Goal: Task Accomplishment & Management: Manage account settings

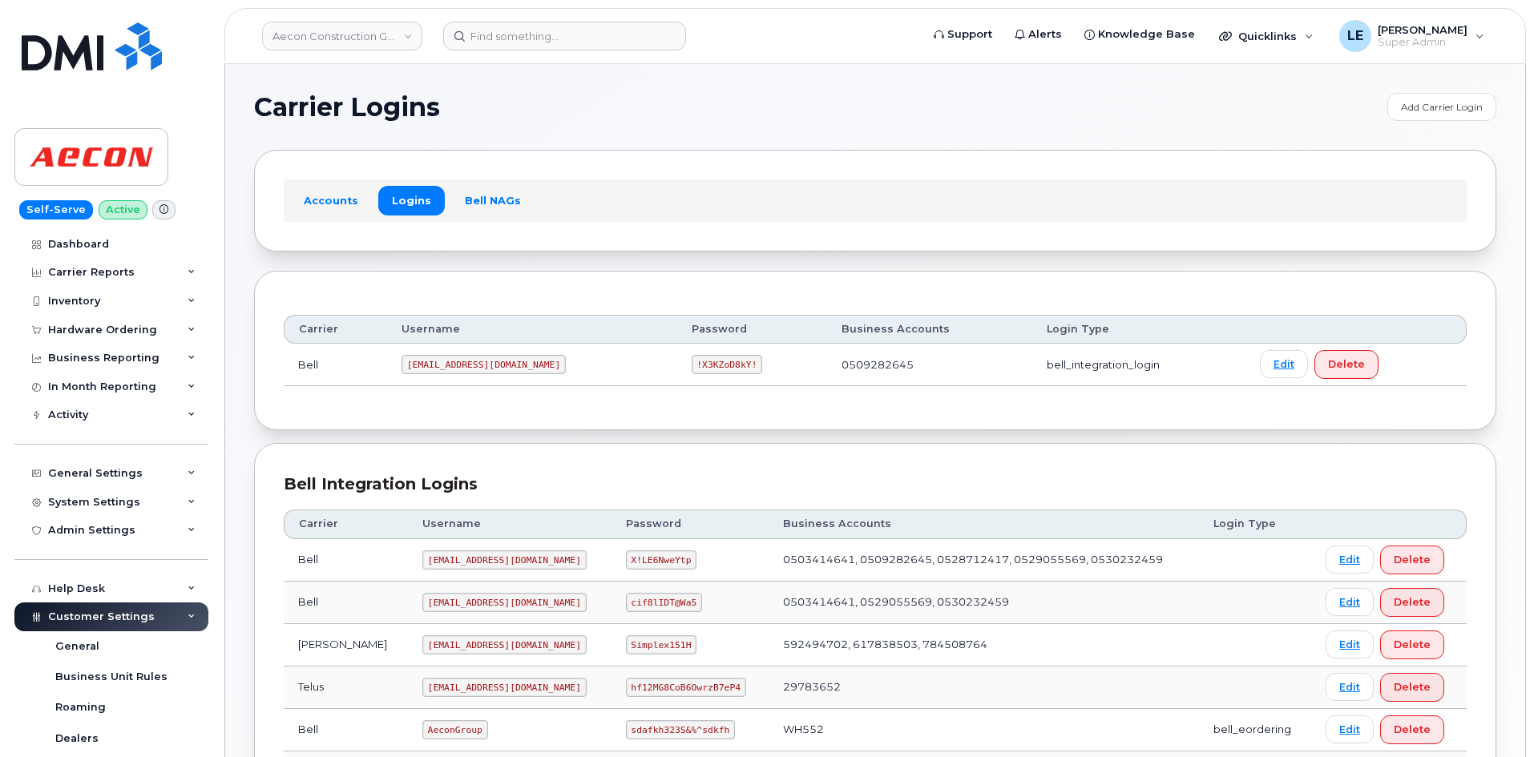
scroll to position [240, 0]
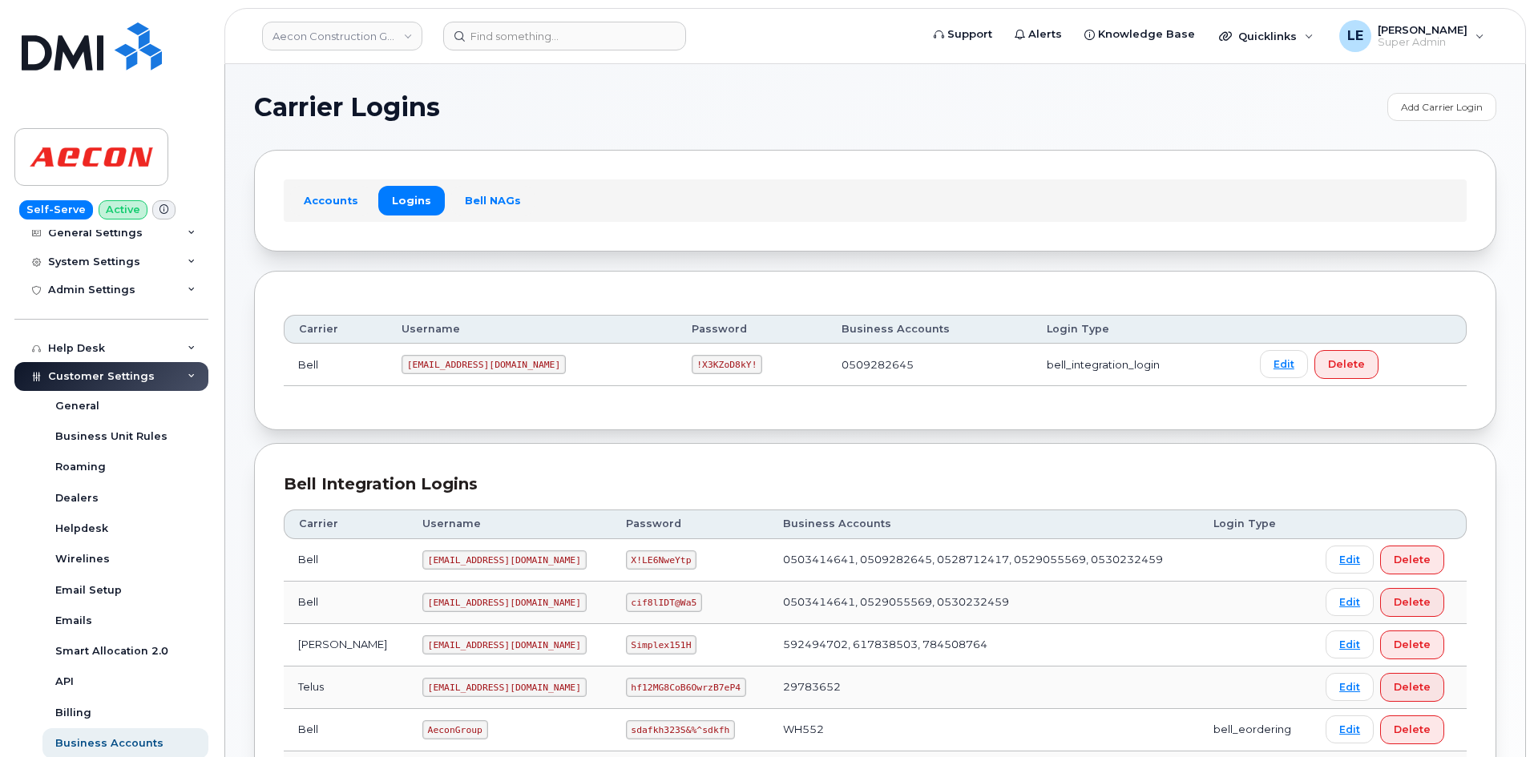
click at [1298, 136] on section "Carrier Logins Add Carrier Login Accounts Logins Bell NAGs Carrier Username Pas…" at bounding box center [875, 742] width 1242 height 1298
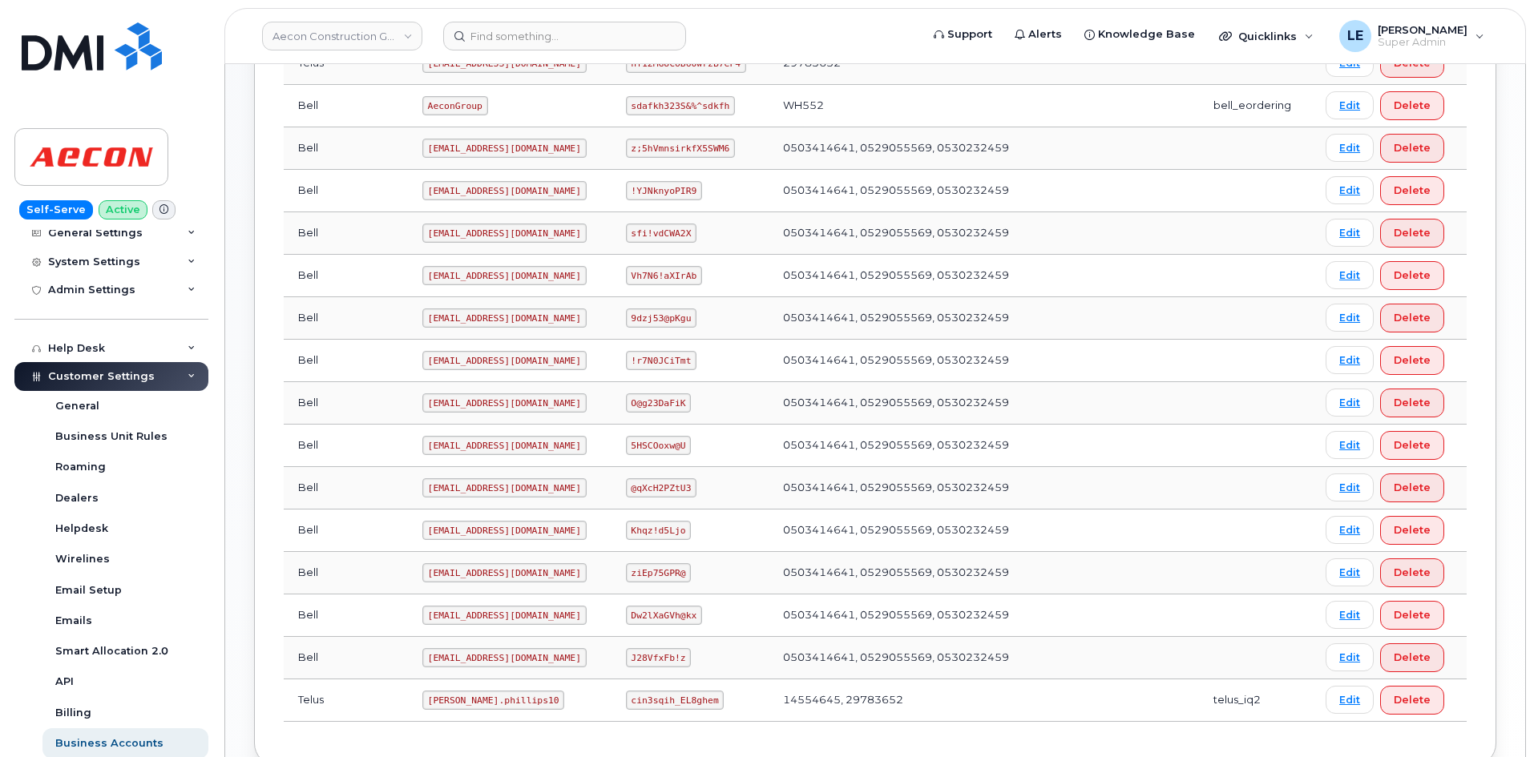
scroll to position [726, 0]
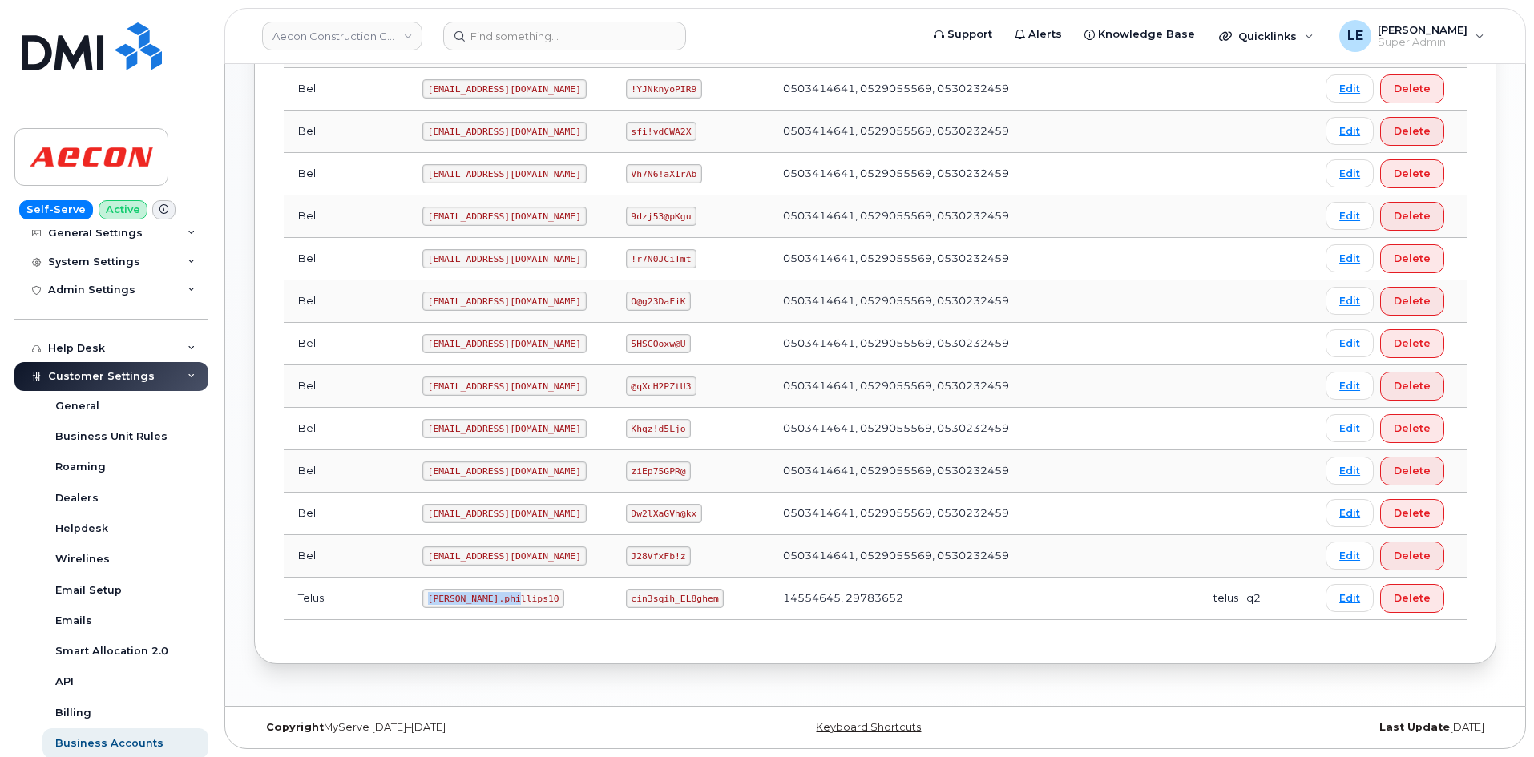
drag, startPoint x: 375, startPoint y: 596, endPoint x: 459, endPoint y: 600, distance: 84.2
click at [459, 600] on code "Taylor.phillips10" at bounding box center [493, 598] width 143 height 19
copy code "Taylor.phillips10"
drag, startPoint x: 610, startPoint y: 597, endPoint x: 688, endPoint y: 596, distance: 77.8
click at [688, 596] on code "cin3sqih_EL8ghem" at bounding box center [675, 598] width 99 height 19
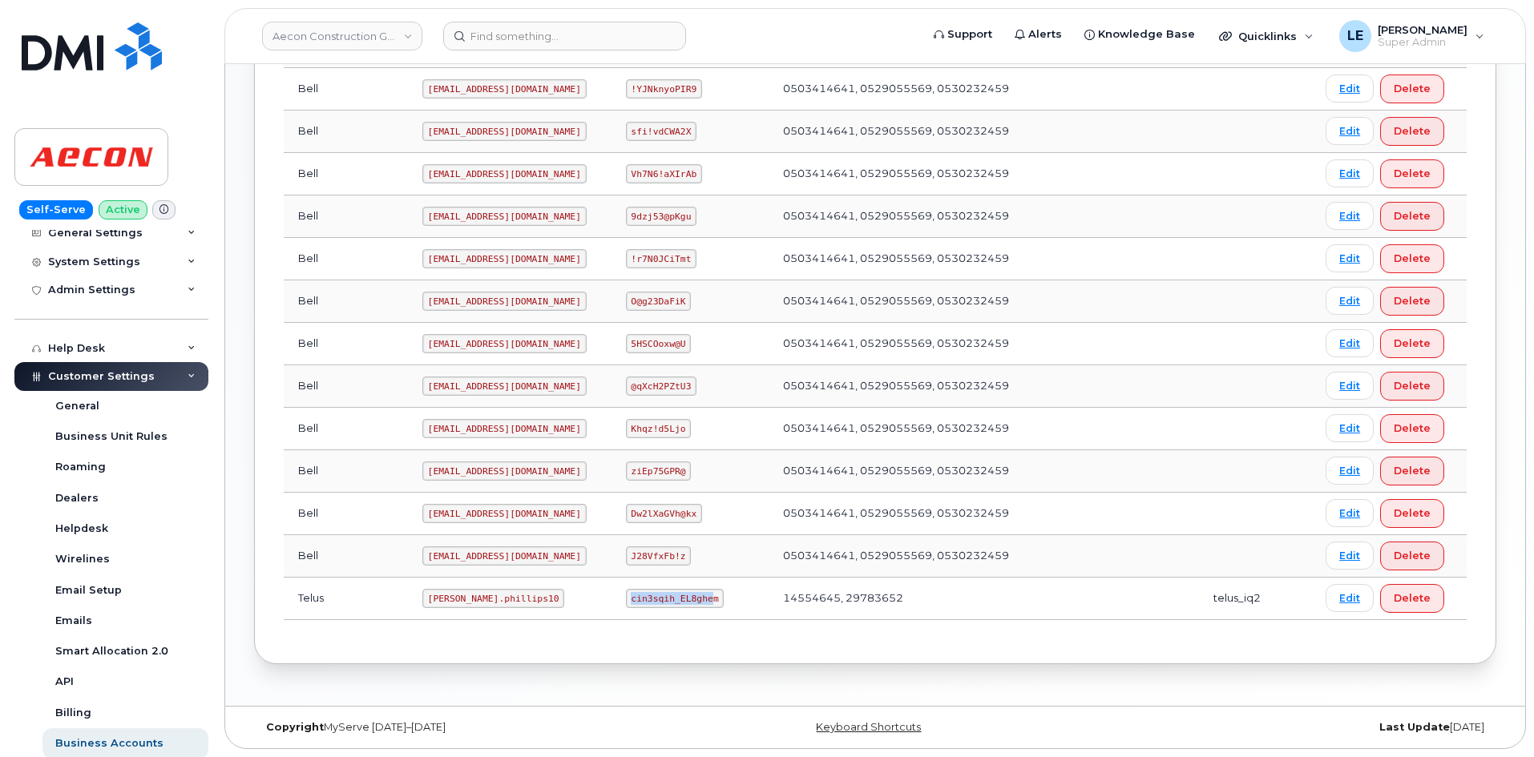
copy code "cin3sqih_EL8ghe"
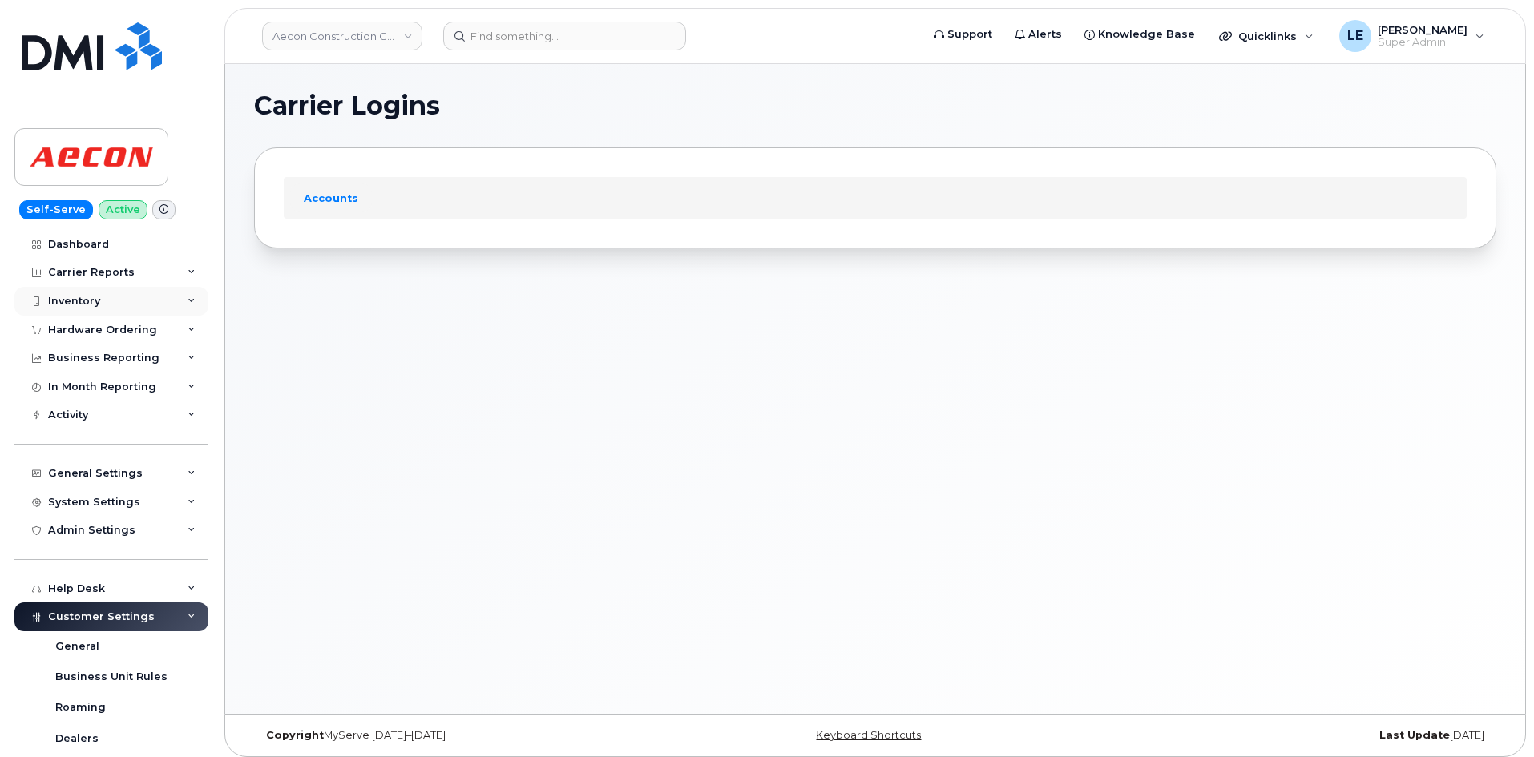
click at [113, 306] on div "Inventory" at bounding box center [111, 301] width 194 height 29
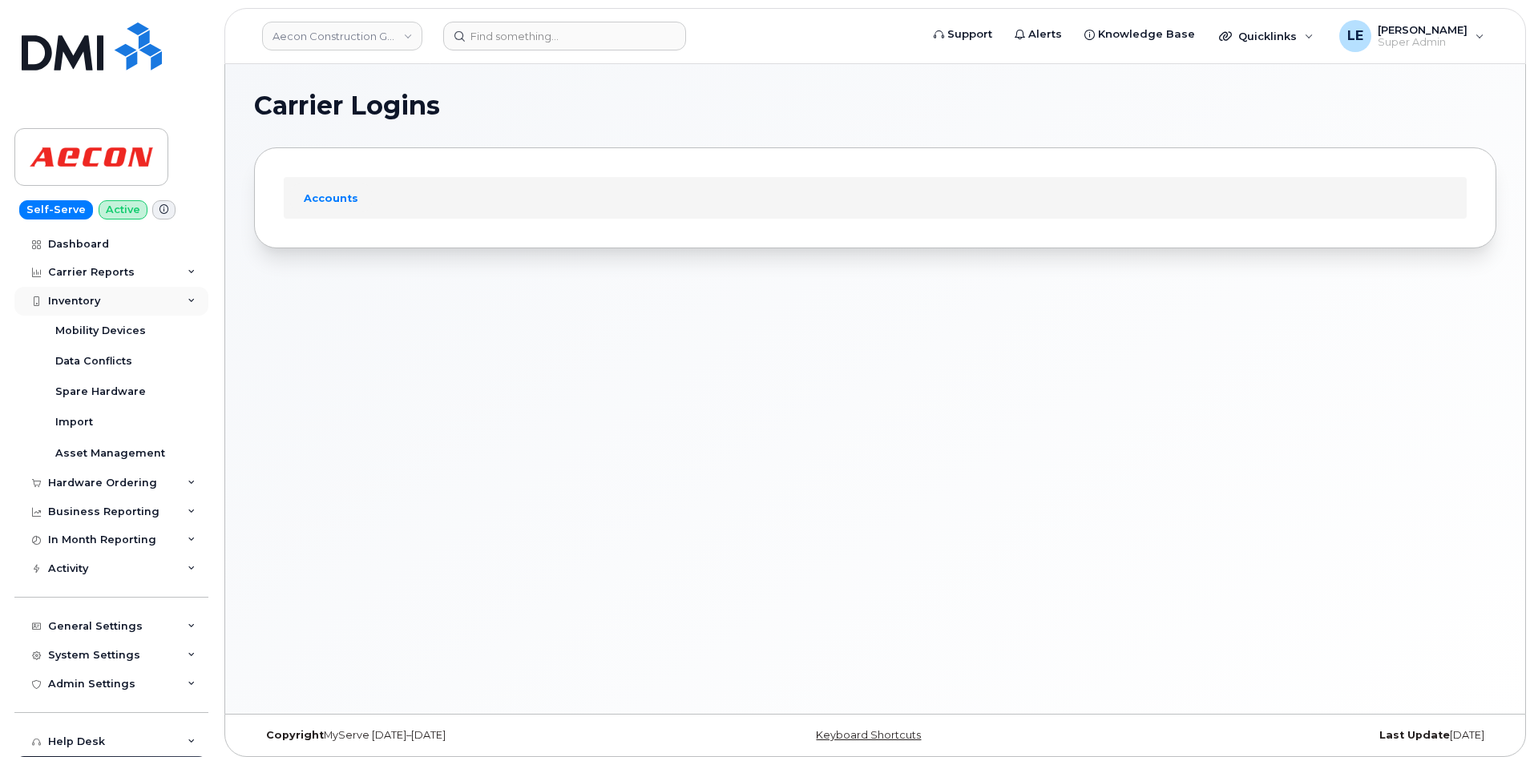
click at [113, 310] on div "Inventory" at bounding box center [111, 301] width 194 height 29
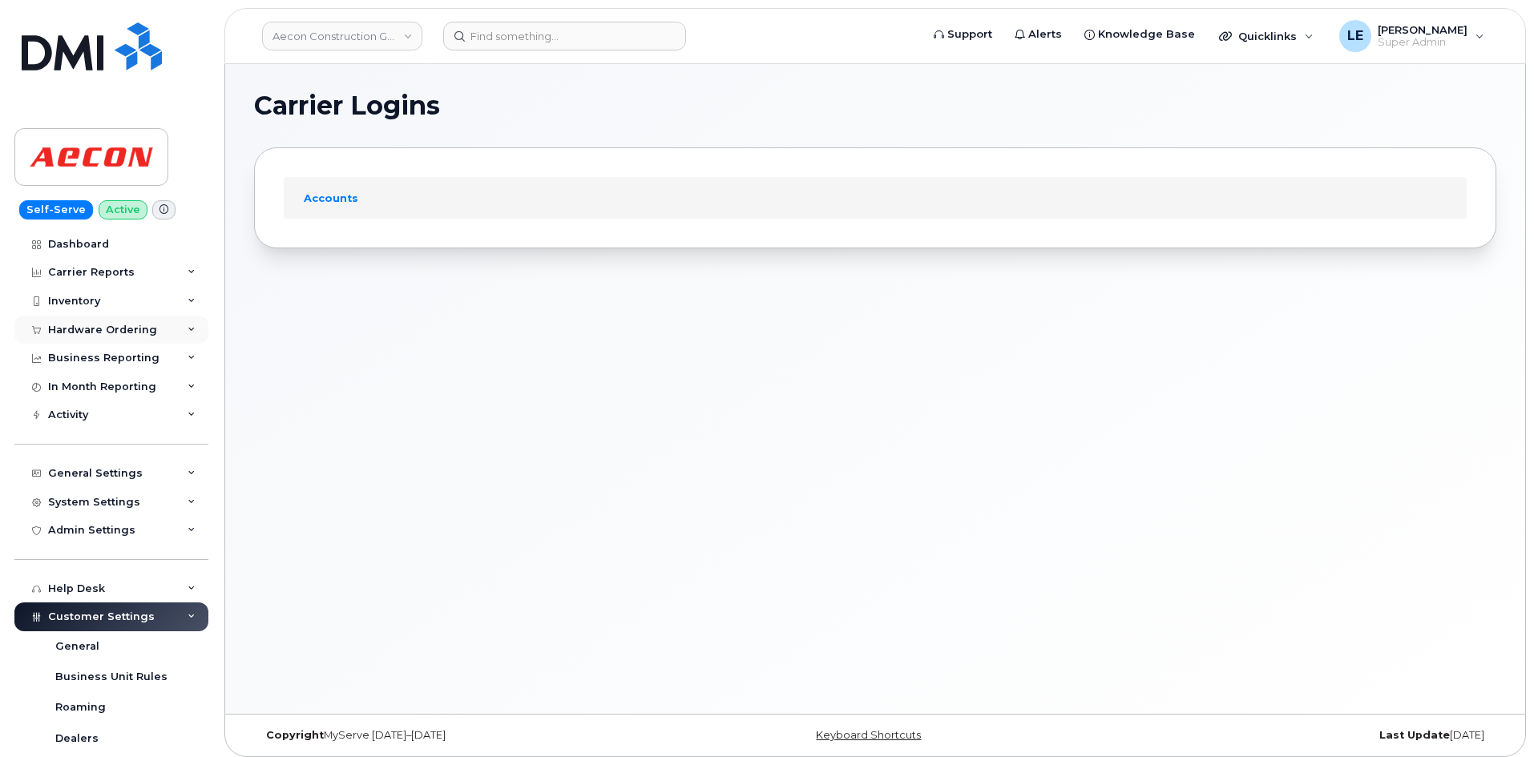
click at [119, 330] on div "Hardware Ordering" at bounding box center [102, 330] width 109 height 13
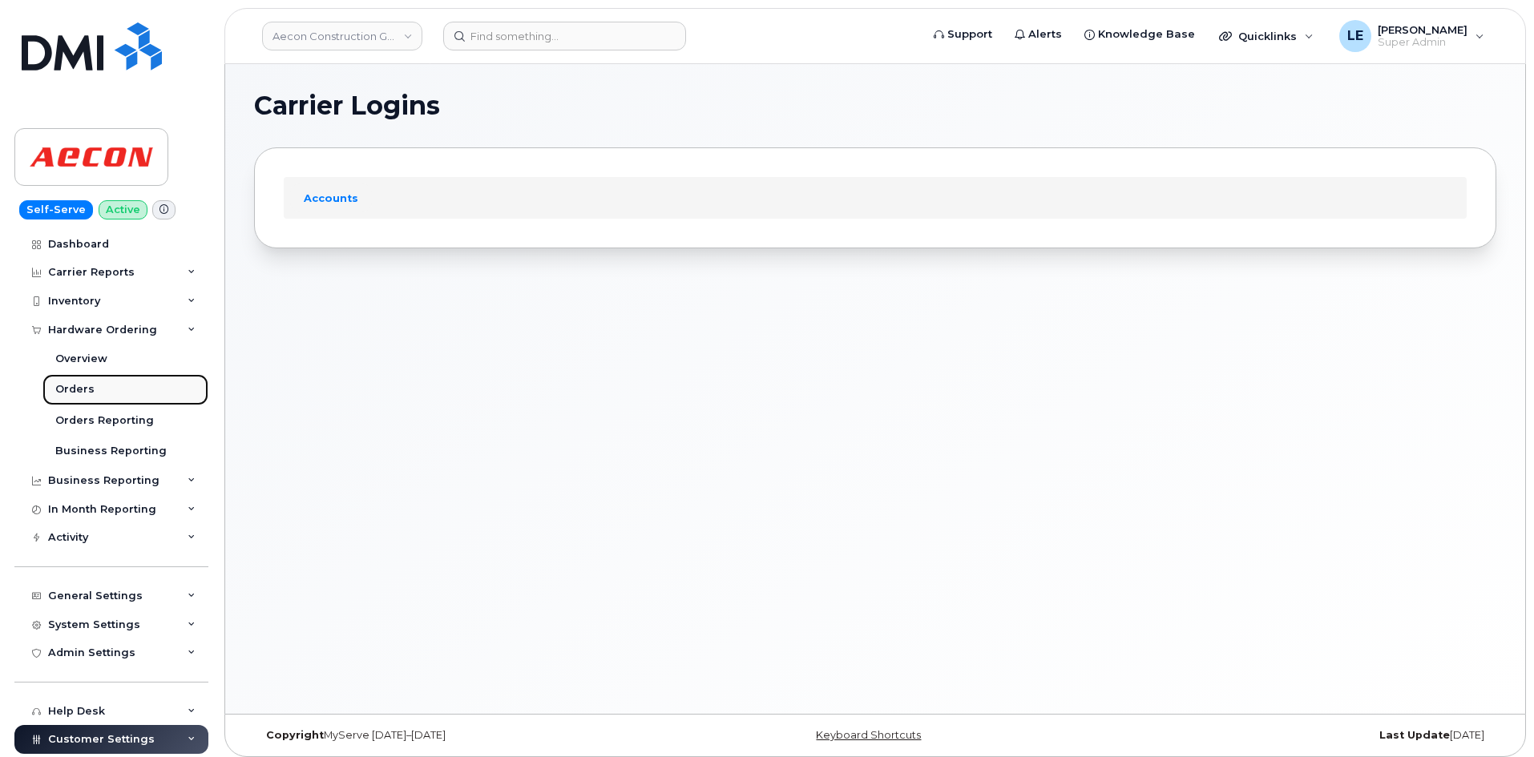
click at [118, 378] on link "Orders" at bounding box center [125, 389] width 166 height 30
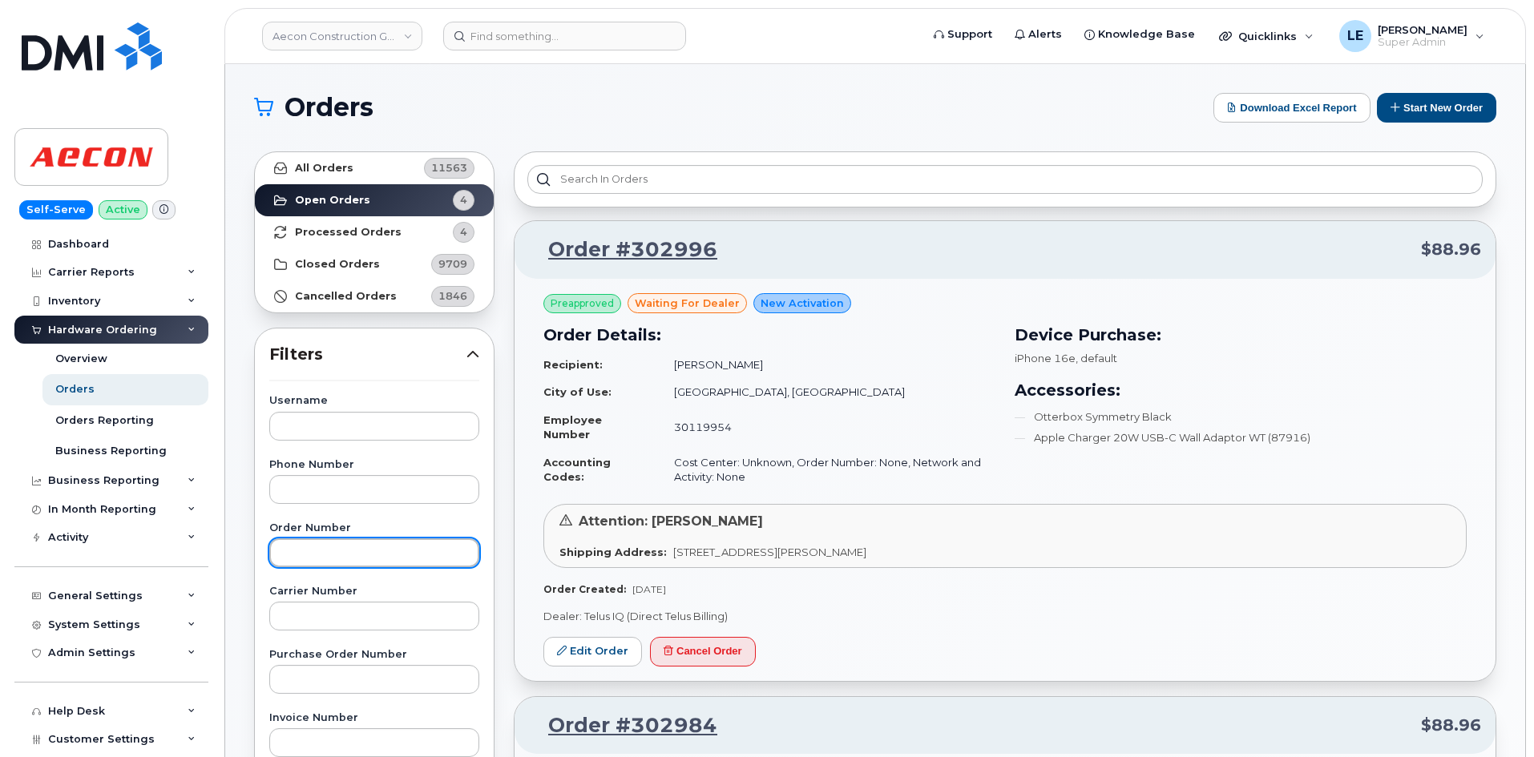
click at [333, 543] on input "text" at bounding box center [374, 553] width 210 height 29
paste input "302984"
type input "302984"
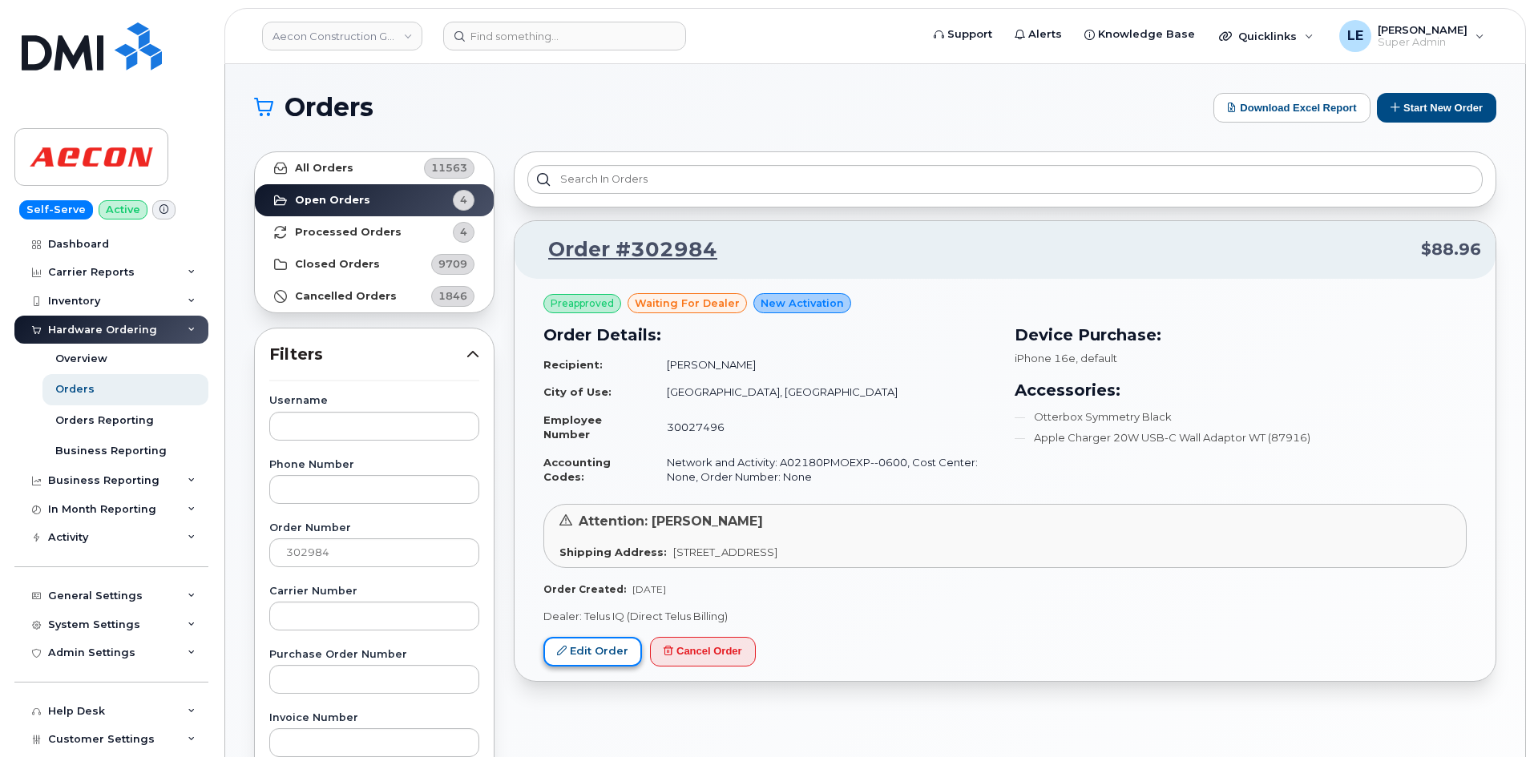
click at [612, 648] on link "Edit Order" at bounding box center [592, 652] width 99 height 30
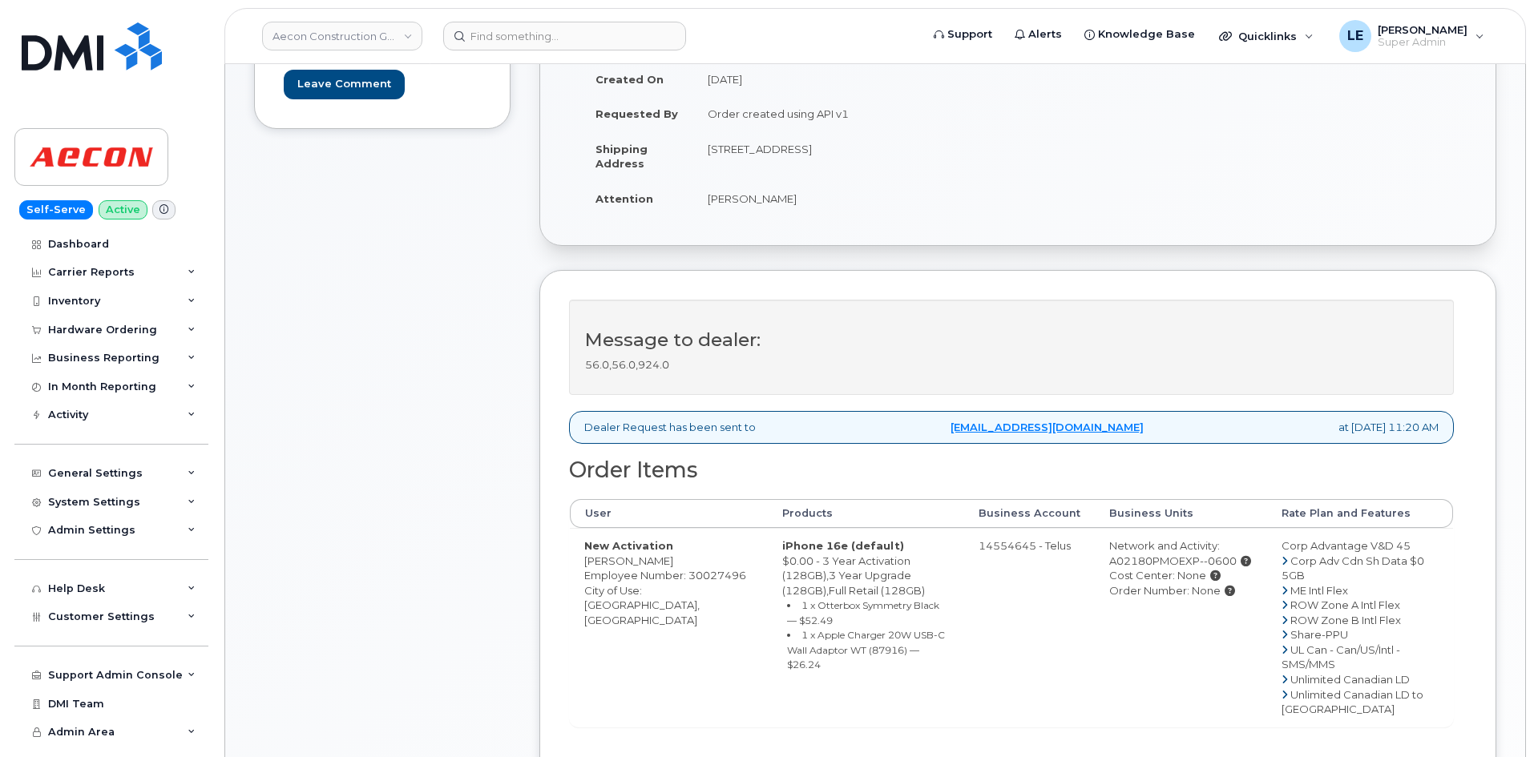
scroll to position [321, 0]
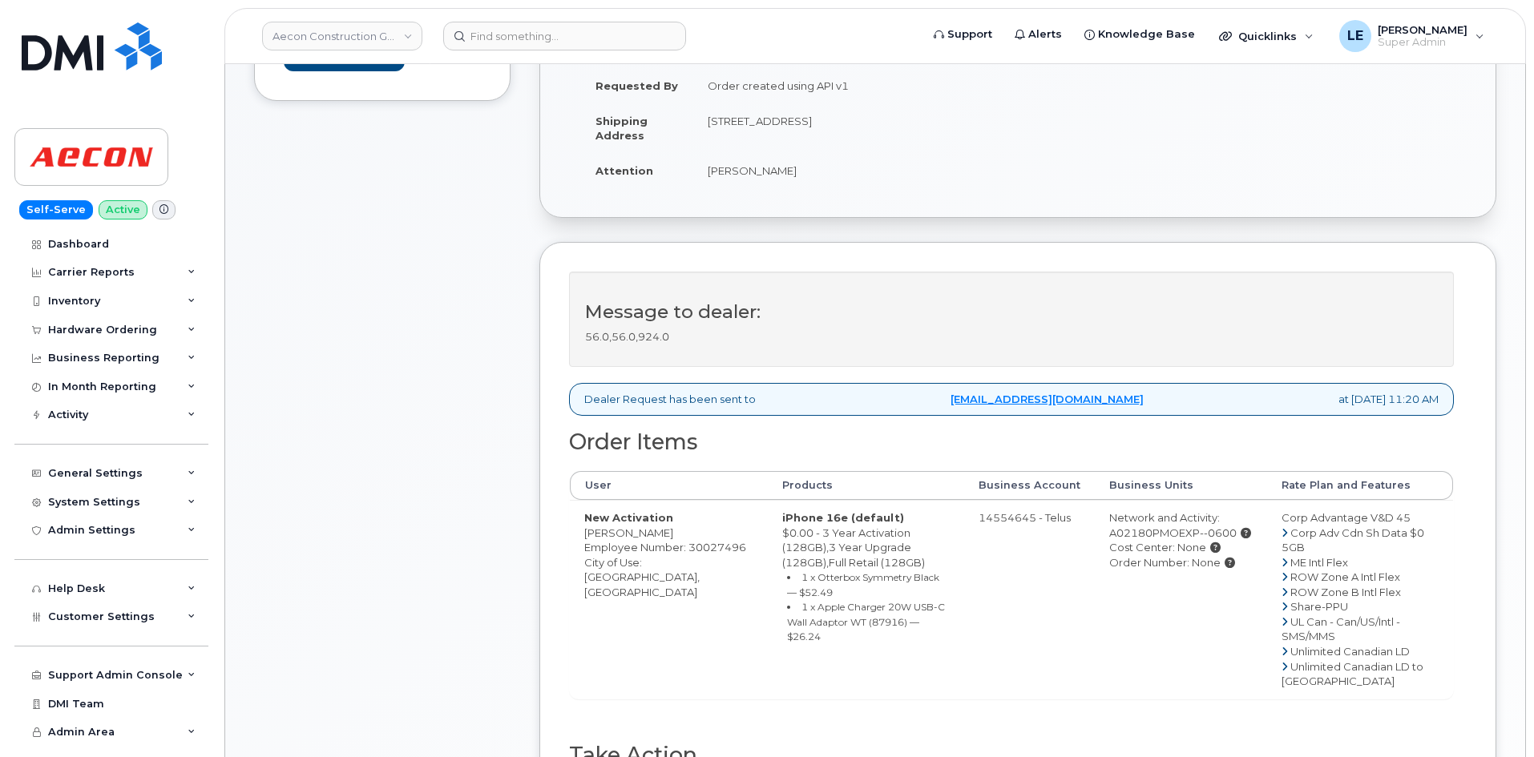
drag, startPoint x: 581, startPoint y: 532, endPoint x: 692, endPoint y: 530, distance: 110.6
click at [693, 530] on td "New Activation Ryan Huddleston Employee Number: 30027496 City of Use: Oshawa, O…" at bounding box center [669, 599] width 198 height 199
copy td "[PERSON_NAME]"
drag, startPoint x: 645, startPoint y: 579, endPoint x: 685, endPoint y: 577, distance: 40.1
click at [685, 577] on td "New Activation Ryan Huddleston Employee Number: 30027496 City of Use: Oshawa, O…" at bounding box center [669, 599] width 198 height 199
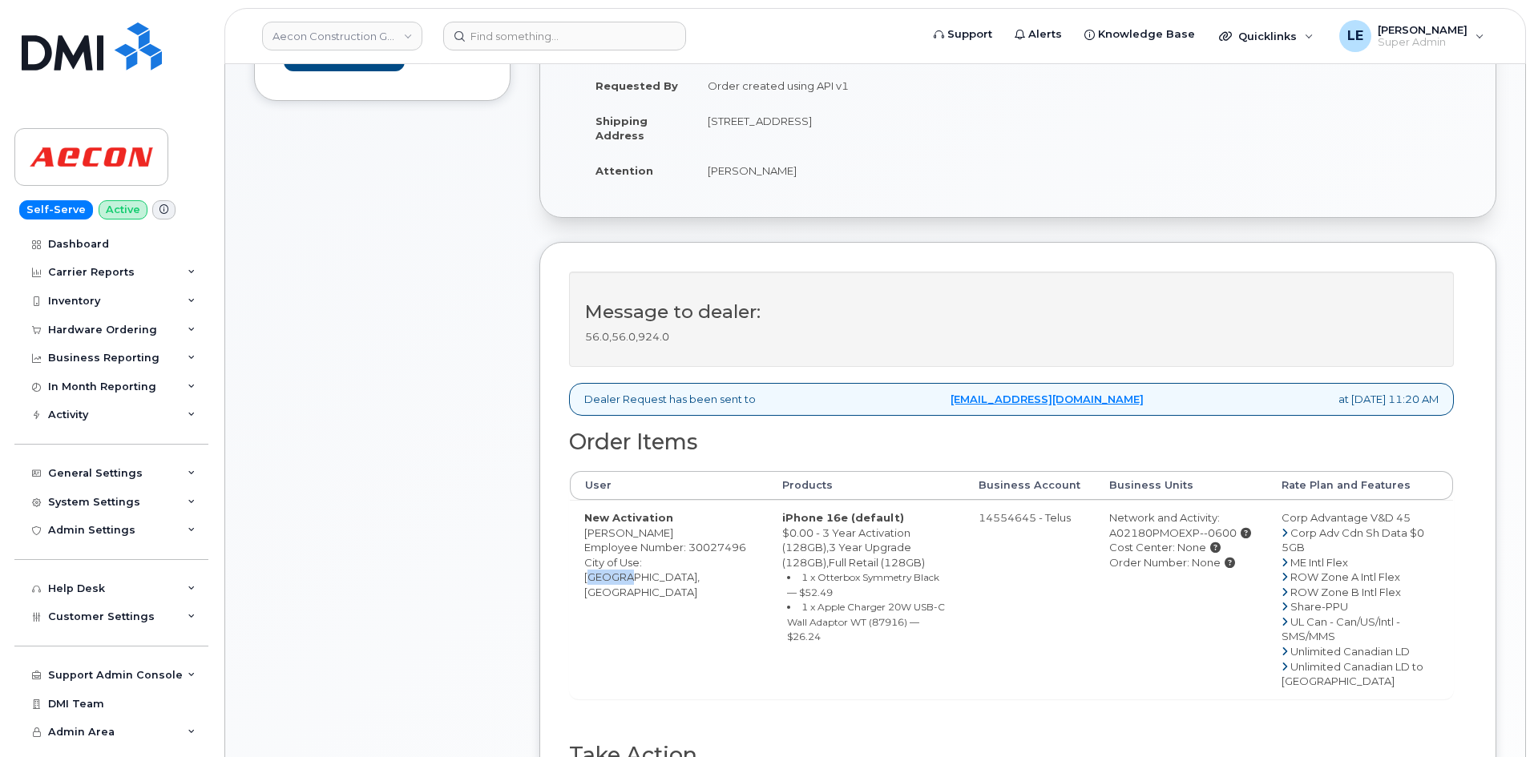
copy td "Oshawa"
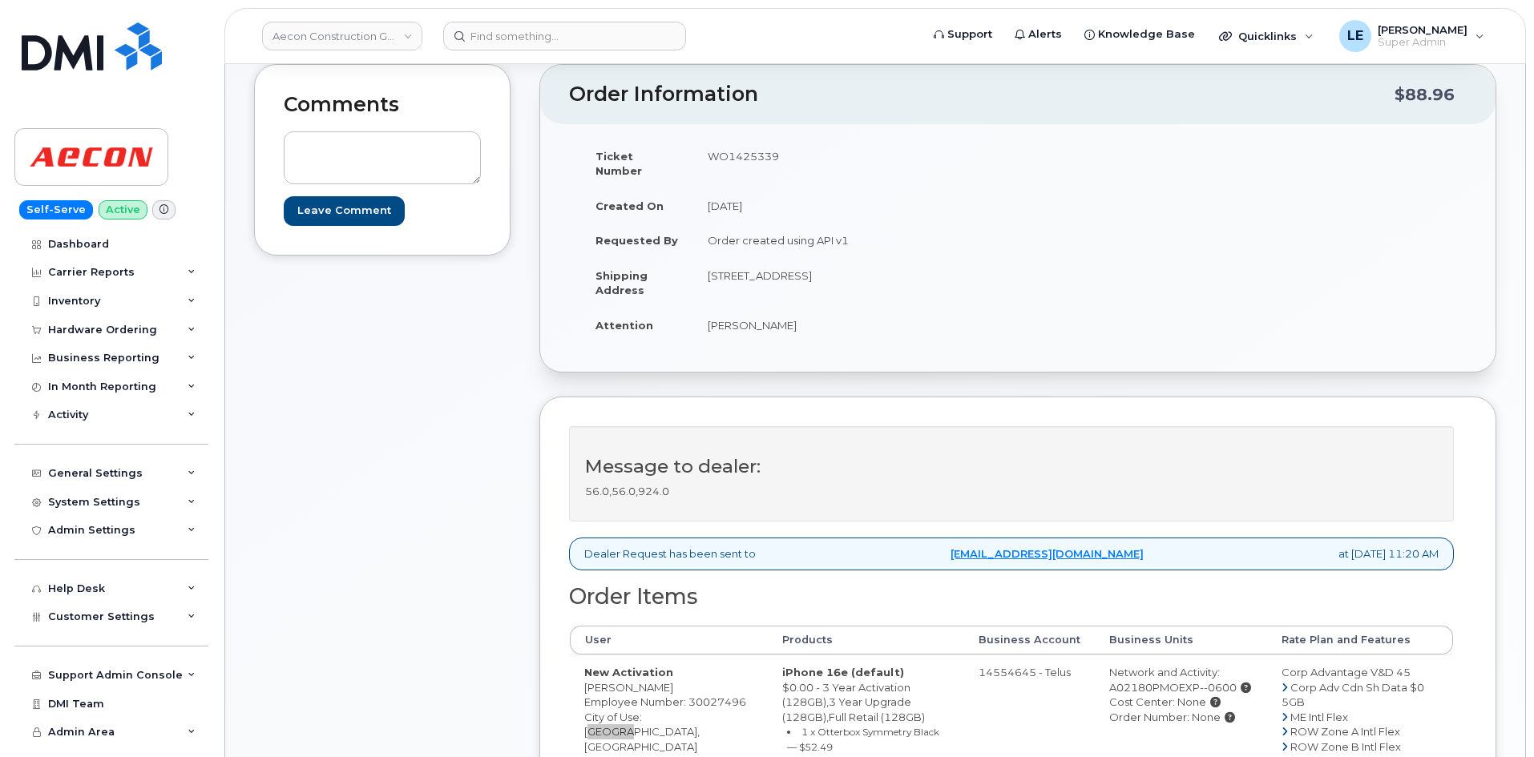
scroll to position [160, 0]
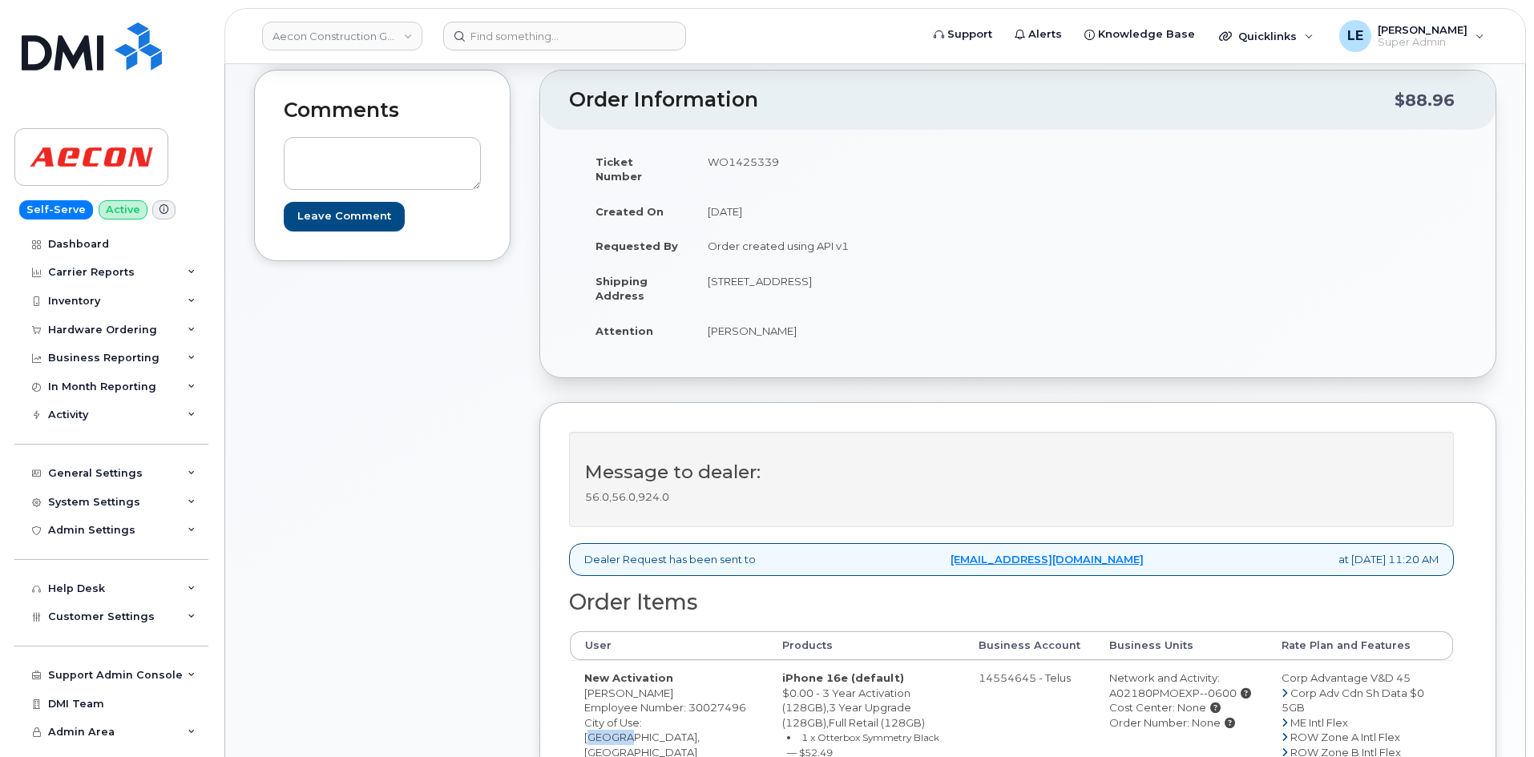
drag, startPoint x: 792, startPoint y: 164, endPoint x: 708, endPoint y: 162, distance: 84.2
click at [708, 162] on td "WO1425339" at bounding box center [849, 169] width 313 height 50
copy td "WO1425339"
drag, startPoint x: 815, startPoint y: 321, endPoint x: 708, endPoint y: 325, distance: 107.5
click at [708, 325] on td "Ryan Huddleston" at bounding box center [849, 330] width 313 height 35
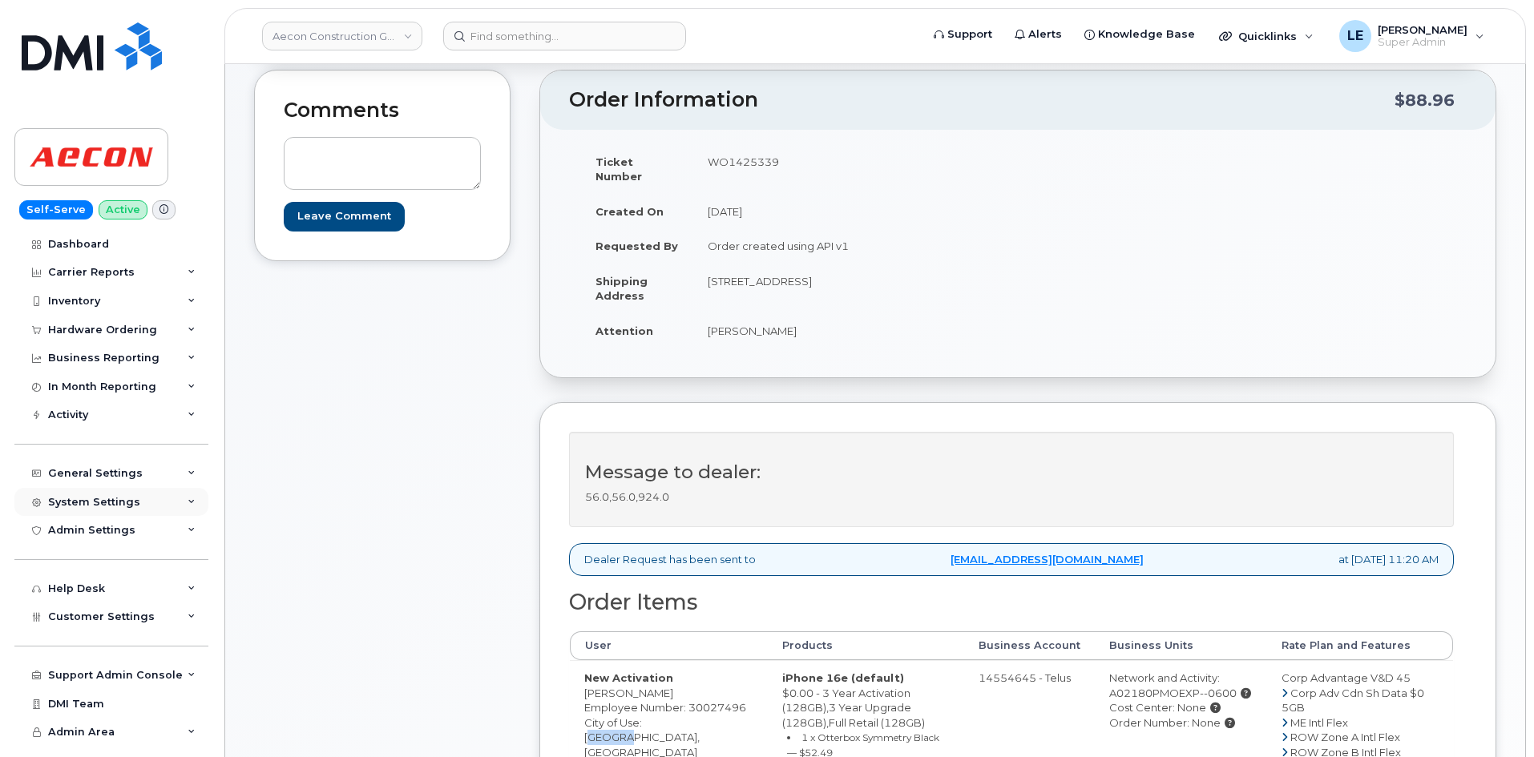
copy td "Ryan Huddleston"
drag, startPoint x: 709, startPoint y: 266, endPoint x: 749, endPoint y: 281, distance: 43.4
click at [749, 281] on td "1635 Tricont Ave, Whitby, L1N 7N5 Whitby ON L1N 7N5" at bounding box center [849, 289] width 313 height 50
copy td "1635 Tricont Ave, Whitby, L1N 7N5 Whitby ON L1N 7N5"
click at [721, 313] on td "Ryan Huddleston" at bounding box center [849, 330] width 313 height 35
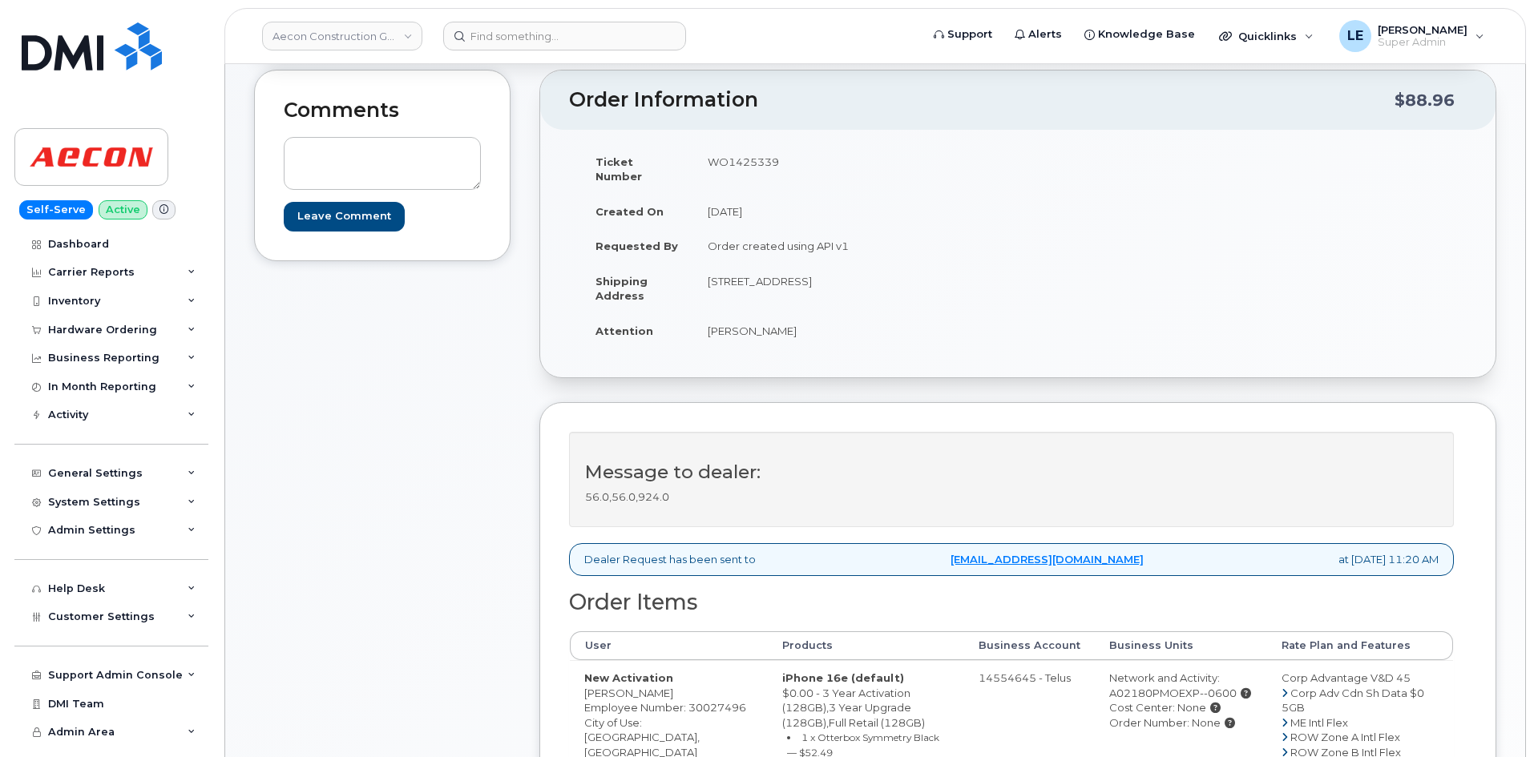
drag, startPoint x: 805, startPoint y: 268, endPoint x: 836, endPoint y: 272, distance: 31.5
click at [836, 270] on td "1635 Tricont Ave, Whitby, L1N 7N5 Whitby ON L1N 7N5" at bounding box center [849, 289] width 313 height 50
drag, startPoint x: 959, startPoint y: 269, endPoint x: 972, endPoint y: 276, distance: 14.0
click at [972, 276] on td "1635 Tricont Ave, Whitby, L1N 7N5 Whitby ON L1N 7N5" at bounding box center [849, 289] width 313 height 50
copy td "L1N 7N5"
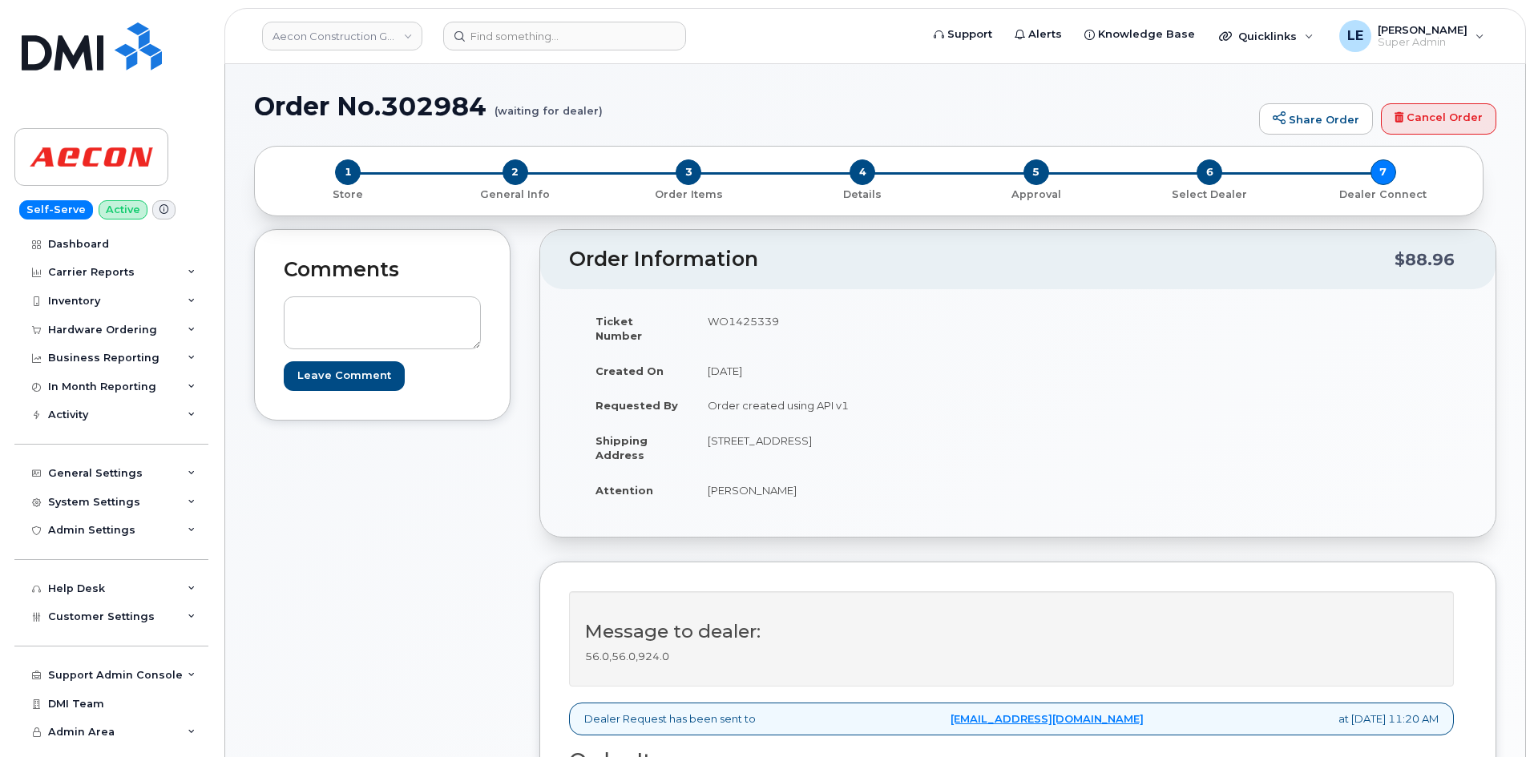
scroll to position [0, 0]
drag, startPoint x: 791, startPoint y: 319, endPoint x: 689, endPoint y: 325, distance: 102.0
click at [689, 325] on tr "Ticket Number WO1425339" at bounding box center [793, 330] width 425 height 50
copy tr "WO1425339"
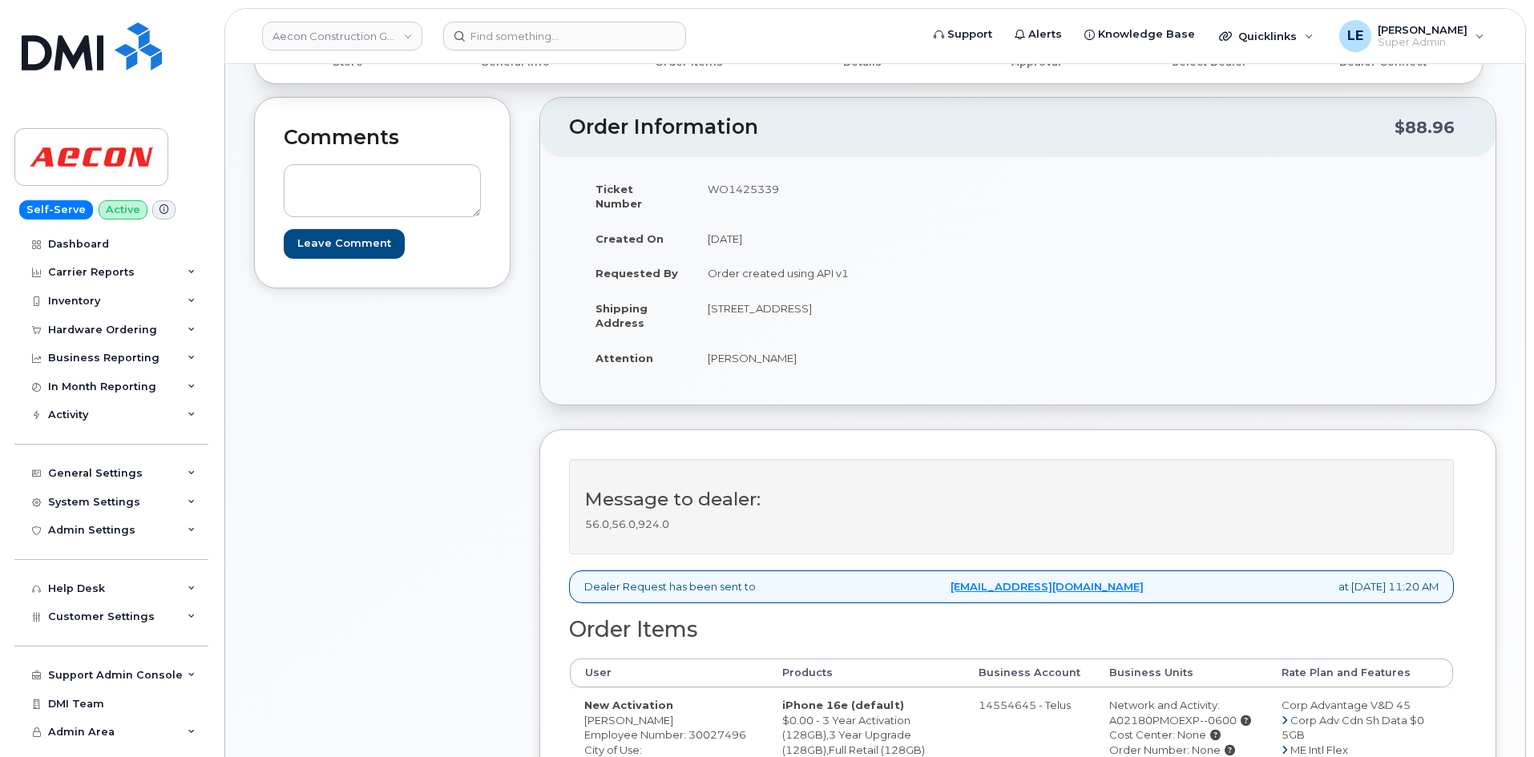
scroll to position [641, 0]
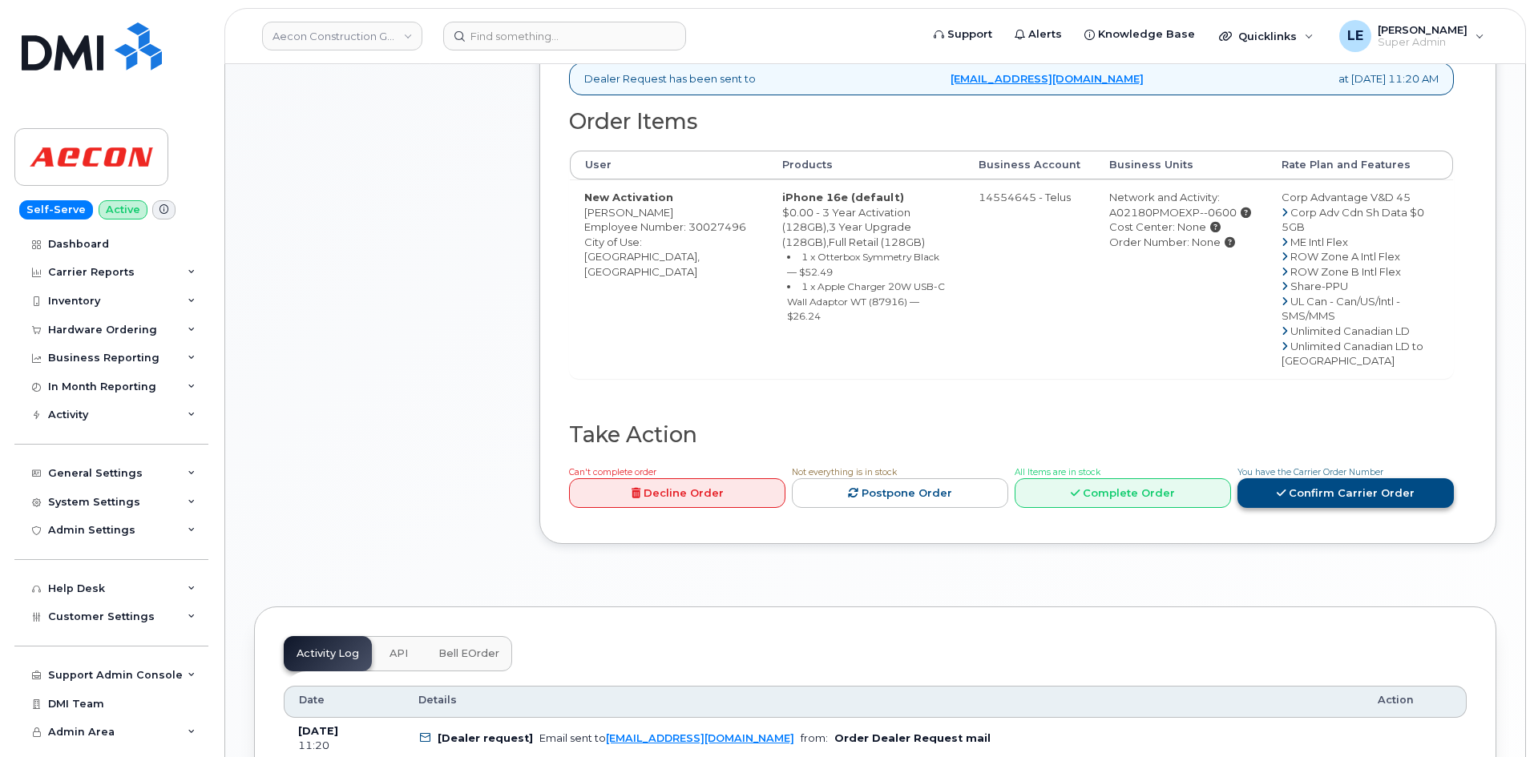
click at [1351, 508] on link "Confirm Carrier Order" at bounding box center [1346, 494] width 216 height 30
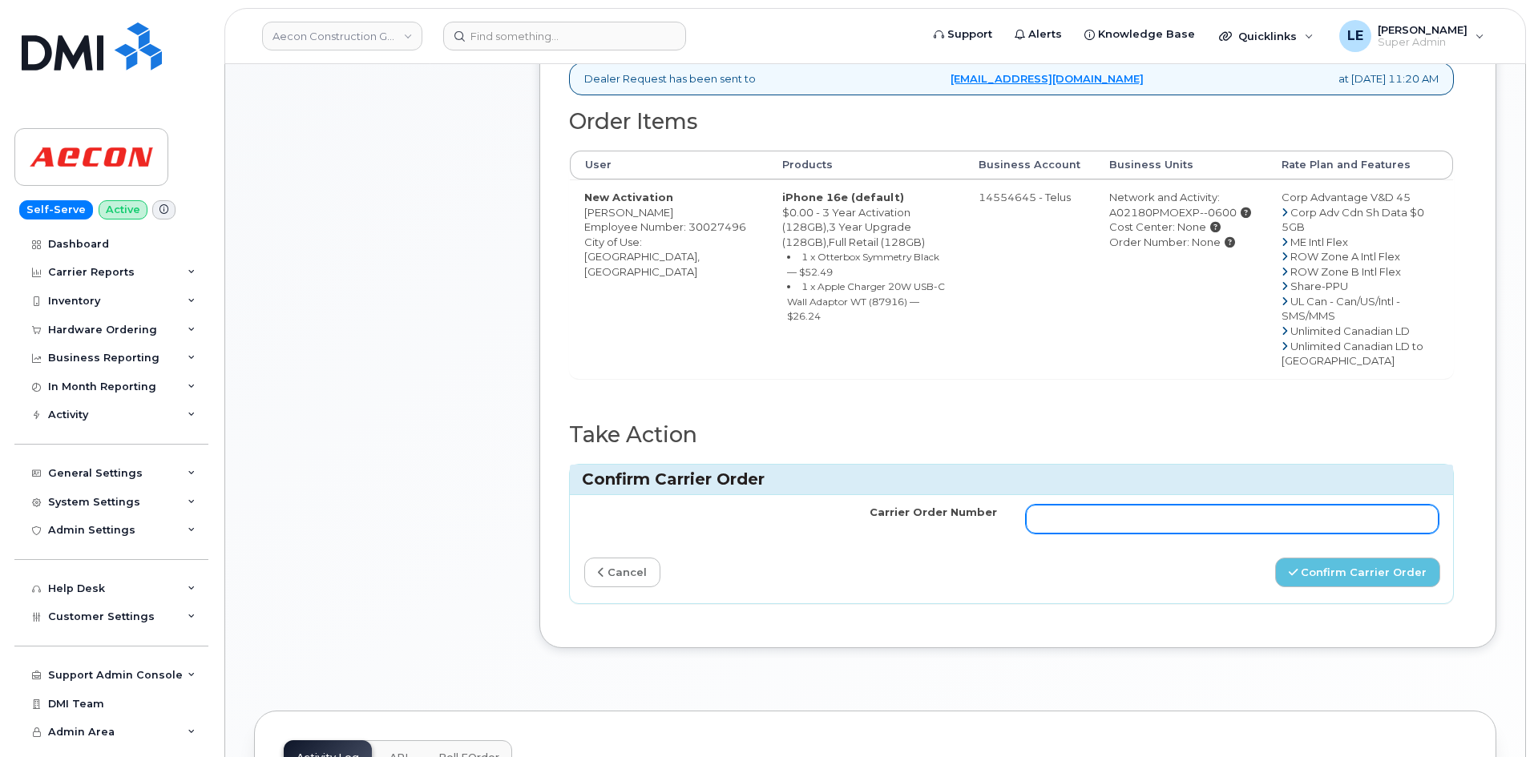
click at [1042, 534] on input "Carrier Order Number" at bounding box center [1232, 519] width 413 height 29
paste input "TL60038144"
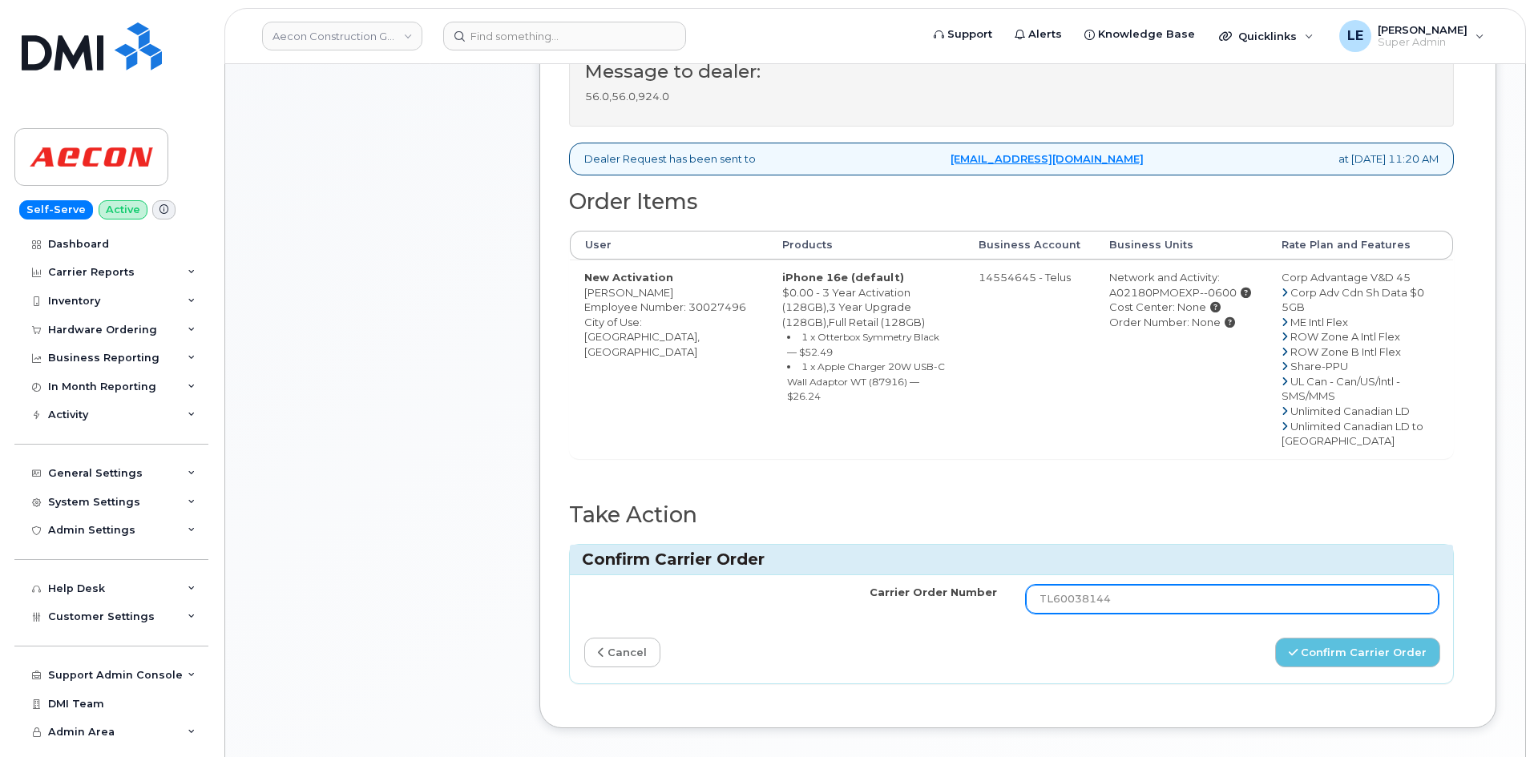
scroll to position [802, 0]
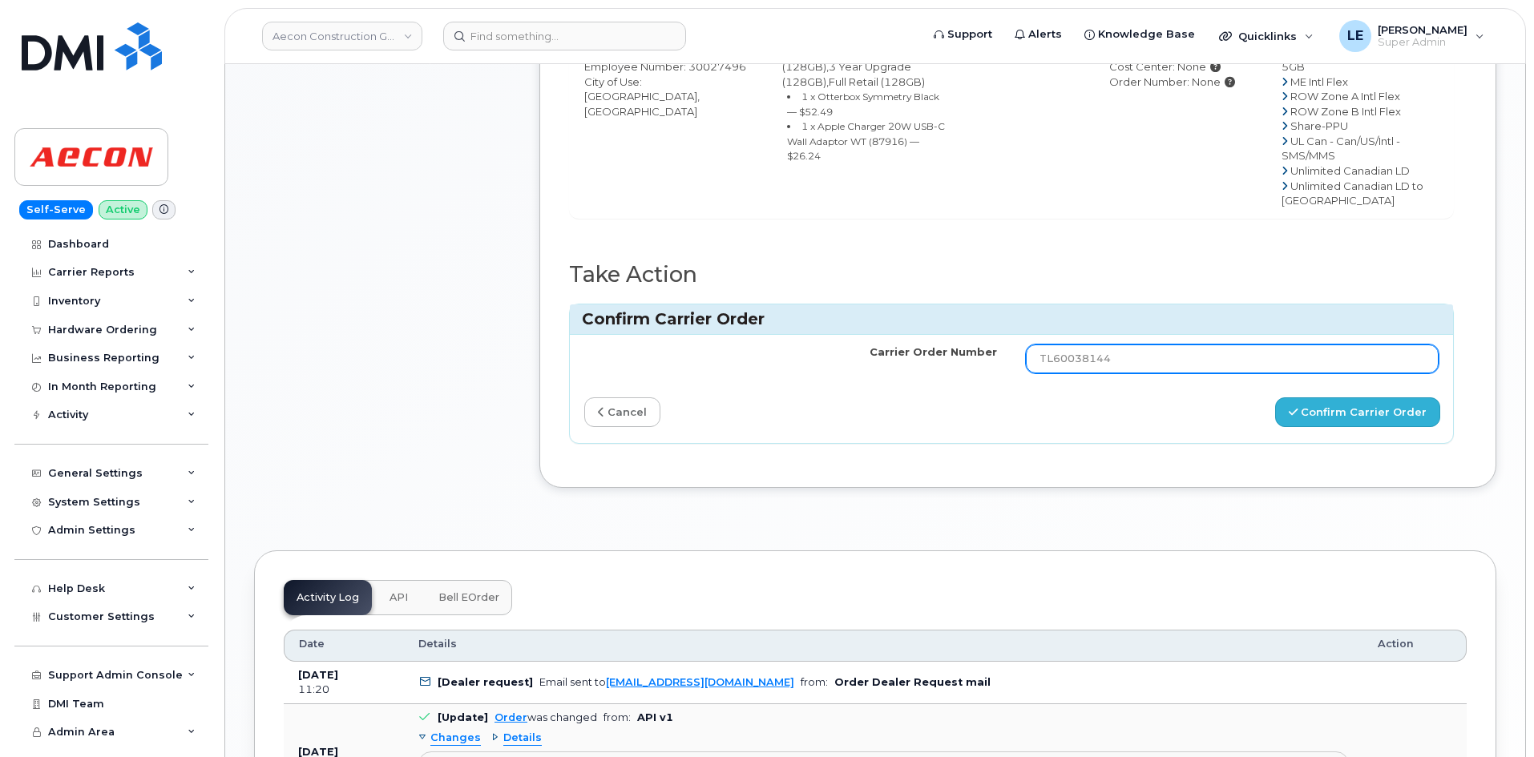
type input "TL60038144"
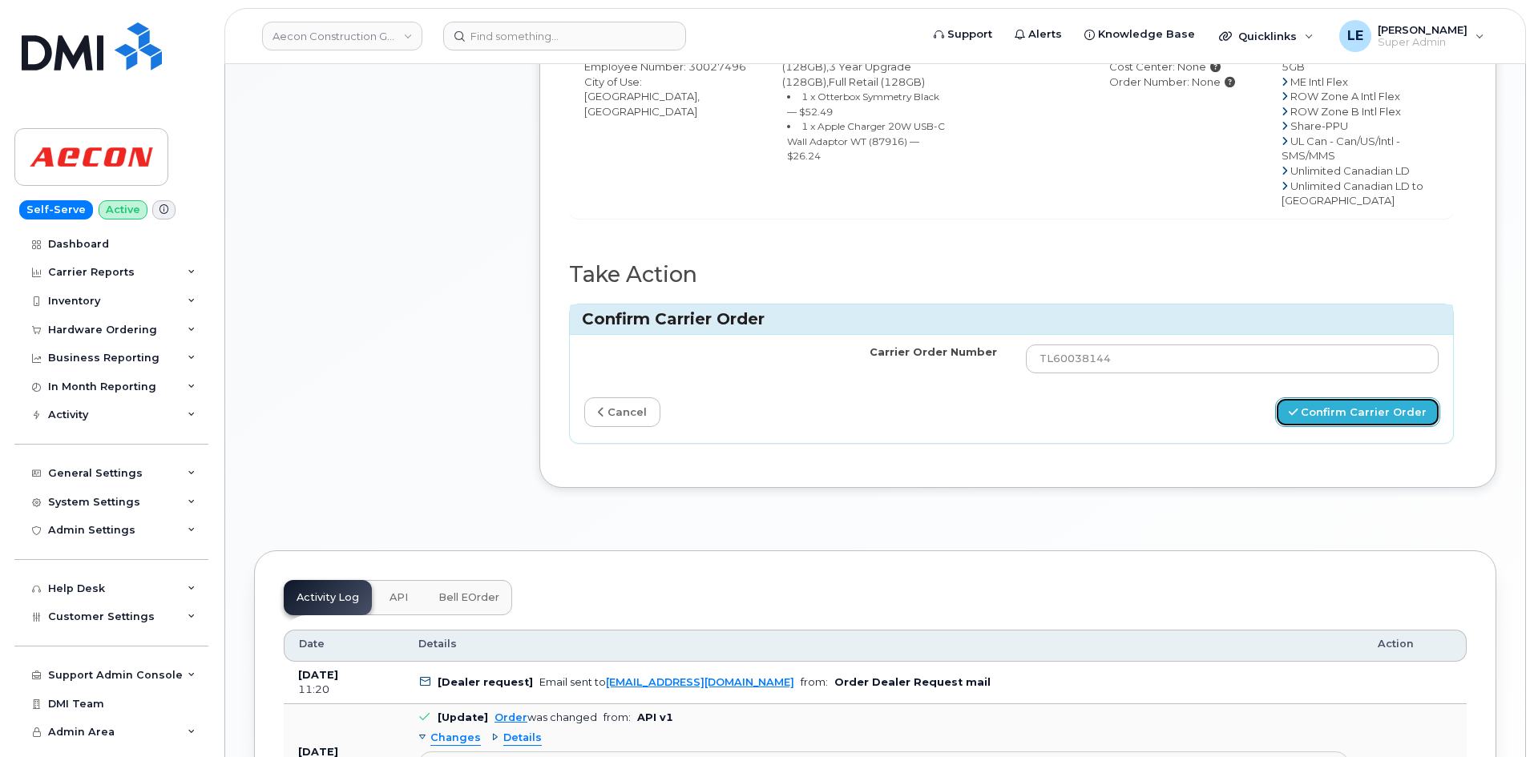
click at [1320, 427] on button "Confirm Carrier Order" at bounding box center [1357, 413] width 165 height 30
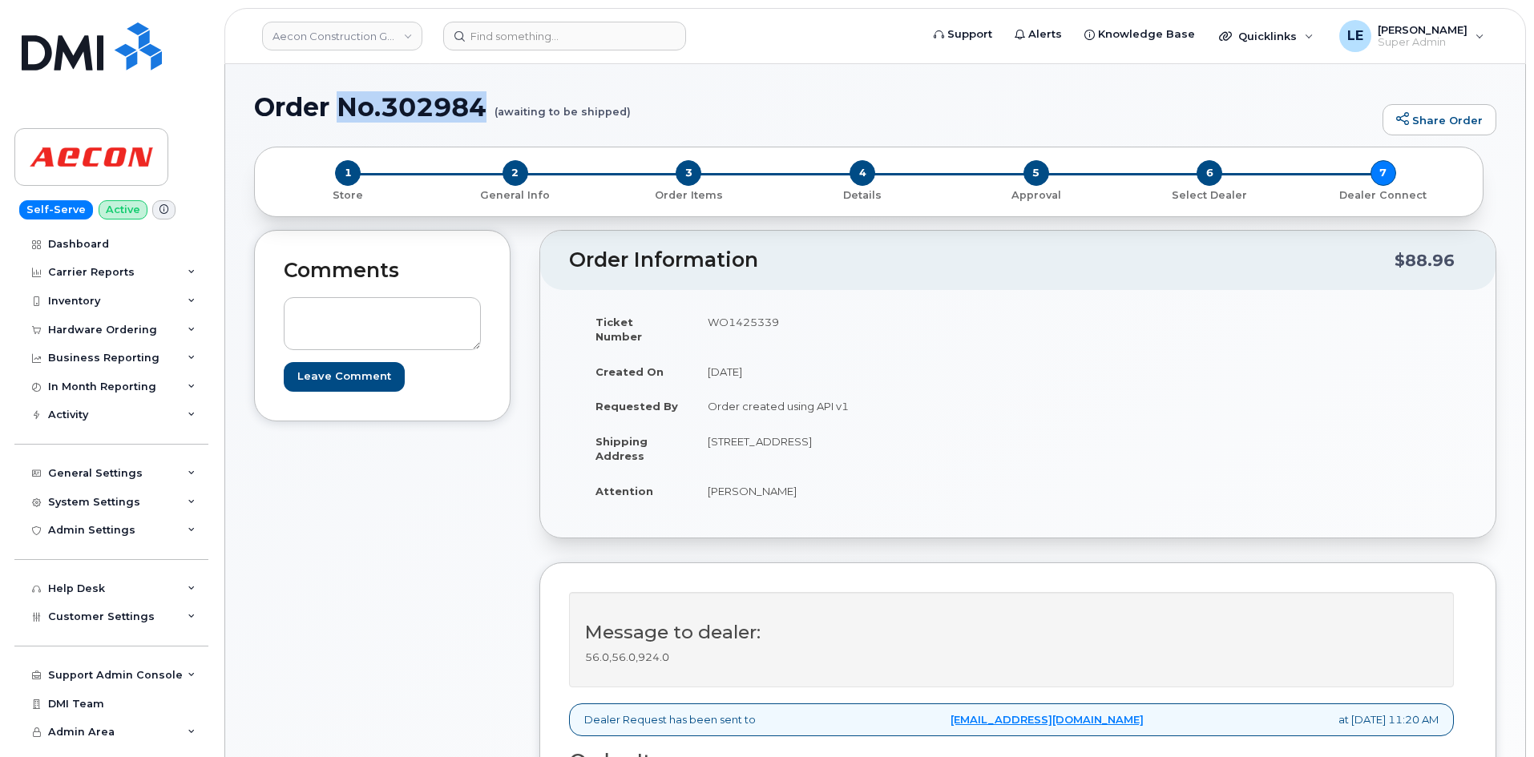
drag, startPoint x: 343, startPoint y: 110, endPoint x: 492, endPoint y: 113, distance: 149.1
click at [492, 113] on h1 "Order No.302984 (awaiting to be shipped)" at bounding box center [814, 107] width 1121 height 28
copy h1 "No.302984"
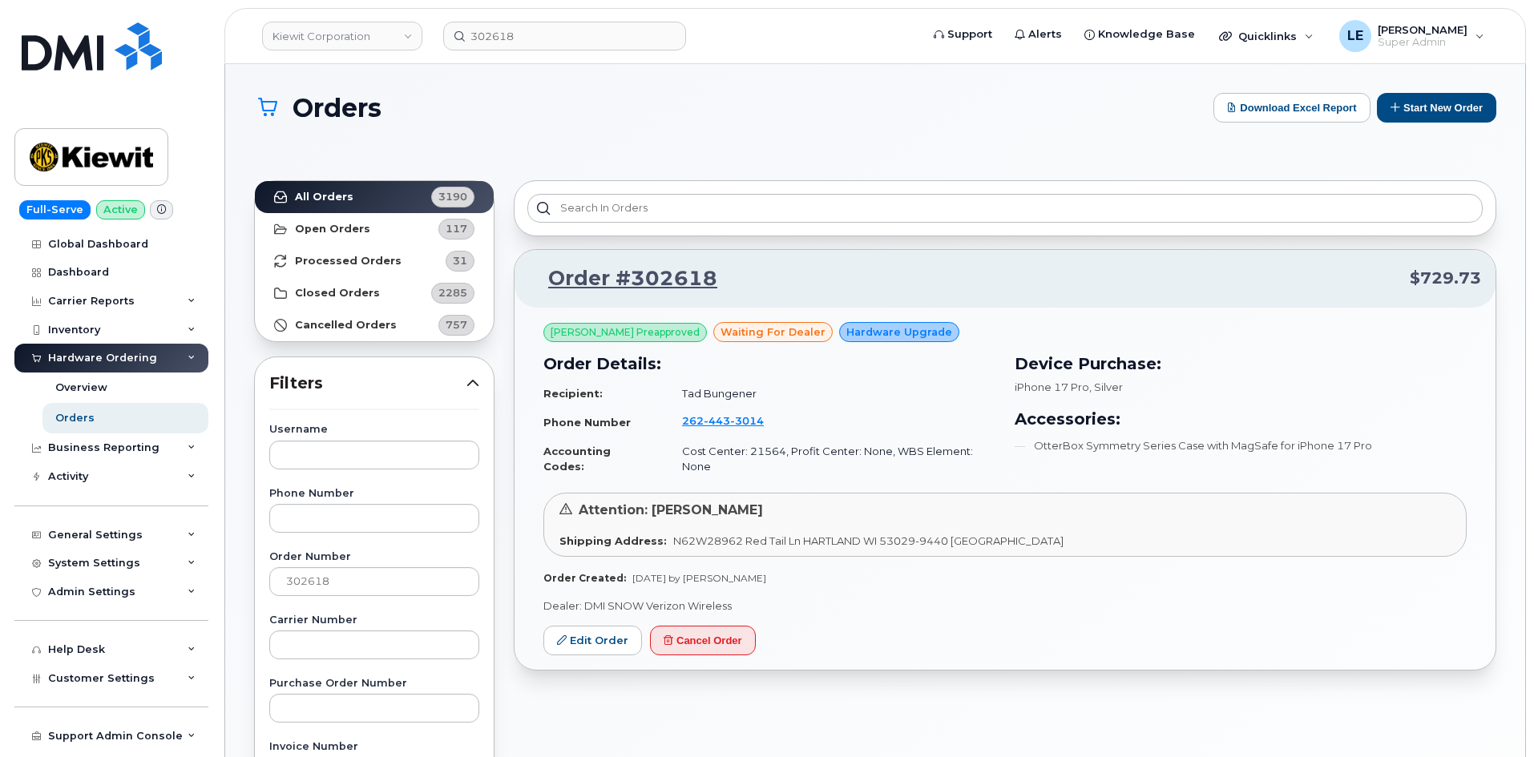
click at [670, 663] on div "Order #302618 $729.73 Daniel Buffington Preapproved waiting for dealer Hardware…" at bounding box center [1005, 734] width 1002 height 1126
click at [1315, 572] on div "Order Created: Oct 06, 2025 by Sabrina Nguyen" at bounding box center [1004, 579] width 923 height 14
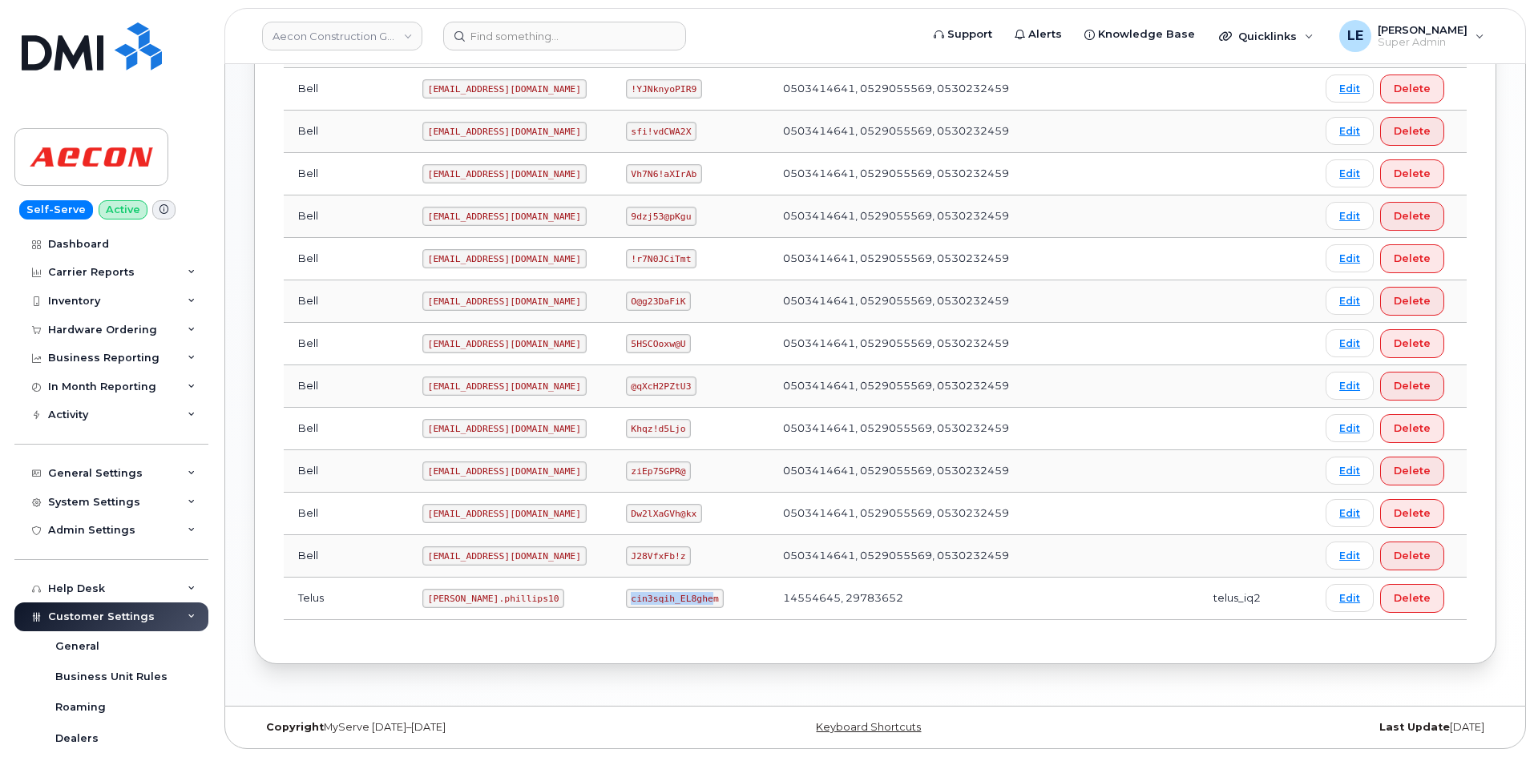
scroll to position [240, 0]
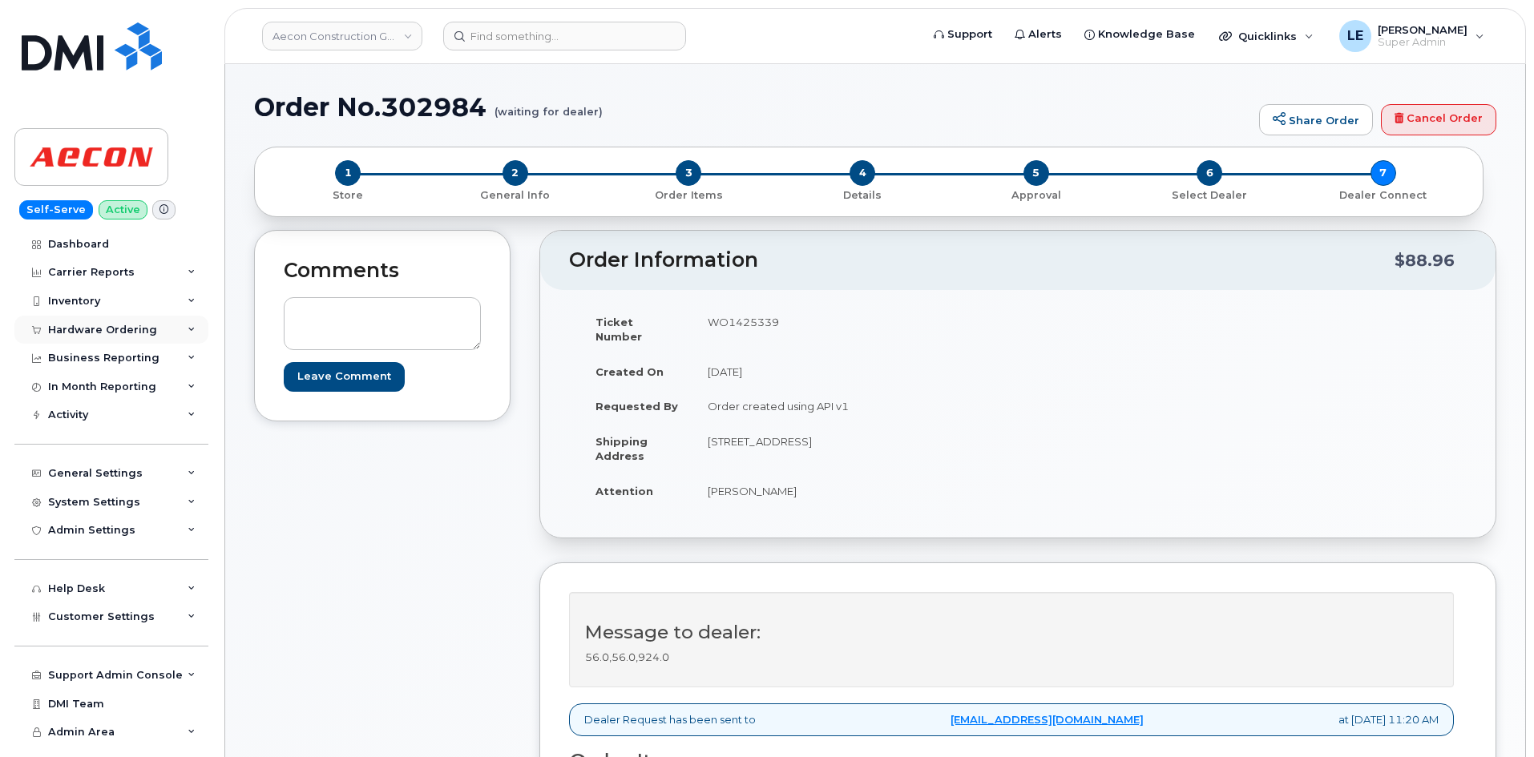
click at [83, 325] on div "Hardware Ordering" at bounding box center [102, 330] width 109 height 13
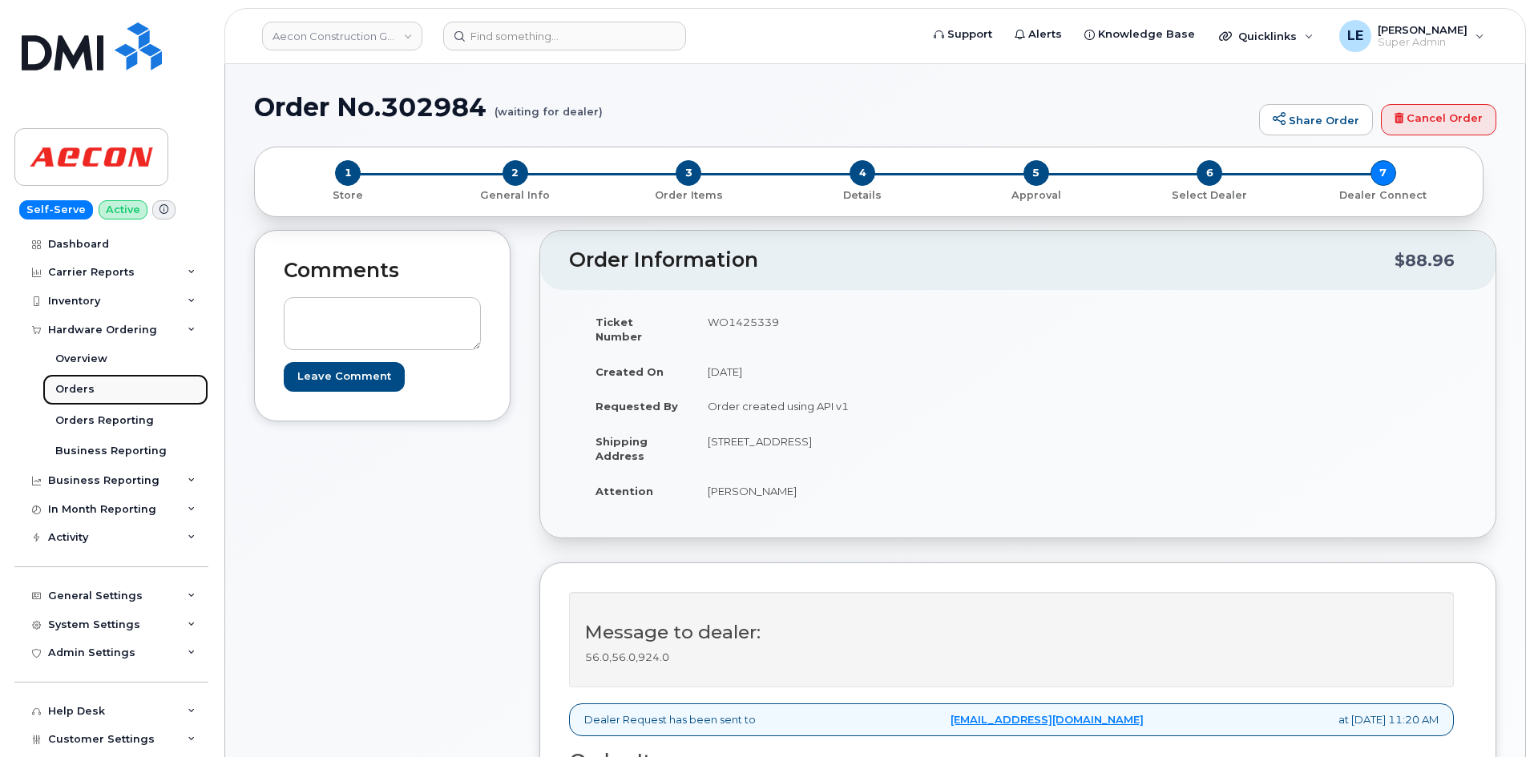
click at [102, 394] on link "Orders" at bounding box center [125, 389] width 166 height 30
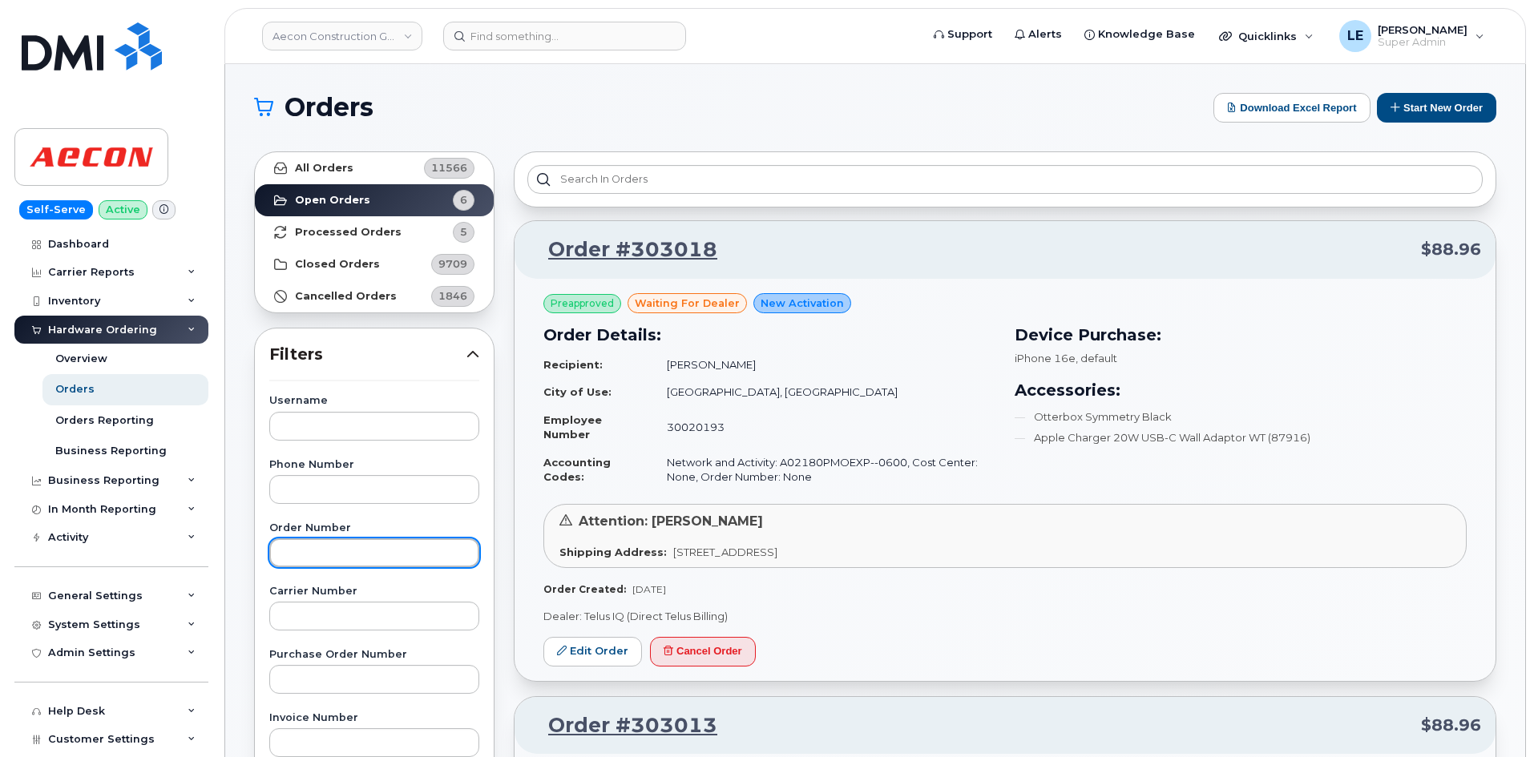
click at [370, 545] on input "text" at bounding box center [374, 553] width 210 height 29
paste input "302996"
type input "302996"
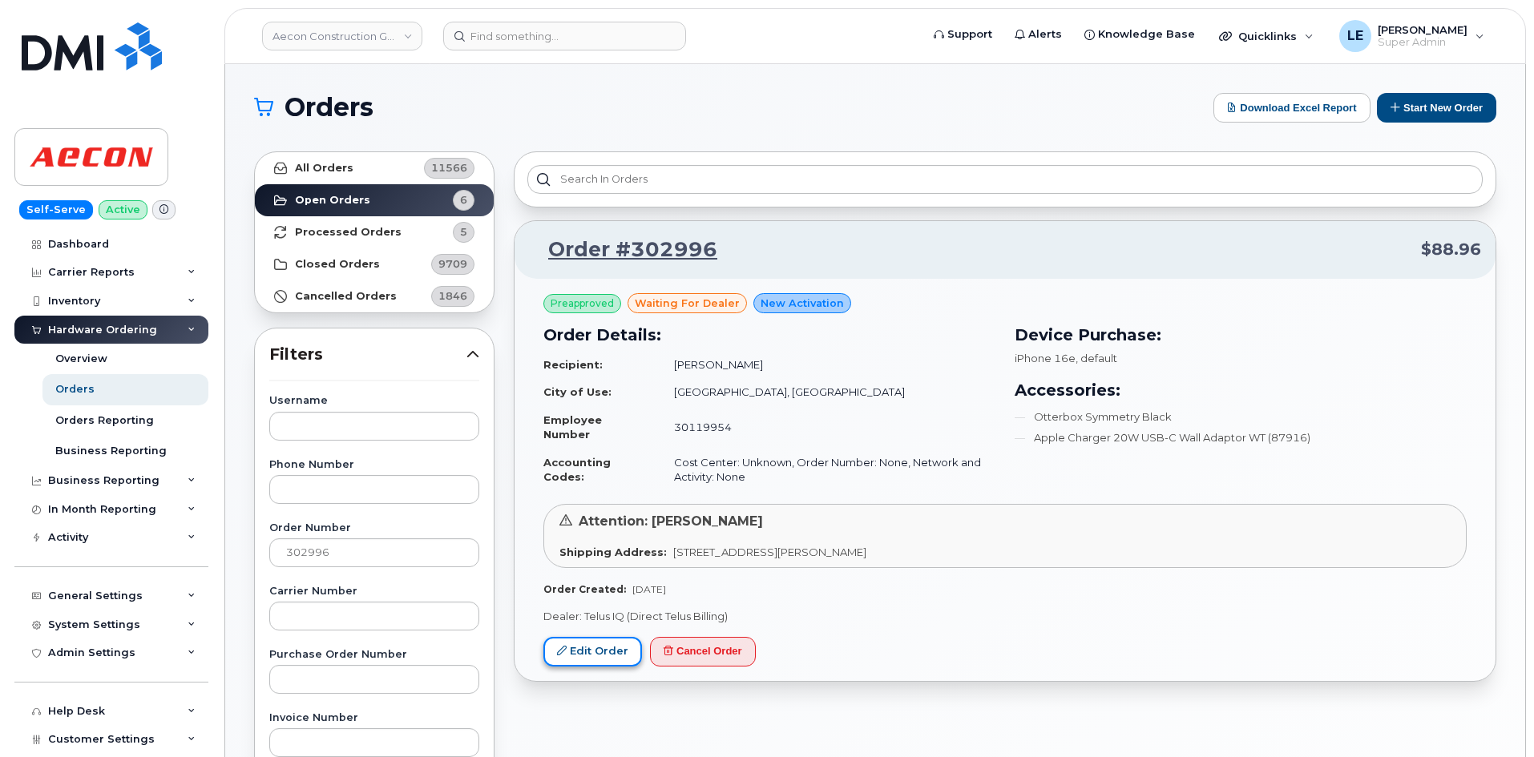
click at [580, 648] on link "Edit Order" at bounding box center [592, 652] width 99 height 30
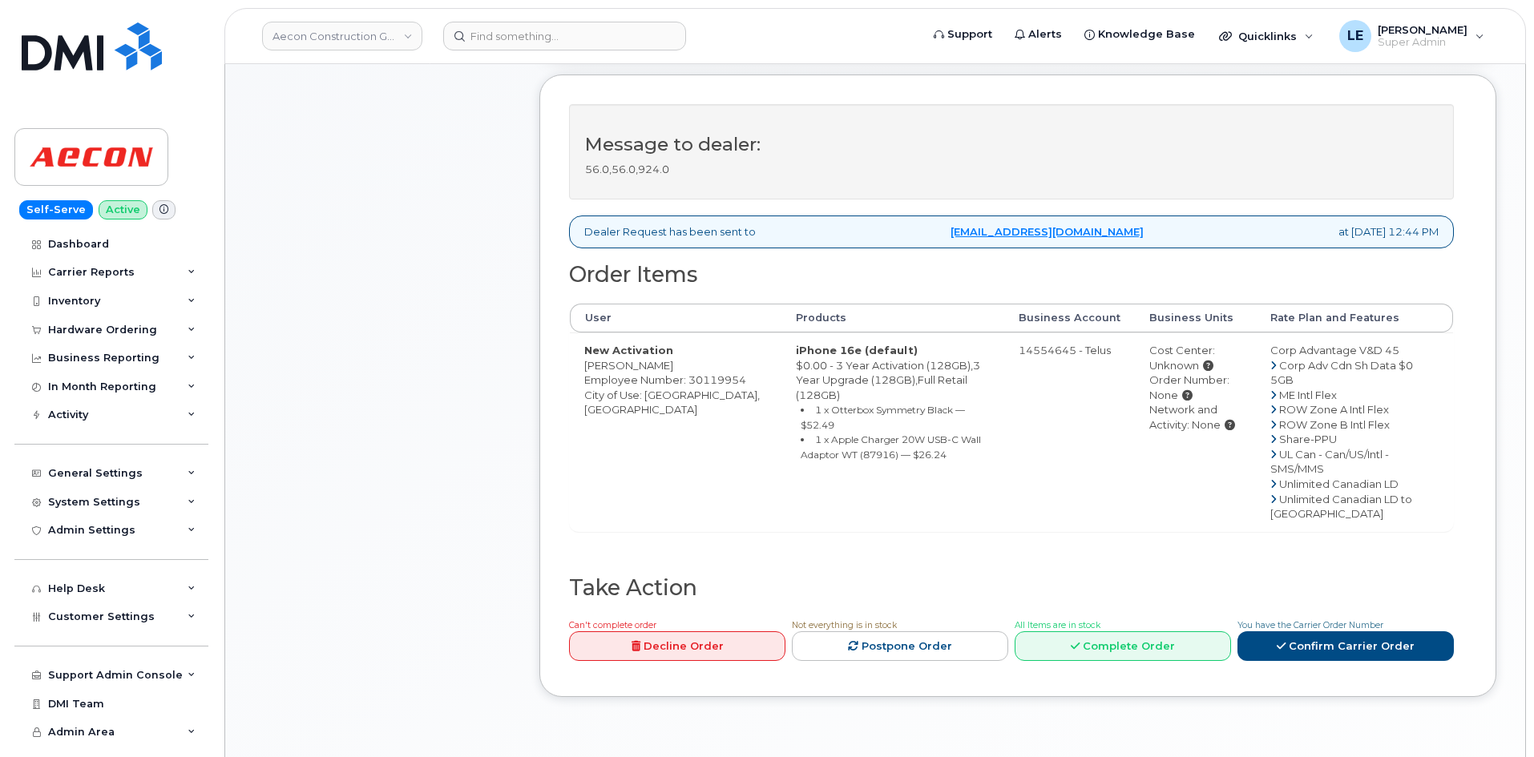
scroll to position [481, 0]
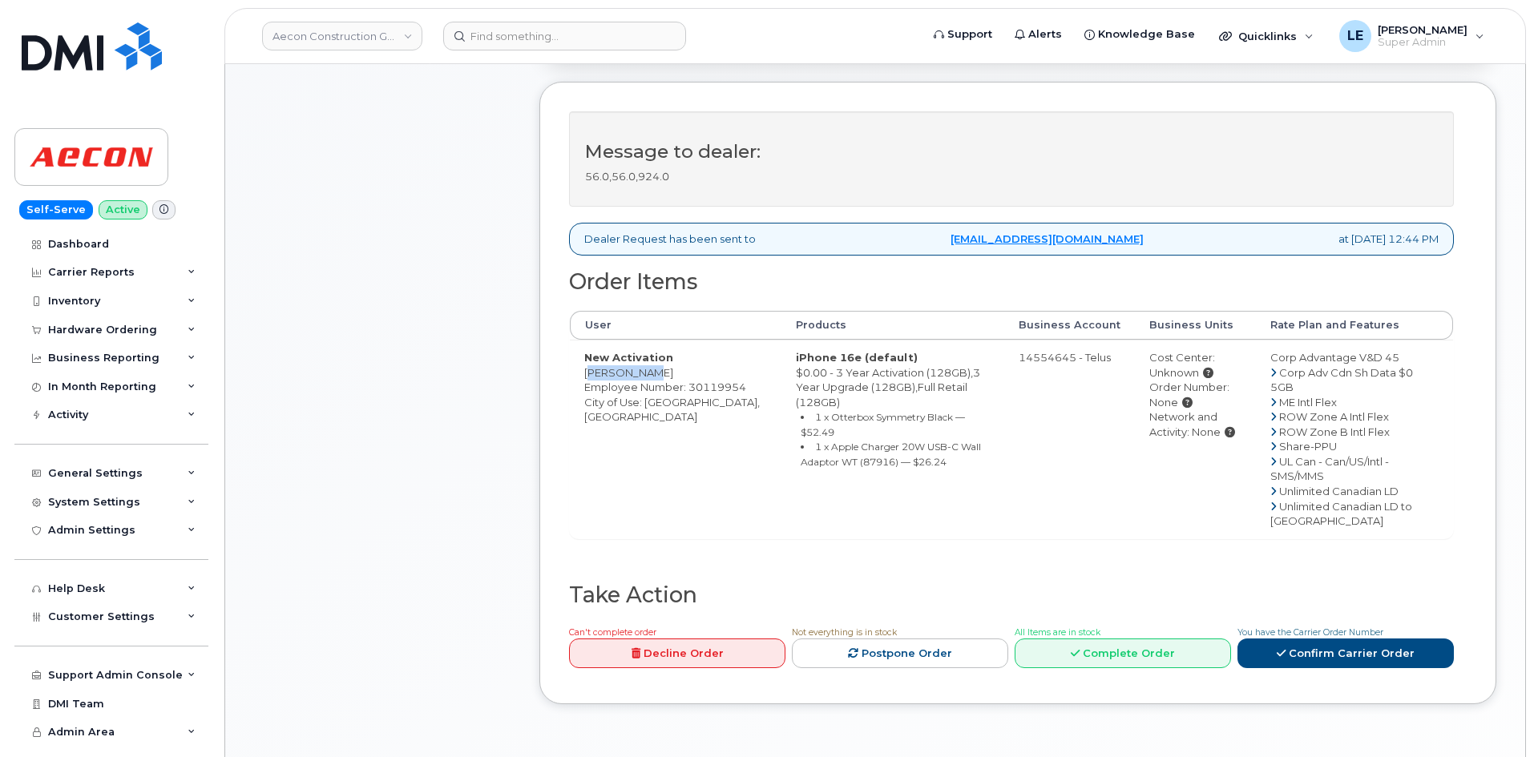
drag, startPoint x: 653, startPoint y: 358, endPoint x: 584, endPoint y: 360, distance: 69.0
click at [584, 360] on td "New Activation [PERSON_NAME] Employee Number: 30119954 City of Use: [GEOGRAPHIC…" at bounding box center [676, 439] width 212 height 199
copy td "[PERSON_NAME]"
drag, startPoint x: 646, startPoint y: 403, endPoint x: 685, endPoint y: 405, distance: 38.5
click at [685, 405] on td "New Activation Chuyun Guo Employee Number: 30119954 City of Use: Toronto, Ontar…" at bounding box center [676, 439] width 212 height 199
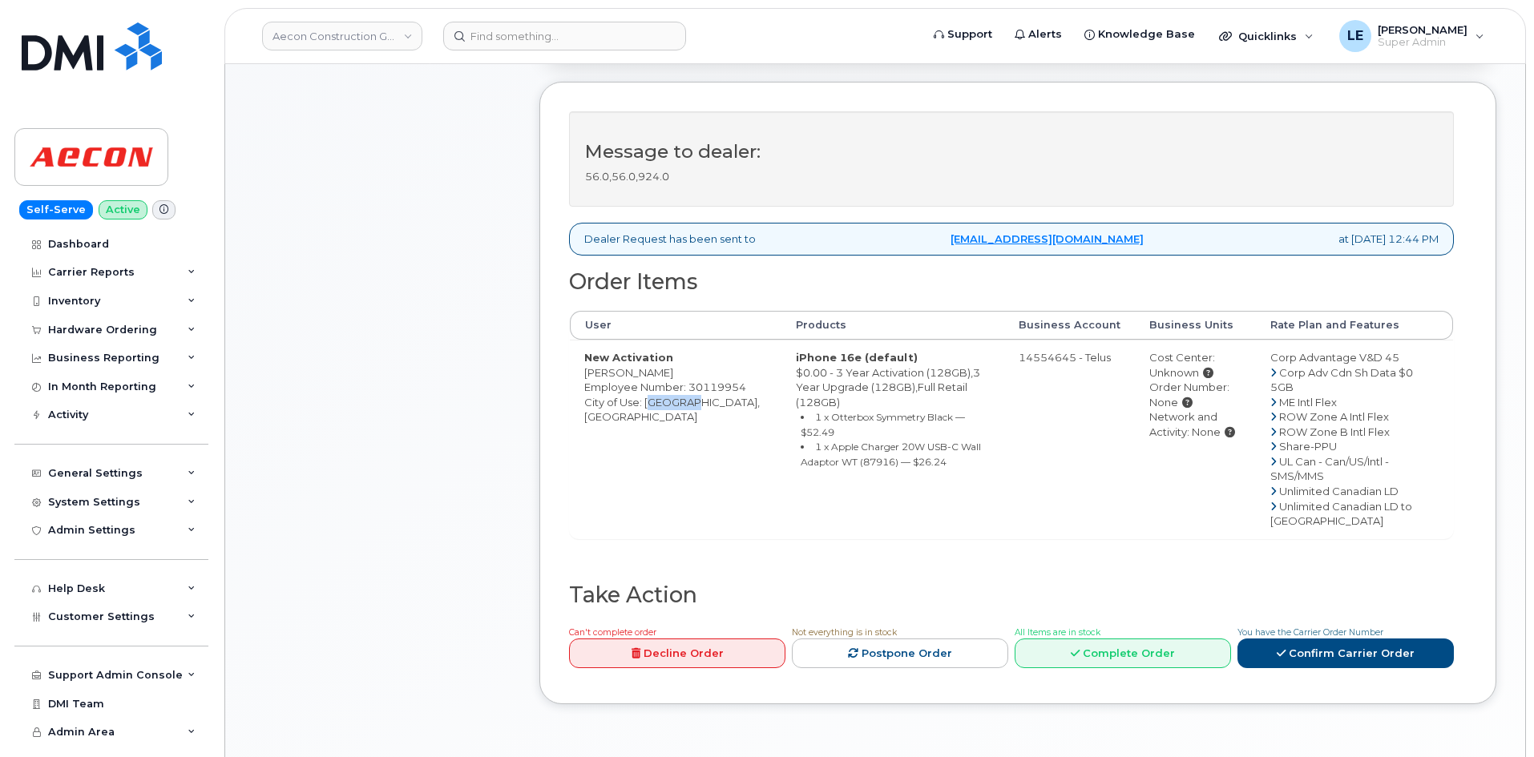
copy td "Toronto"
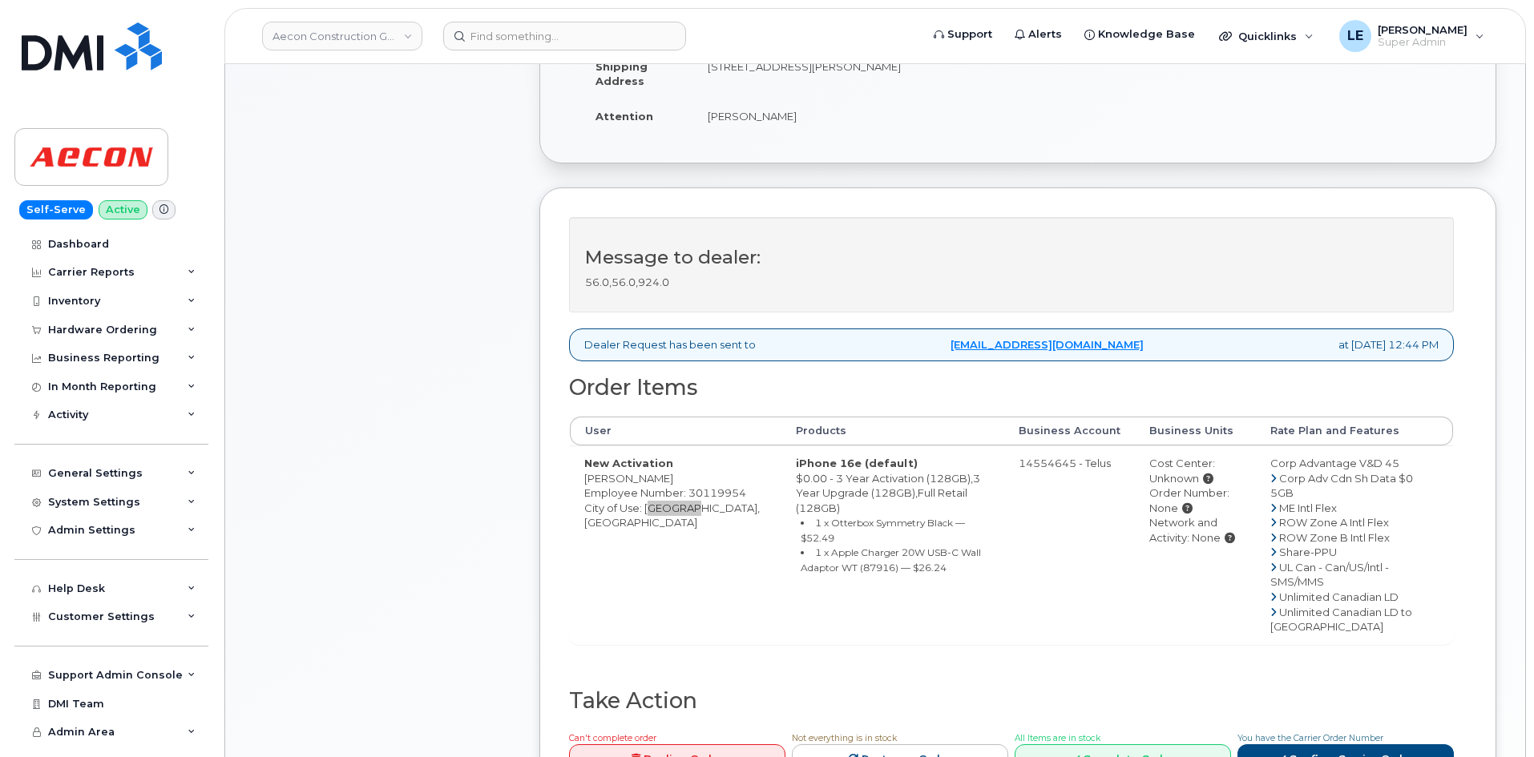
scroll to position [0, 0]
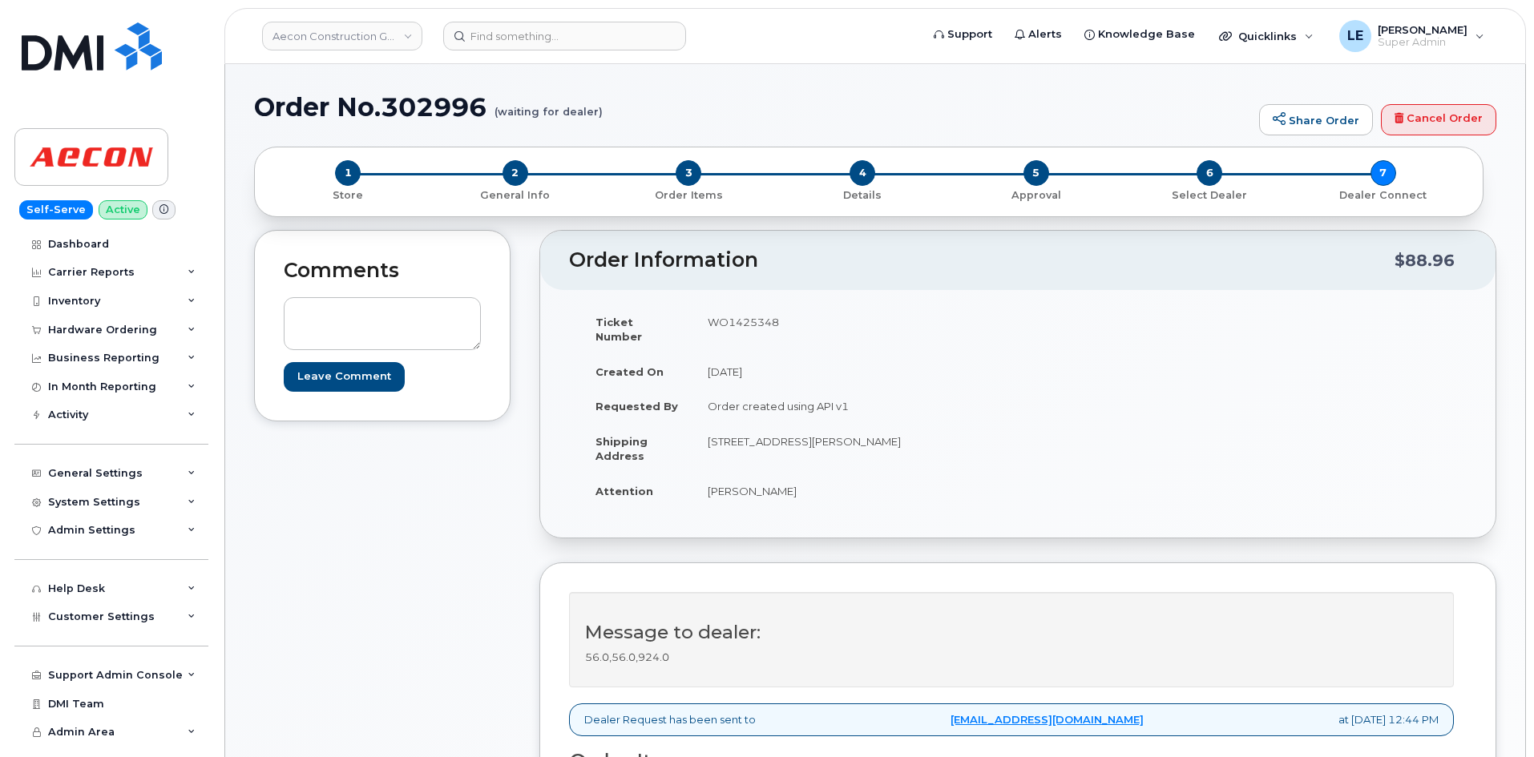
click at [757, 321] on td "WO1425348" at bounding box center [849, 330] width 313 height 50
copy td "WO1425348"
drag, startPoint x: 709, startPoint y: 478, endPoint x: 766, endPoint y: 480, distance: 57.0
click at [766, 480] on td "[PERSON_NAME]" at bounding box center [849, 491] width 313 height 35
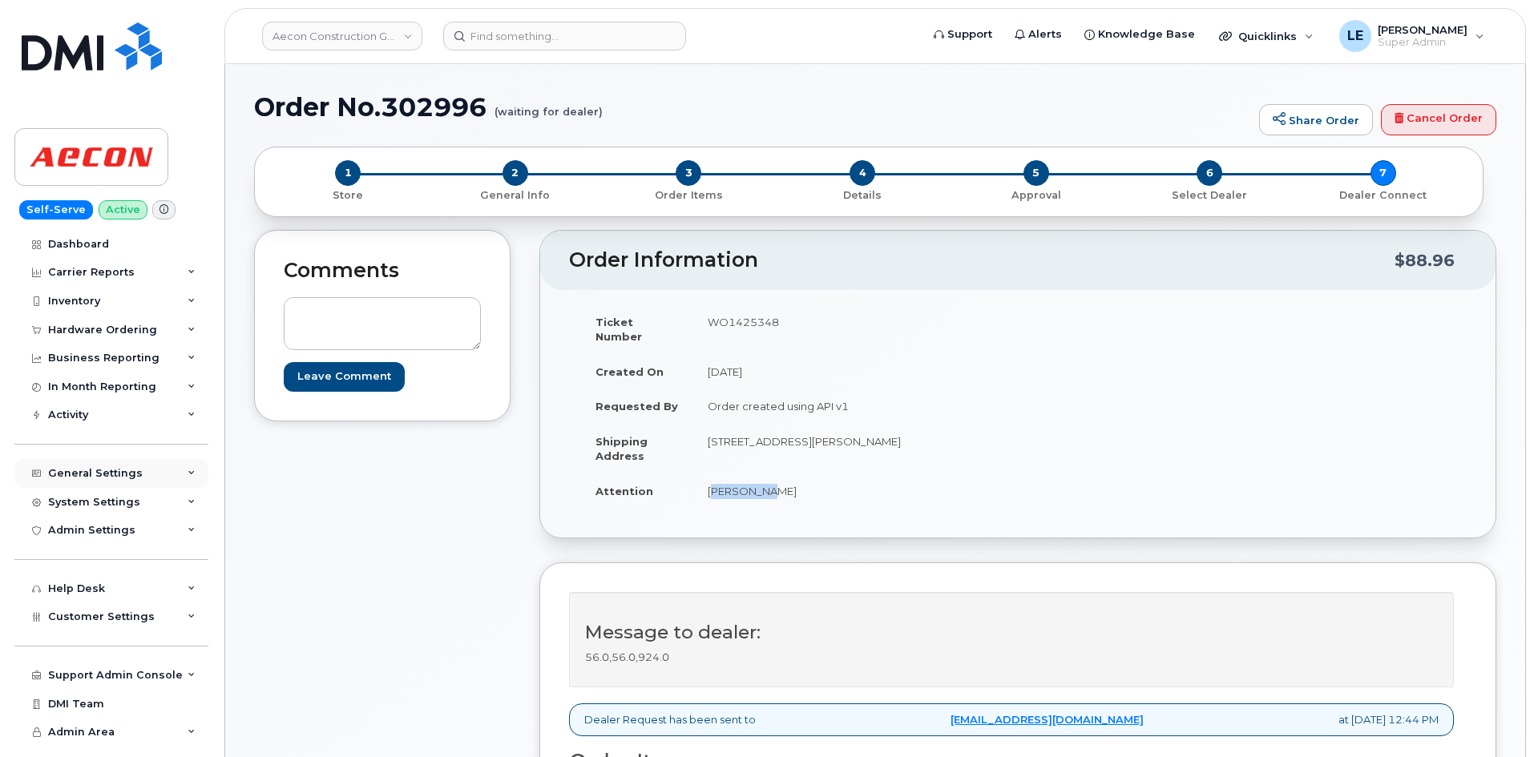
copy td "Chuyun Gu"
drag, startPoint x: 707, startPoint y: 425, endPoint x: 848, endPoint y: 433, distance: 141.3
click at [848, 433] on td "[STREET_ADDRESS][PERSON_NAME]" at bounding box center [849, 449] width 313 height 50
copy td "20 Carlson Court Suite 105"
drag, startPoint x: 919, startPoint y: 428, endPoint x: 970, endPoint y: 431, distance: 50.6
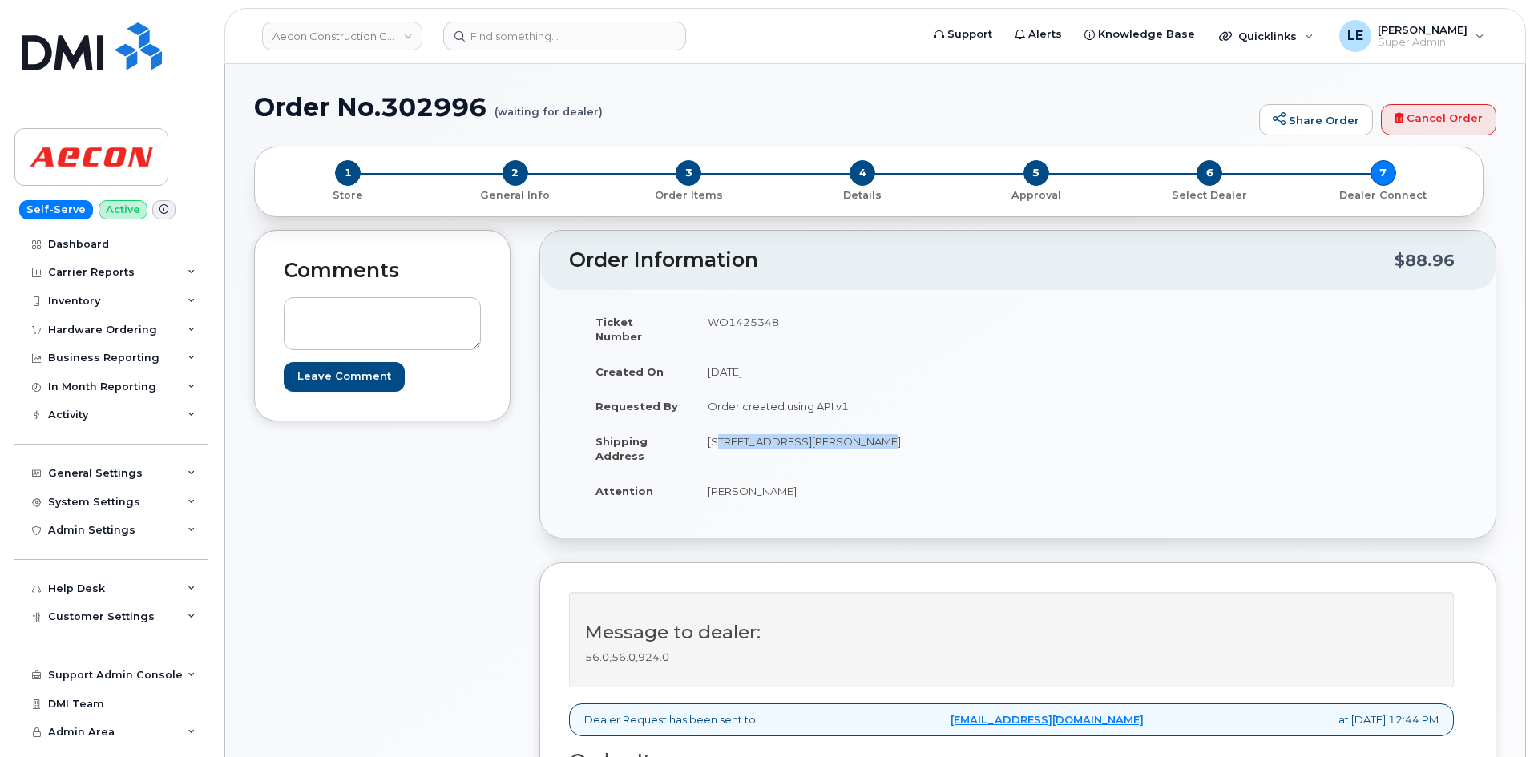
click at [970, 431] on td "[STREET_ADDRESS][PERSON_NAME]" at bounding box center [849, 449] width 313 height 50
copy td "M9W 7K6"
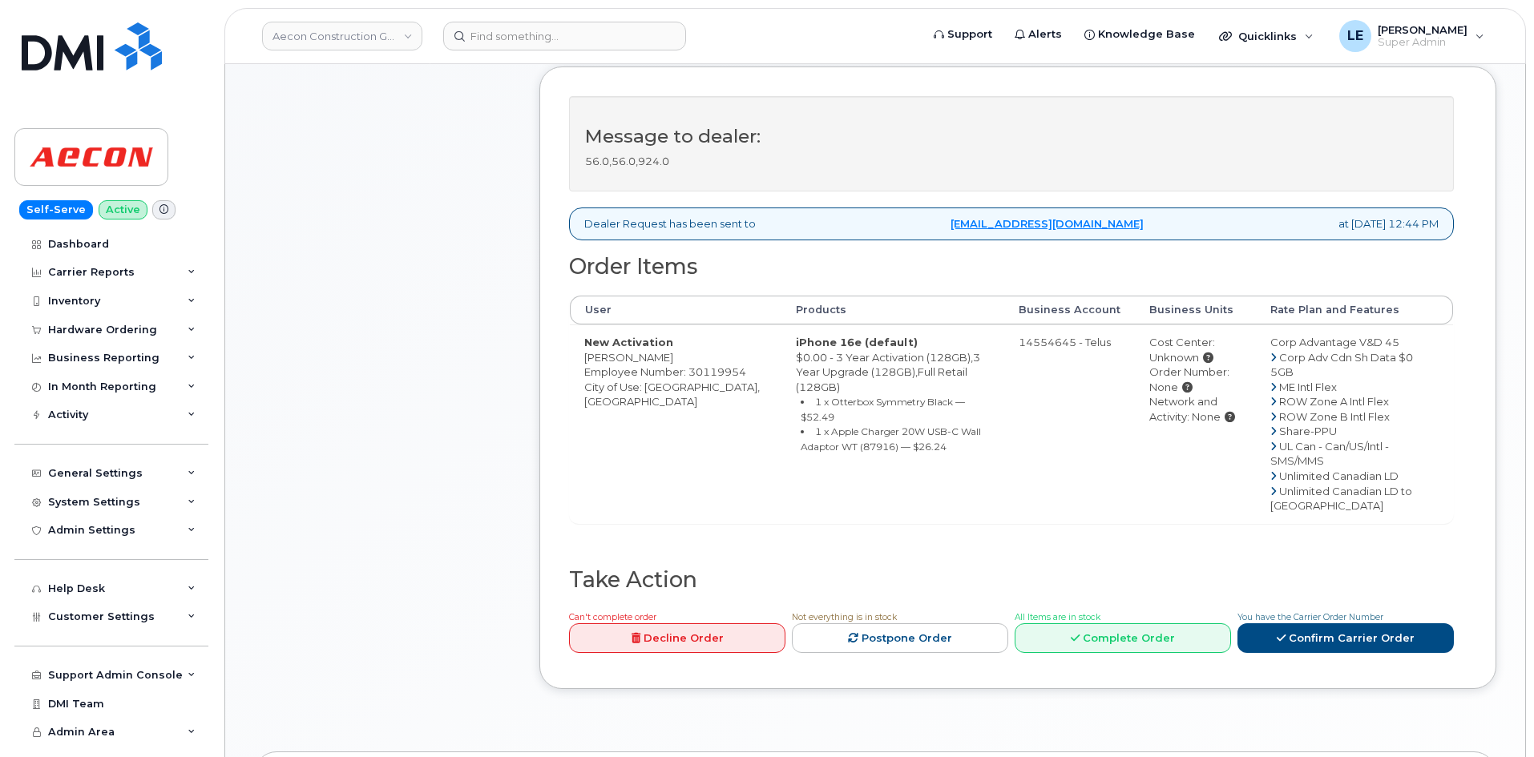
scroll to position [160, 0]
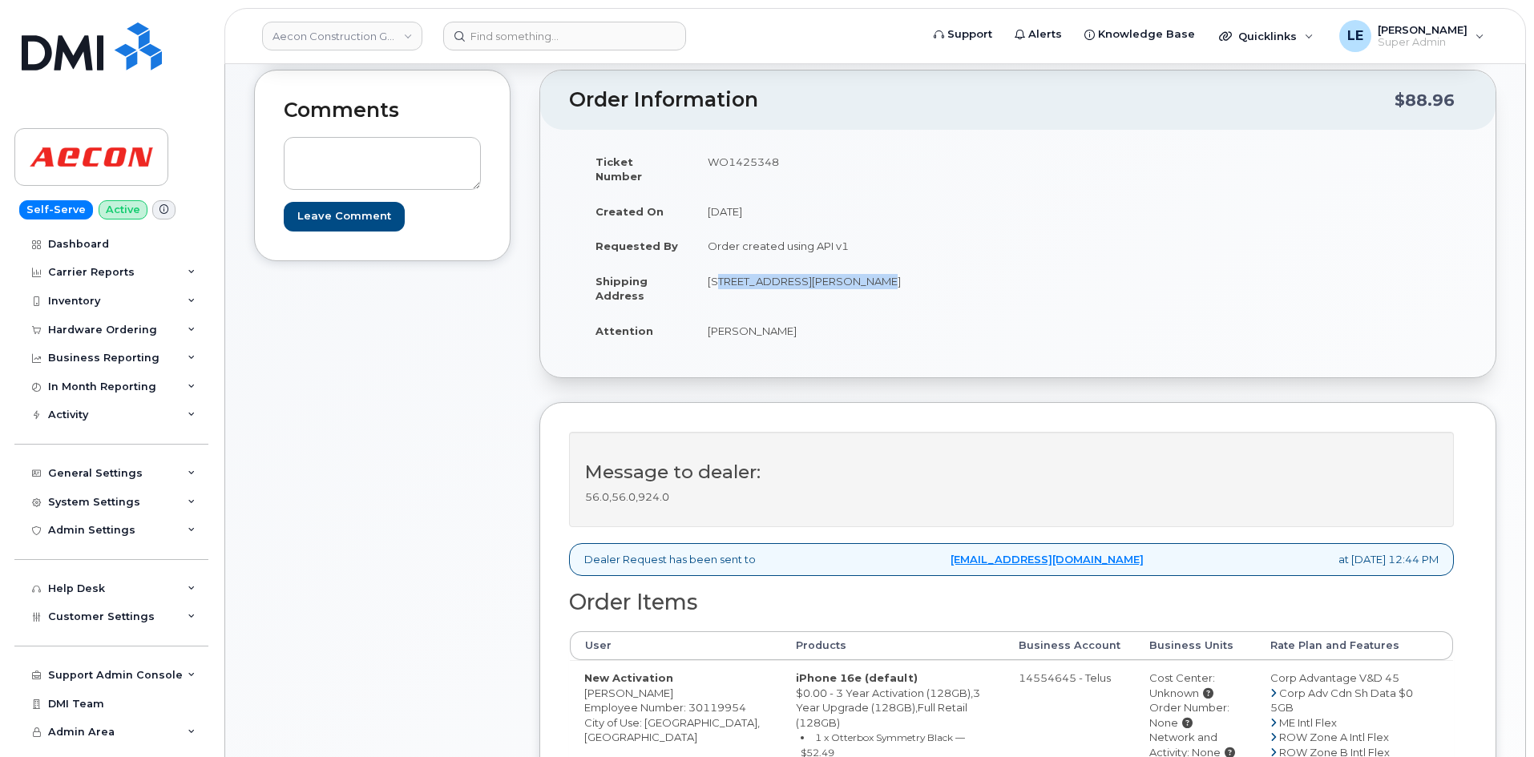
drag, startPoint x: 854, startPoint y: 268, endPoint x: 892, endPoint y: 269, distance: 38.5
click at [892, 268] on td "[STREET_ADDRESS][PERSON_NAME]" at bounding box center [849, 289] width 313 height 50
copy td "Toronto"
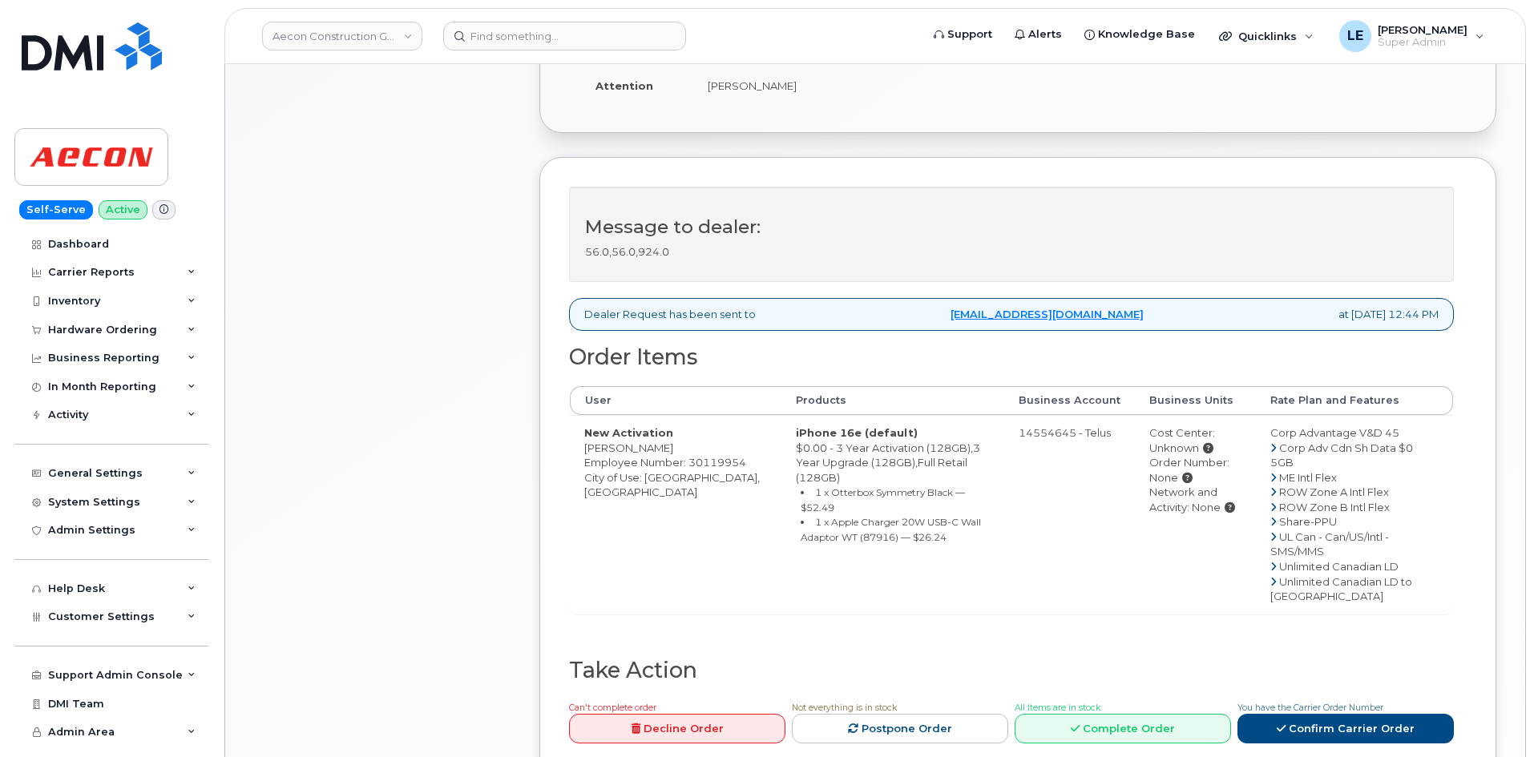
scroll to position [802, 0]
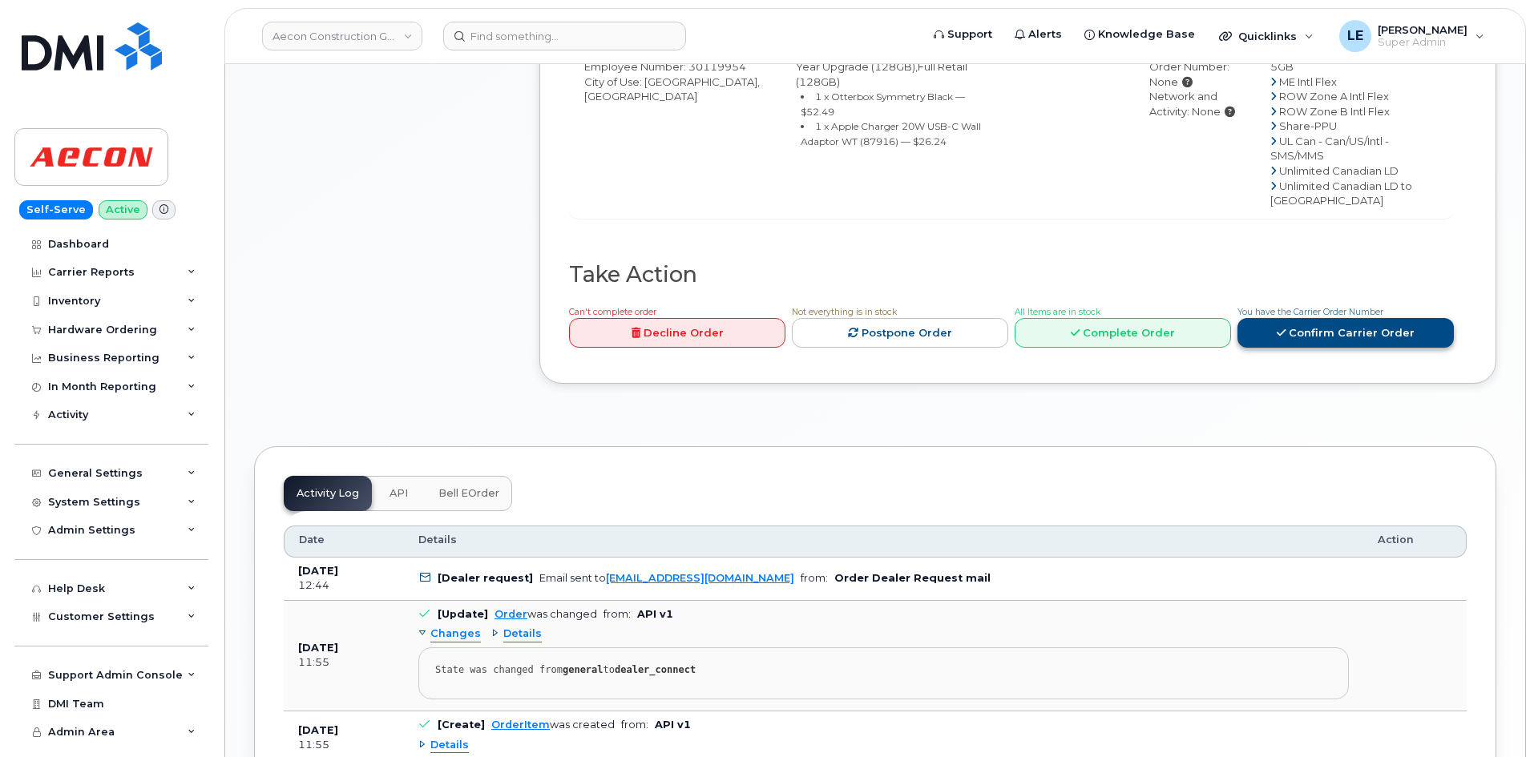
click at [1330, 318] on link "Confirm Carrier Order" at bounding box center [1346, 333] width 216 height 30
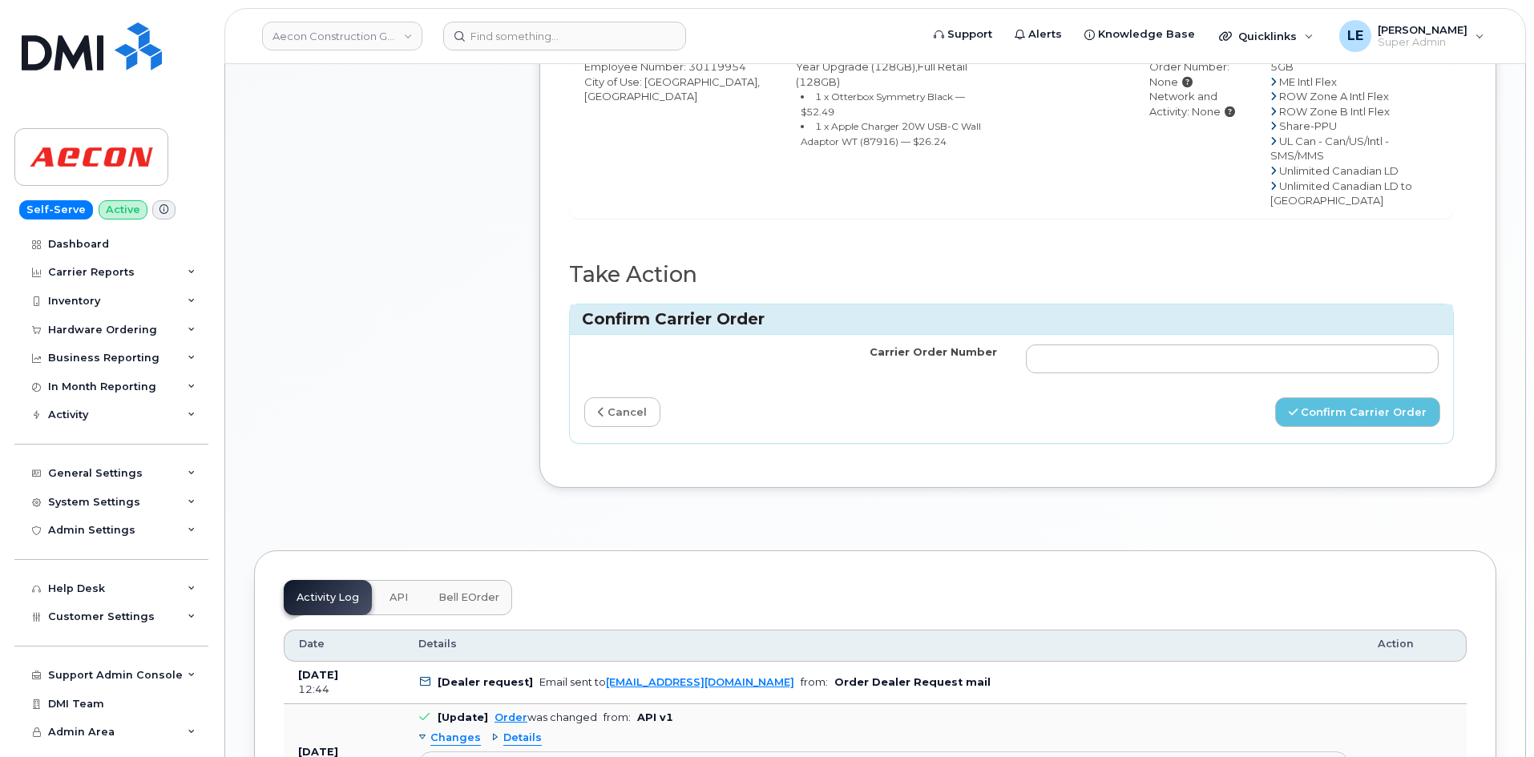
click at [1110, 305] on div "Confirm Carrier Order" at bounding box center [1011, 320] width 883 height 30
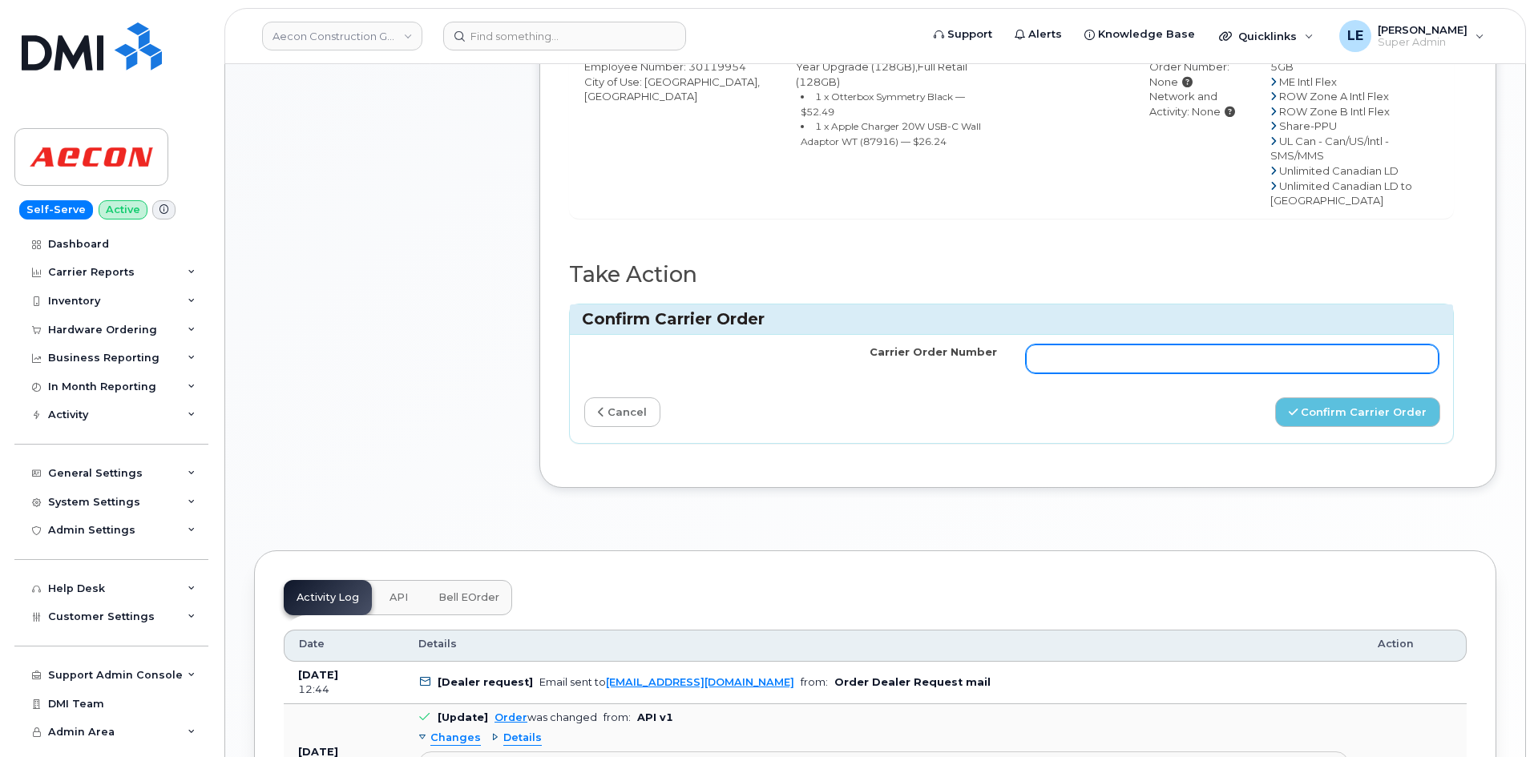
click at [1113, 349] on input "Carrier Order Number" at bounding box center [1232, 359] width 413 height 29
paste input "TL60038185"
type input "TL60038185"
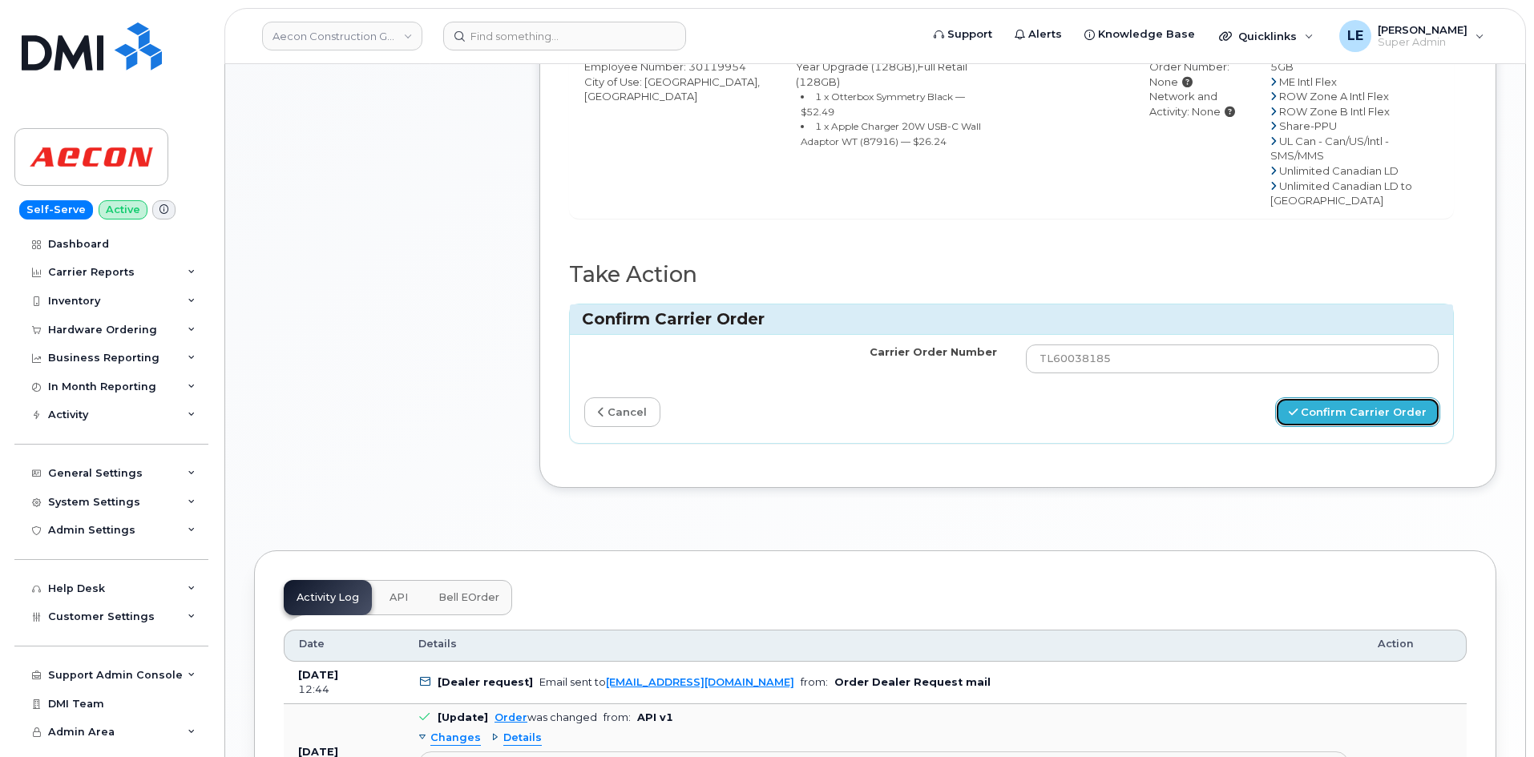
click at [1322, 398] on button "Confirm Carrier Order" at bounding box center [1357, 413] width 165 height 30
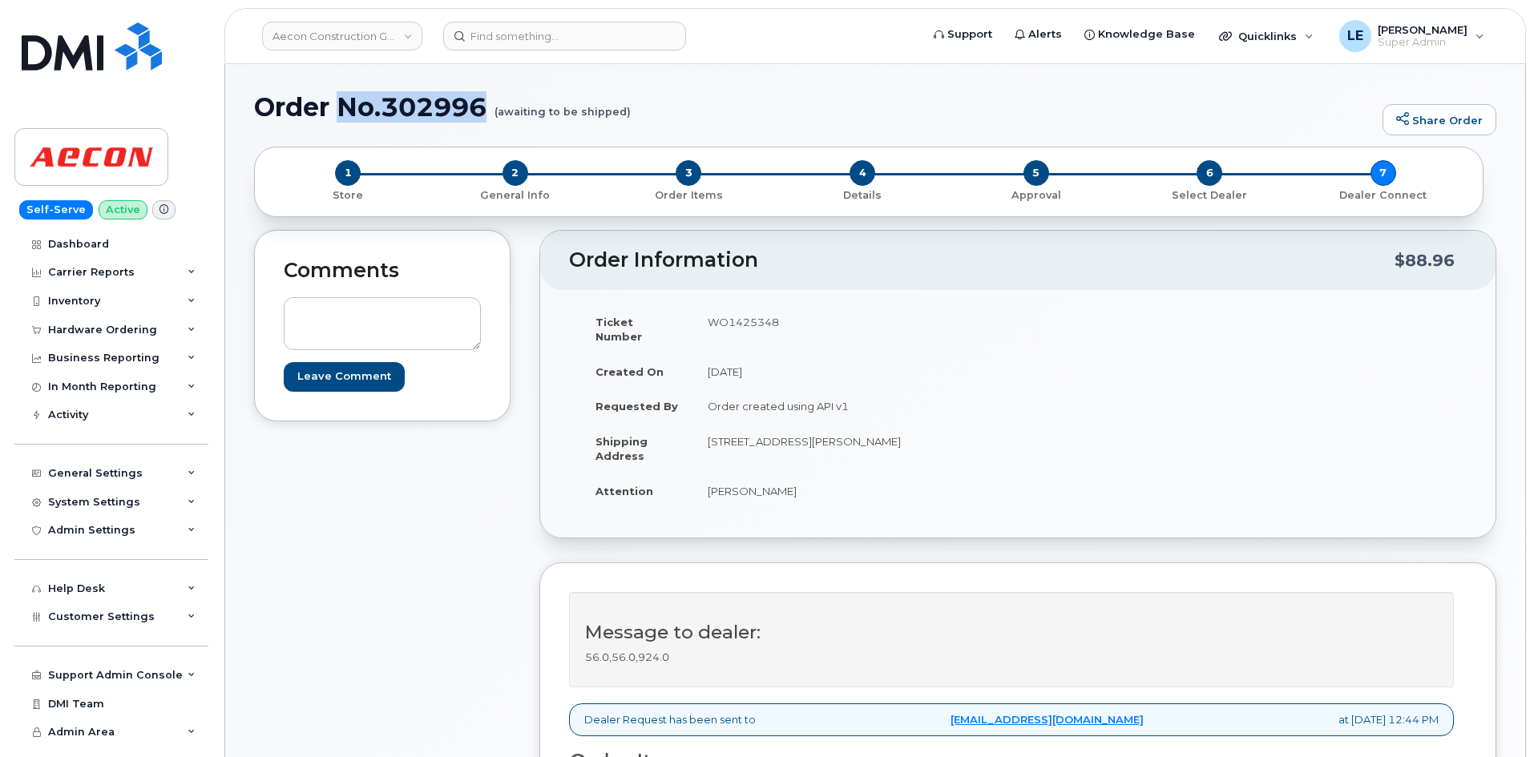
drag, startPoint x: 407, startPoint y: 110, endPoint x: 486, endPoint y: 111, distance: 78.6
click at [486, 111] on h1 "Order No.302996 (awaiting to be shipped)" at bounding box center [814, 107] width 1121 height 28
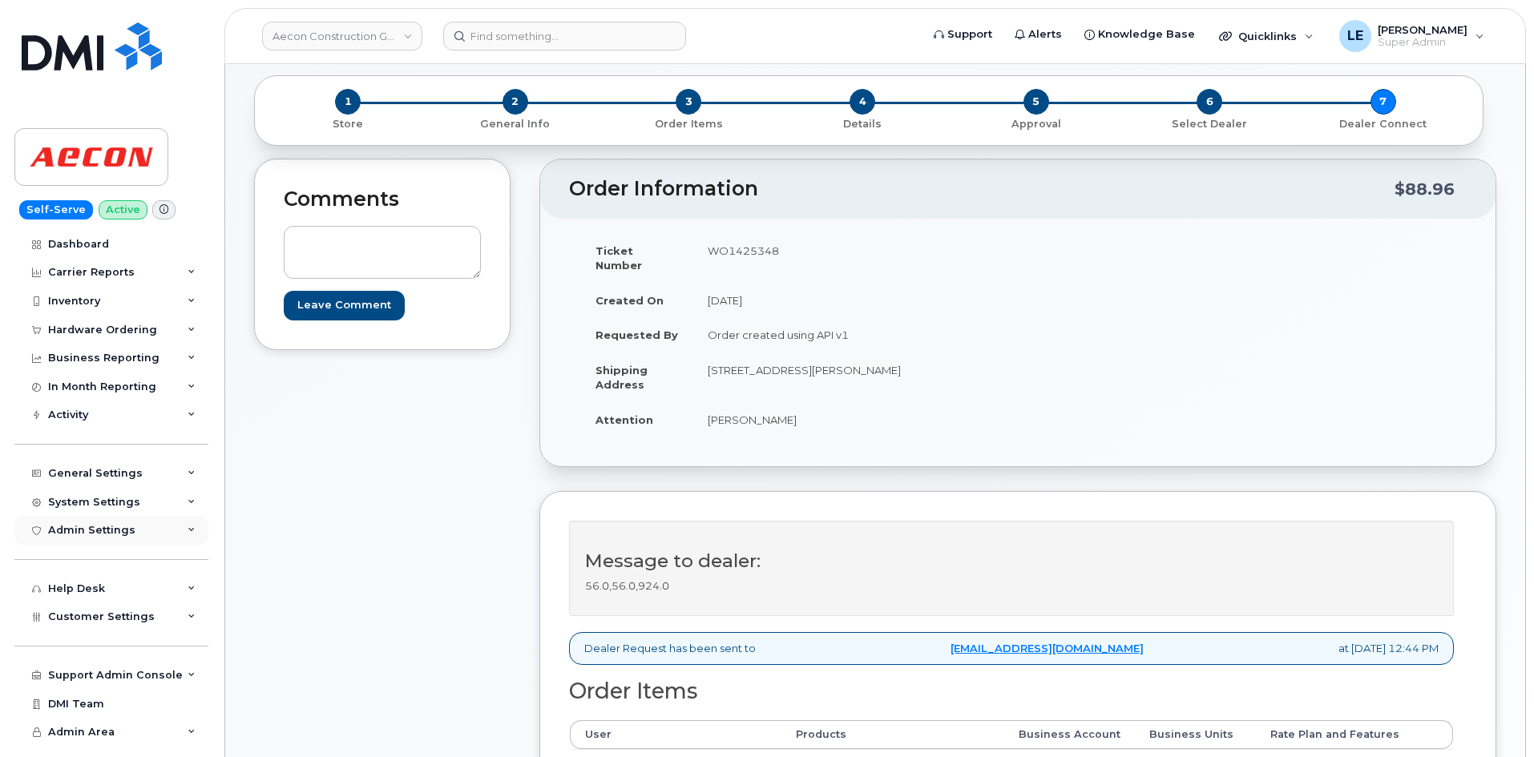
scroll to position [160, 0]
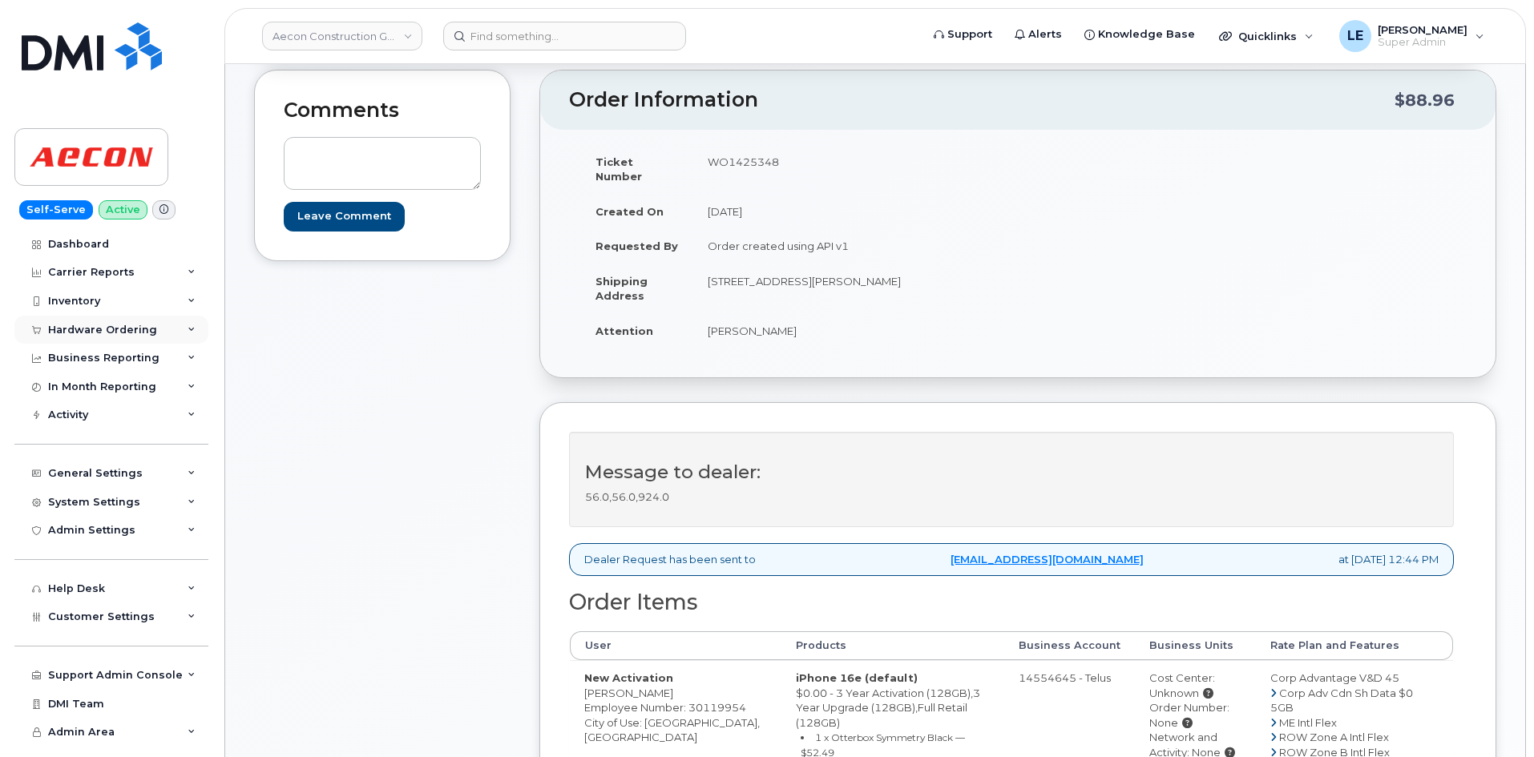
click at [107, 325] on div "Hardware Ordering" at bounding box center [102, 330] width 109 height 13
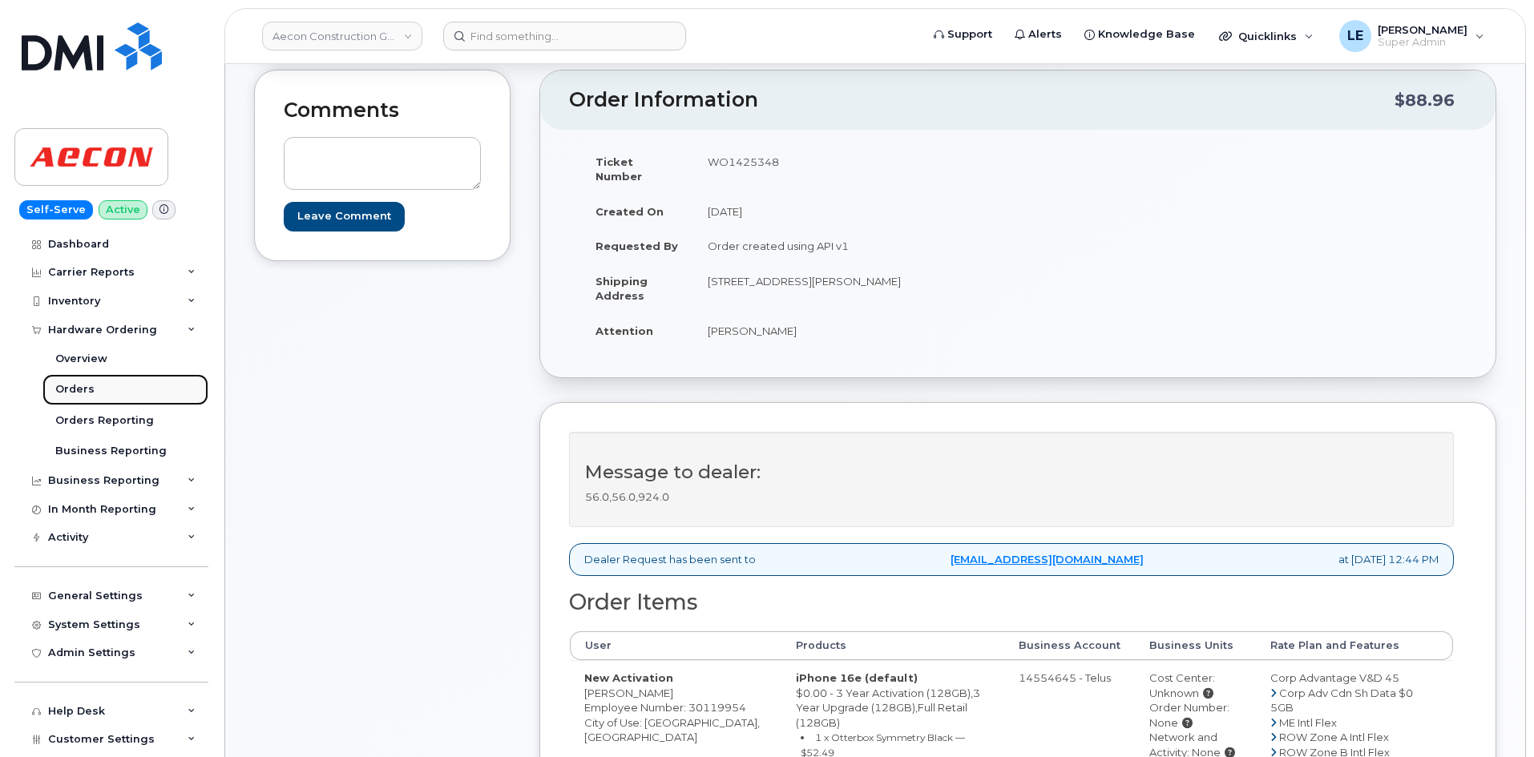
click at [104, 392] on link "Orders" at bounding box center [125, 389] width 166 height 30
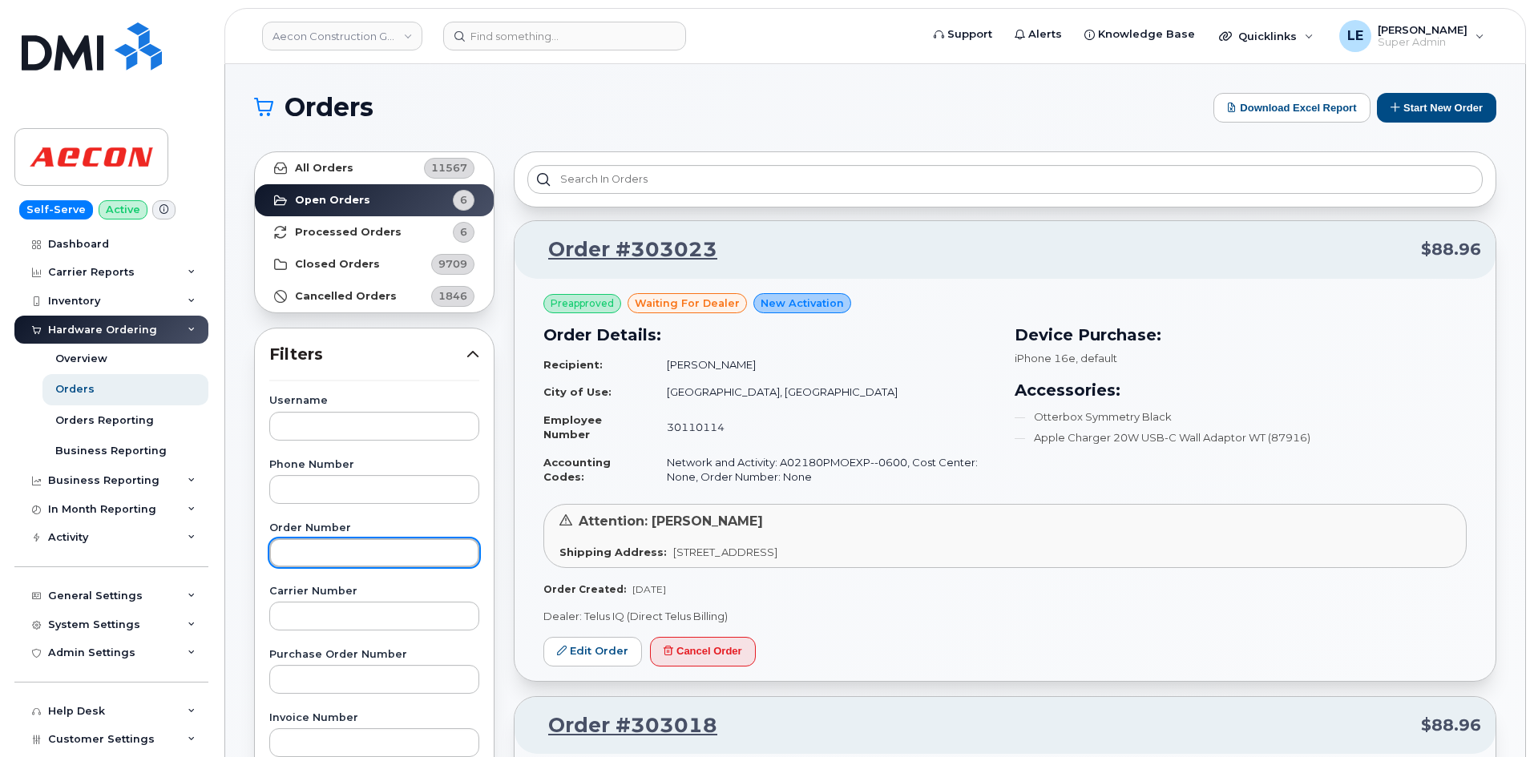
click at [334, 564] on input "text" at bounding box center [374, 553] width 210 height 29
paste input "303023"
type input "303023"
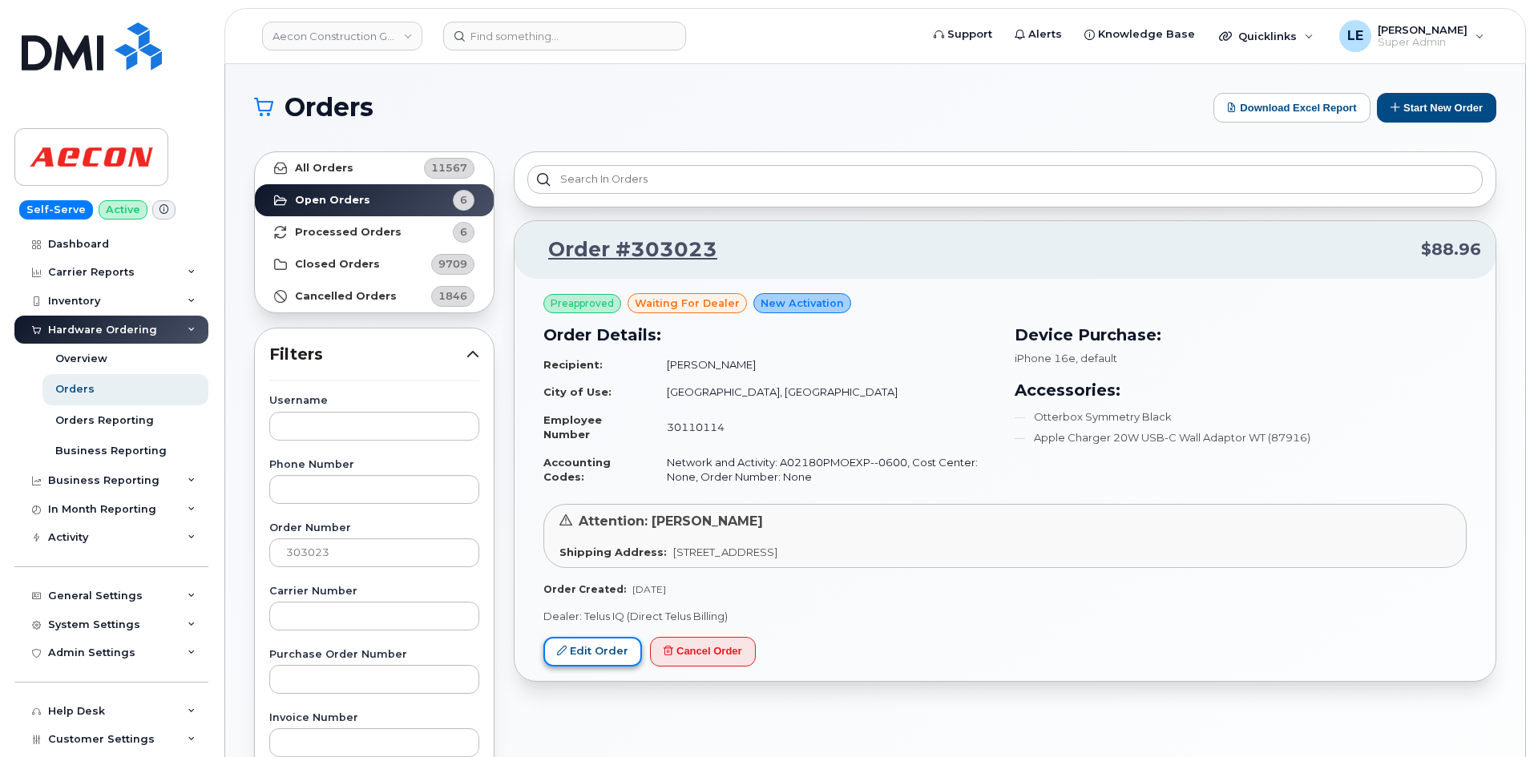
click at [609, 664] on link "Edit Order" at bounding box center [592, 652] width 99 height 30
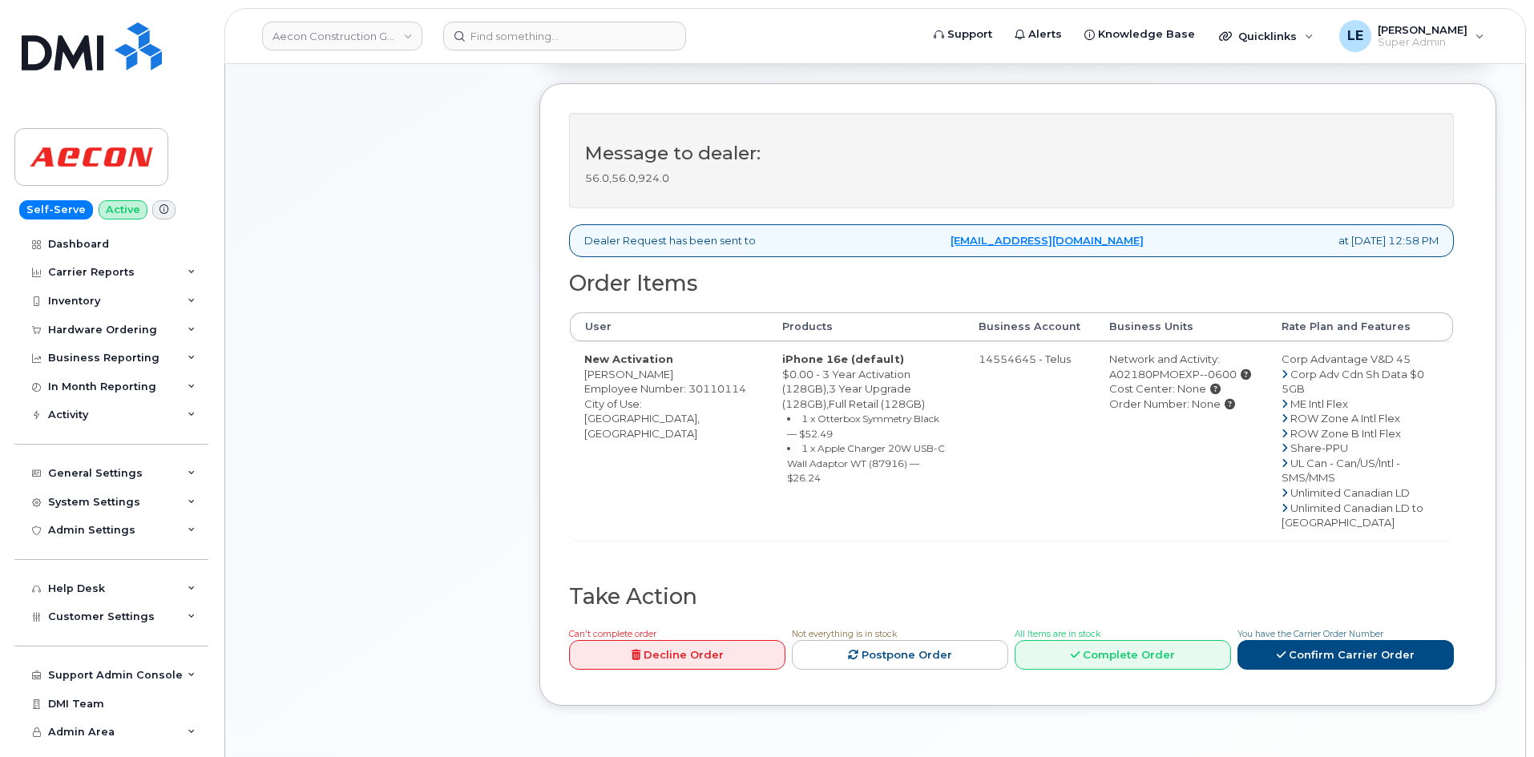
scroll to position [481, 0]
drag, startPoint x: 585, startPoint y: 370, endPoint x: 656, endPoint y: 374, distance: 70.6
click at [656, 374] on td "New Activation Carlos Franco Employee Number: 30110114 City of Use: Oshawa, Ont…" at bounding box center [669, 439] width 198 height 199
copy td "[PERSON_NAME]"
drag, startPoint x: 644, startPoint y: 418, endPoint x: 683, endPoint y: 418, distance: 38.5
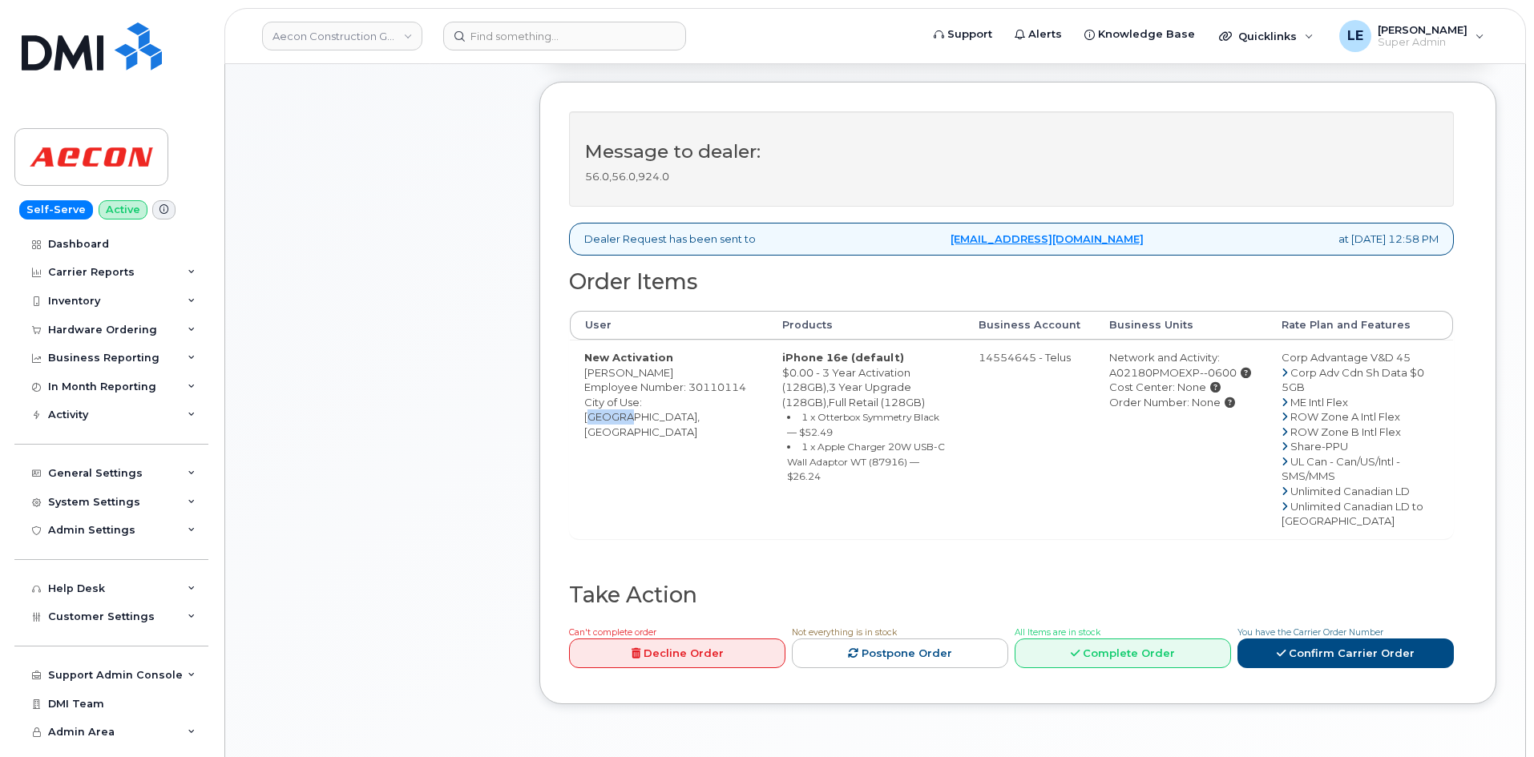
click at [683, 418] on td "New Activation Carlos Franco Employee Number: 30110114 City of Use: Oshawa, Ont…" at bounding box center [669, 439] width 198 height 199
copy td "Oshaw"
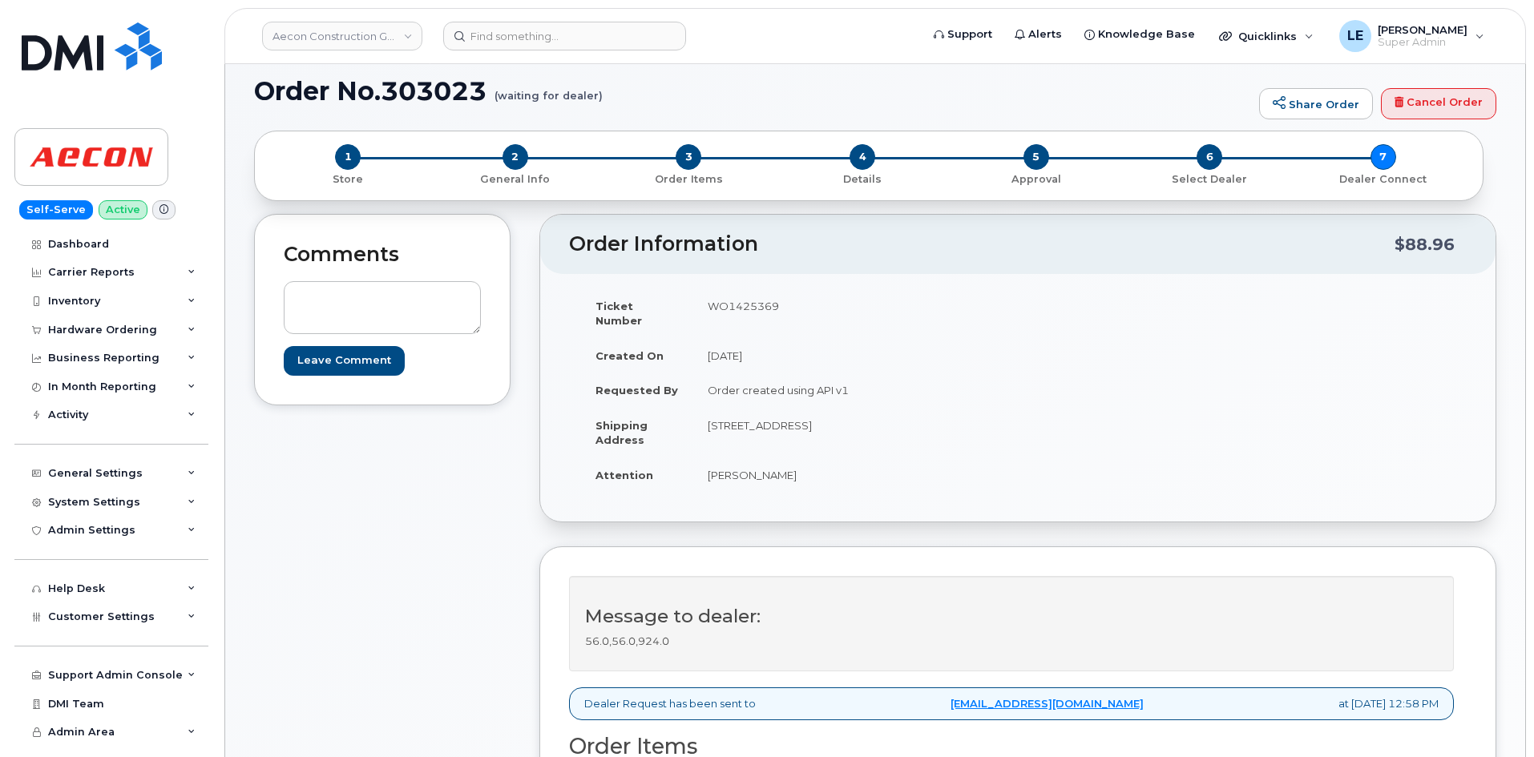
scroll to position [0, 0]
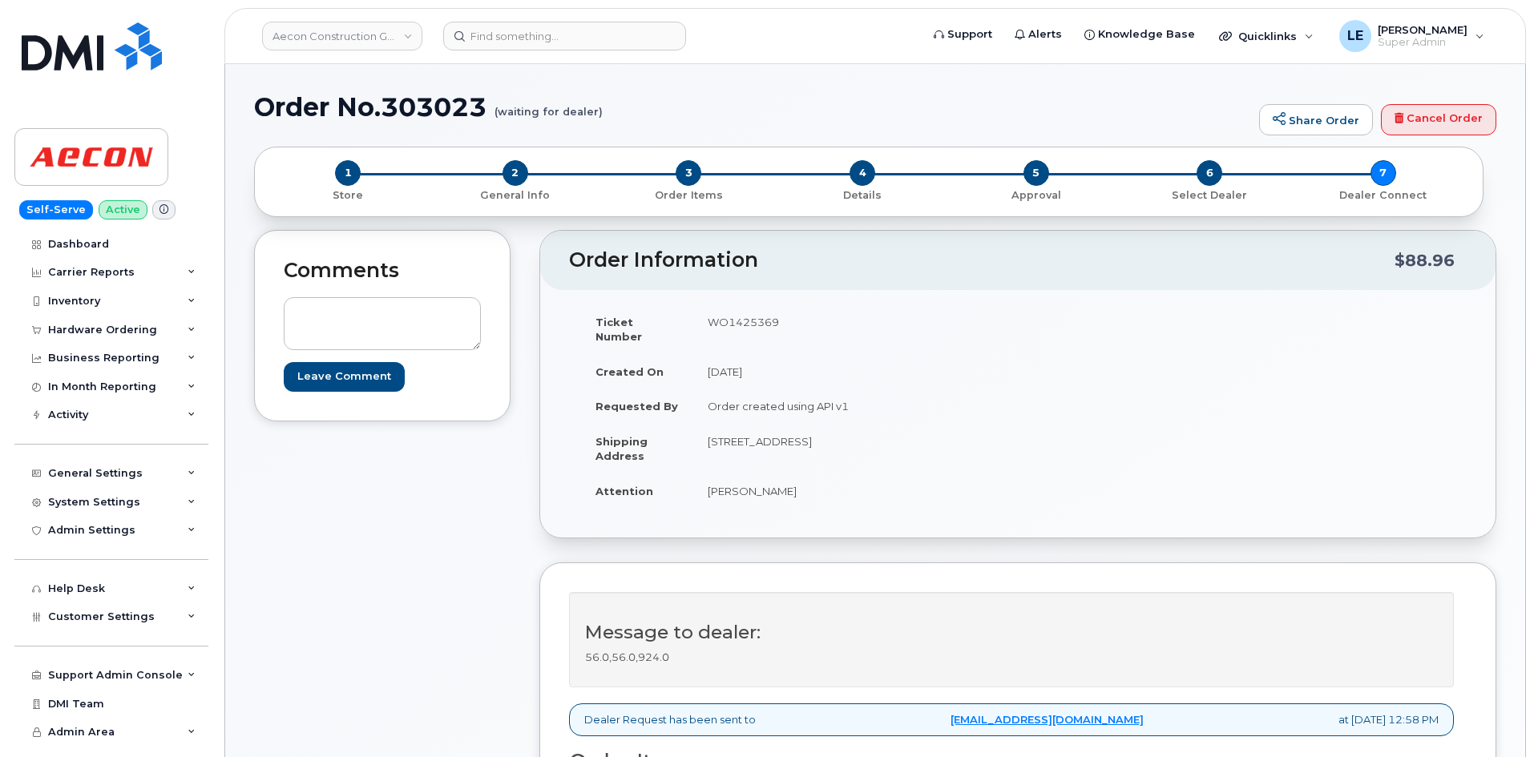
drag, startPoint x: 789, startPoint y: 323, endPoint x: 709, endPoint y: 326, distance: 79.4
click at [709, 326] on td "WO1425369" at bounding box center [849, 330] width 313 height 50
copy td "WO1425369"
drag, startPoint x: 709, startPoint y: 431, endPoint x: 796, endPoint y: 433, distance: 86.6
click at [796, 433] on td "[STREET_ADDRESS]" at bounding box center [849, 449] width 313 height 50
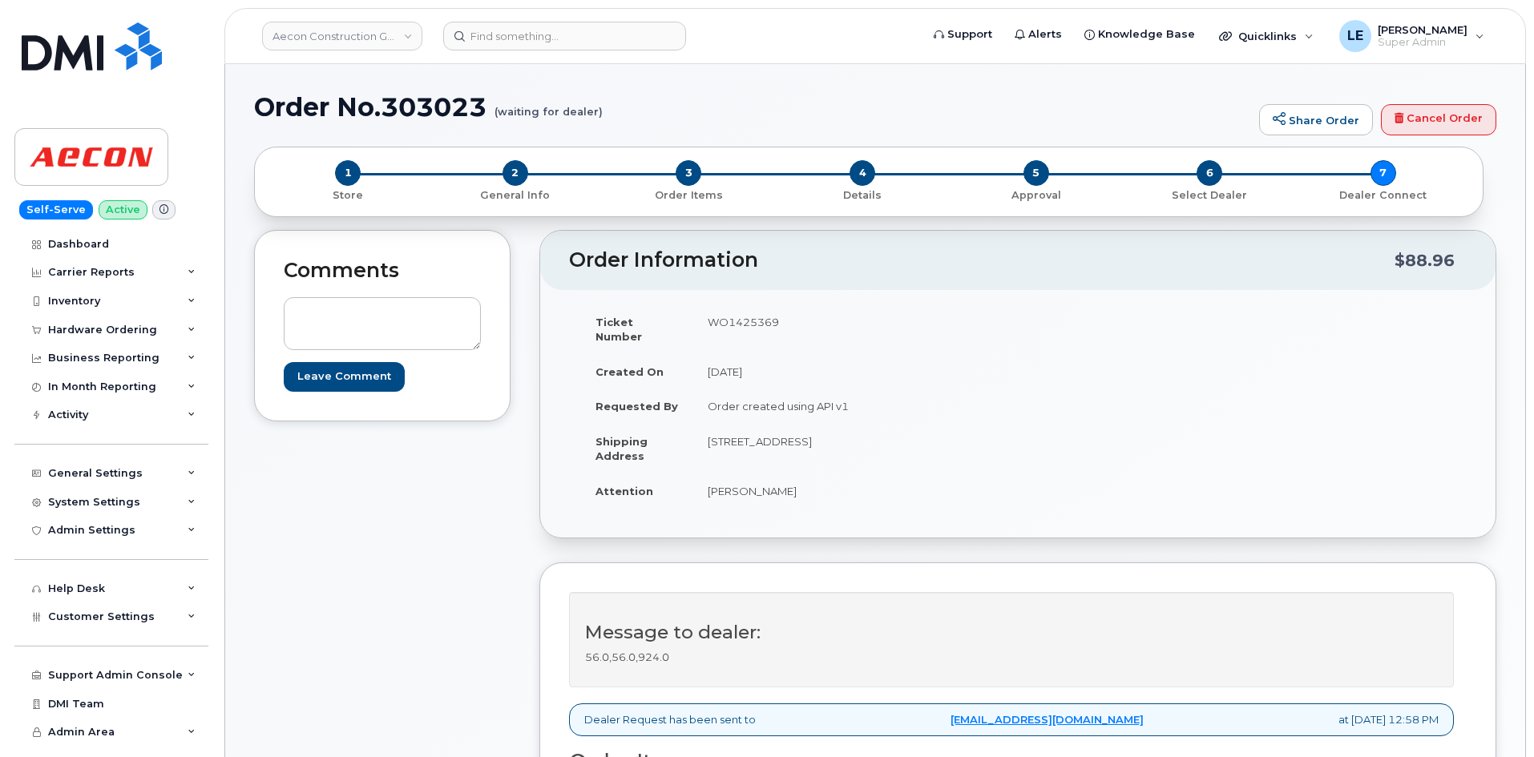
drag, startPoint x: 709, startPoint y: 474, endPoint x: 782, endPoint y: 476, distance: 72.2
click at [782, 476] on td "Carlos Franco" at bounding box center [849, 491] width 313 height 35
copy td "Carlos Franco"
click at [711, 479] on td "Carlos Franco" at bounding box center [849, 491] width 313 height 35
drag, startPoint x: 710, startPoint y: 479, endPoint x: 729, endPoint y: 479, distance: 19.3
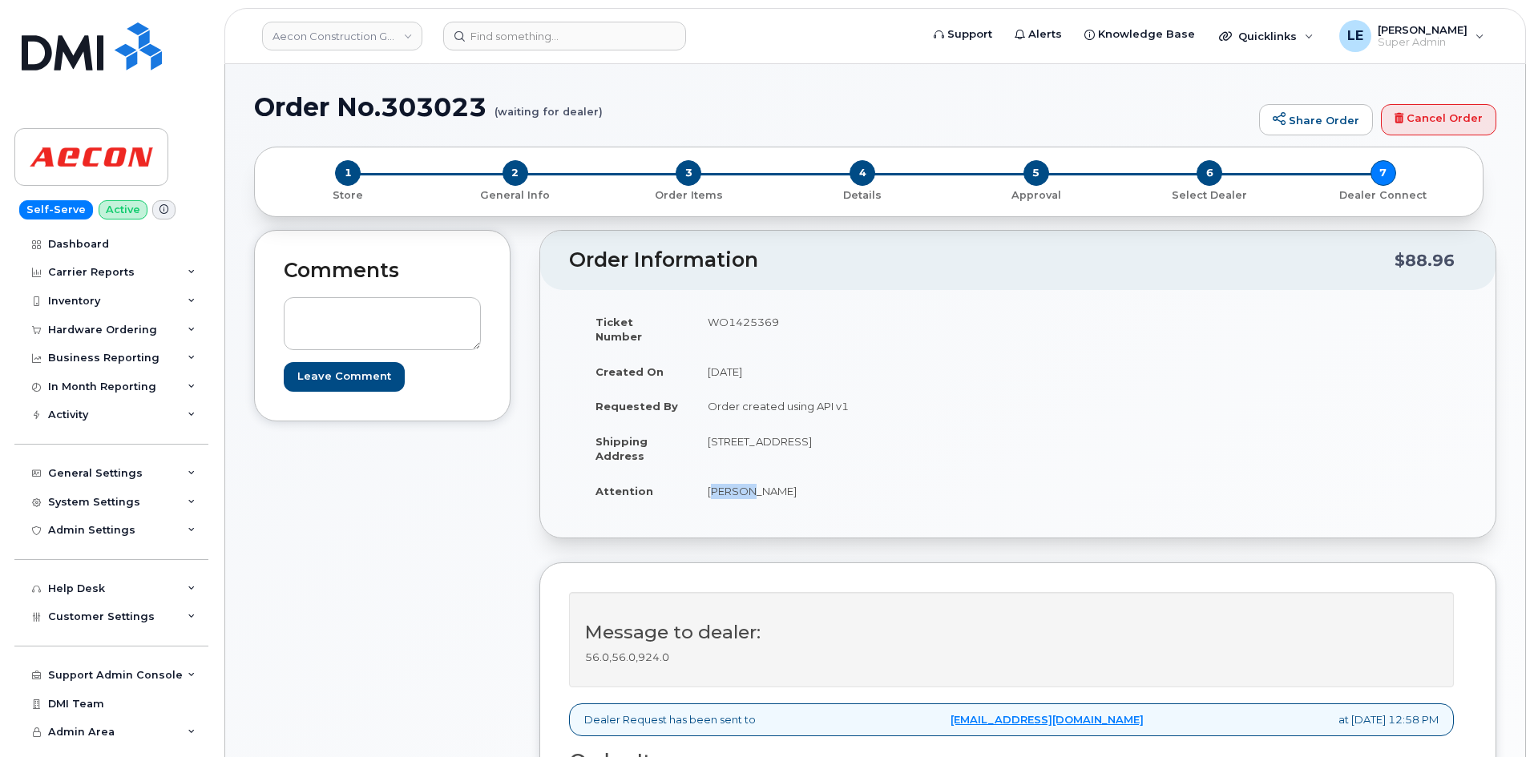
click at [729, 479] on td "Carlos Franco" at bounding box center [849, 491] width 313 height 35
drag, startPoint x: 709, startPoint y: 424, endPoint x: 795, endPoint y: 426, distance: 86.6
click at [795, 426] on td "[STREET_ADDRESS]" at bounding box center [849, 449] width 313 height 50
copy td "1635 Tricont Ave"
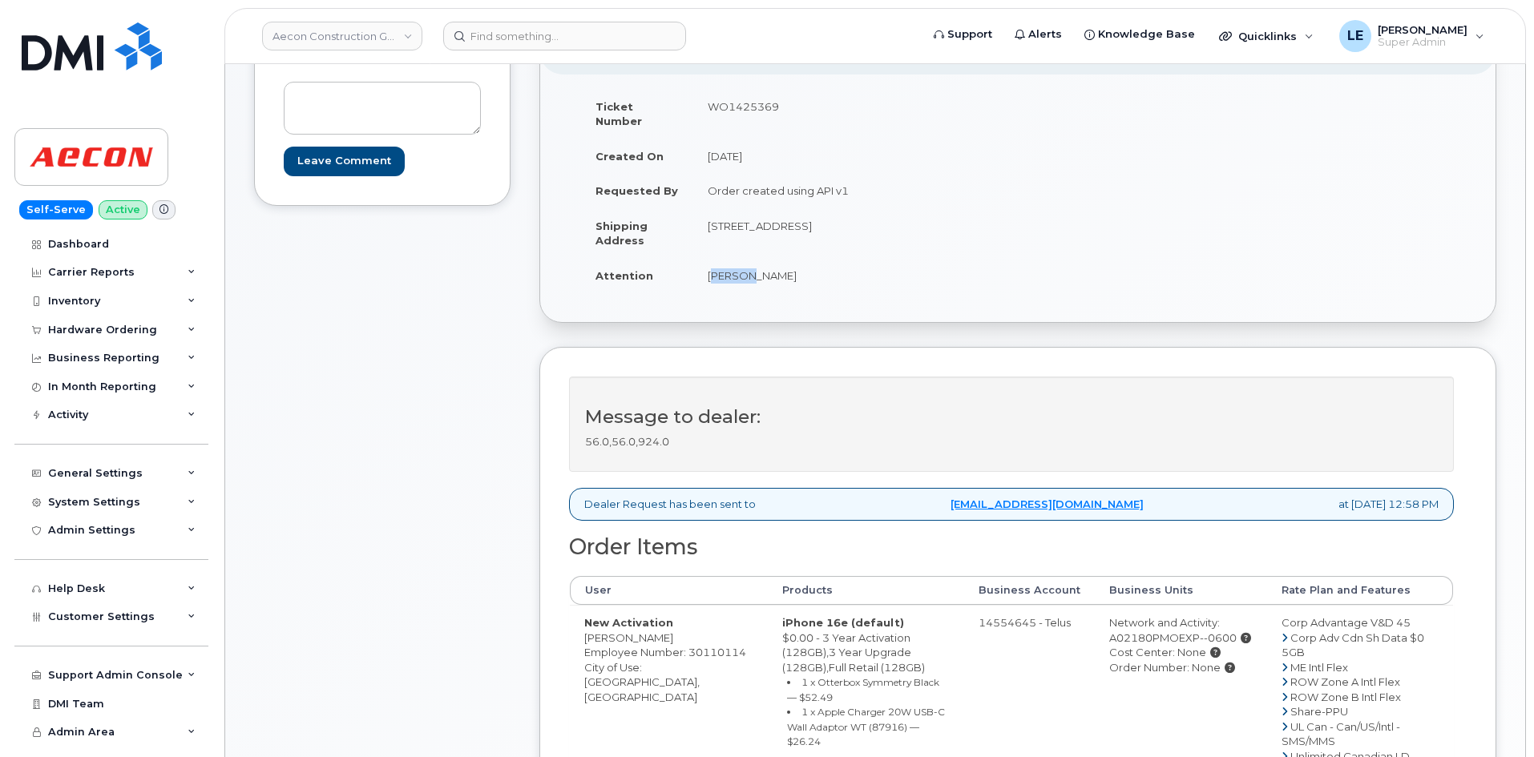
scroll to position [561, 0]
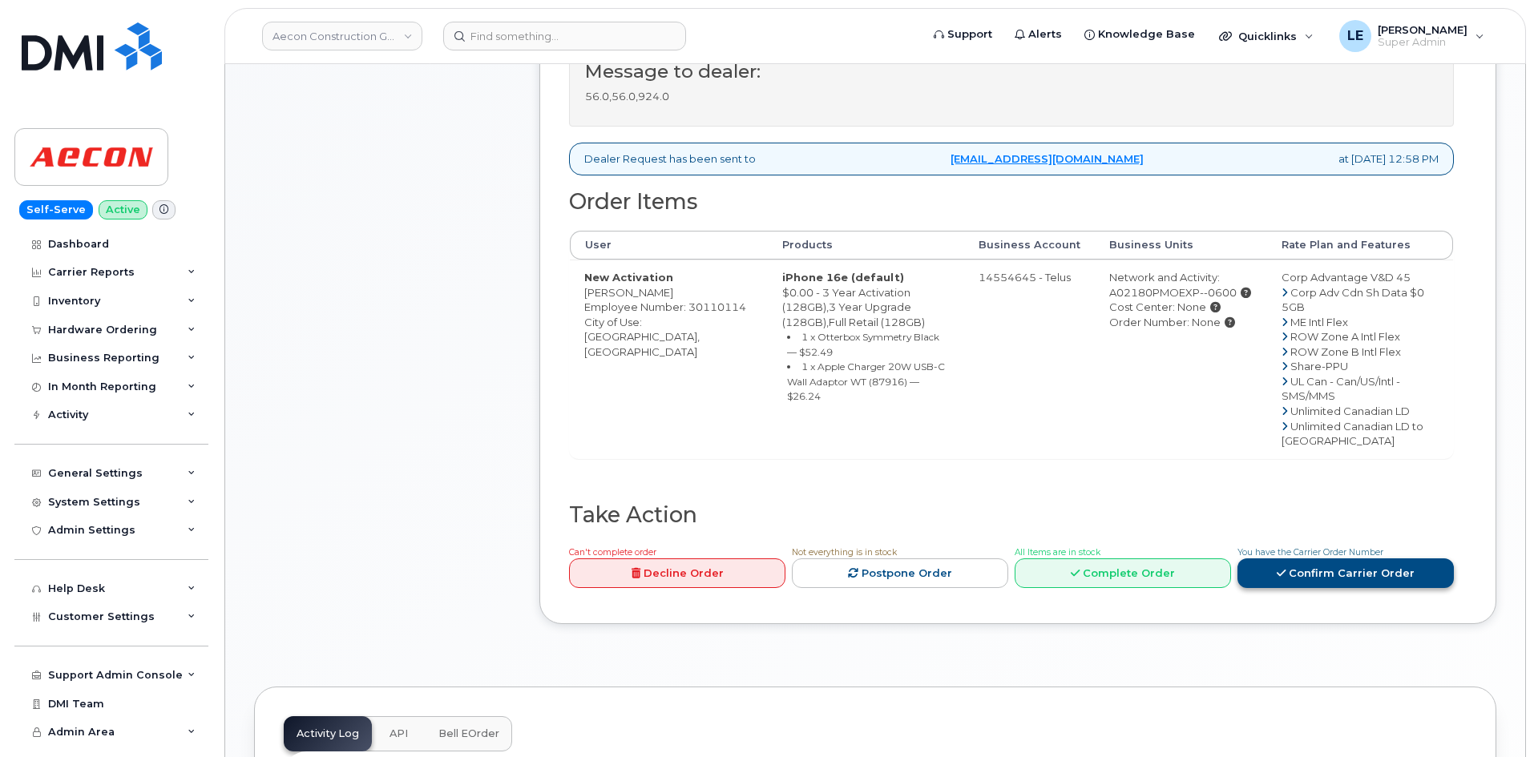
click at [1343, 588] on link "Confirm Carrier Order" at bounding box center [1346, 574] width 216 height 30
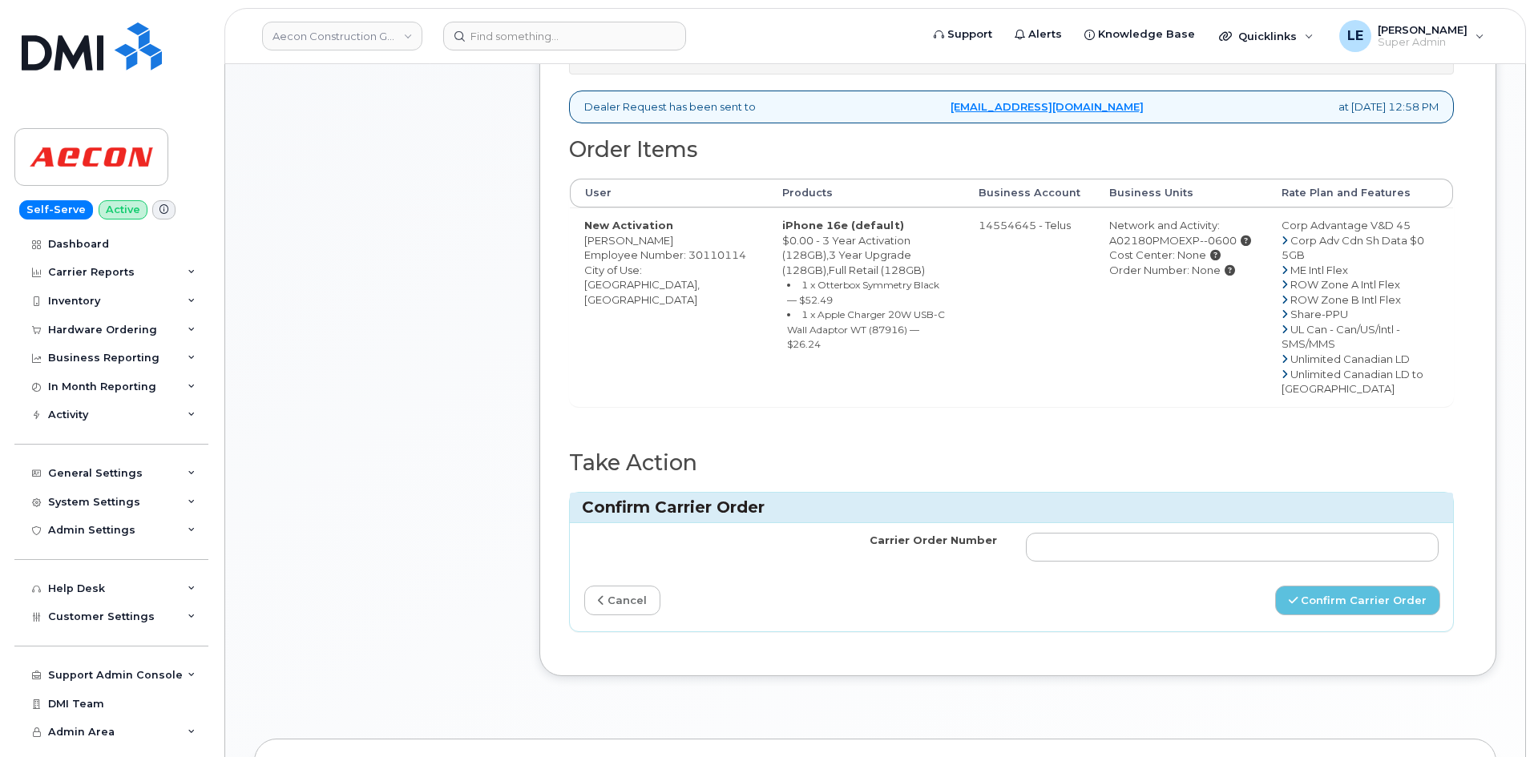
scroll to position [641, 0]
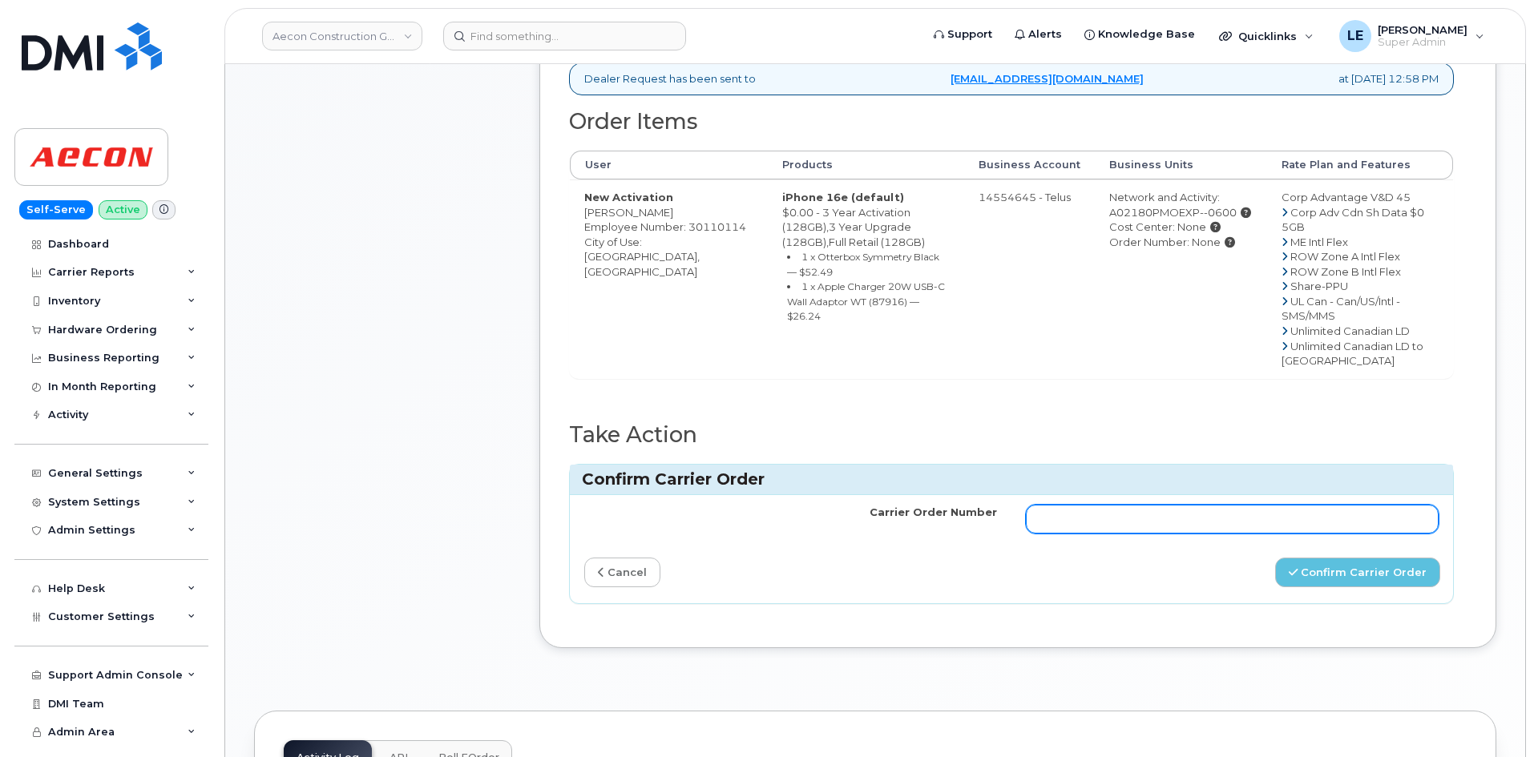
click at [1087, 534] on input "Carrier Order Number" at bounding box center [1232, 519] width 413 height 29
paste input "#TL60038196"
click at [1049, 534] on input "#TL60038196" at bounding box center [1232, 519] width 413 height 29
type input "TL60038196"
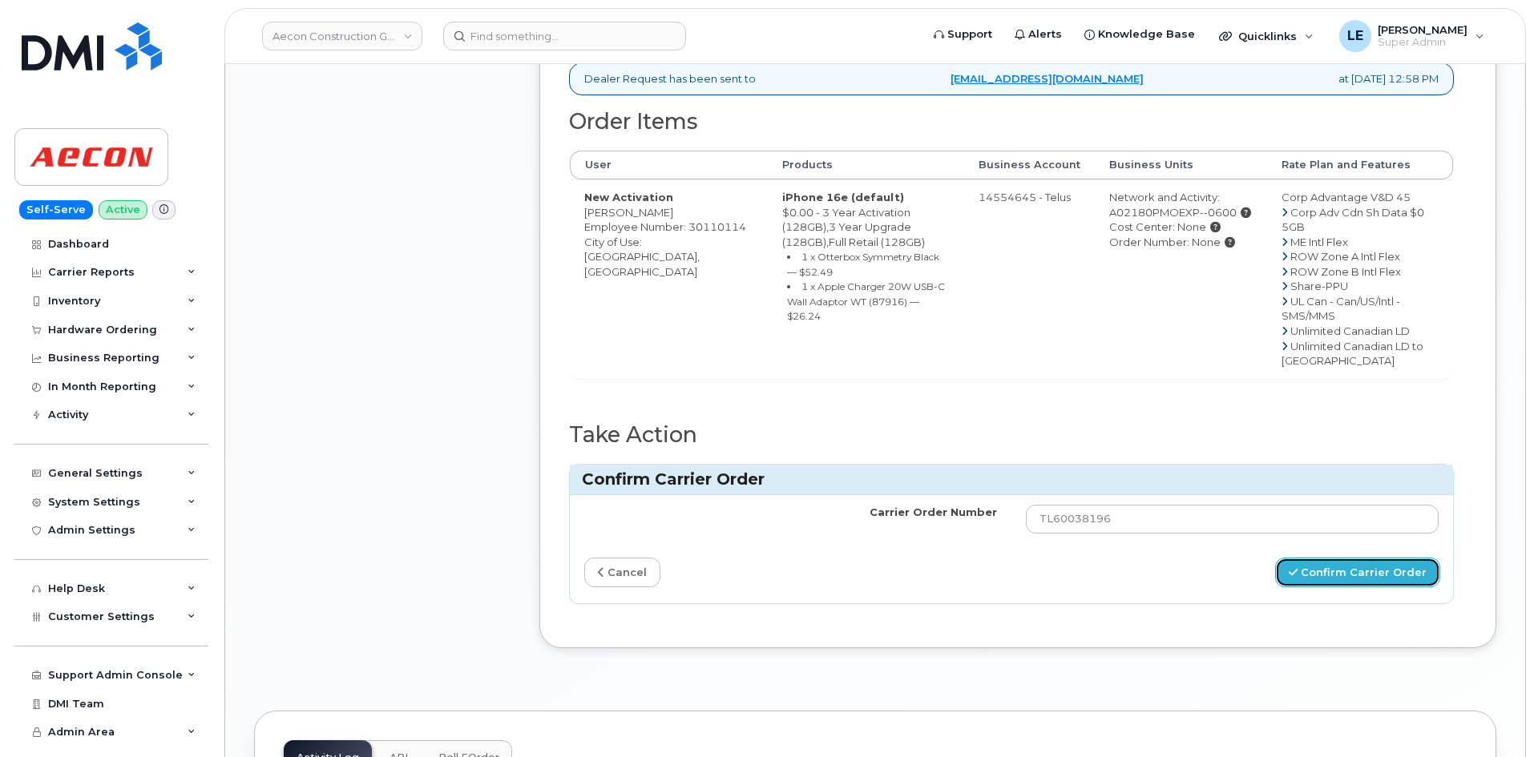
click at [1311, 588] on button "Confirm Carrier Order" at bounding box center [1357, 573] width 165 height 30
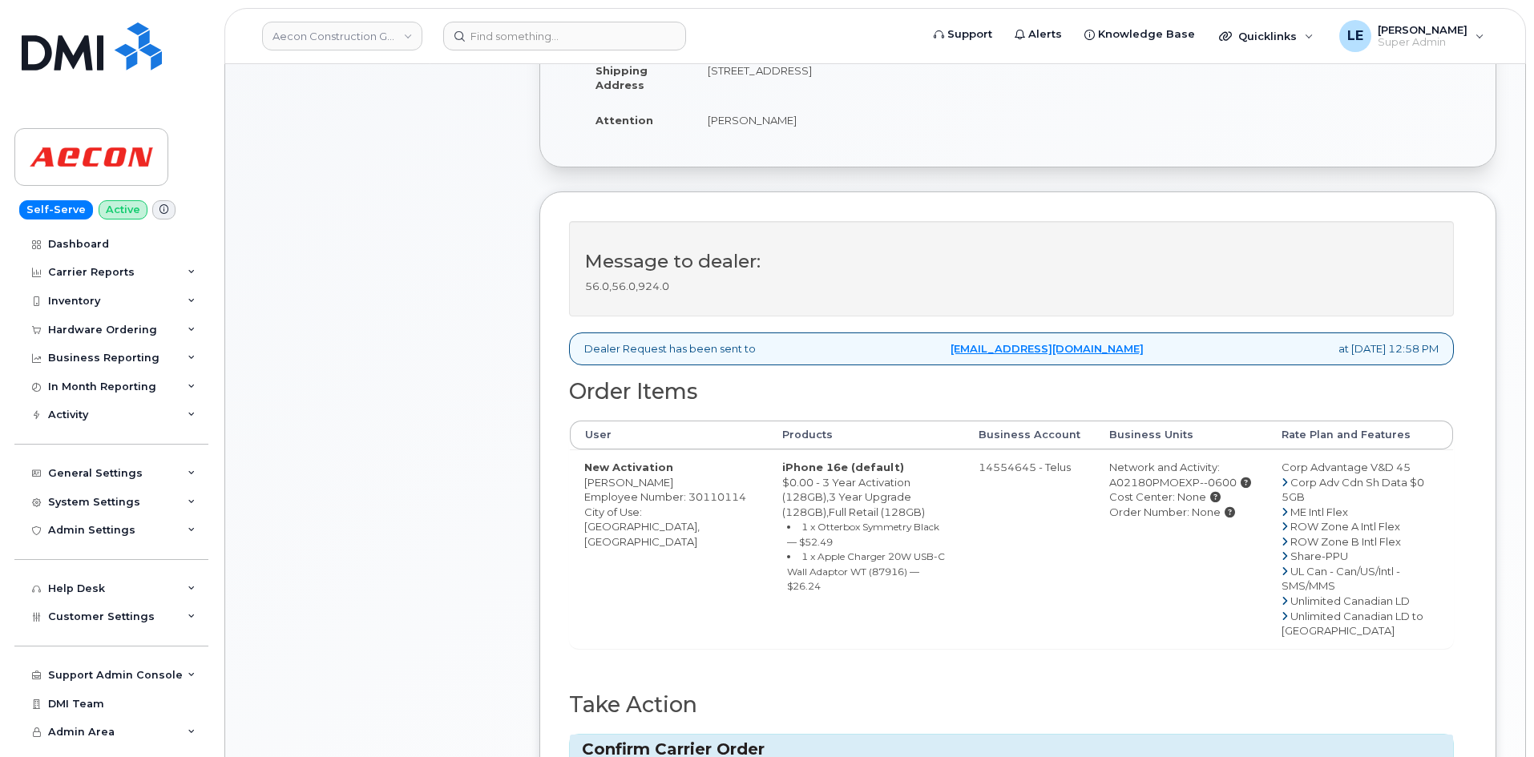
scroll to position [80, 0]
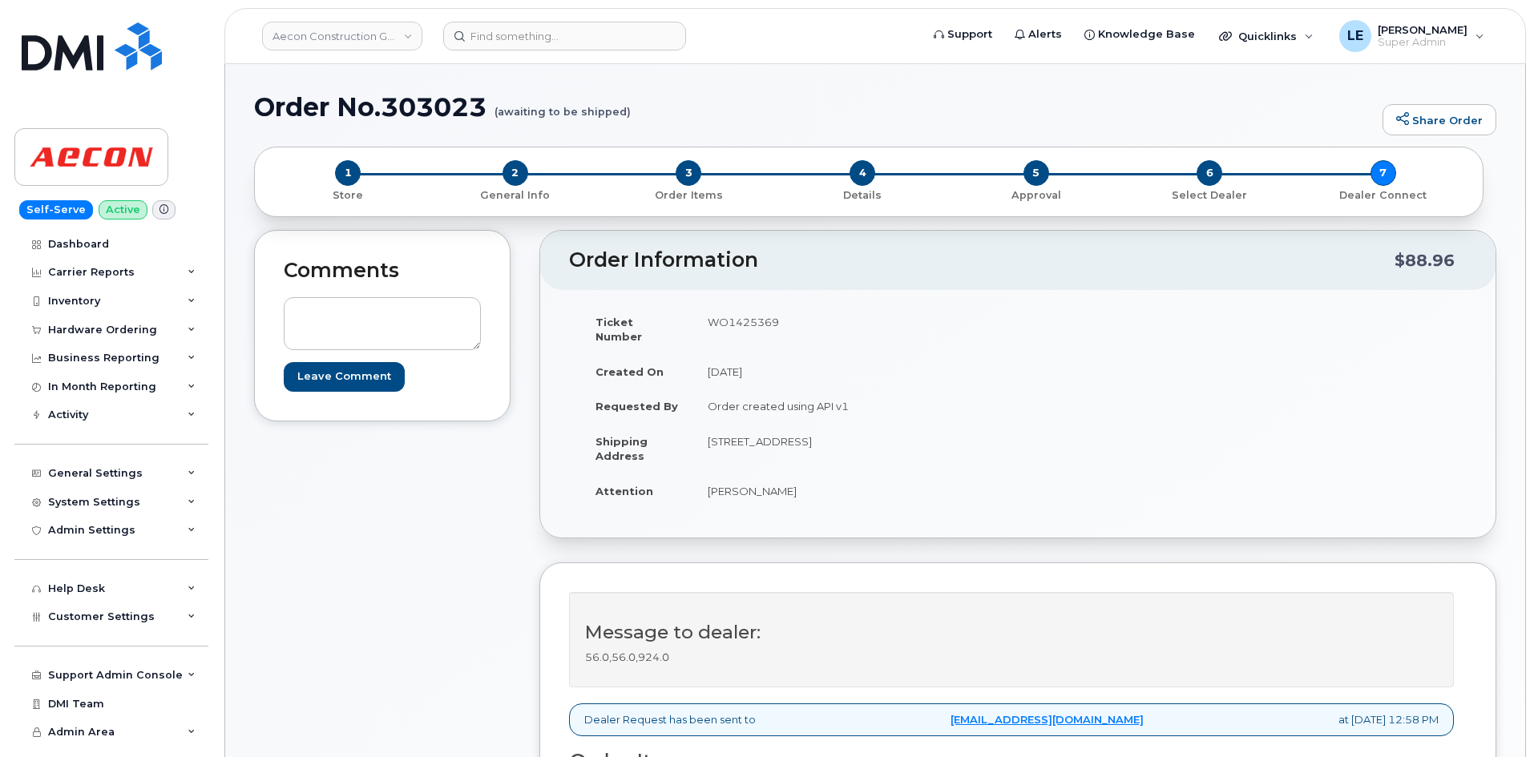
click at [418, 112] on h1 "Order No.303023 (awaiting to be shipped)" at bounding box center [814, 107] width 1121 height 28
click at [417, 112] on h1 "Order No.303023 (awaiting to be shipped)" at bounding box center [814, 107] width 1121 height 28
copy h1 "303023"
click at [110, 322] on div "Hardware Ordering" at bounding box center [111, 330] width 194 height 29
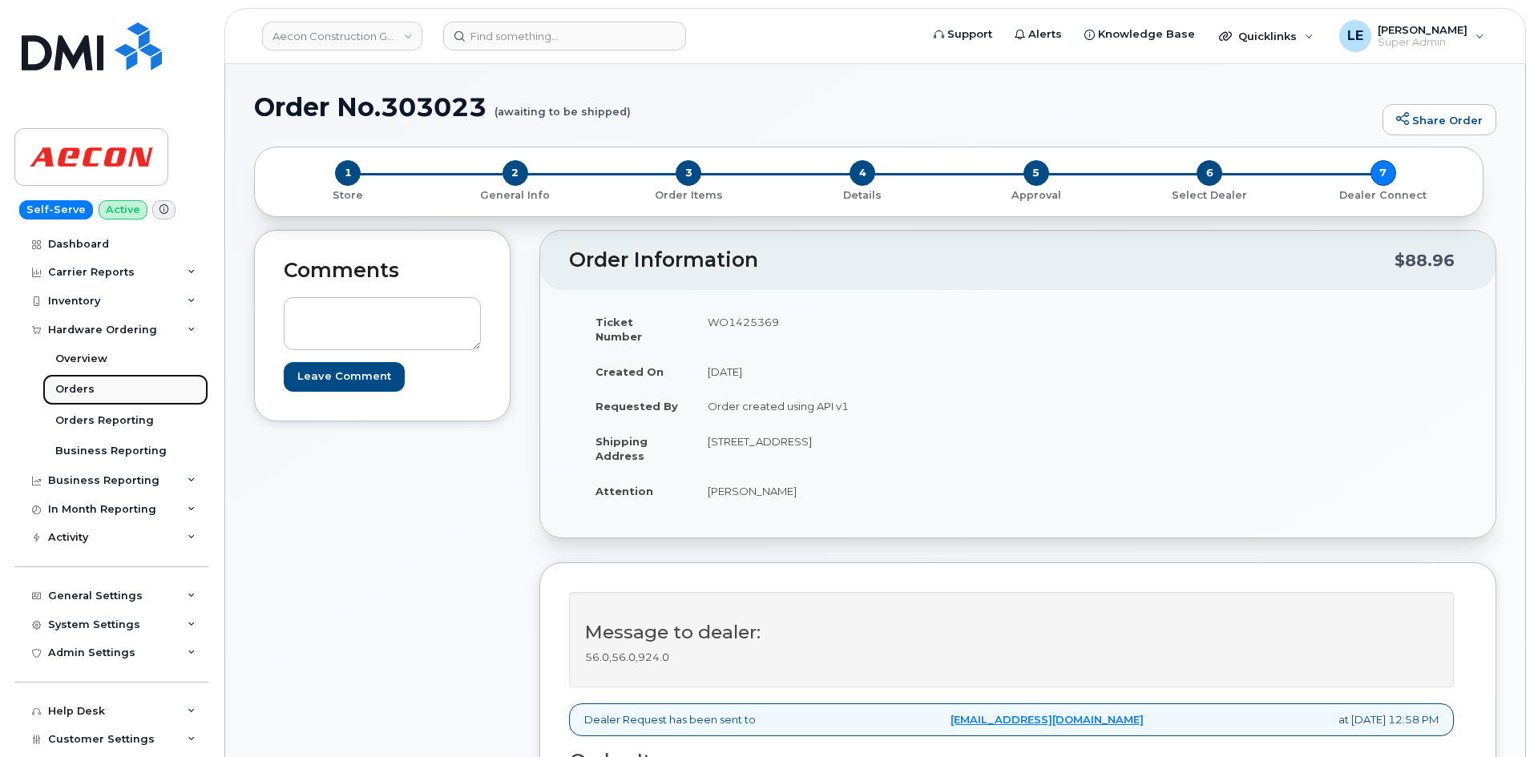
click at [110, 394] on link "Orders" at bounding box center [125, 389] width 166 height 30
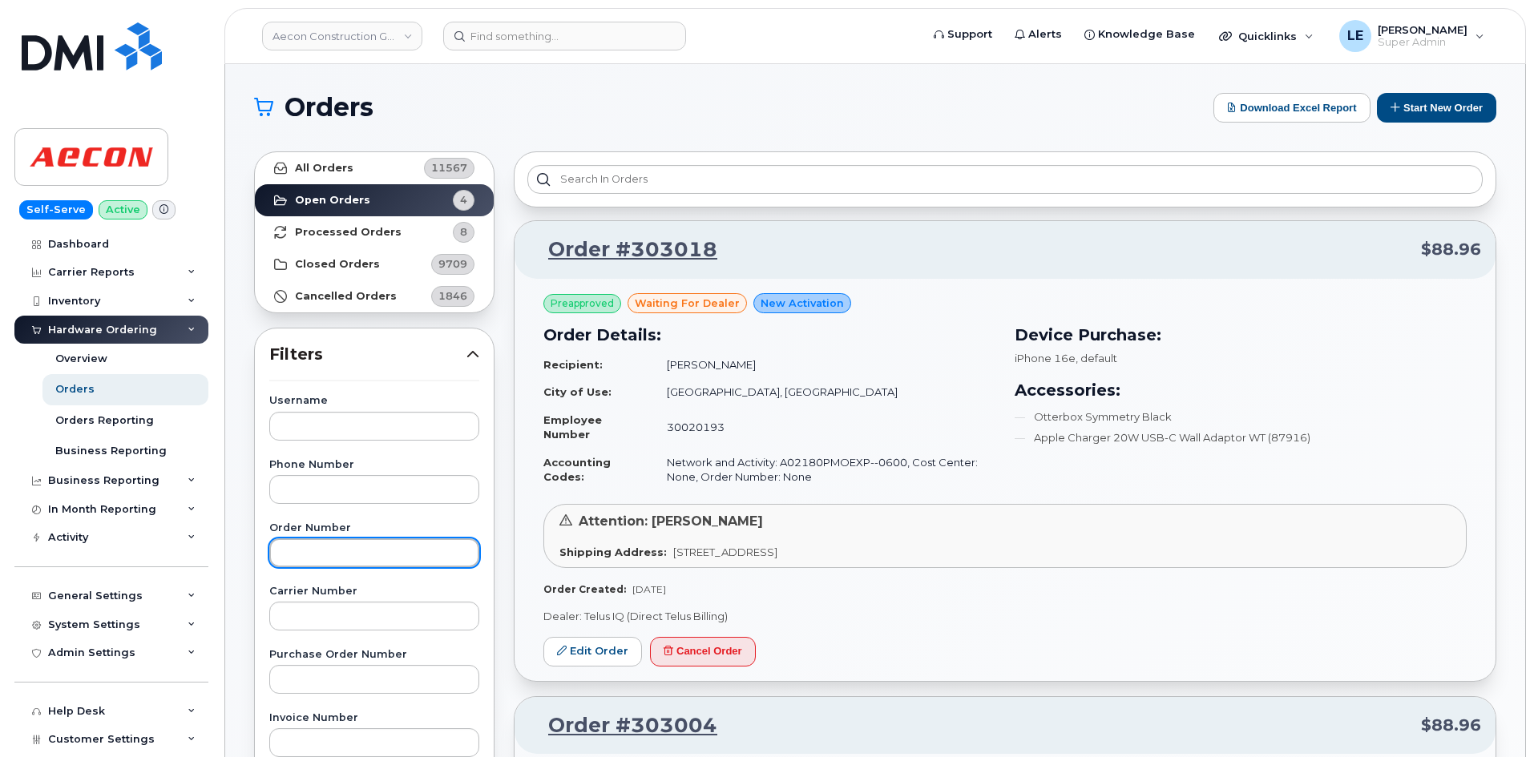
click at [322, 562] on input "text" at bounding box center [374, 553] width 210 height 29
paste input "303018"
type input "303018"
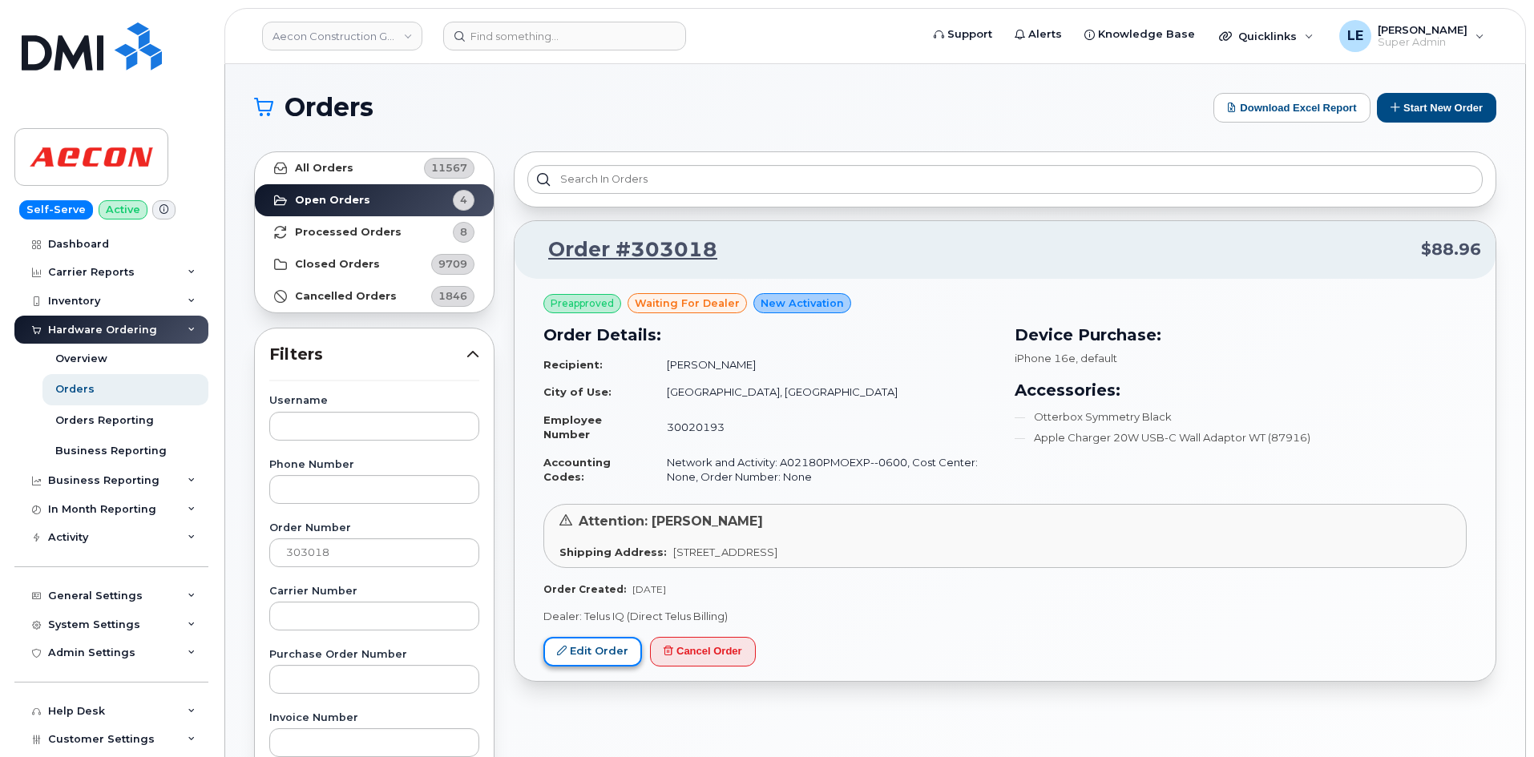
click at [604, 645] on link "Edit Order" at bounding box center [592, 652] width 99 height 30
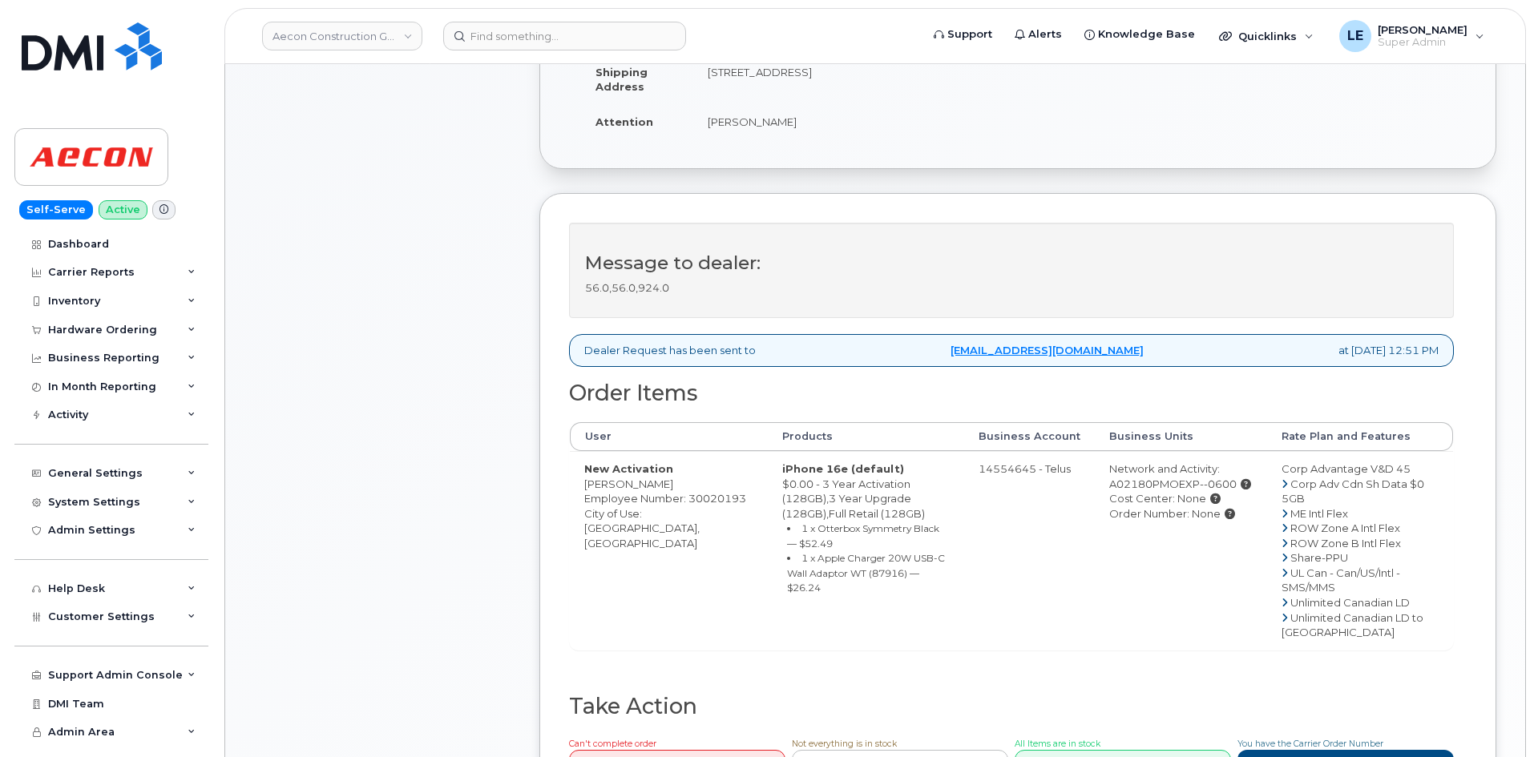
scroll to position [401, 0]
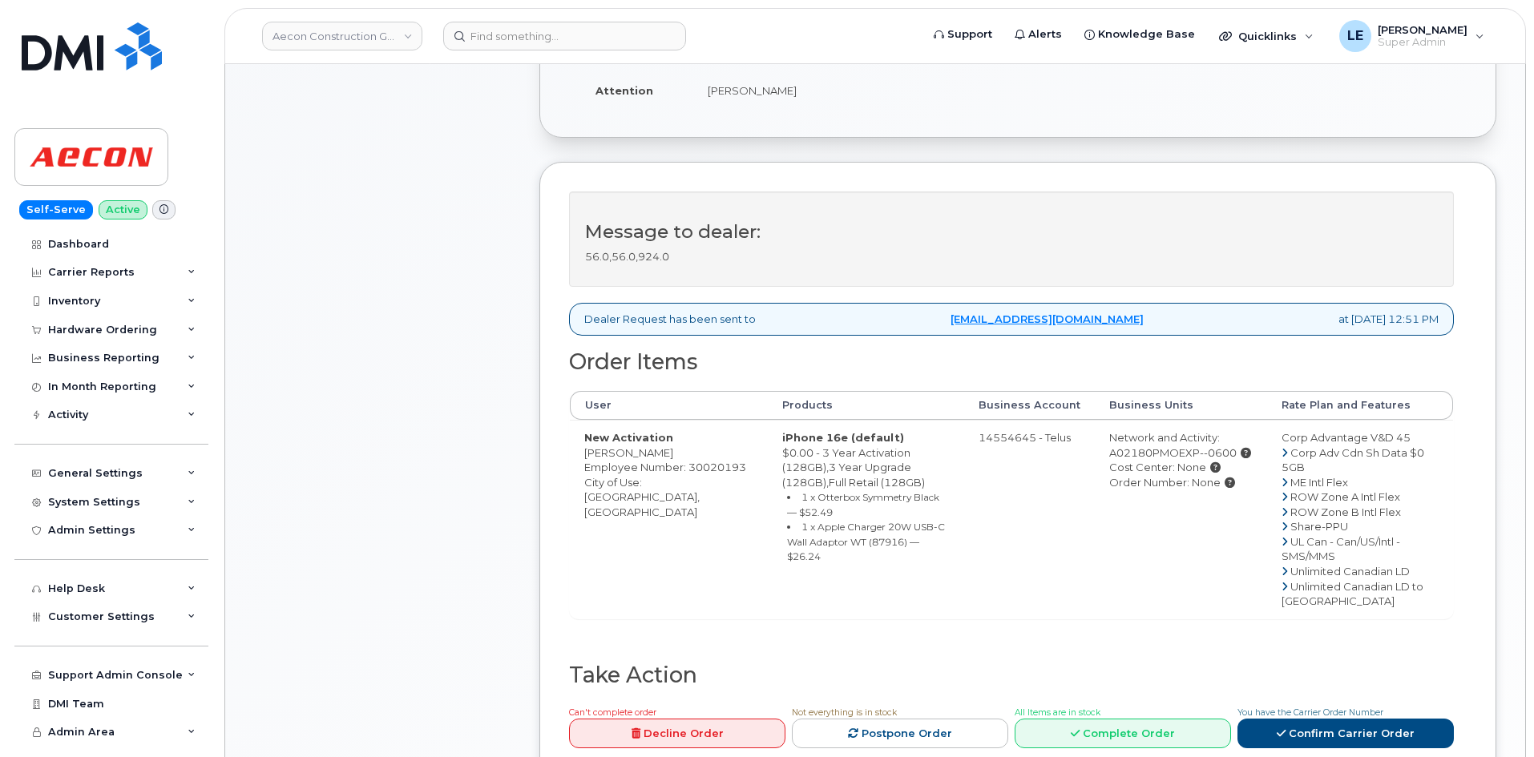
drag, startPoint x: 583, startPoint y: 452, endPoint x: 693, endPoint y: 455, distance: 110.7
click at [693, 455] on td "New Activation [PERSON_NAME] Employee Number: 30020193 City of Use: [GEOGRAPHIC…" at bounding box center [669, 519] width 198 height 199
copy td "[PERSON_NAME]"
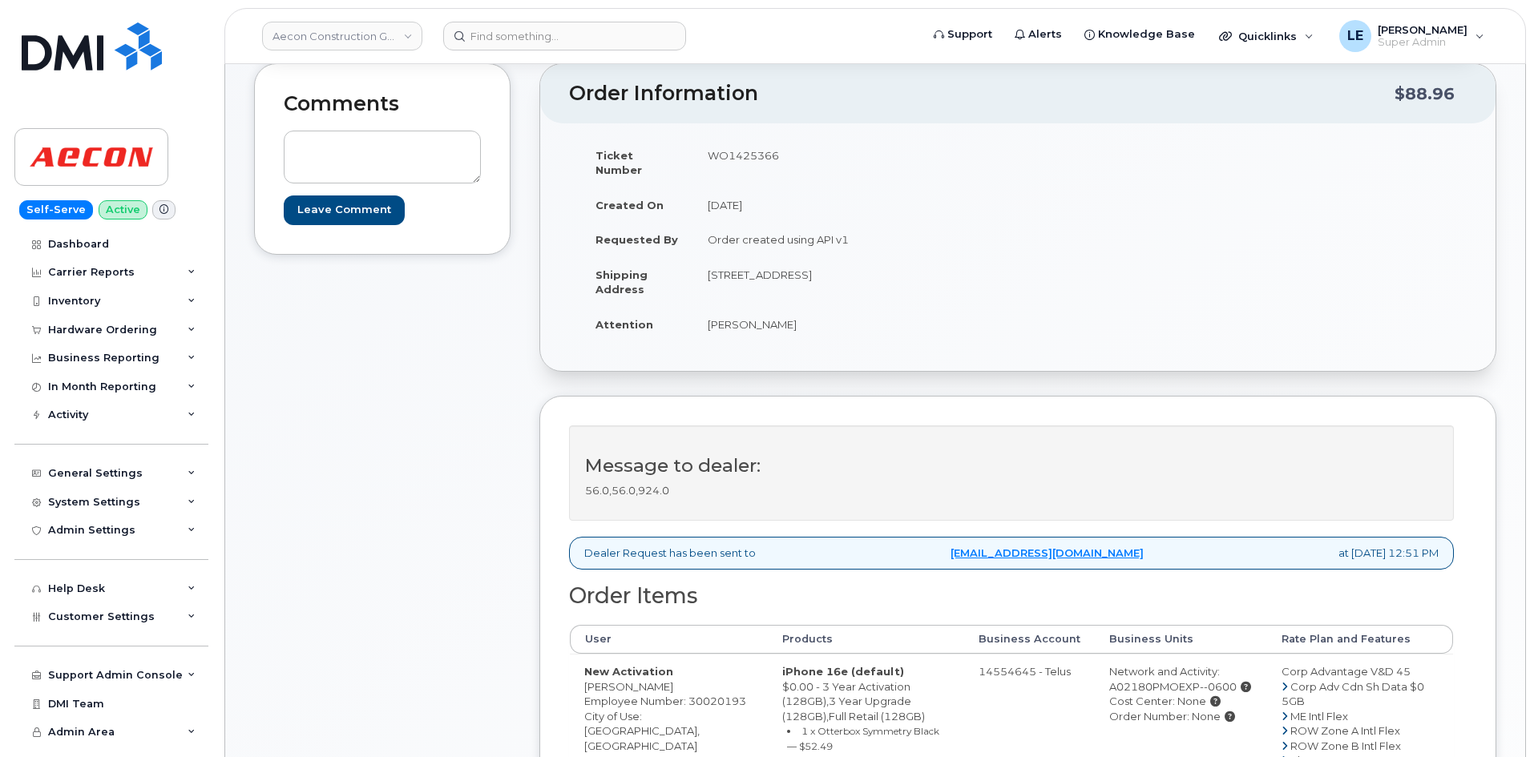
scroll to position [0, 0]
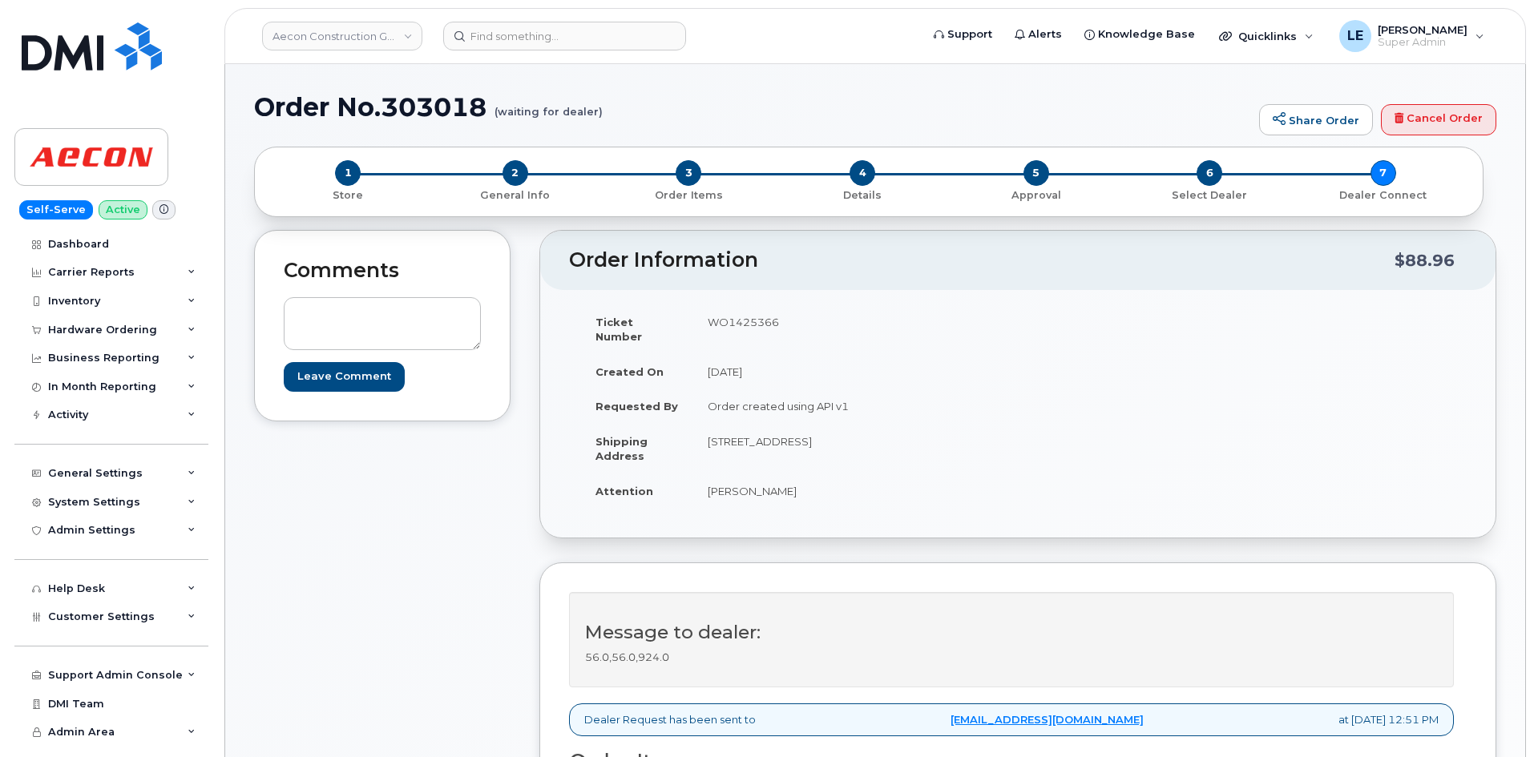
drag, startPoint x: 709, startPoint y: 323, endPoint x: 777, endPoint y: 323, distance: 67.3
click at [777, 323] on td "WO1425366" at bounding box center [849, 330] width 313 height 50
copy td "WO1425366"
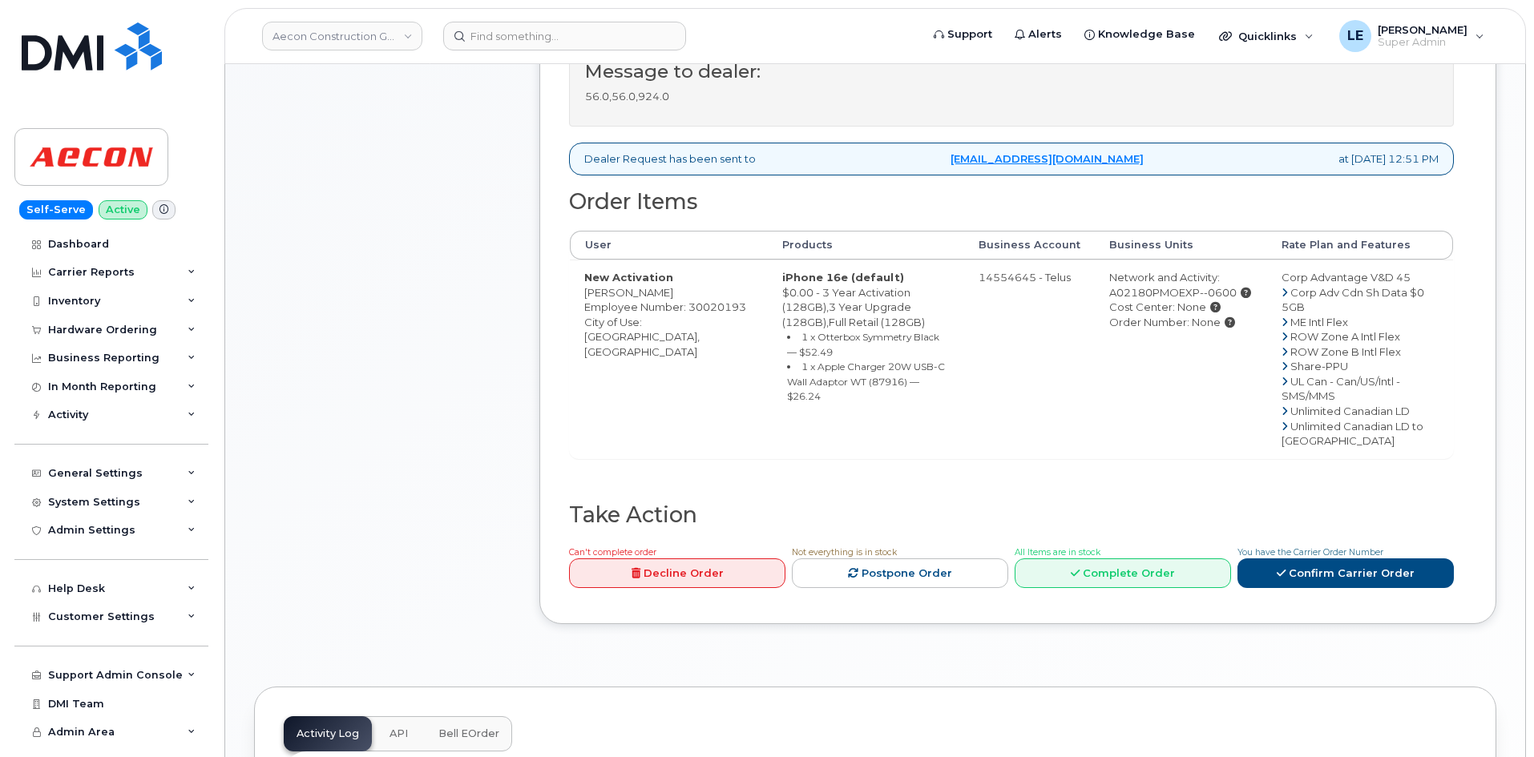
scroll to position [481, 0]
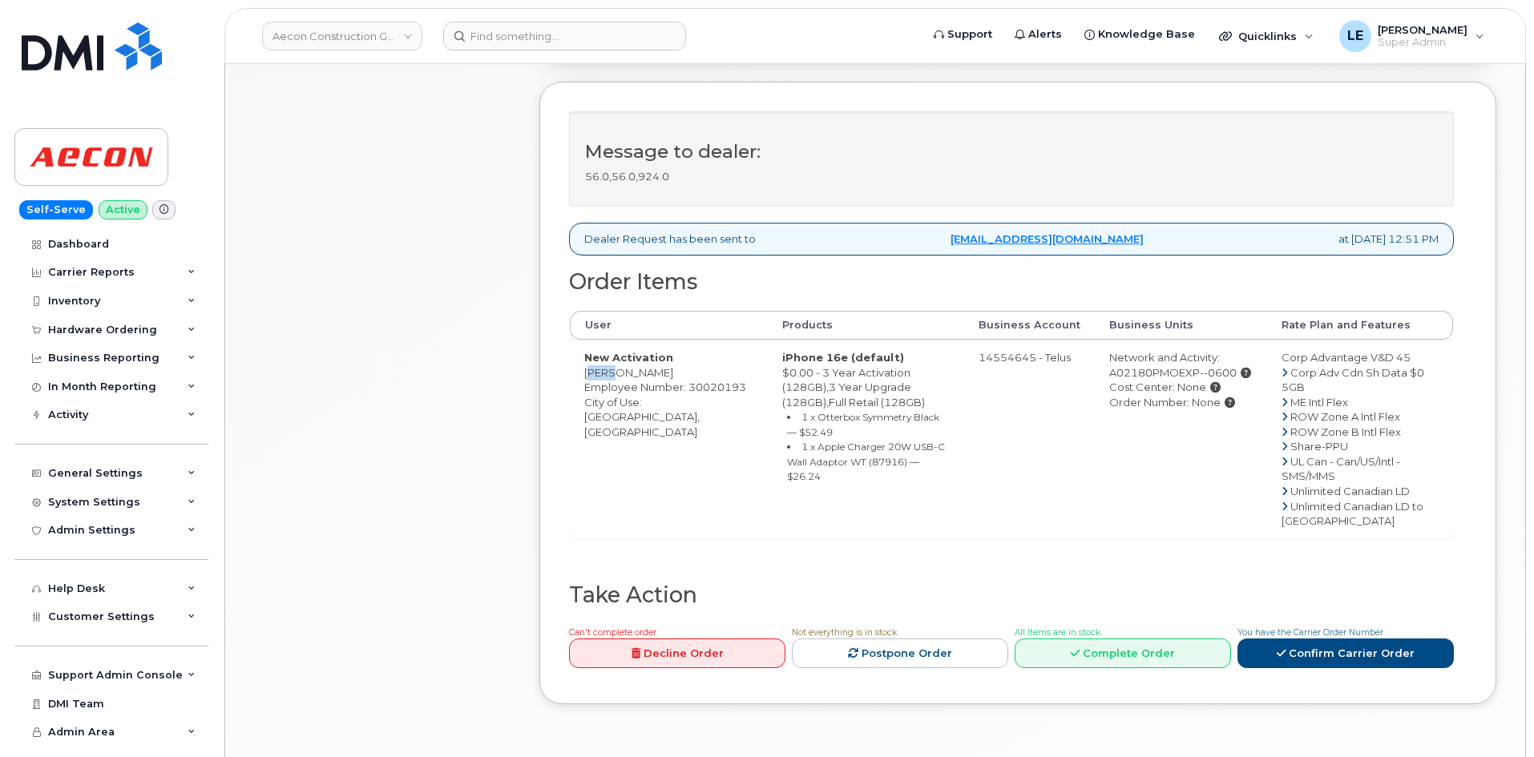
drag, startPoint x: 587, startPoint y: 371, endPoint x: 506, endPoint y: 385, distance: 82.1
click at [608, 370] on td "New Activation [PERSON_NAME] Employee Number: 30020193 City of Use: [GEOGRAPHIC…" at bounding box center [669, 439] width 198 height 199
click at [603, 374] on td "New Activation [PERSON_NAME] Employee Number: 30020193 City of Use: [GEOGRAPHIC…" at bounding box center [669, 439] width 198 height 199
drag, startPoint x: 586, startPoint y: 374, endPoint x: 695, endPoint y: 370, distance: 109.1
click at [695, 370] on td "New Activation [PERSON_NAME] Employee Number: 30020193 City of Use: [GEOGRAPHIC…" at bounding box center [669, 439] width 198 height 199
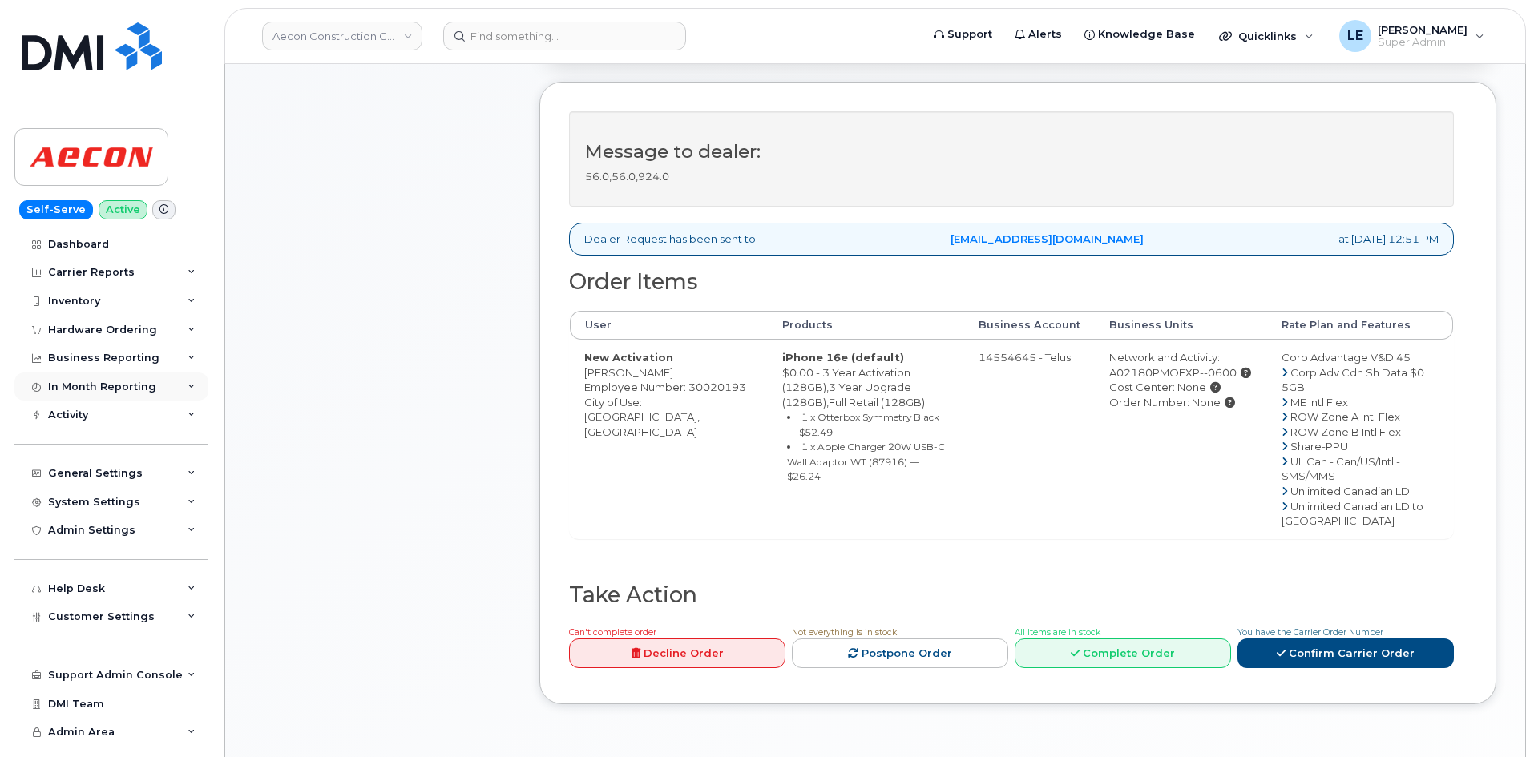
copy td "[PERSON_NAME]"
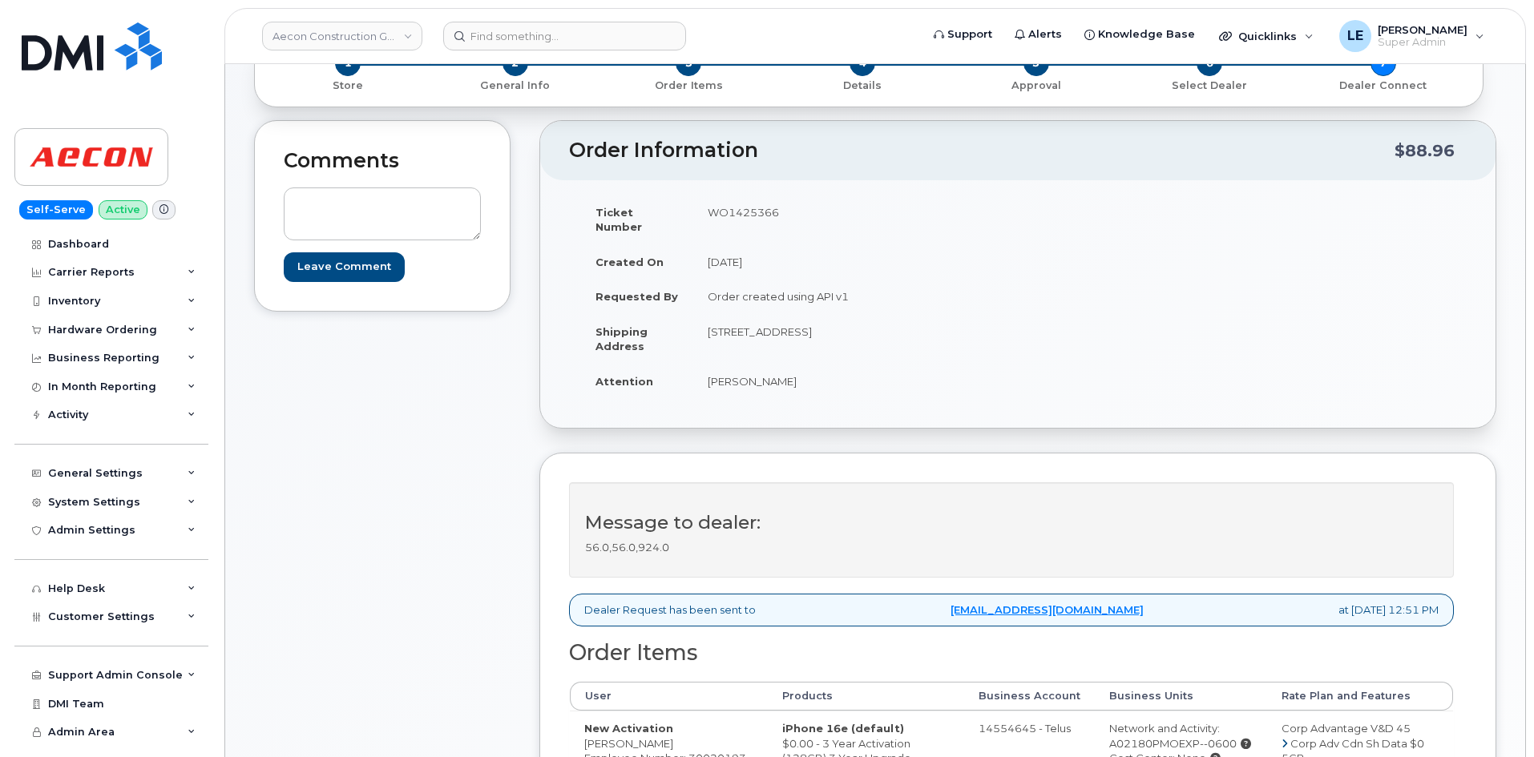
scroll to position [80, 0]
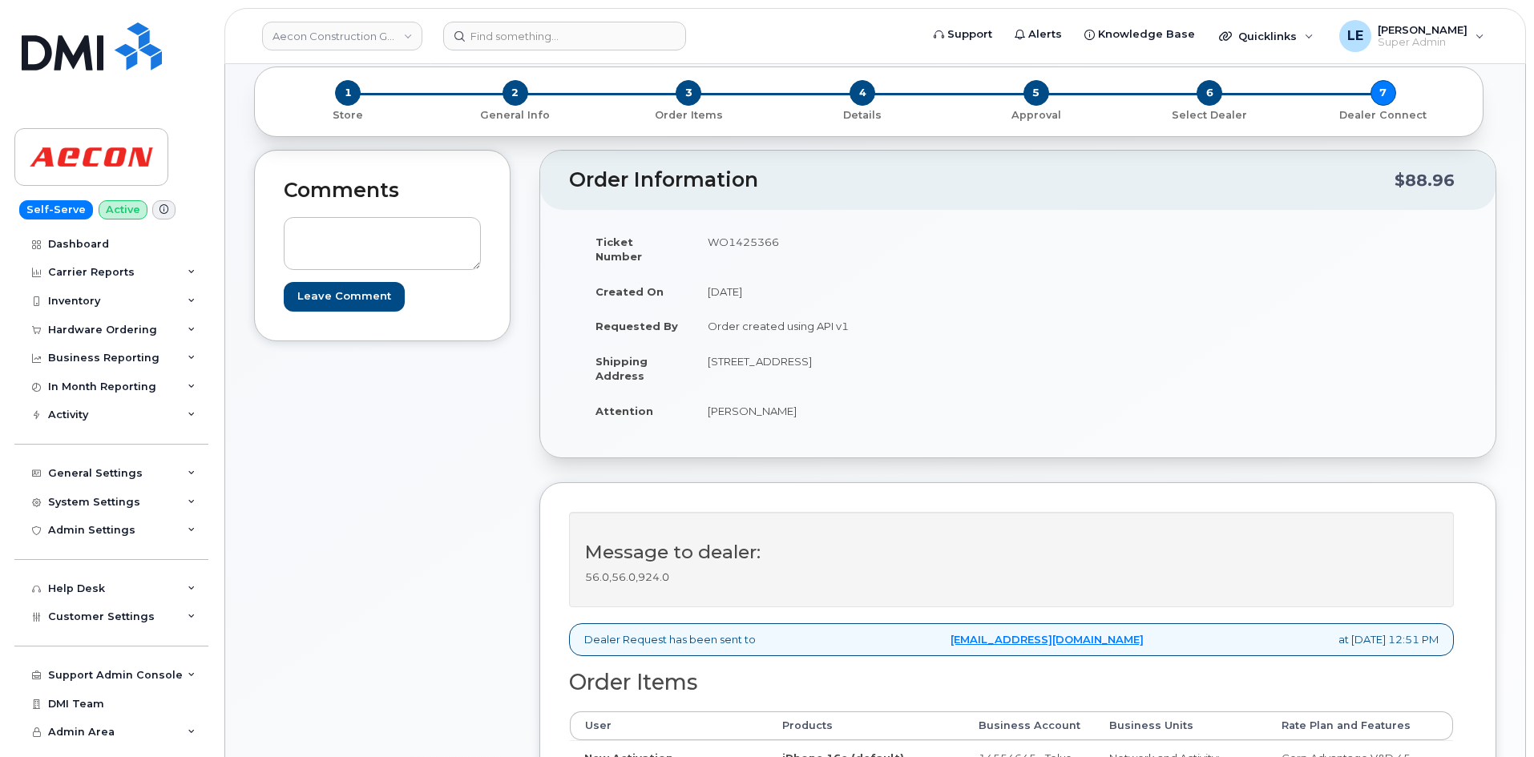
drag, startPoint x: 958, startPoint y: 349, endPoint x: 967, endPoint y: 357, distance: 11.4
click at [967, 357] on td "[STREET_ADDRESS]" at bounding box center [849, 369] width 313 height 50
copy td "L1N 7N5"
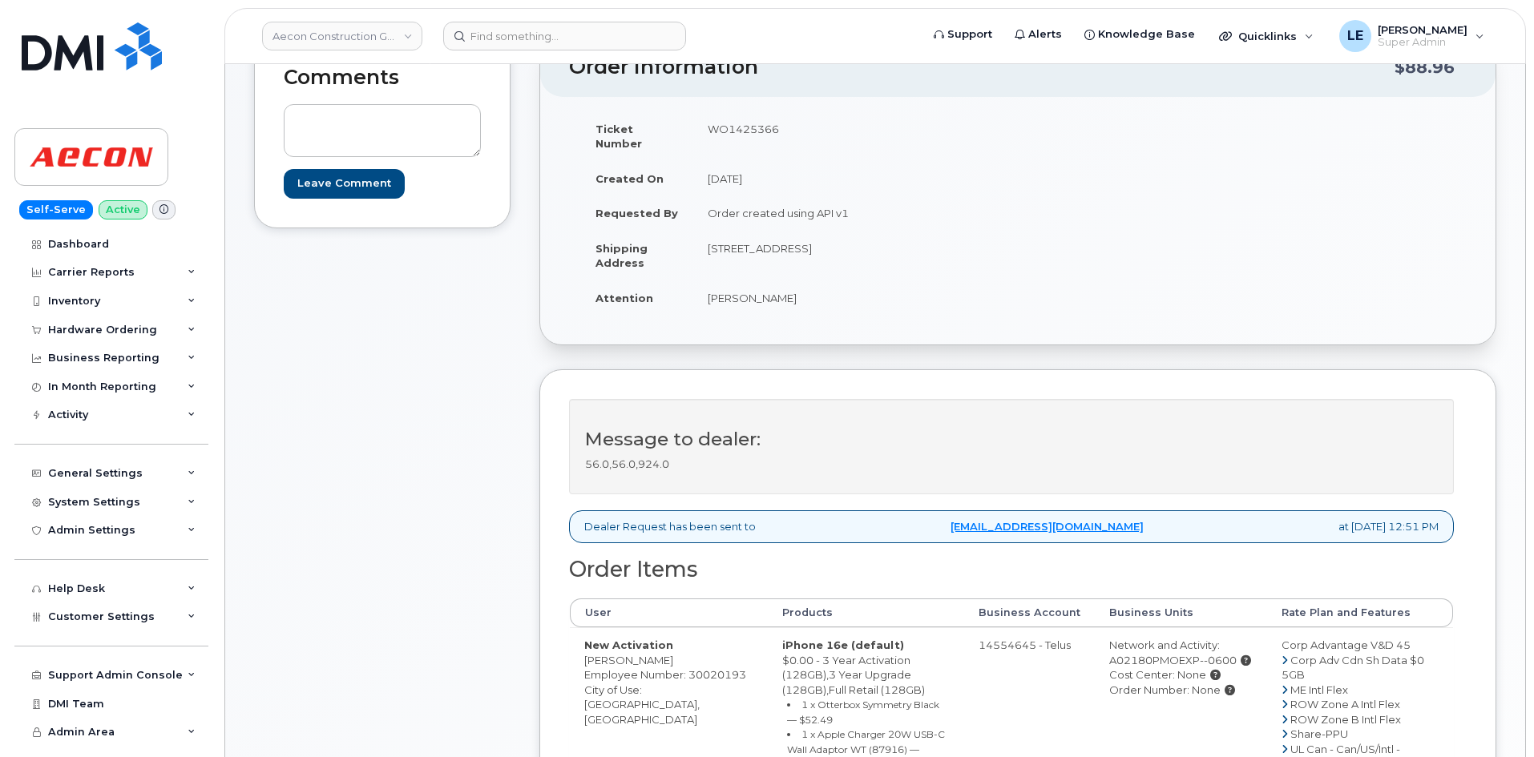
scroll to position [641, 0]
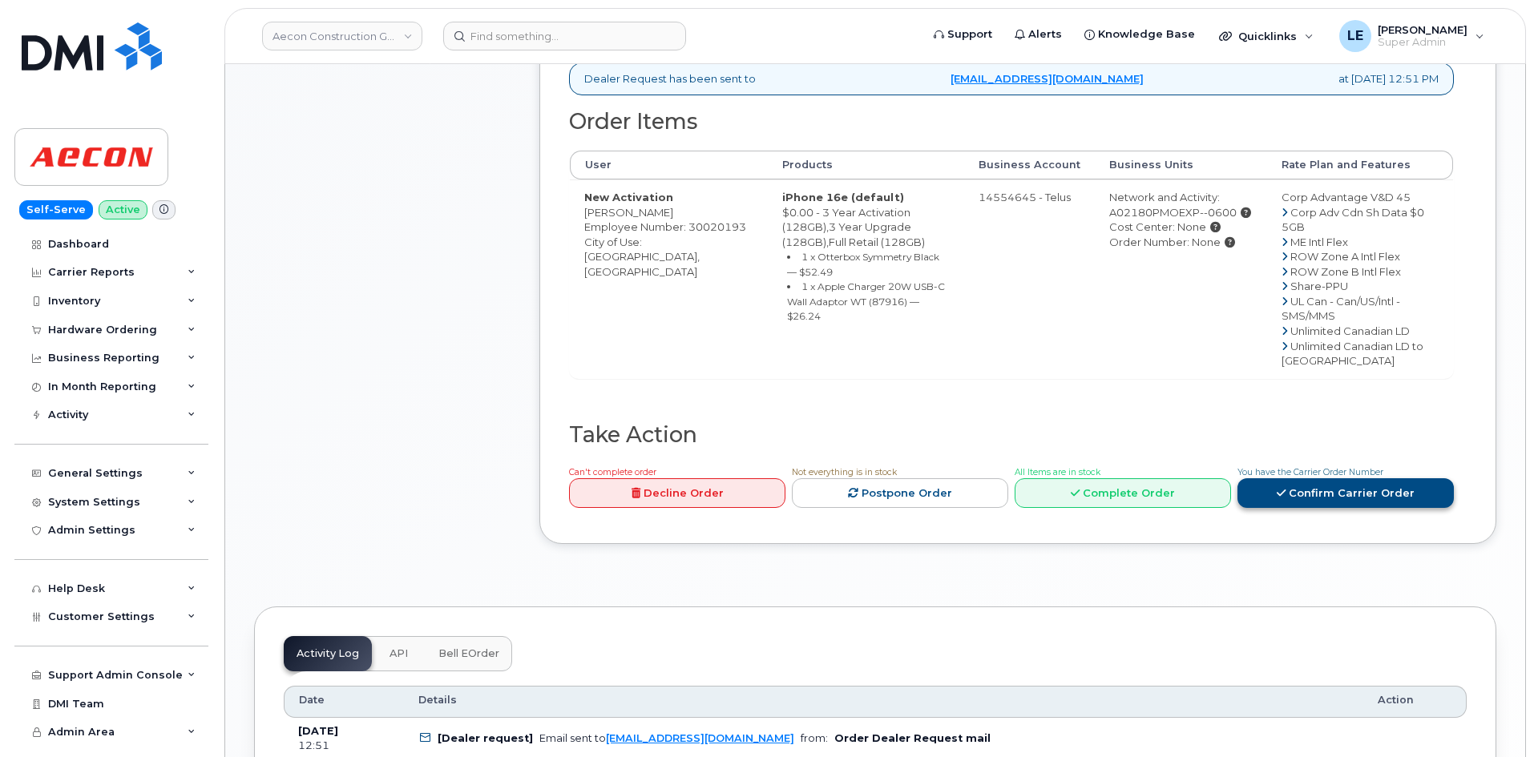
click at [1336, 508] on link "Confirm Carrier Order" at bounding box center [1346, 494] width 216 height 30
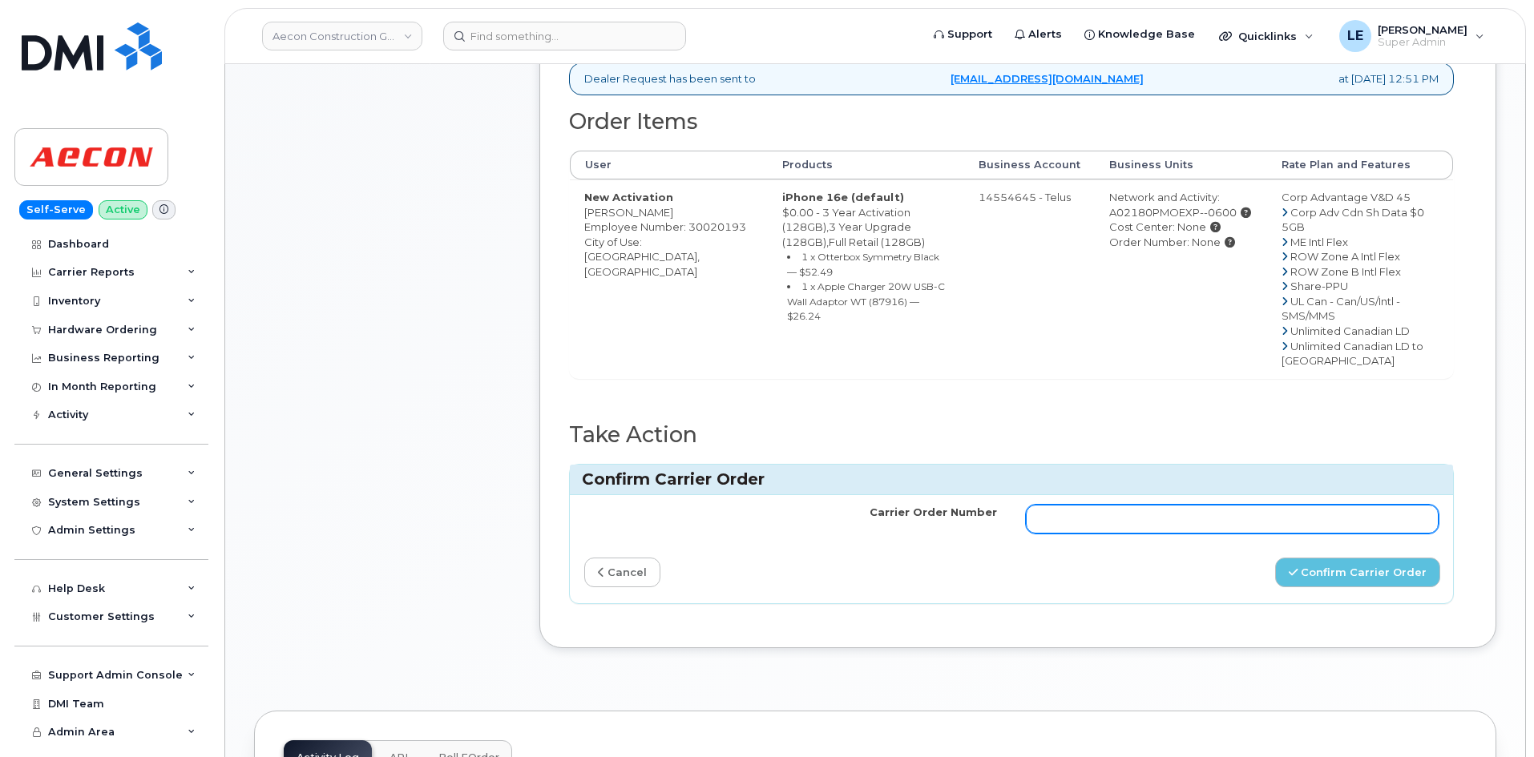
click at [1044, 534] on input "Carrier Order Number" at bounding box center [1232, 519] width 413 height 29
paste input "TL60038201"
type input "TL60038201"
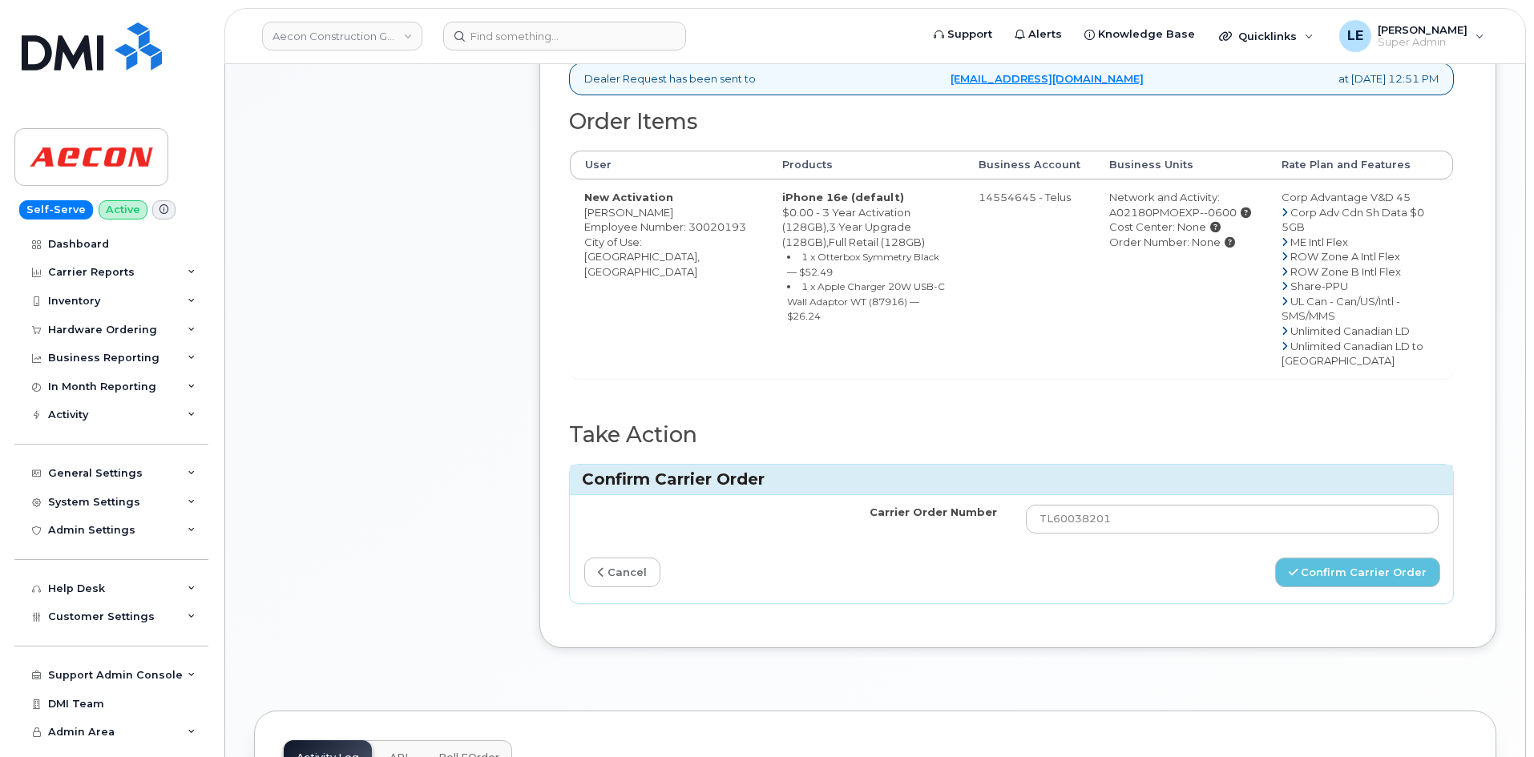
click at [1064, 604] on div "Carrier Order Number TL60038201 cancel Confirm Carrier Order" at bounding box center [1011, 549] width 883 height 108
click at [1315, 588] on button "Confirm Carrier Order" at bounding box center [1357, 573] width 165 height 30
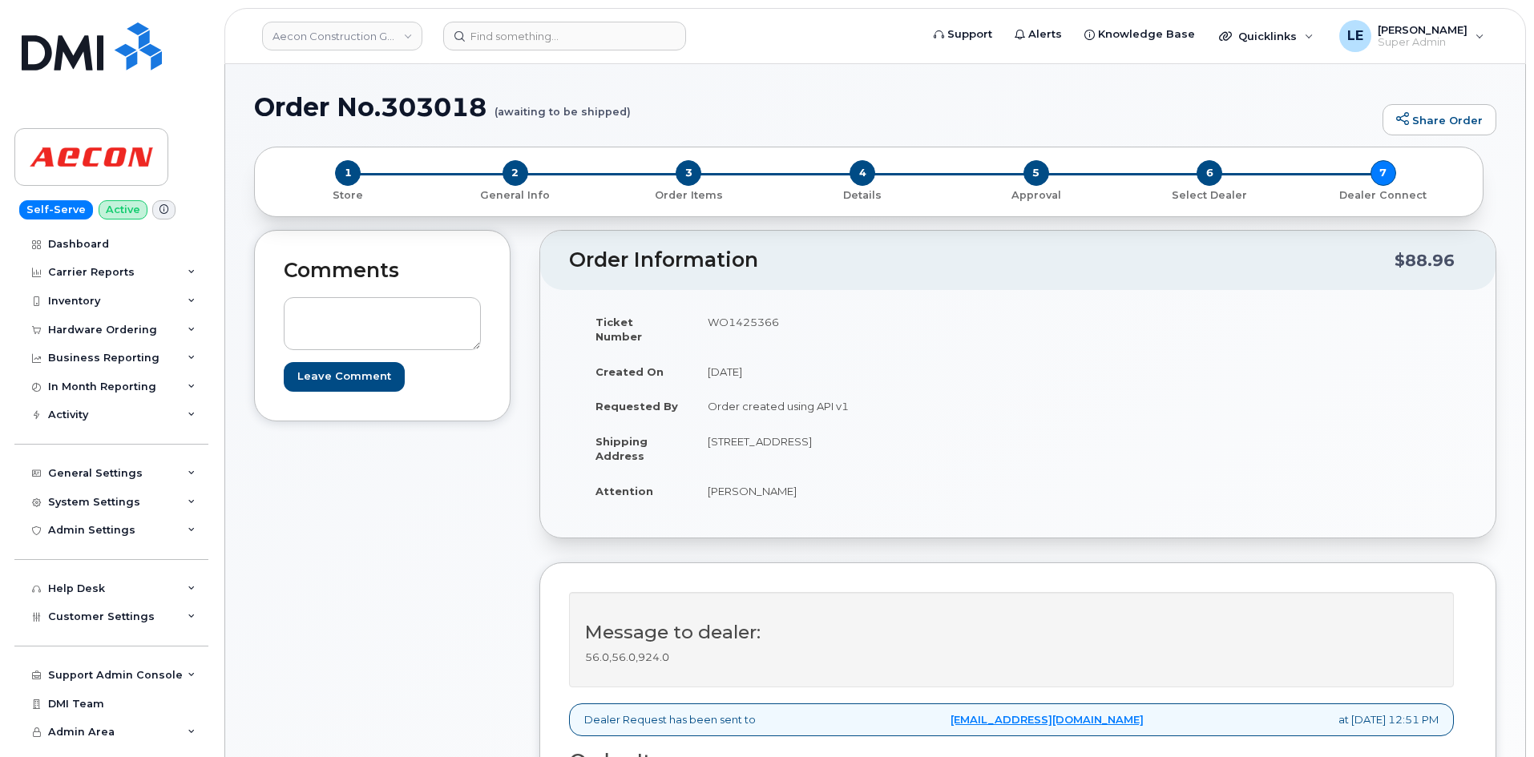
drag, startPoint x: 709, startPoint y: 320, endPoint x: 784, endPoint y: 325, distance: 75.6
click at [784, 325] on td "WO1425366" at bounding box center [849, 330] width 313 height 50
click at [764, 354] on td "[DATE]" at bounding box center [849, 371] width 313 height 35
click at [434, 120] on h1 "Order No.303018 (awaiting to be shipped)" at bounding box center [814, 107] width 1121 height 28
click at [430, 117] on h1 "Order No.303018 (awaiting to be shipped)" at bounding box center [814, 107] width 1121 height 28
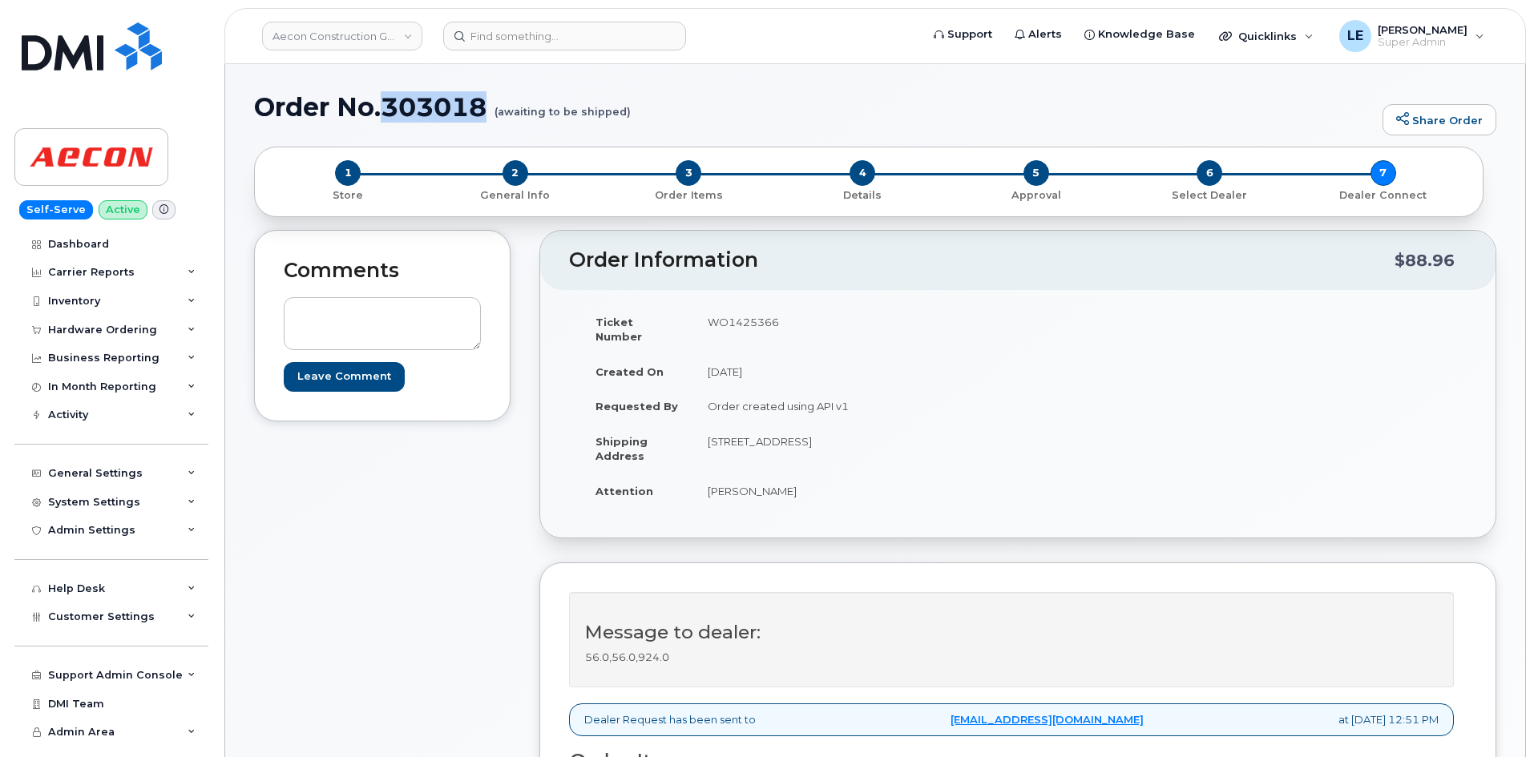
click at [430, 117] on h1 "Order No.303018 (awaiting to be shipped)" at bounding box center [814, 107] width 1121 height 28
copy h1 "303018"
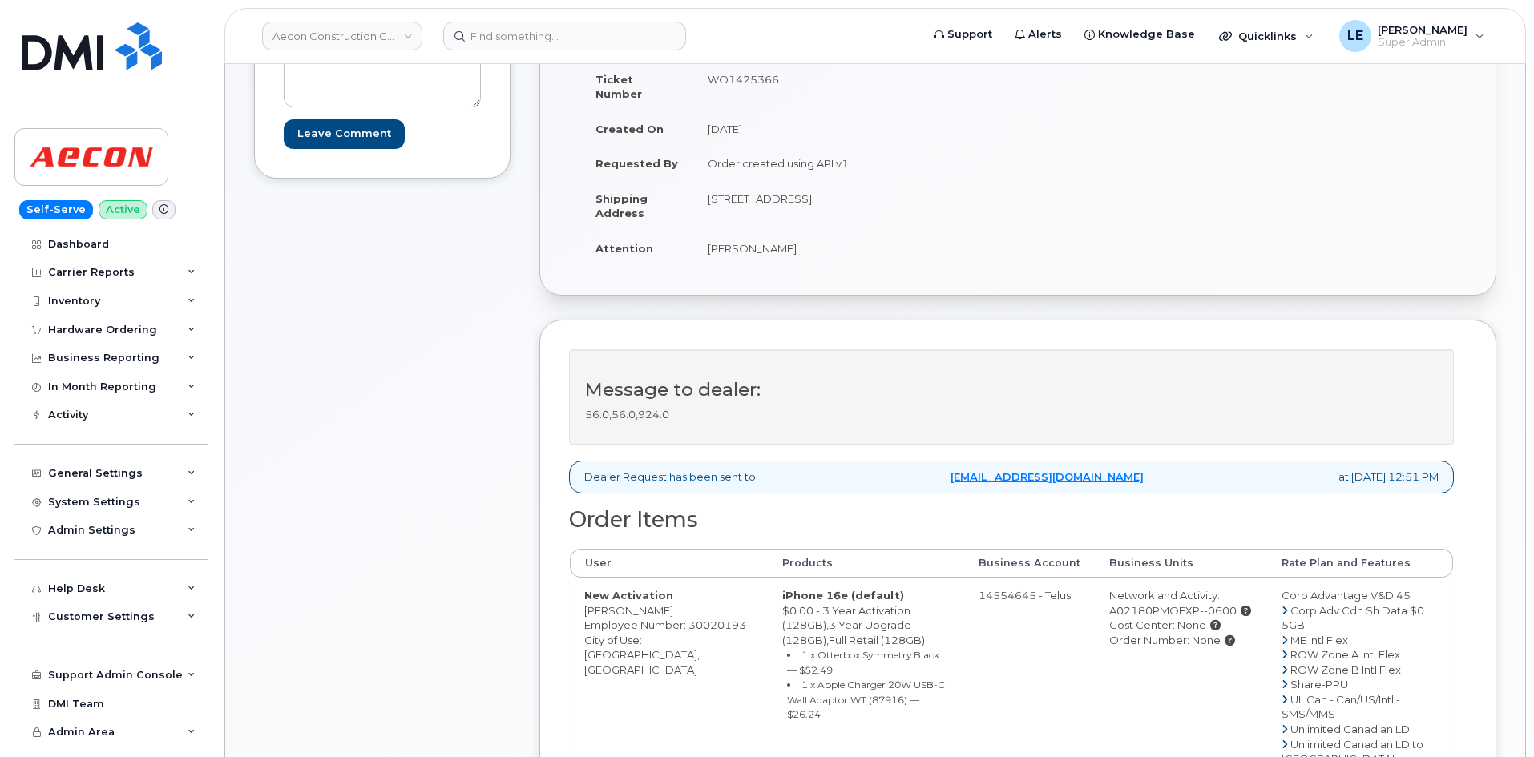
scroll to position [401, 0]
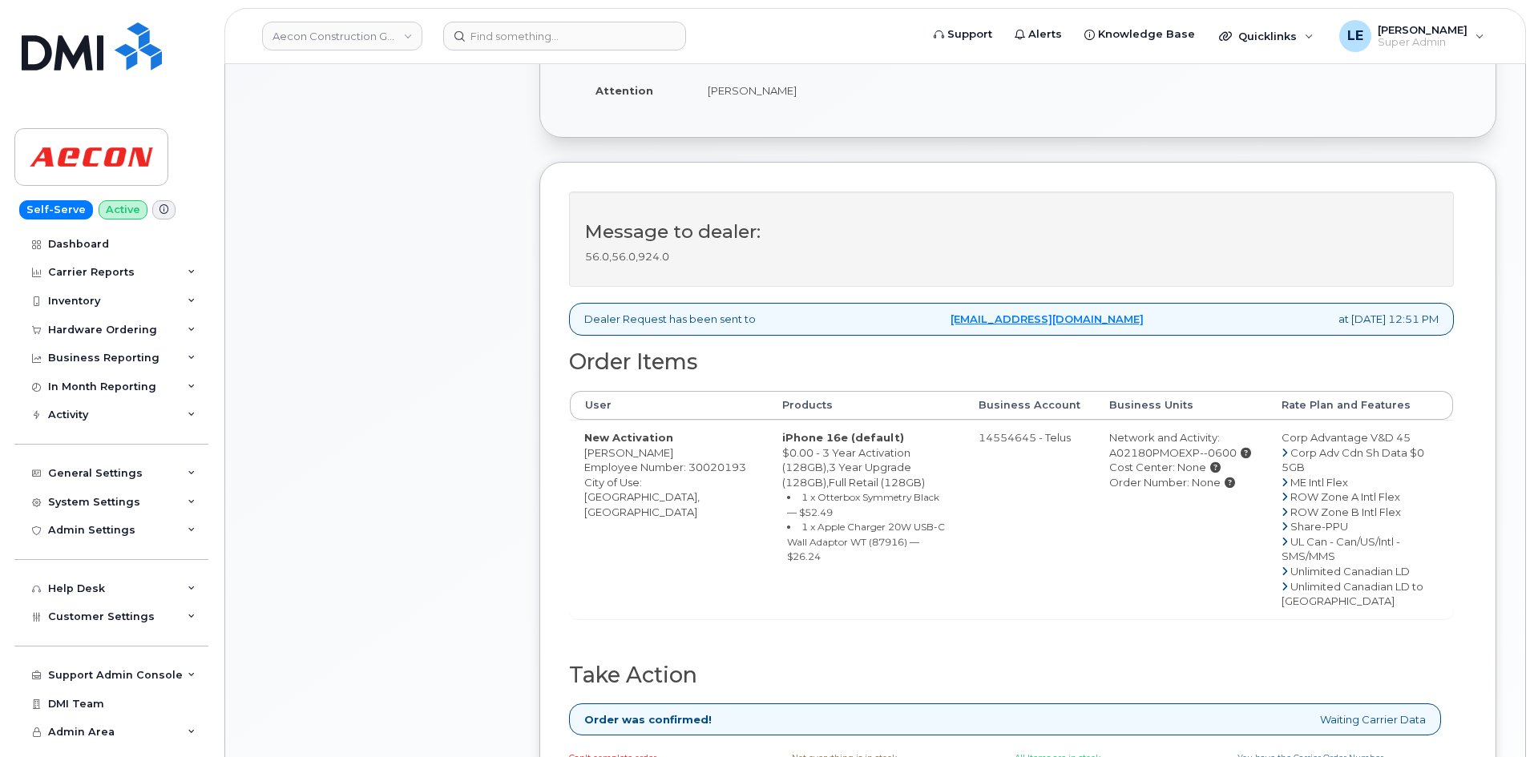
click at [1301, 192] on div "Message to dealer: 56.0,56.0,924.0" at bounding box center [1011, 240] width 885 height 96
click at [316, 45] on link "Aecon Construction Group Inc" at bounding box center [342, 36] width 160 height 29
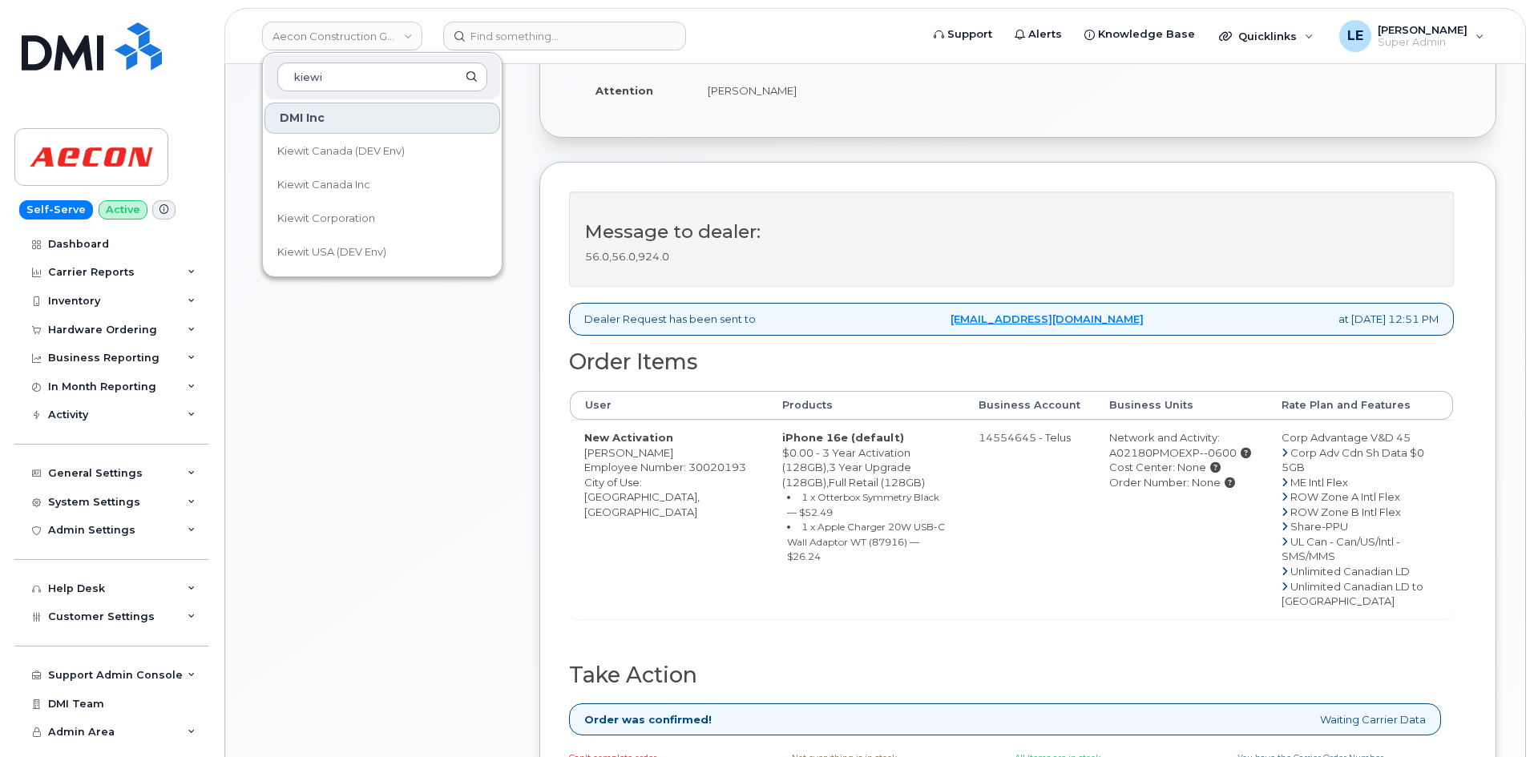
type input "kiewi"
click at [369, 224] on span "Kiewit Corporation" at bounding box center [326, 219] width 98 height 16
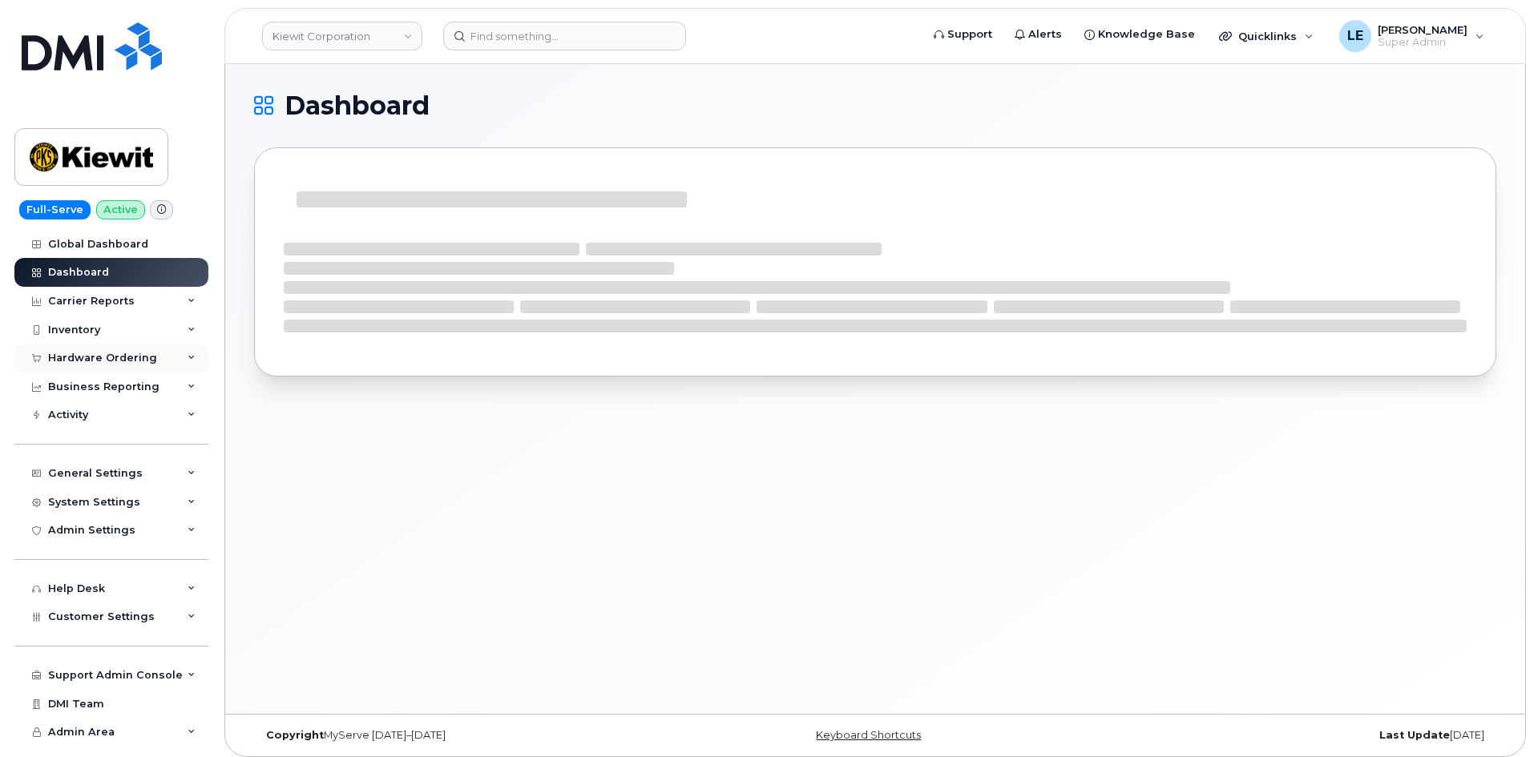
click at [121, 350] on div "Hardware Ordering" at bounding box center [111, 358] width 194 height 29
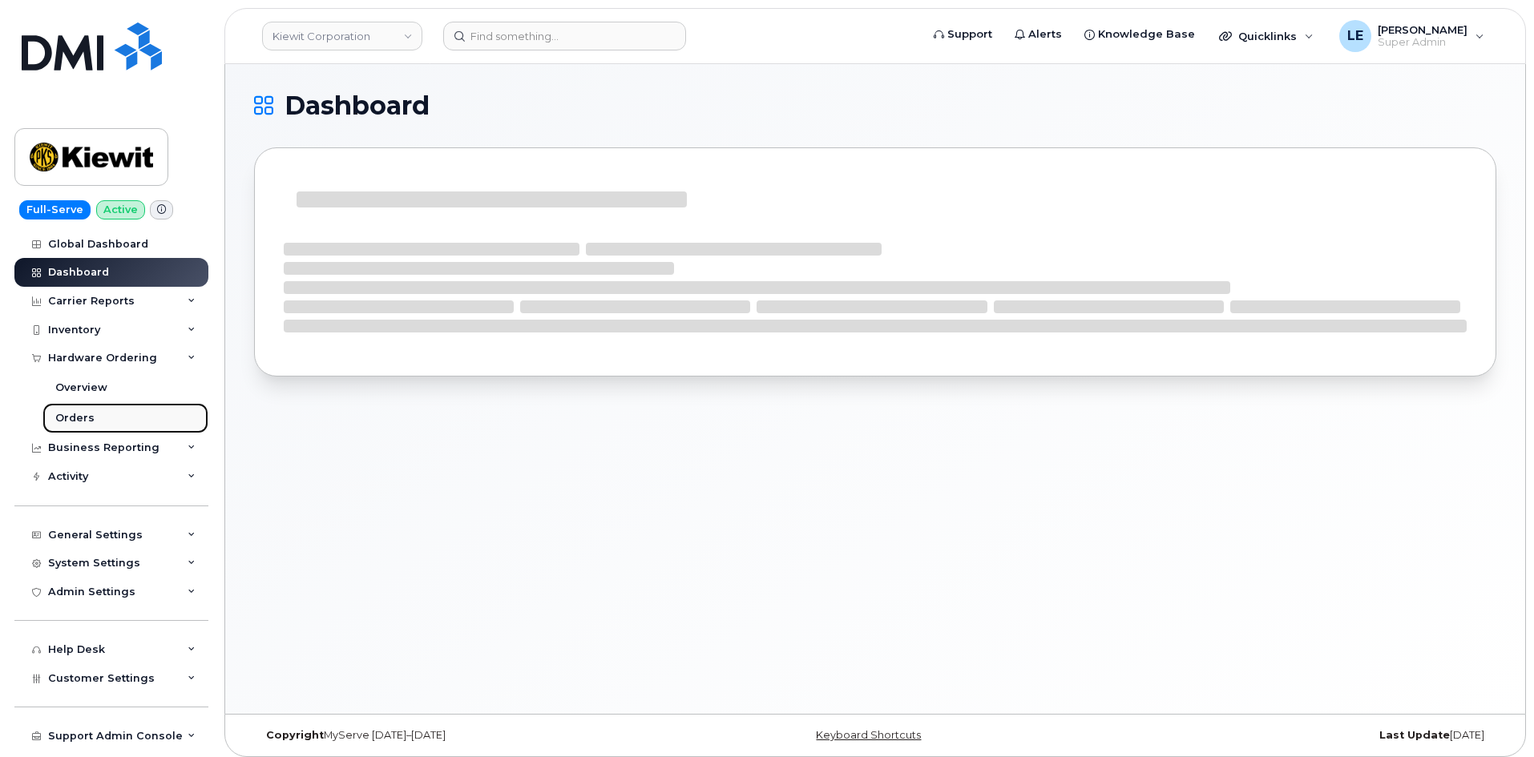
click at [132, 407] on link "Orders" at bounding box center [125, 418] width 166 height 30
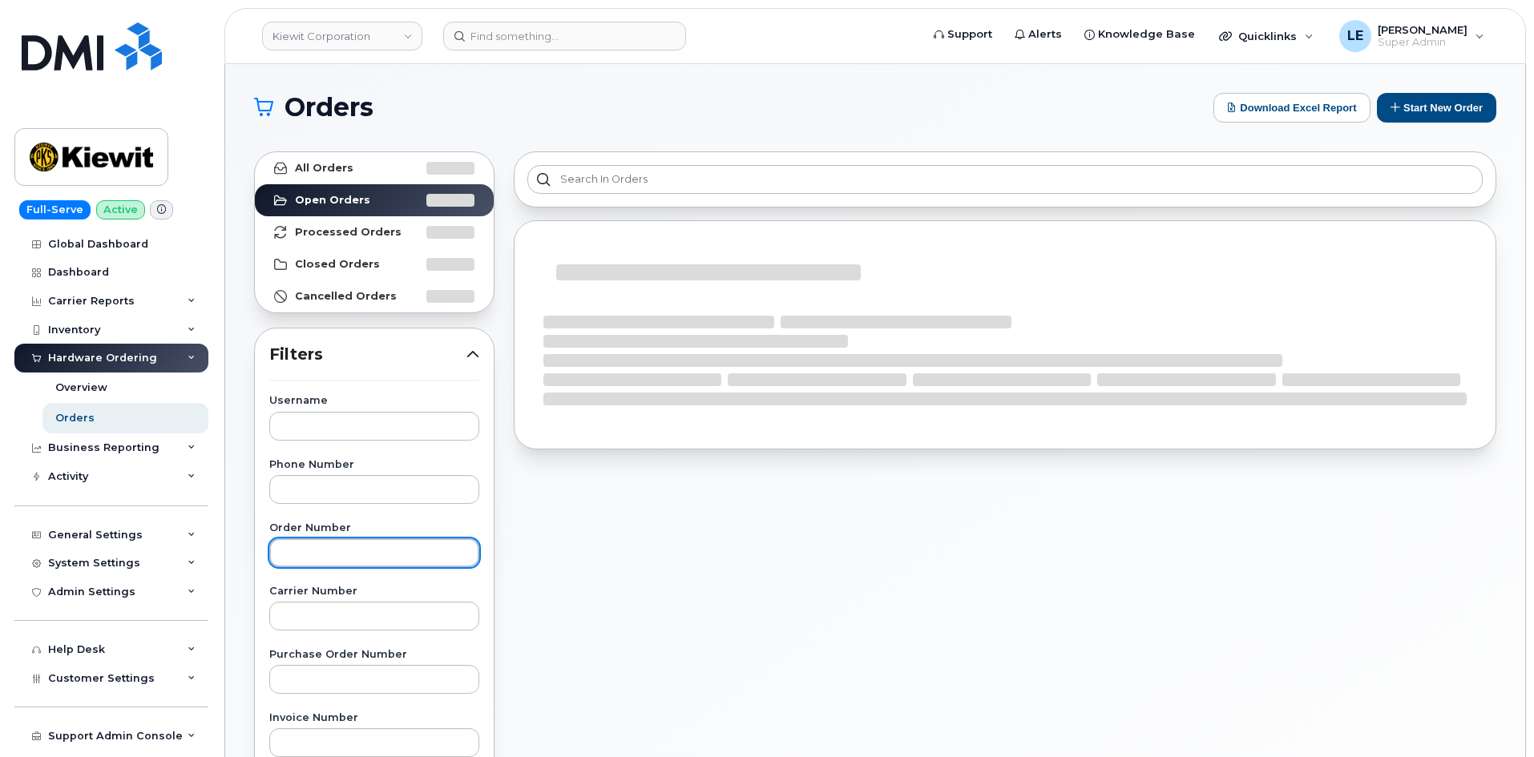
click at [338, 539] on input "text" at bounding box center [374, 553] width 210 height 29
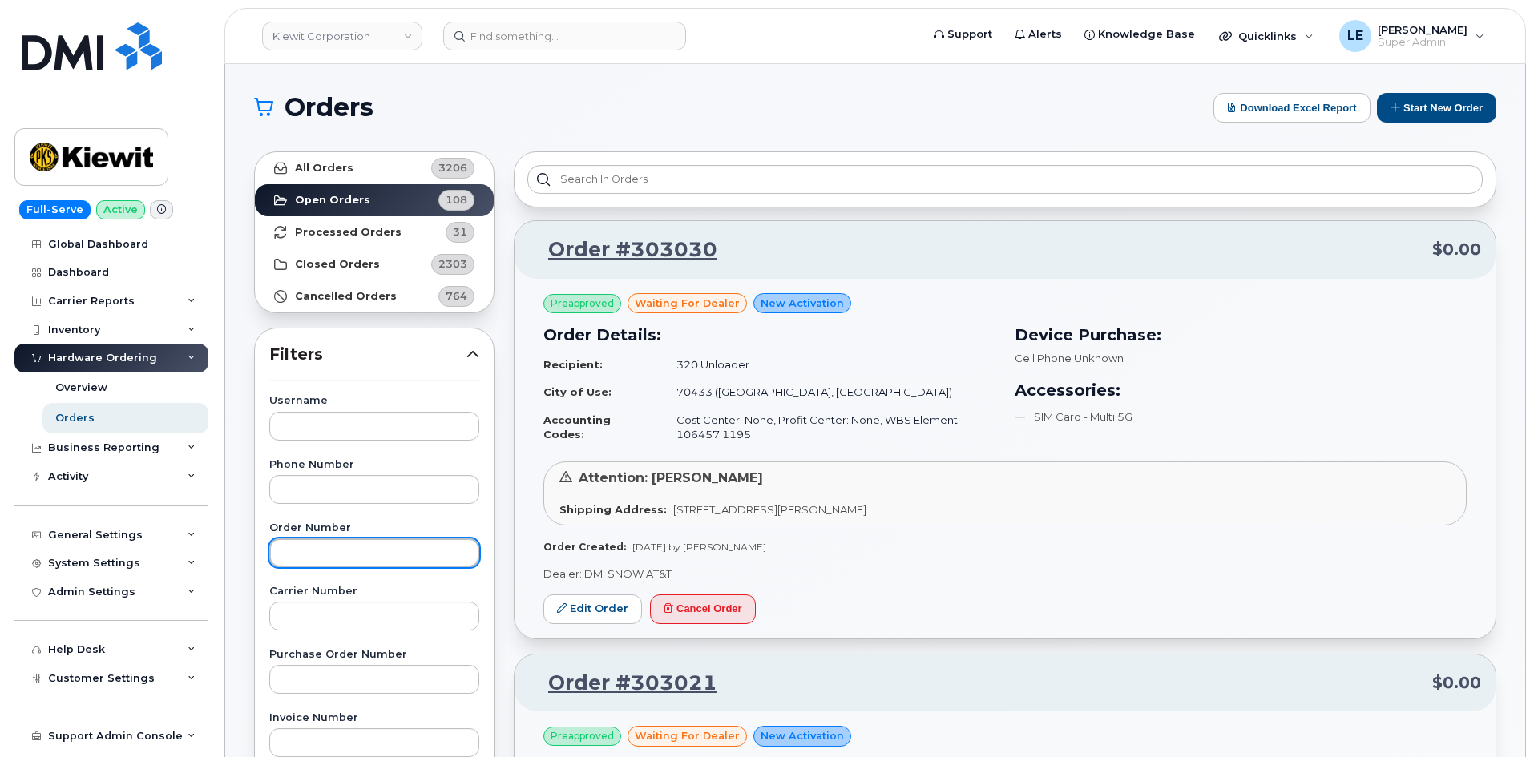
paste input "302749"
type input "302749"
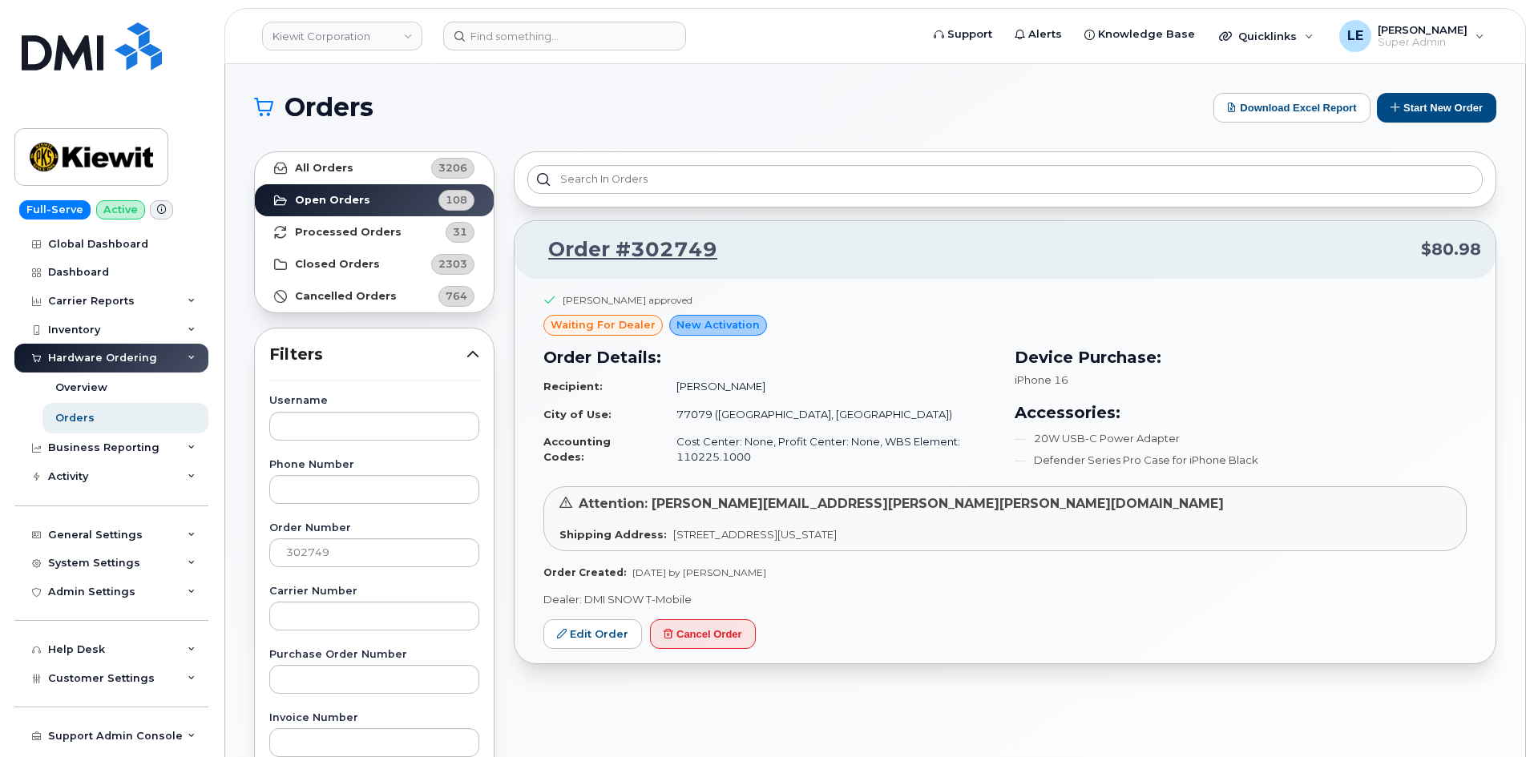
click at [605, 664] on div "Wael Sbeih approved waiting for dealer New Activation Order Details: Recipient:…" at bounding box center [1005, 472] width 981 height 386
click at [591, 618] on div "Wael Sbeih approved waiting for dealer New Activation Order Details: Recipient:…" at bounding box center [1005, 472] width 981 height 386
click at [586, 648] on link "Edit Order" at bounding box center [592, 635] width 99 height 30
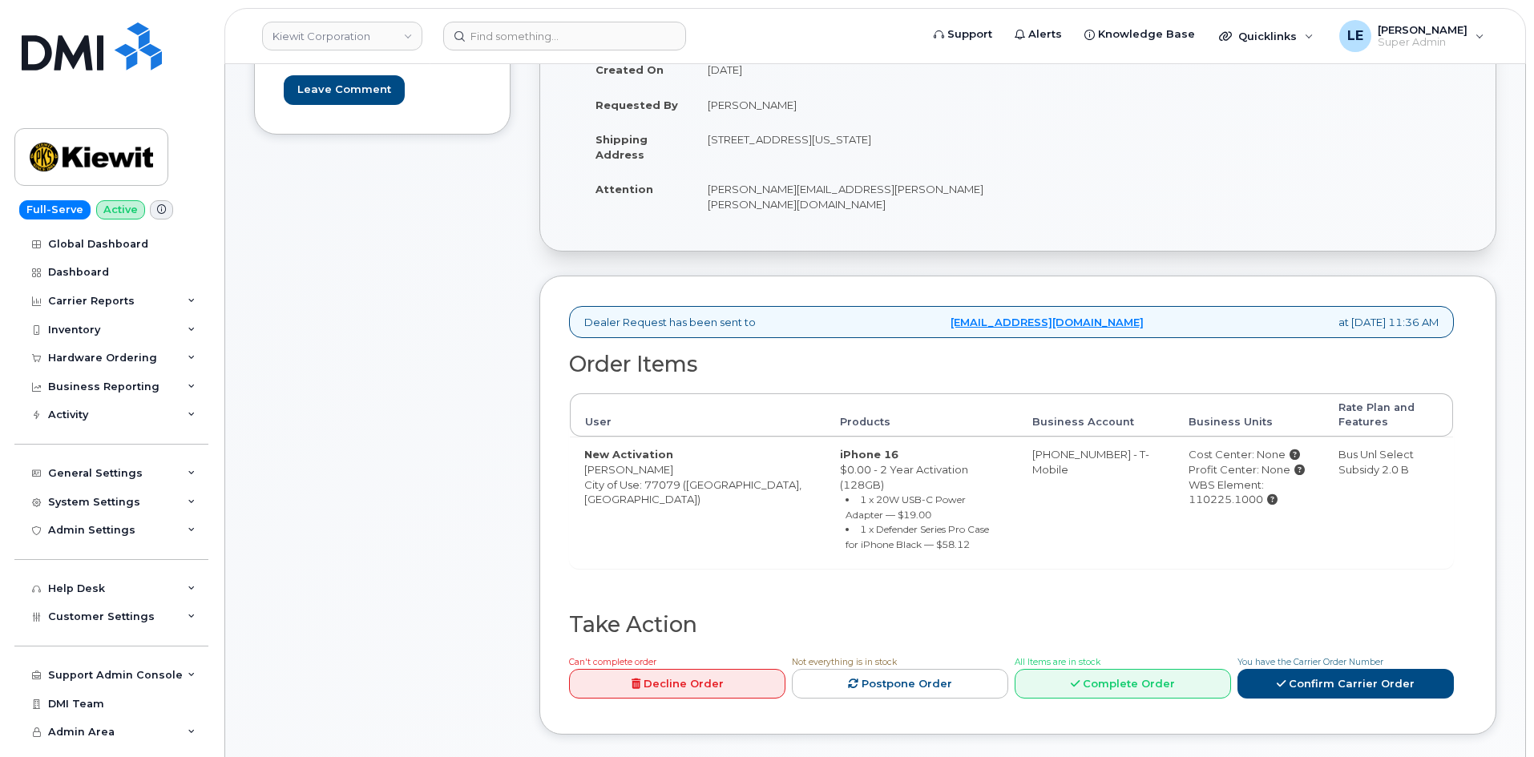
scroll to position [321, 0]
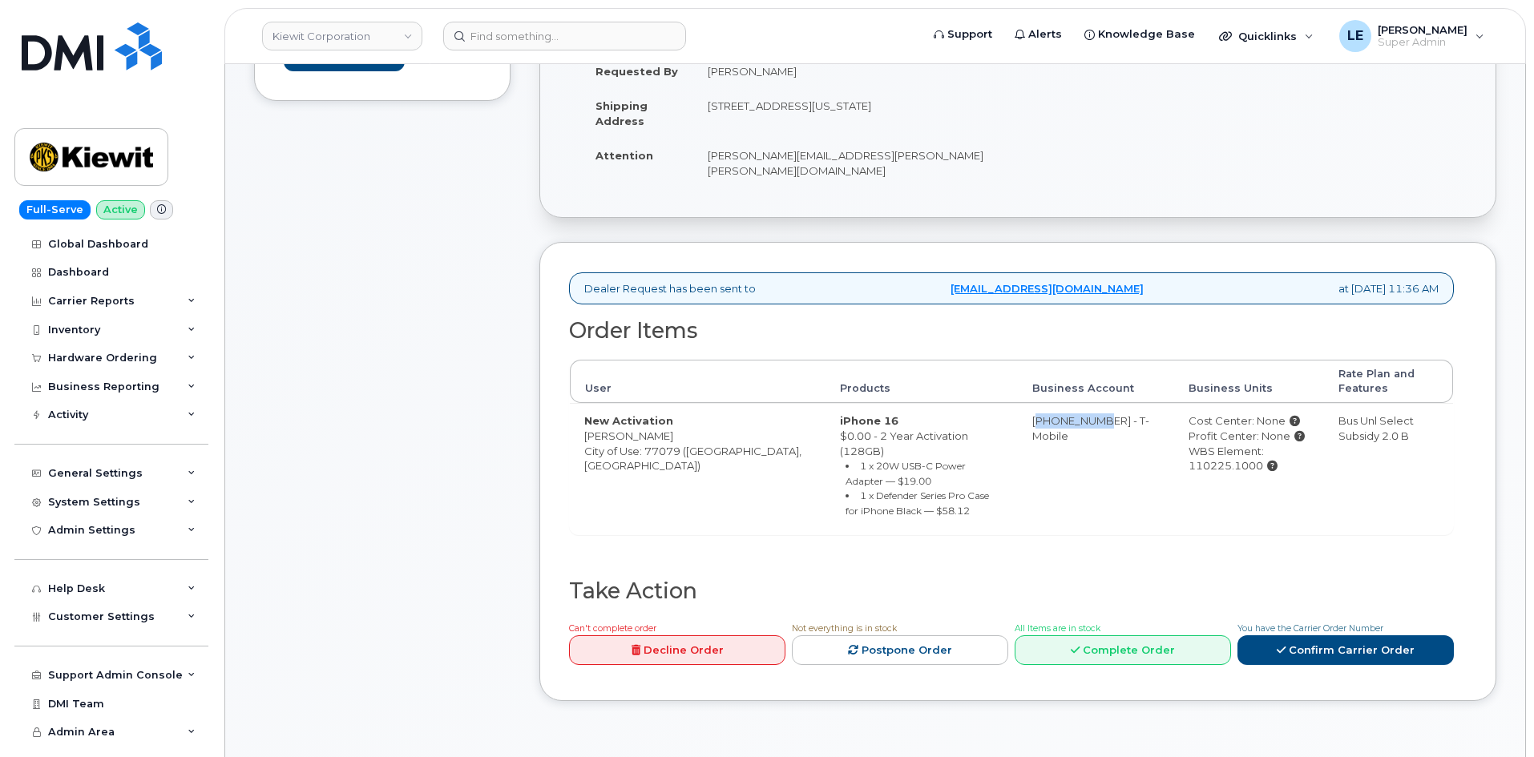
drag, startPoint x: 1001, startPoint y: 406, endPoint x: 1069, endPoint y: 404, distance: 68.2
click at [1069, 404] on td "973402207 - T-Mobile" at bounding box center [1096, 468] width 156 height 131
click at [428, 305] on div "Comments Leave Comment" at bounding box center [382, 317] width 257 height 816
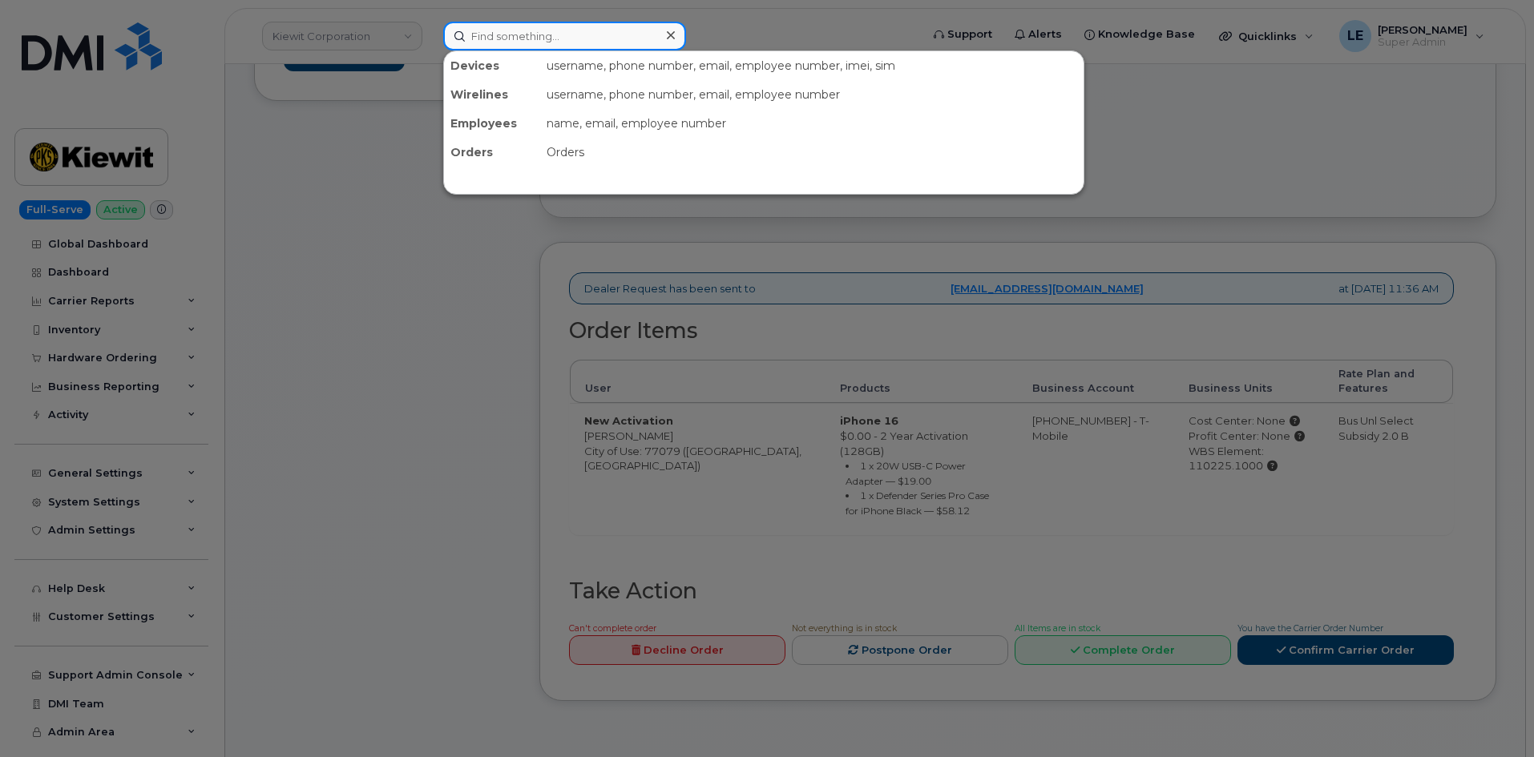
click at [628, 44] on input at bounding box center [564, 36] width 243 height 29
paste input "ALEXANDER.CRONIN@KIEWIT.COM"
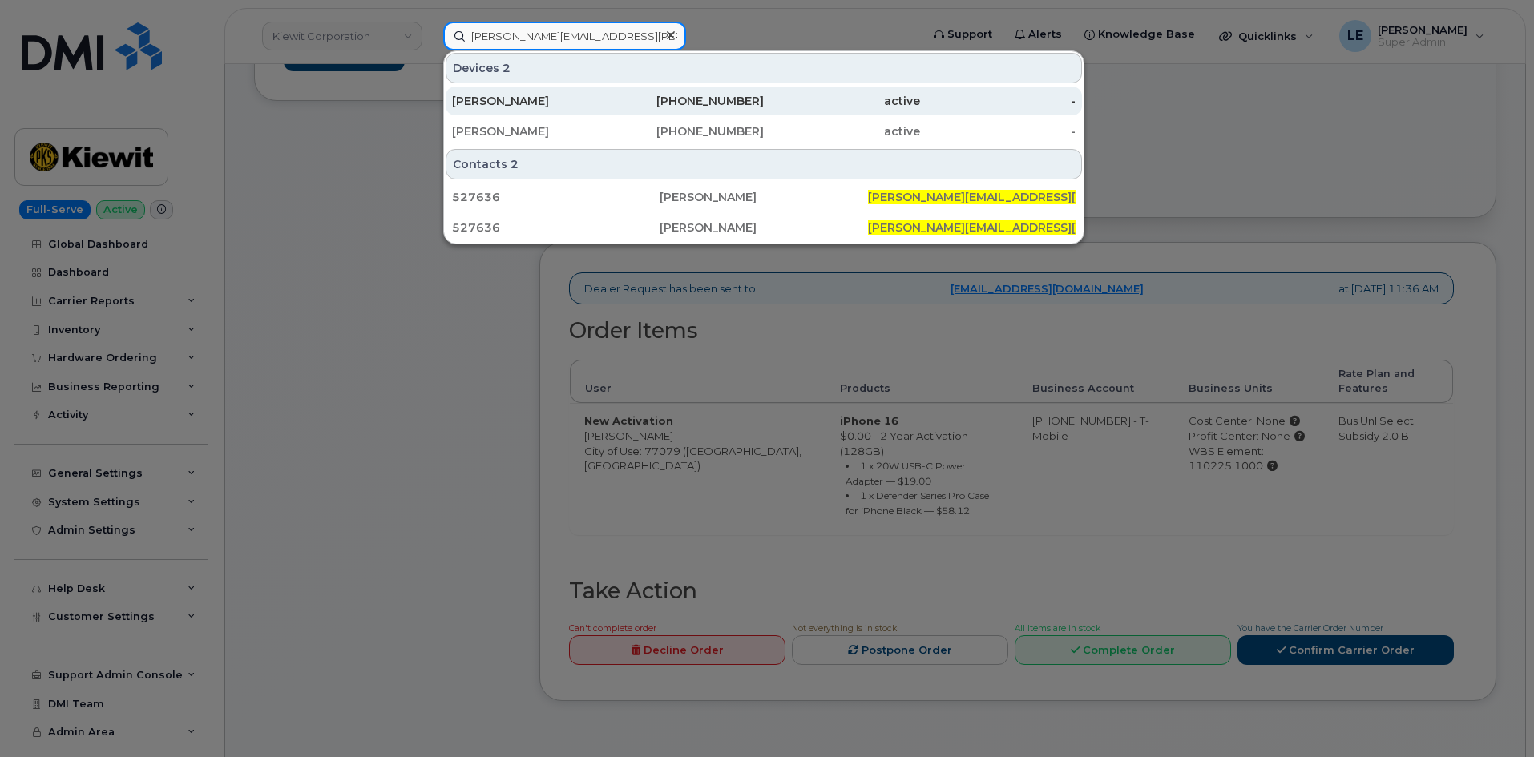
type input "ALEXANDER.CRONIN@KIEWIT.COM"
click at [553, 95] on div "ALEXANDER CRONIN" at bounding box center [530, 101] width 156 height 16
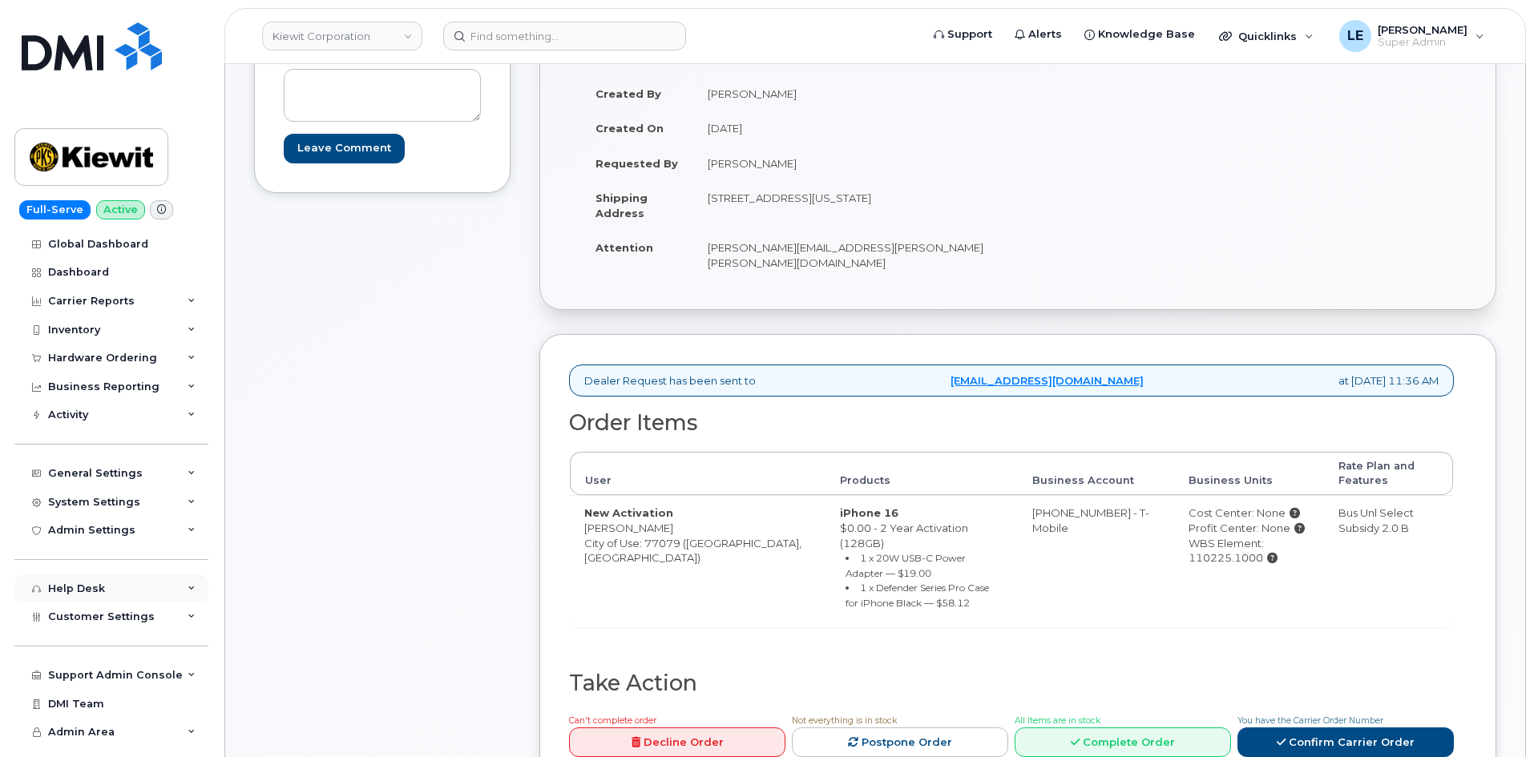
scroll to position [240, 0]
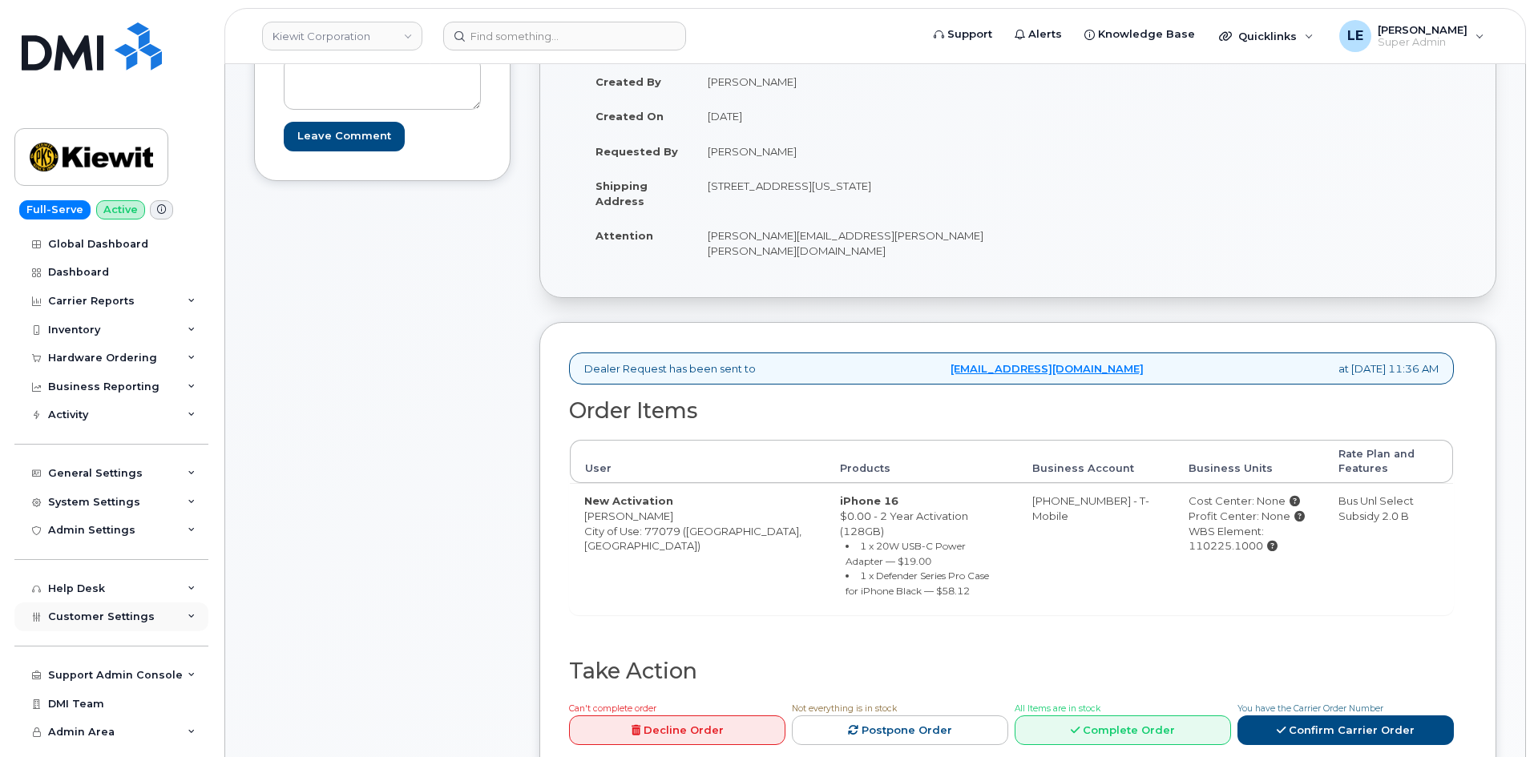
click at [99, 622] on span "Customer Settings" at bounding box center [101, 617] width 107 height 12
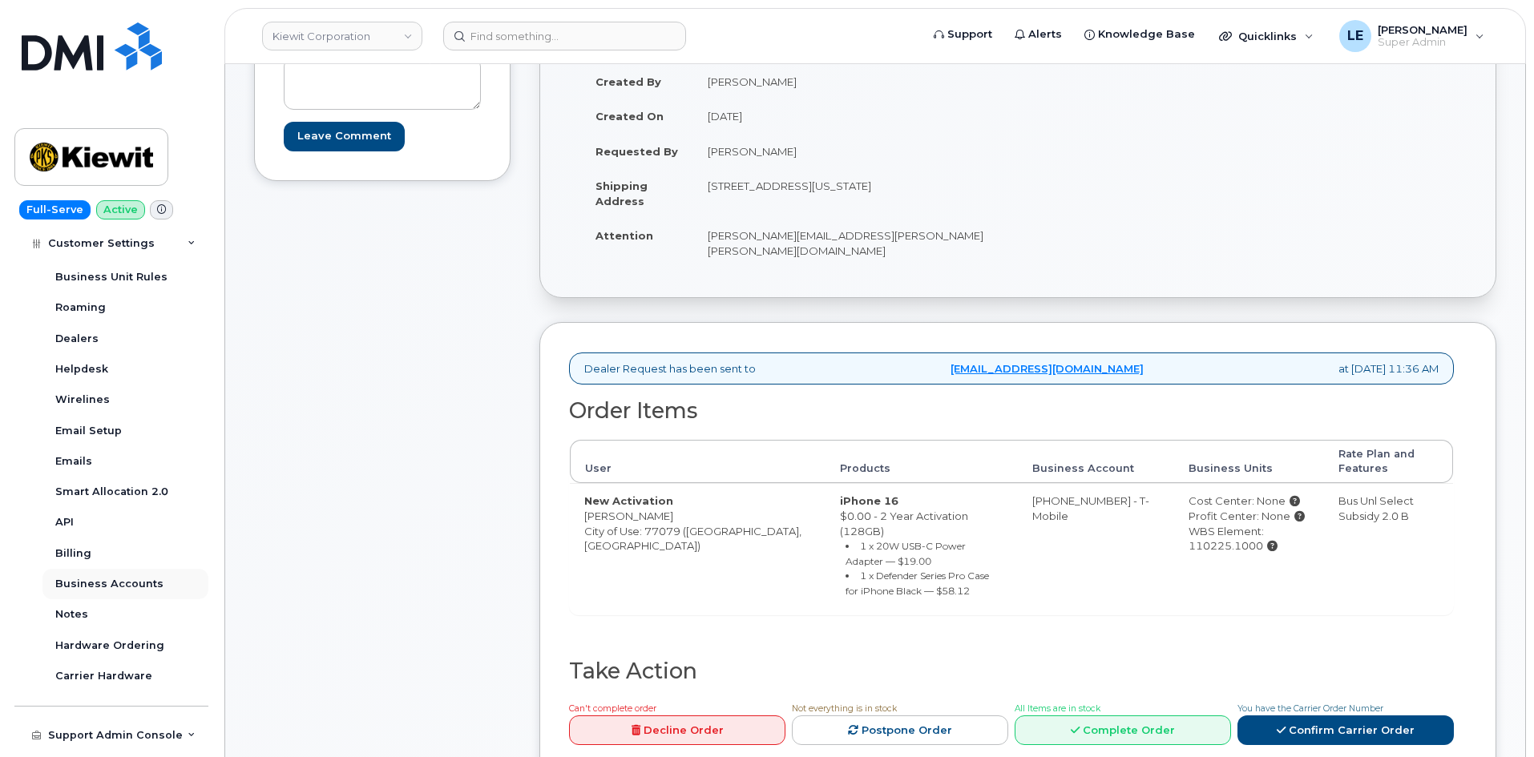
scroll to position [401, 0]
click at [115, 589] on div "Business Accounts" at bounding box center [109, 583] width 108 height 14
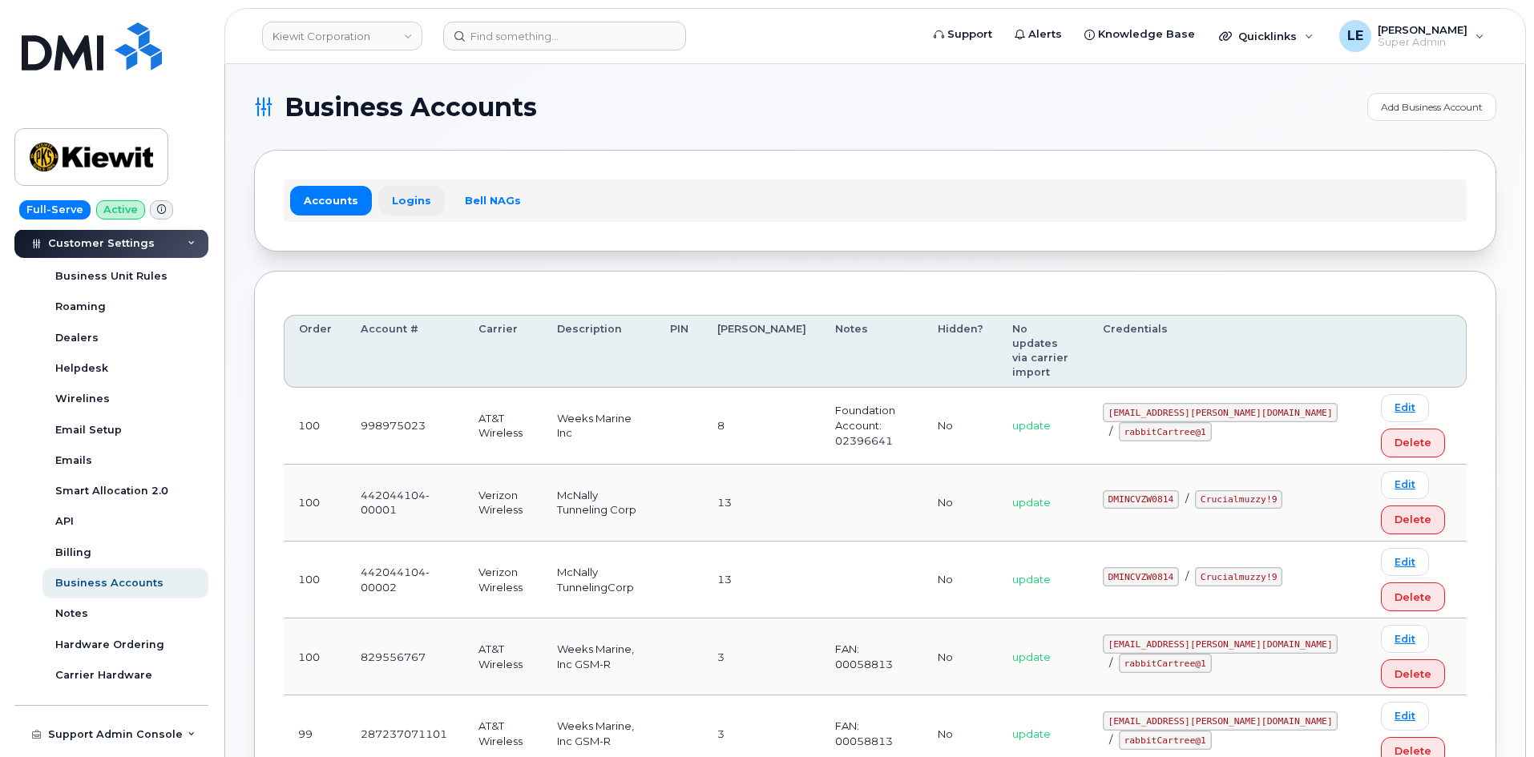
click at [406, 203] on link "Logins" at bounding box center [411, 200] width 67 height 29
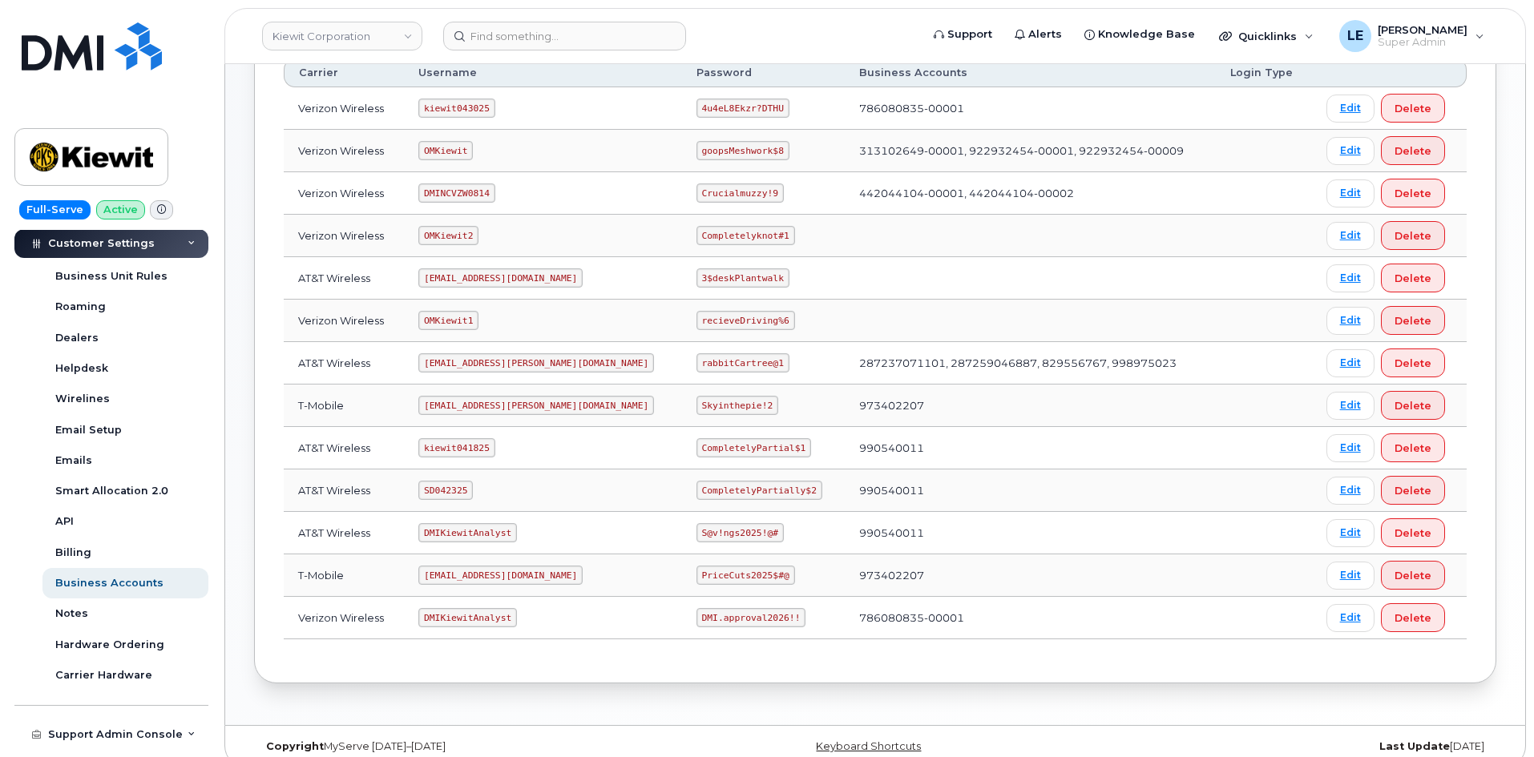
scroll to position [298, 0]
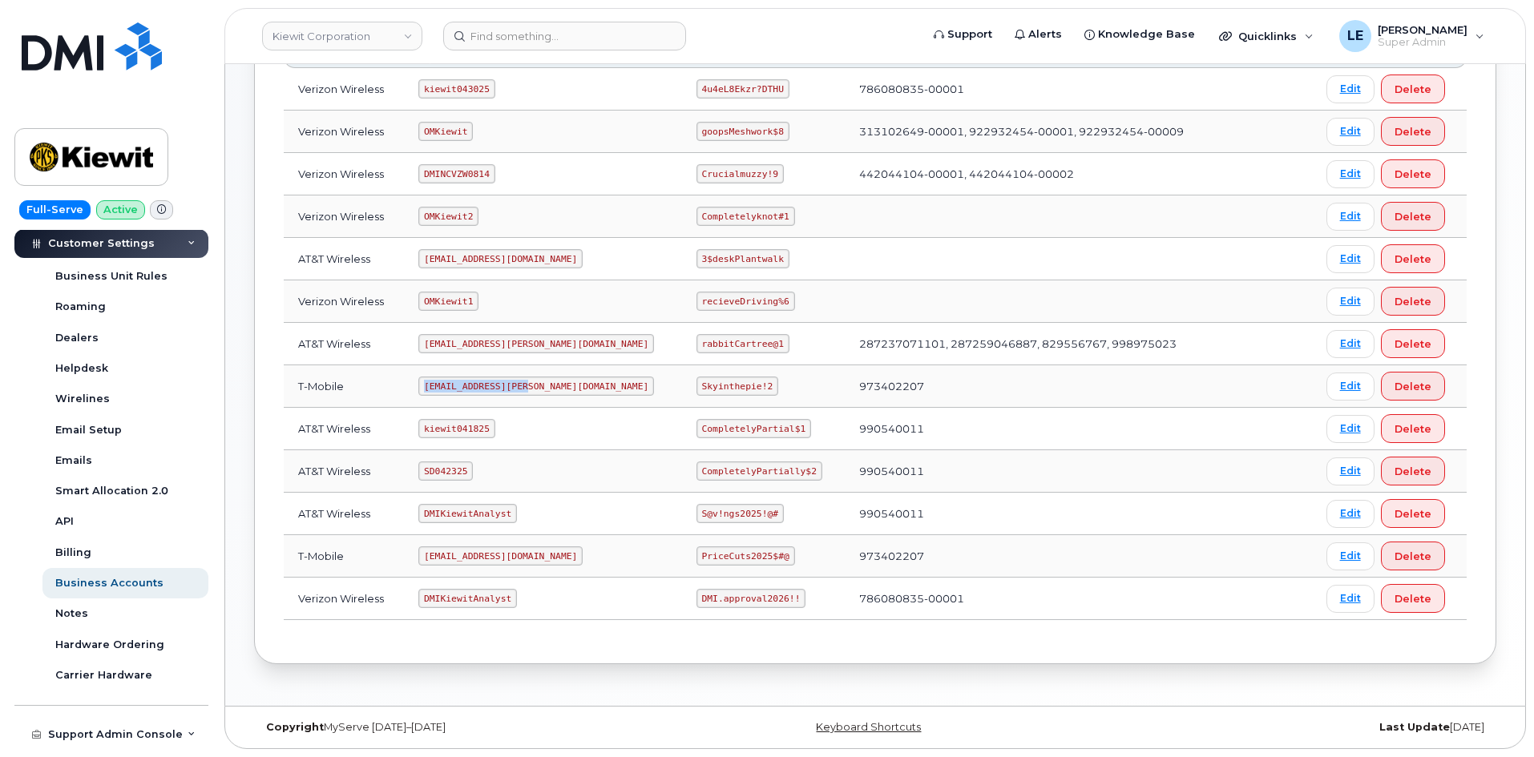
drag, startPoint x: 434, startPoint y: 387, endPoint x: 529, endPoint y: 385, distance: 95.4
click at [529, 385] on code "ms-kiewit@dminc.com" at bounding box center [536, 386] width 236 height 19
copy code "ms-kiewit@dminc.com"
drag, startPoint x: 651, startPoint y: 385, endPoint x: 713, endPoint y: 388, distance: 62.6
click at [713, 388] on code "Skyinthepie!2" at bounding box center [738, 386] width 82 height 19
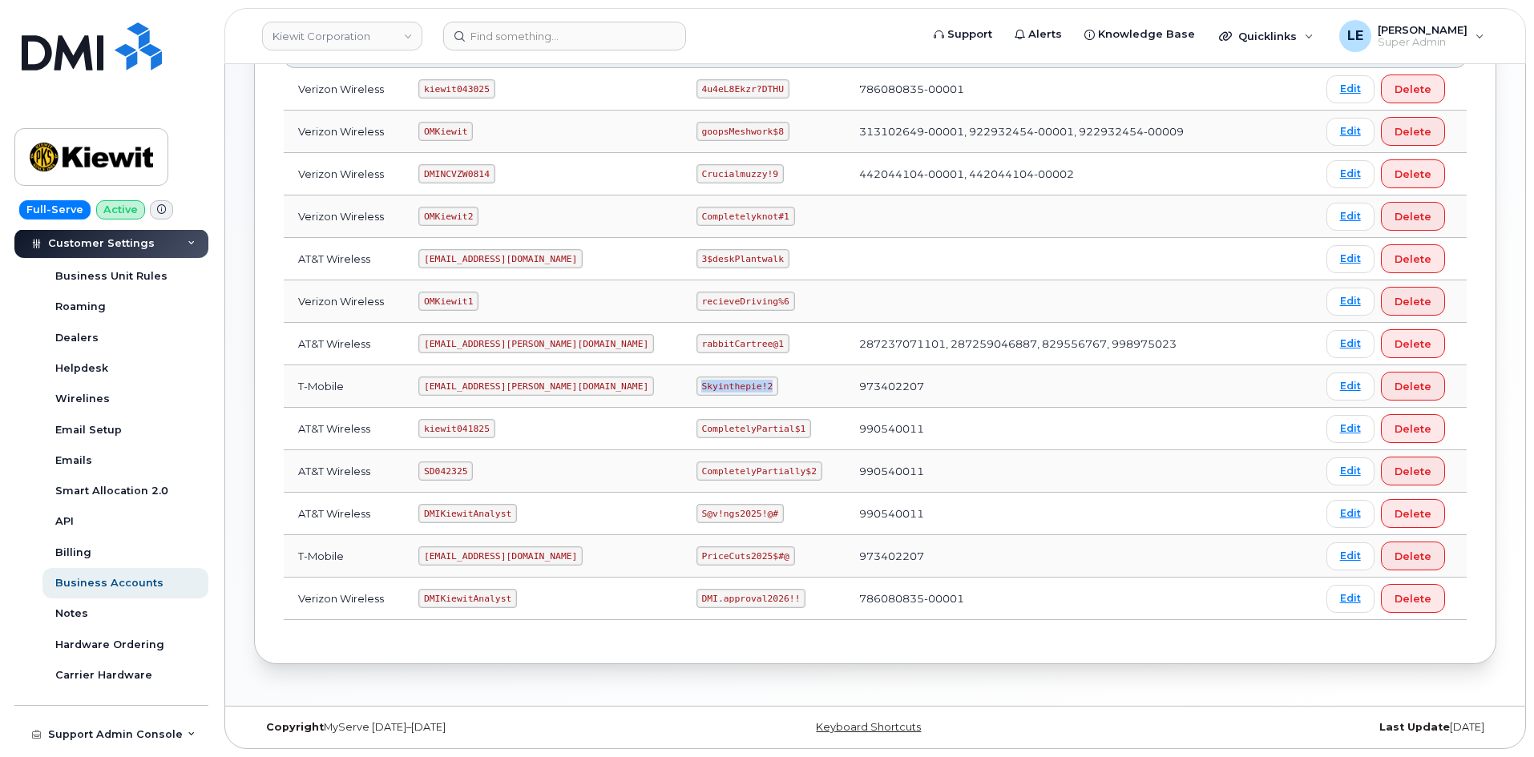
copy code "Skyinthepie!2"
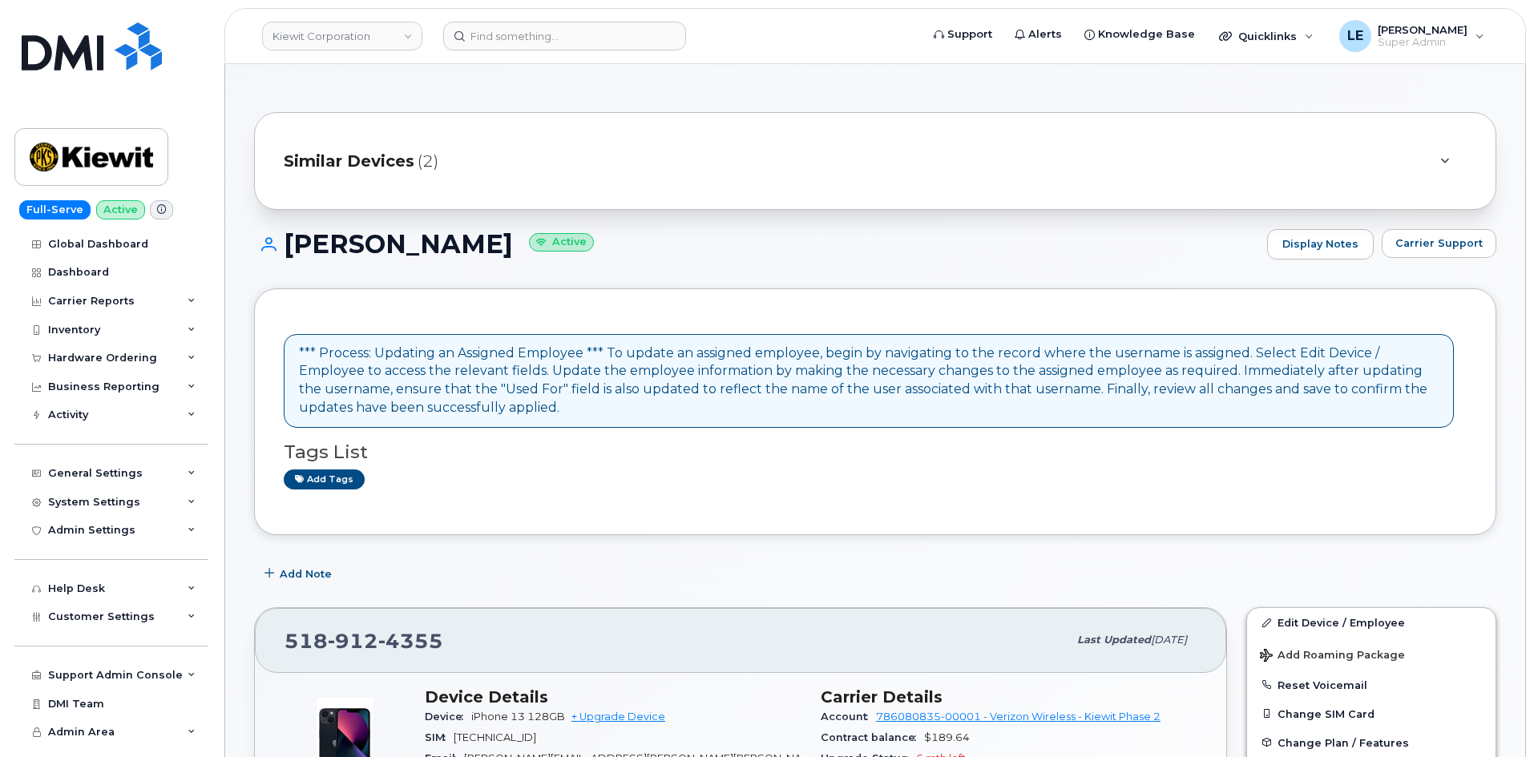
click at [502, 171] on div "Similar Devices (2)" at bounding box center [853, 161] width 1138 height 38
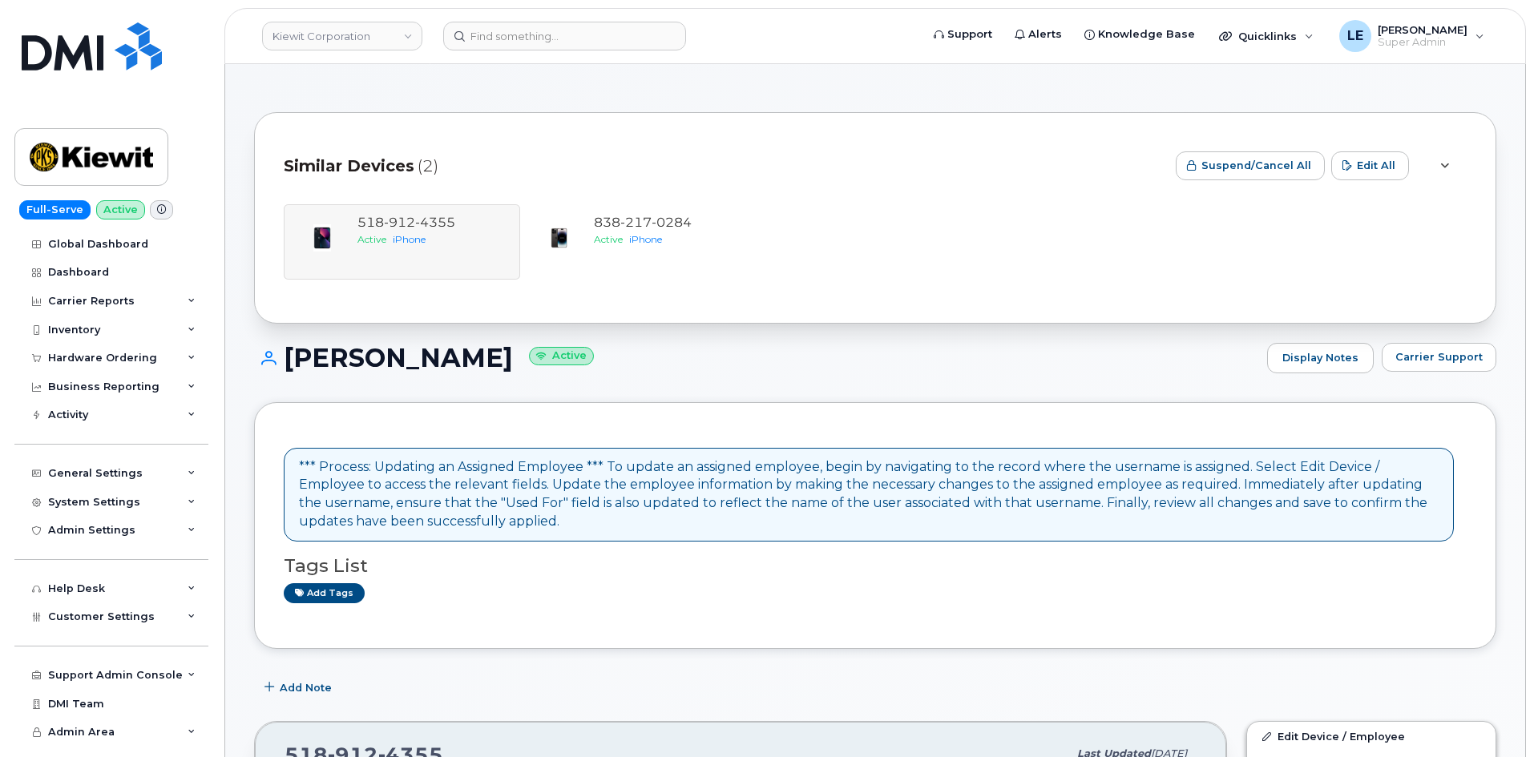
click at [505, 168] on div "Similar Devices (2)" at bounding box center [723, 166] width 879 height 48
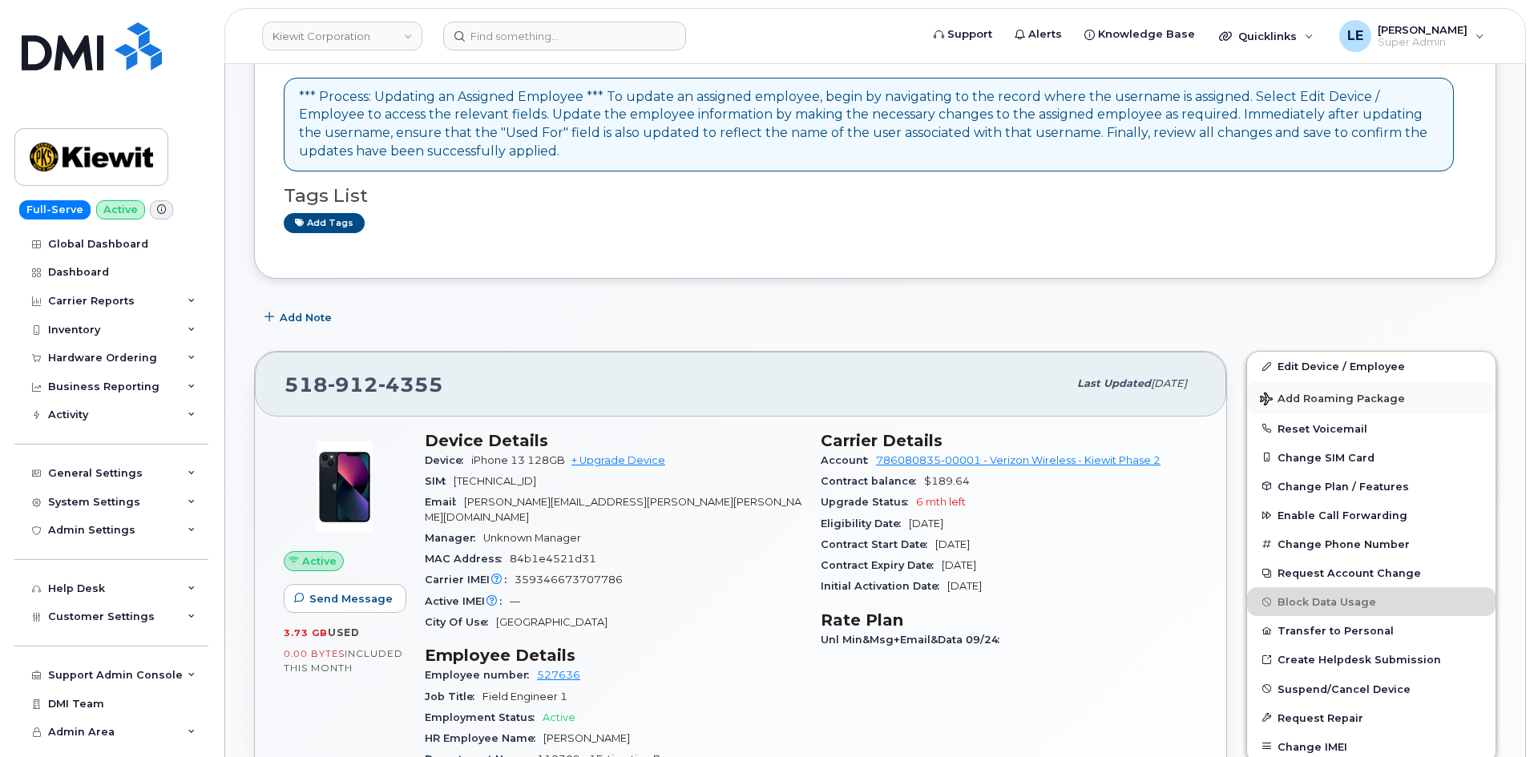
scroll to position [321, 0]
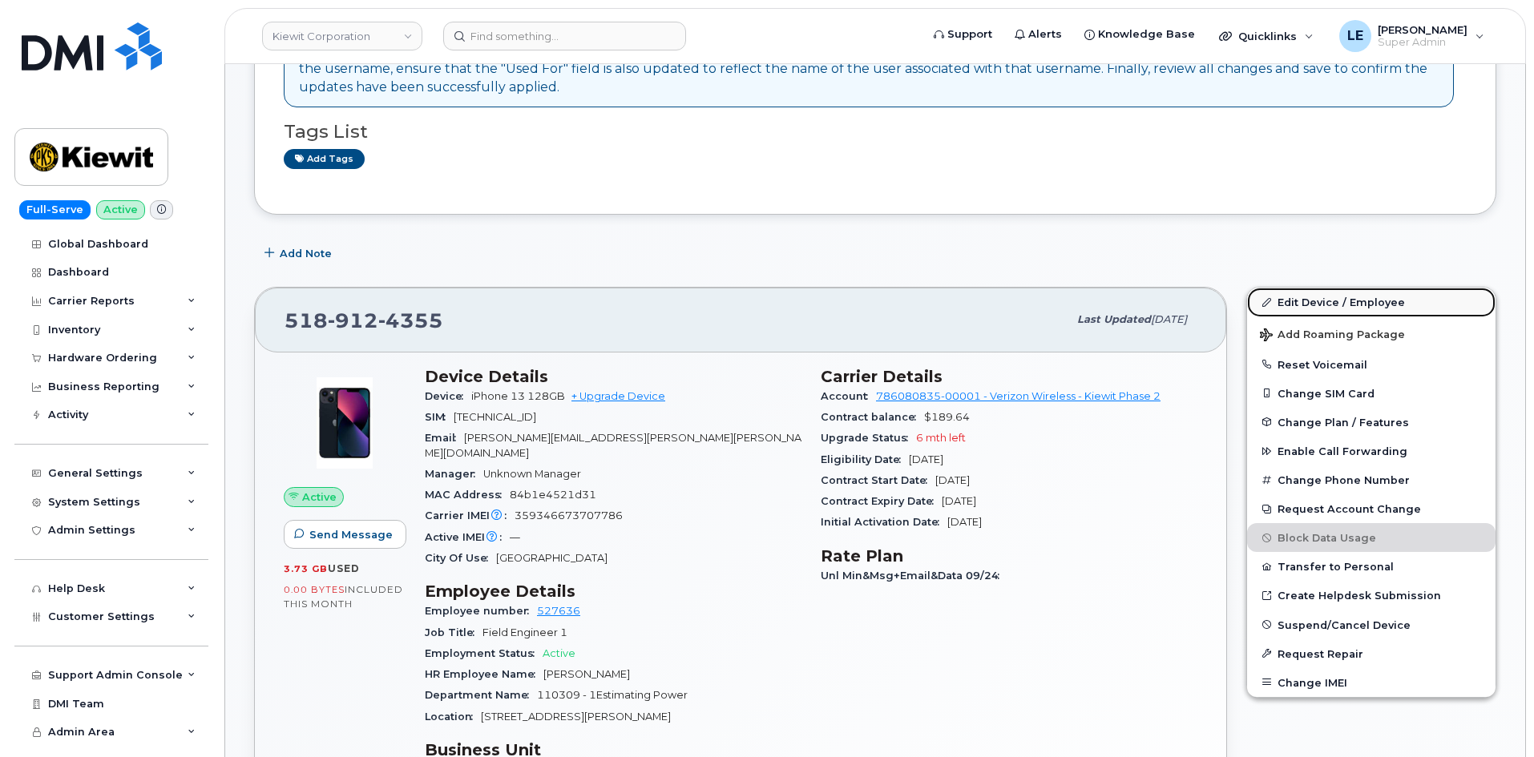
click at [1343, 308] on link "Edit Device / Employee" at bounding box center [1371, 302] width 248 height 29
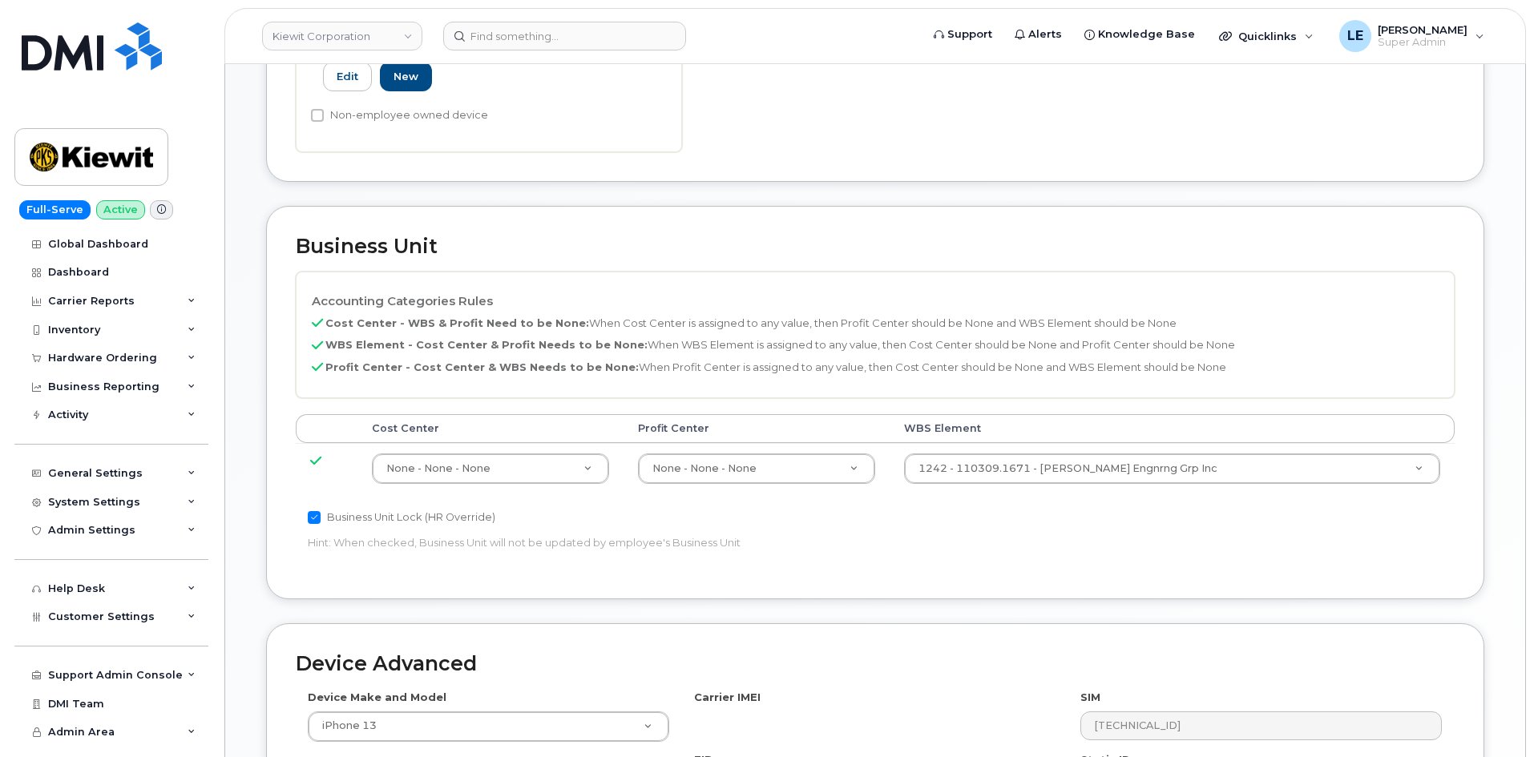
scroll to position [561, 0]
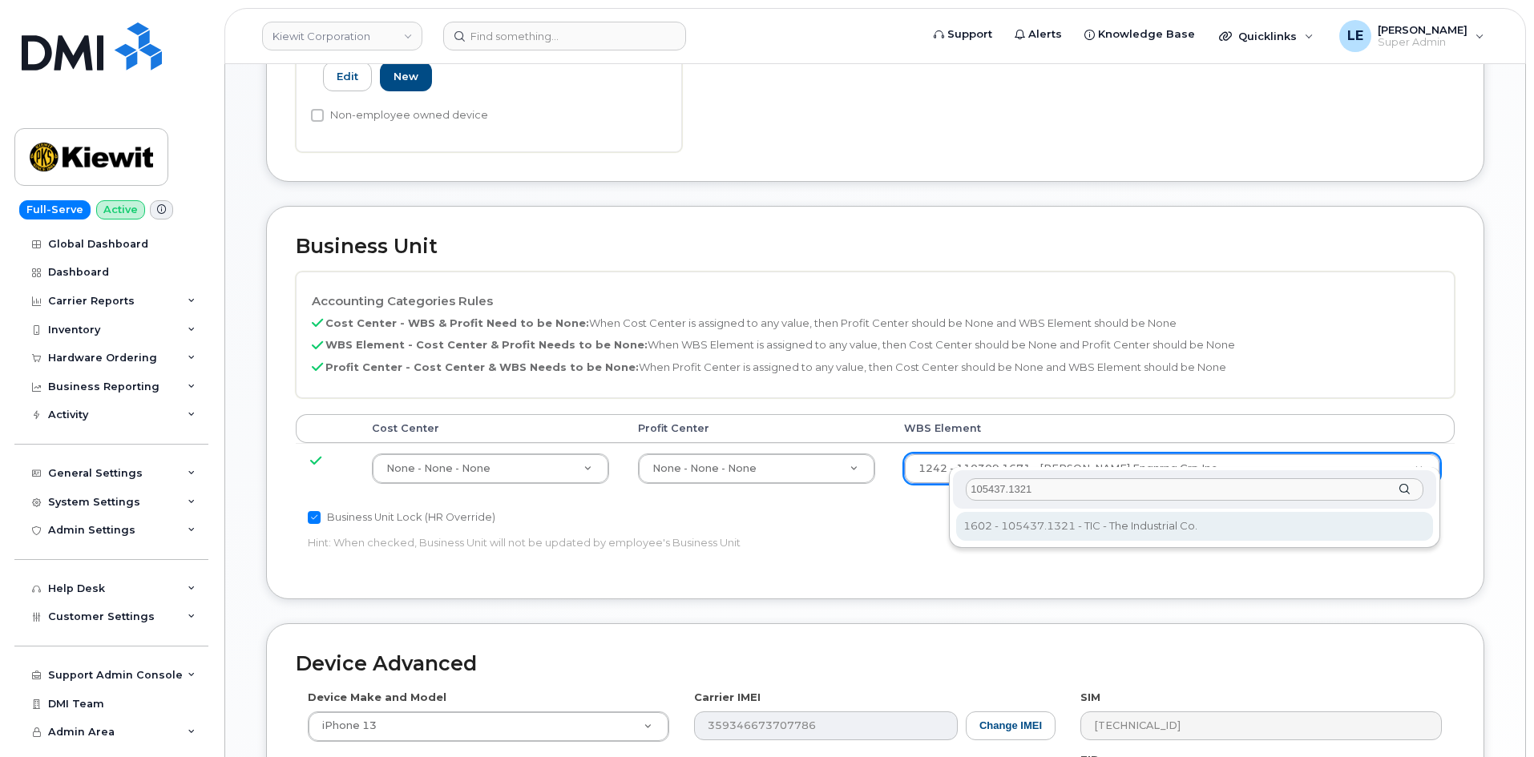
type input "105437.1321"
type input "30147613"
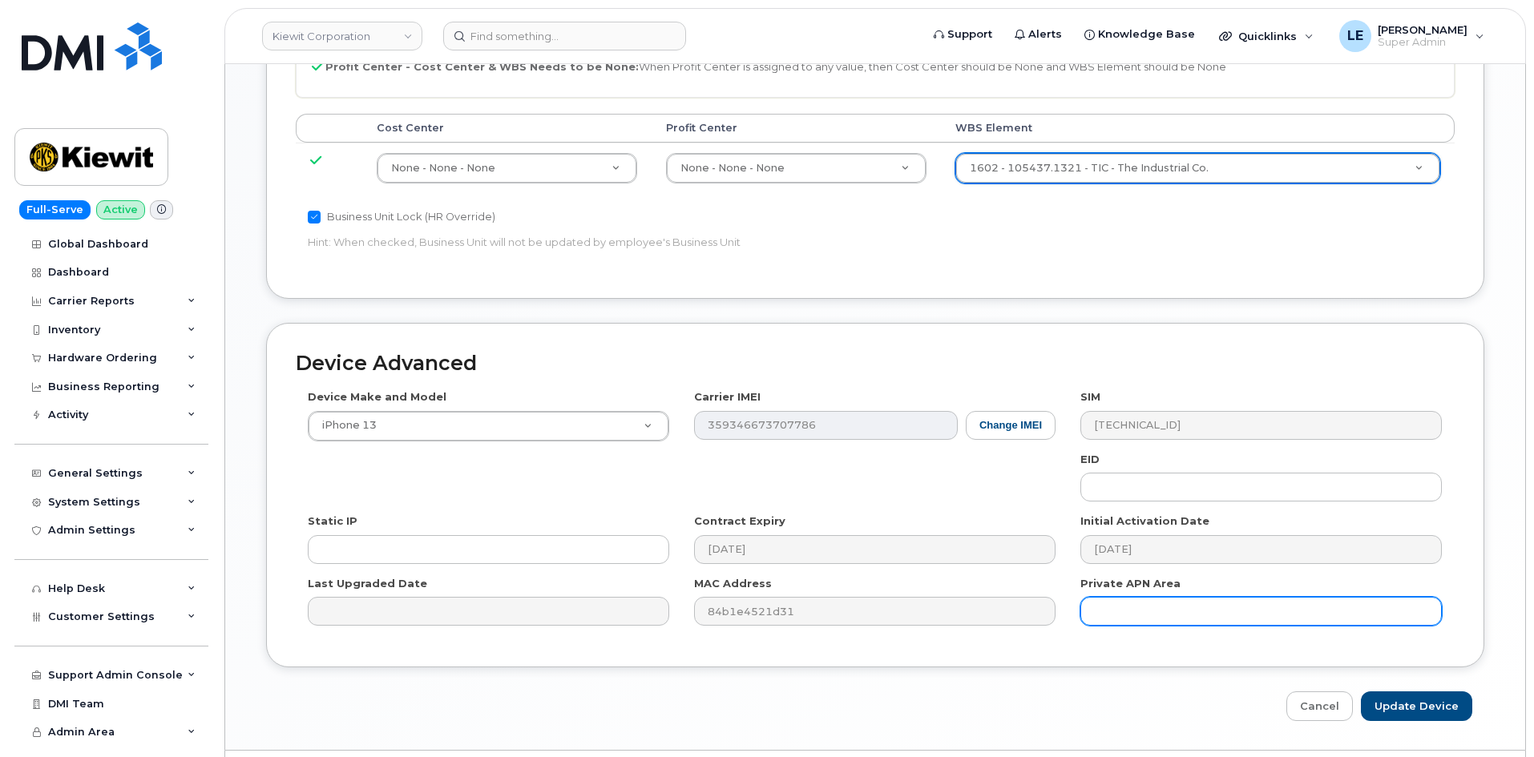
scroll to position [890, 0]
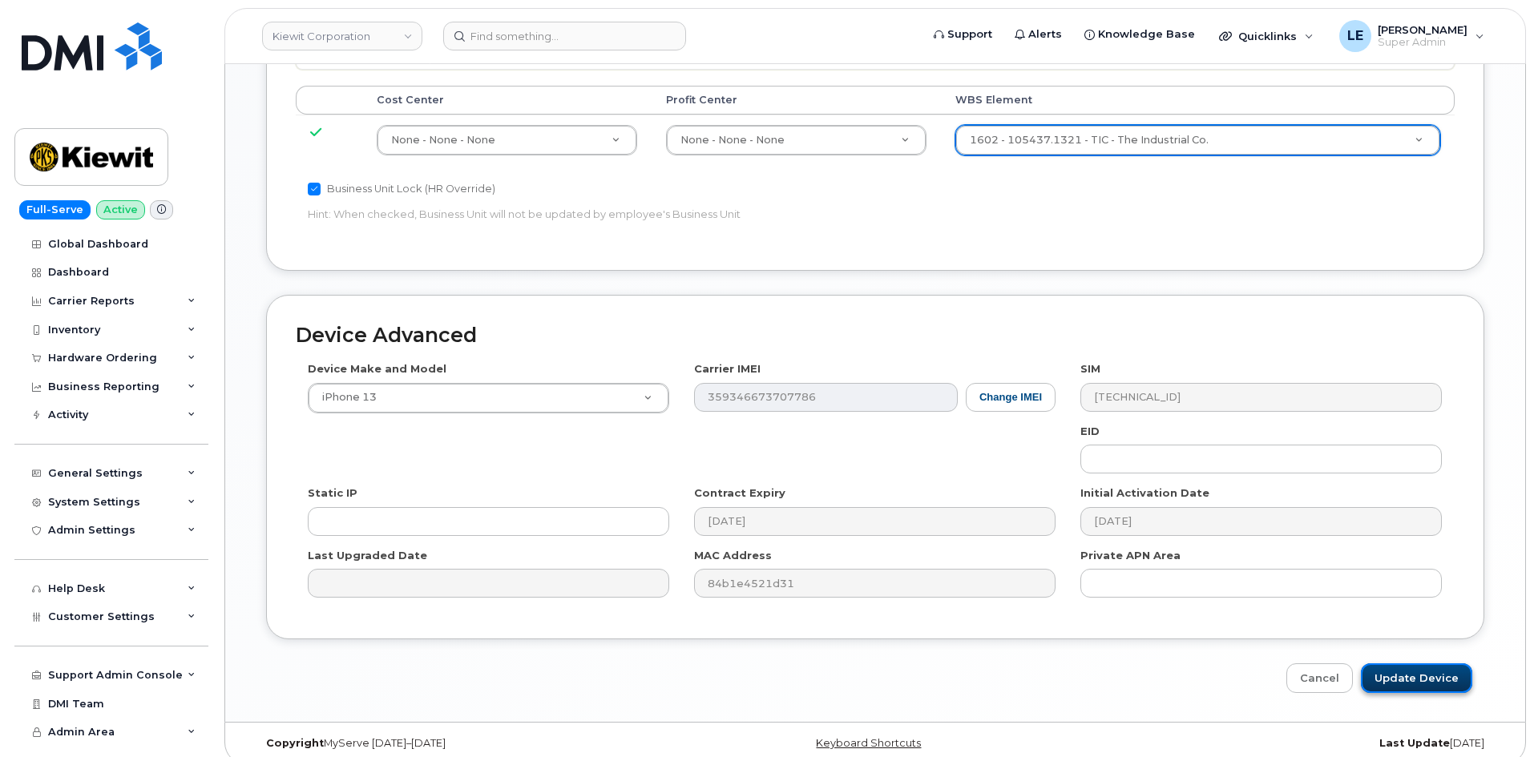
click at [1408, 669] on input "Update Device" at bounding box center [1416, 679] width 111 height 30
type input "Saving..."
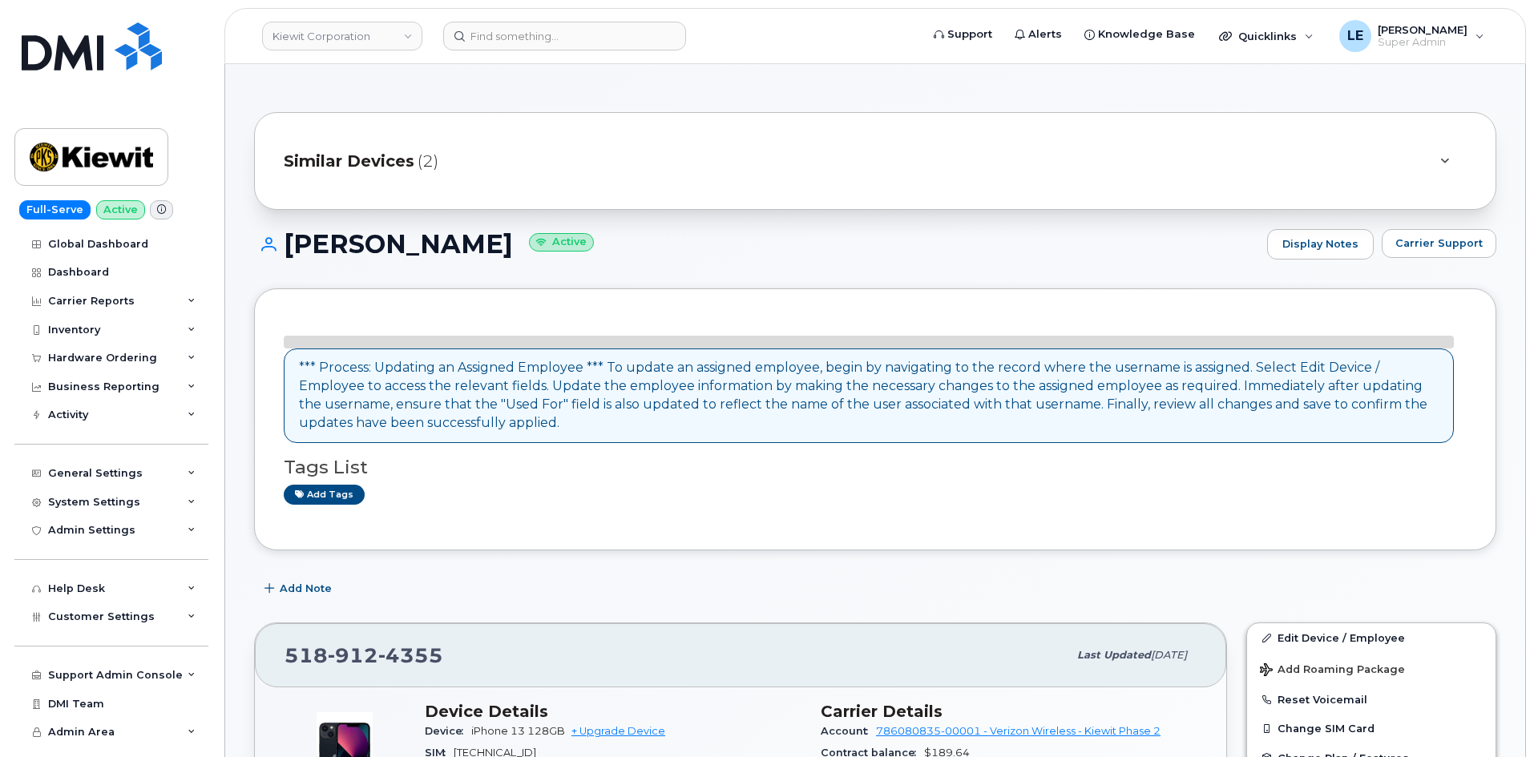
click at [494, 163] on div "Similar Devices (2)" at bounding box center [853, 161] width 1138 height 38
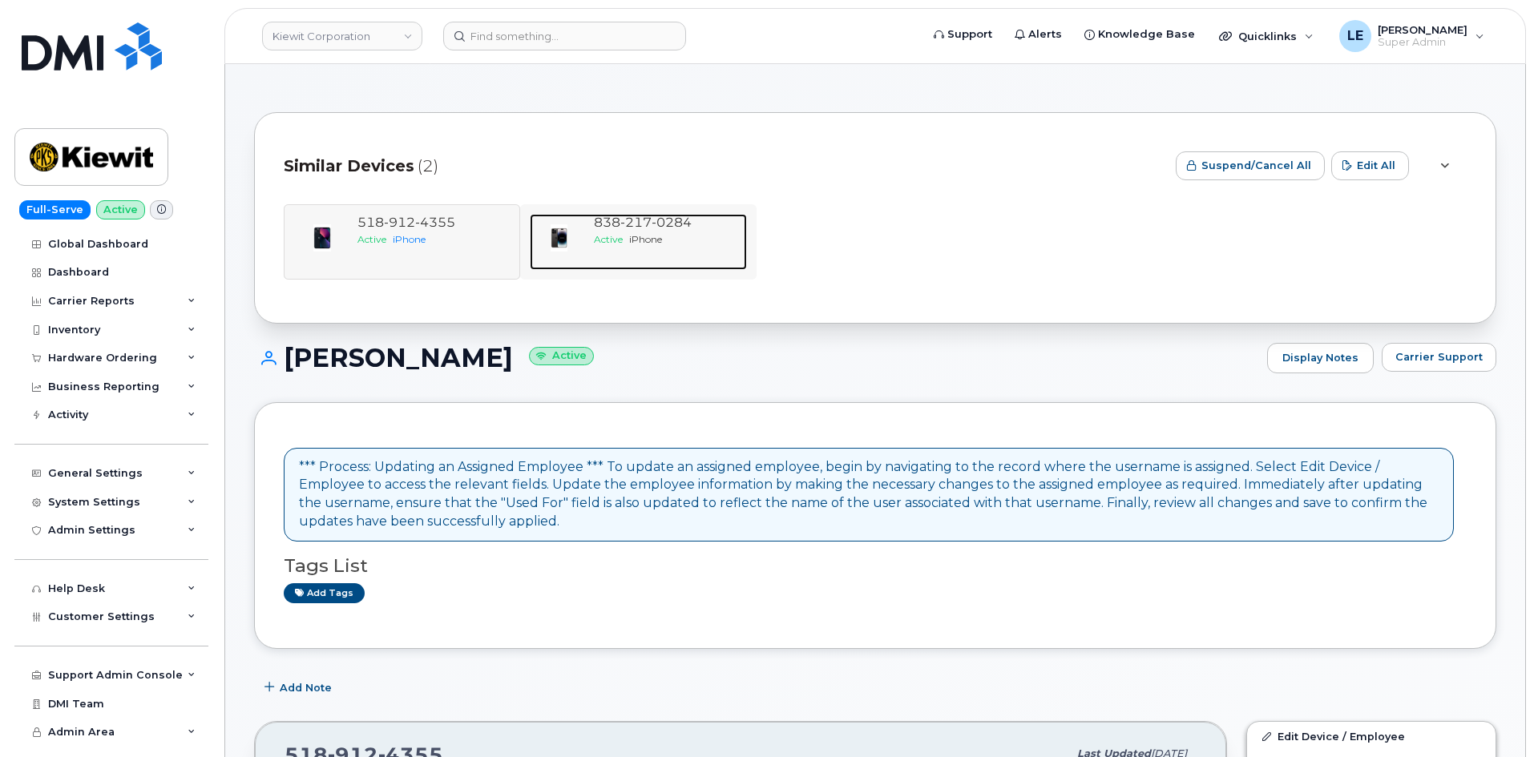
click at [616, 242] on span "Active" at bounding box center [608, 239] width 29 height 12
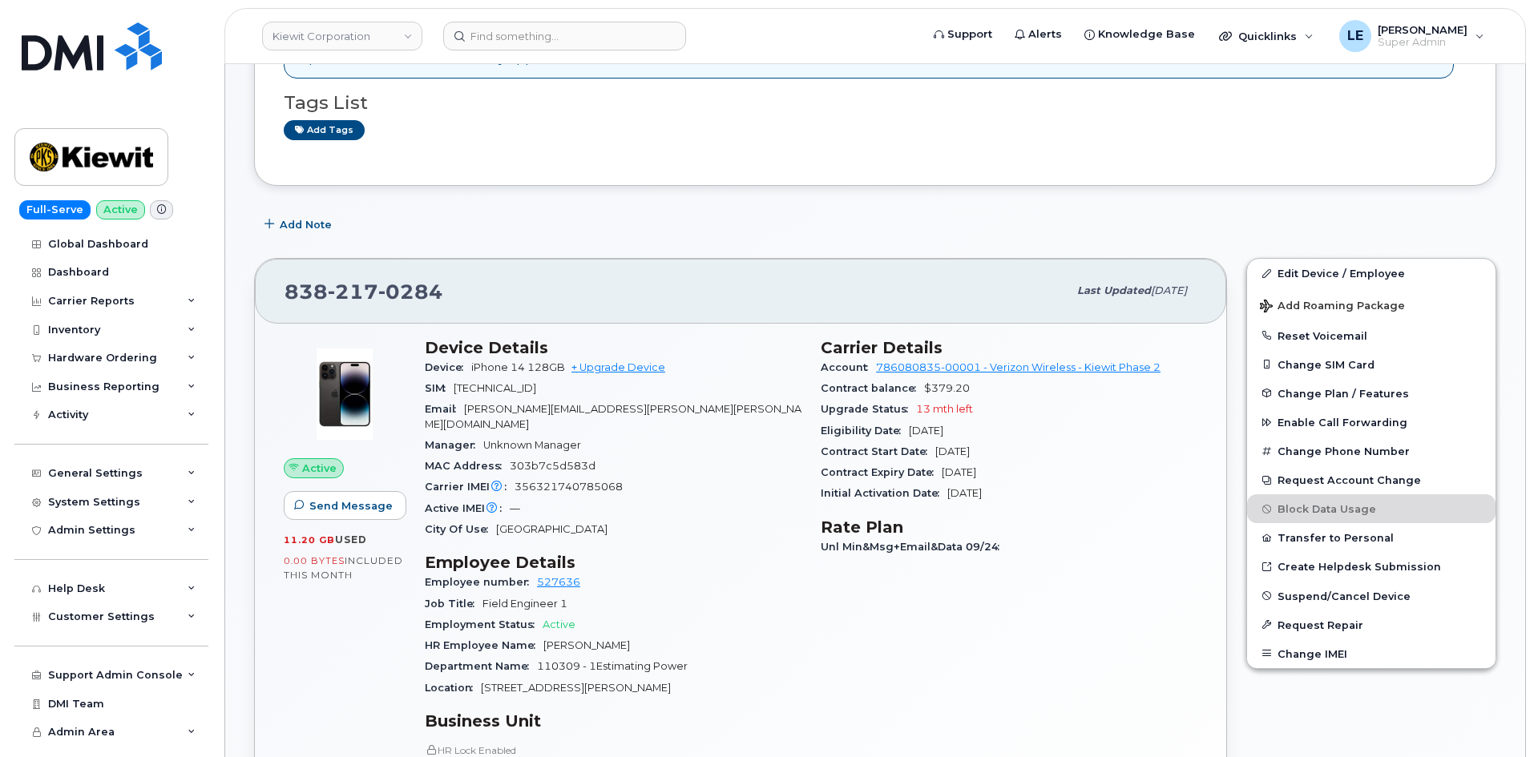
scroll to position [401, 0]
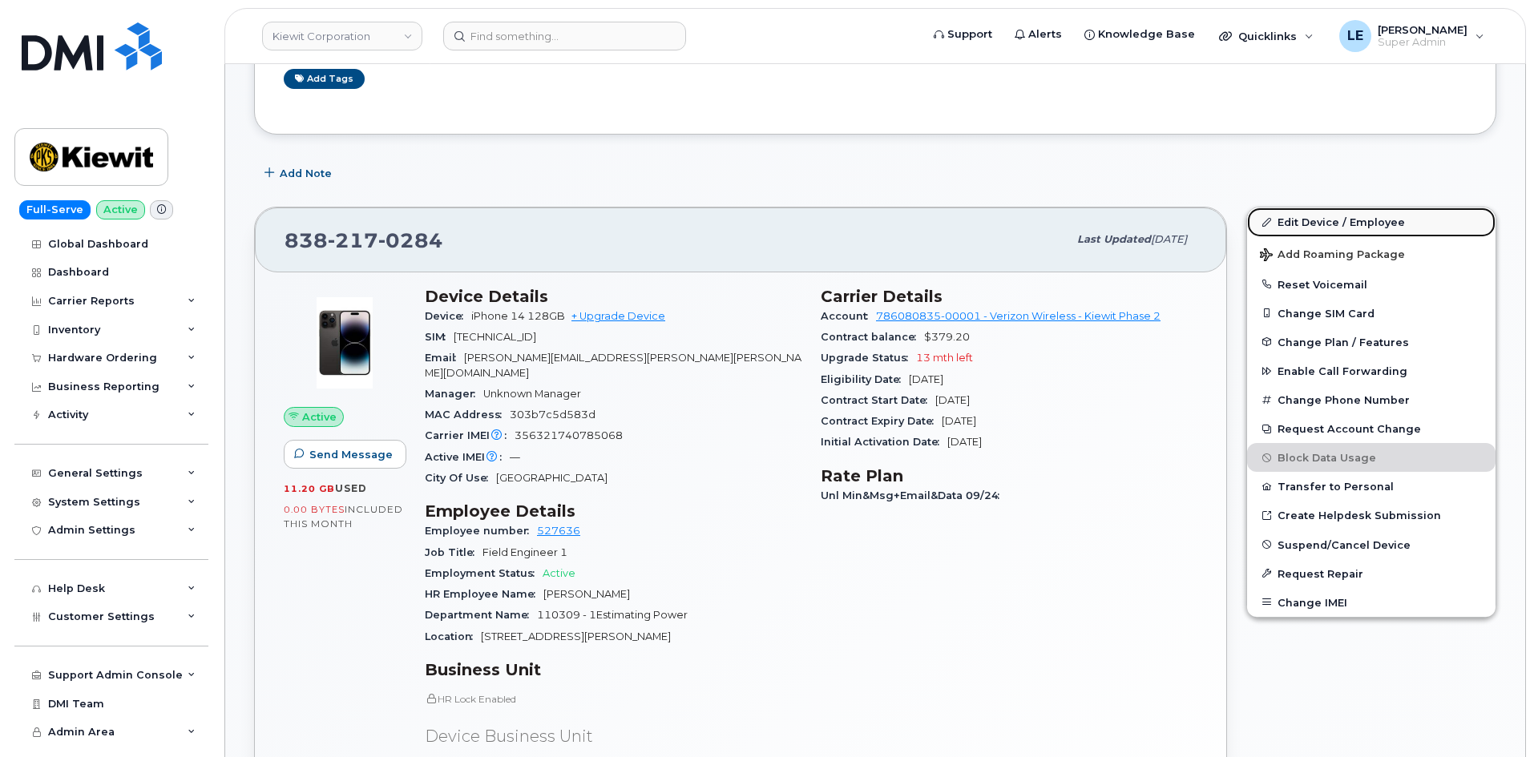
click at [1305, 225] on link "Edit Device / Employee" at bounding box center [1371, 222] width 248 height 29
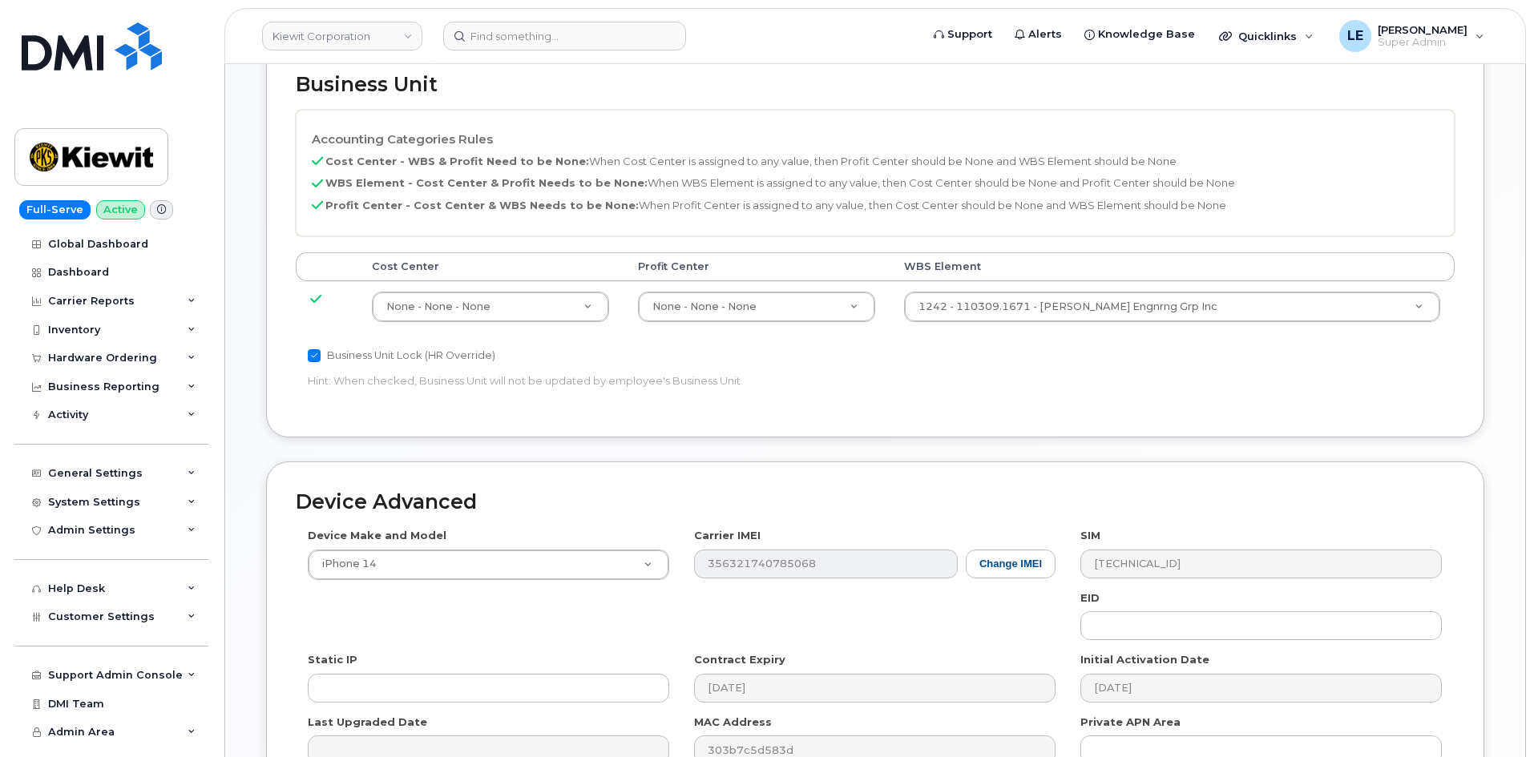
scroll to position [882, 0]
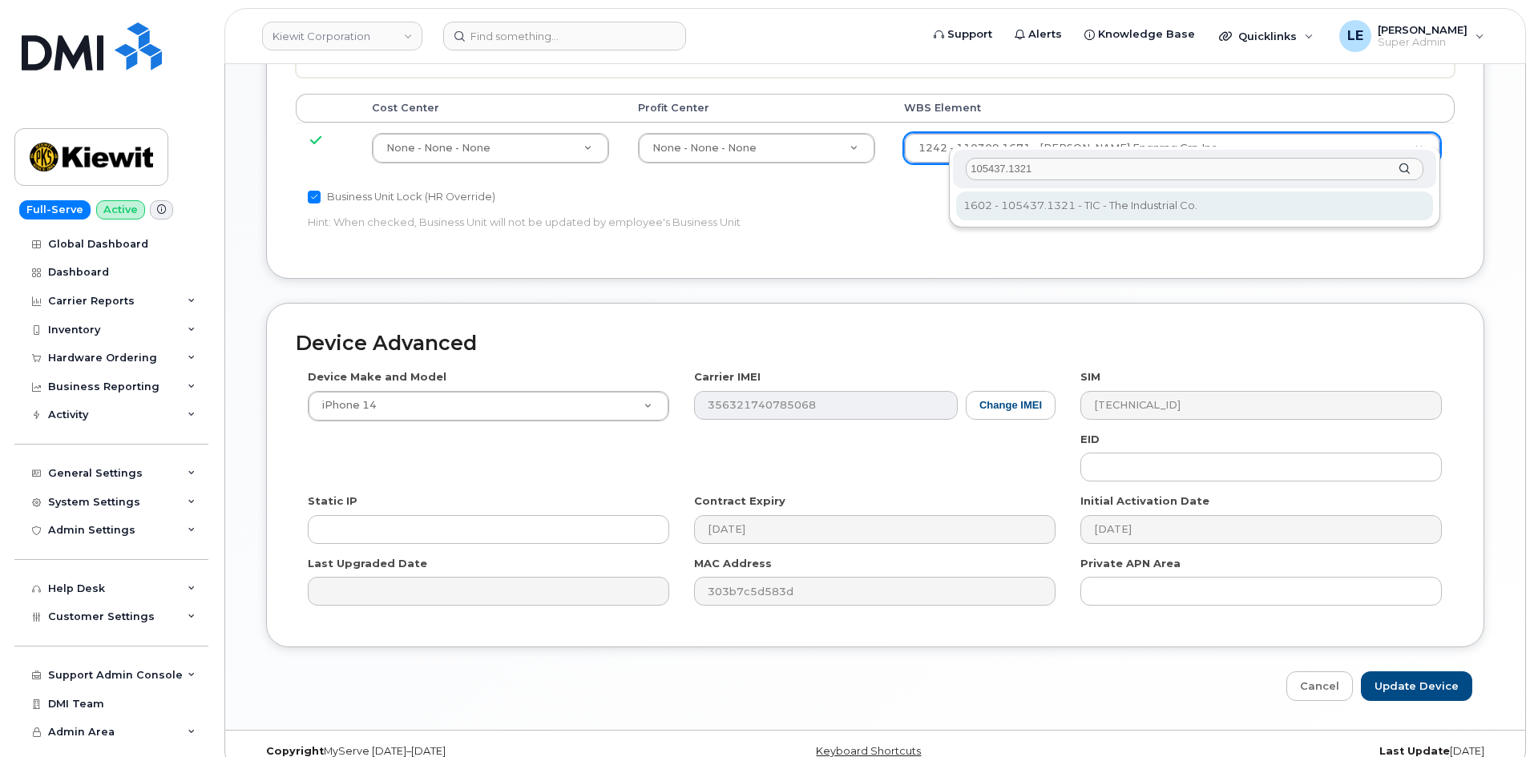
type input "105437.1321"
type input "30147613"
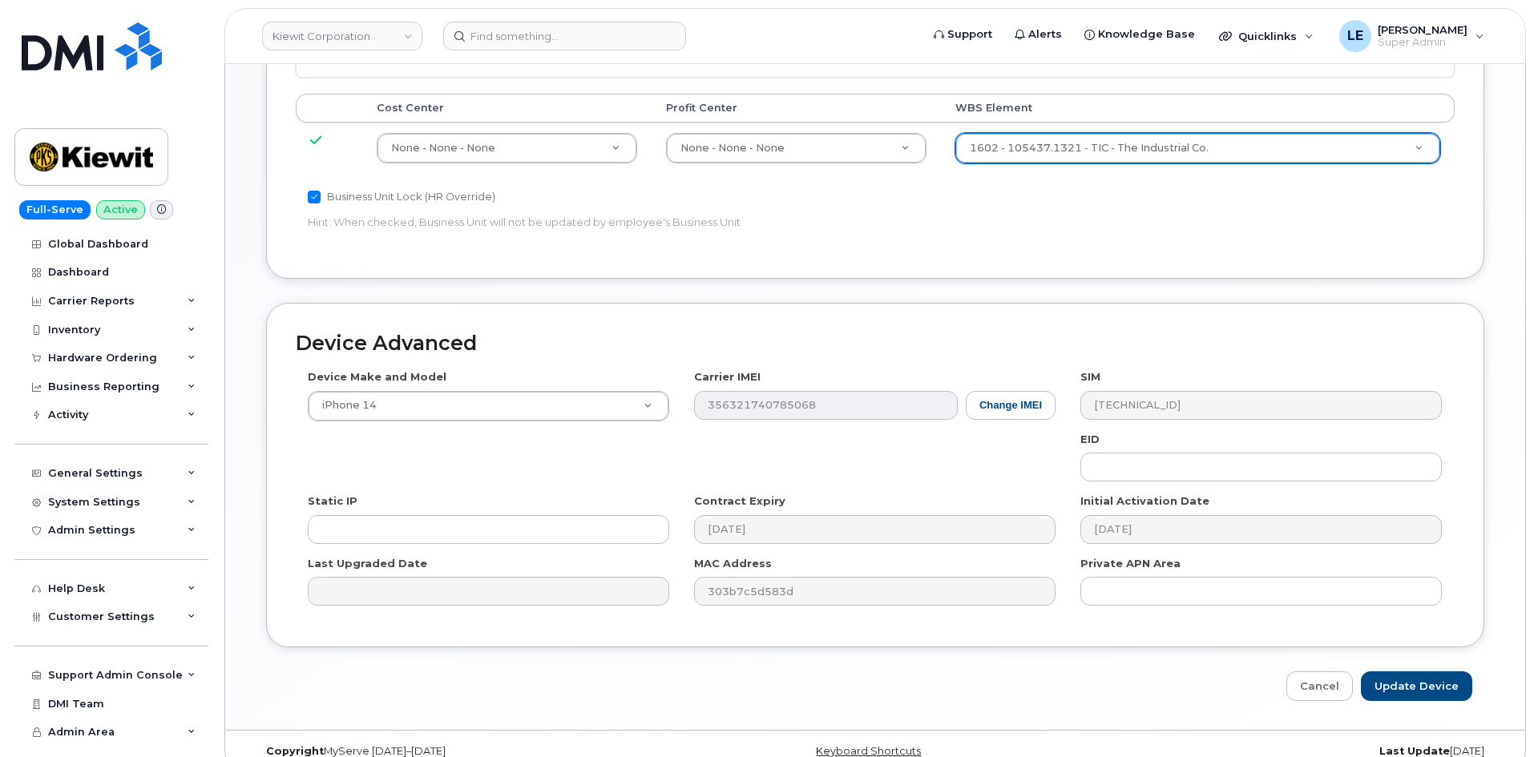
click at [1076, 205] on div "Accounting Categories Rules Cost Center - WBS & Profit Need to be None: When Co…" at bounding box center [875, 100] width 1159 height 298
click at [1414, 675] on input "Update Device" at bounding box center [1416, 687] width 111 height 30
type input "Saving..."
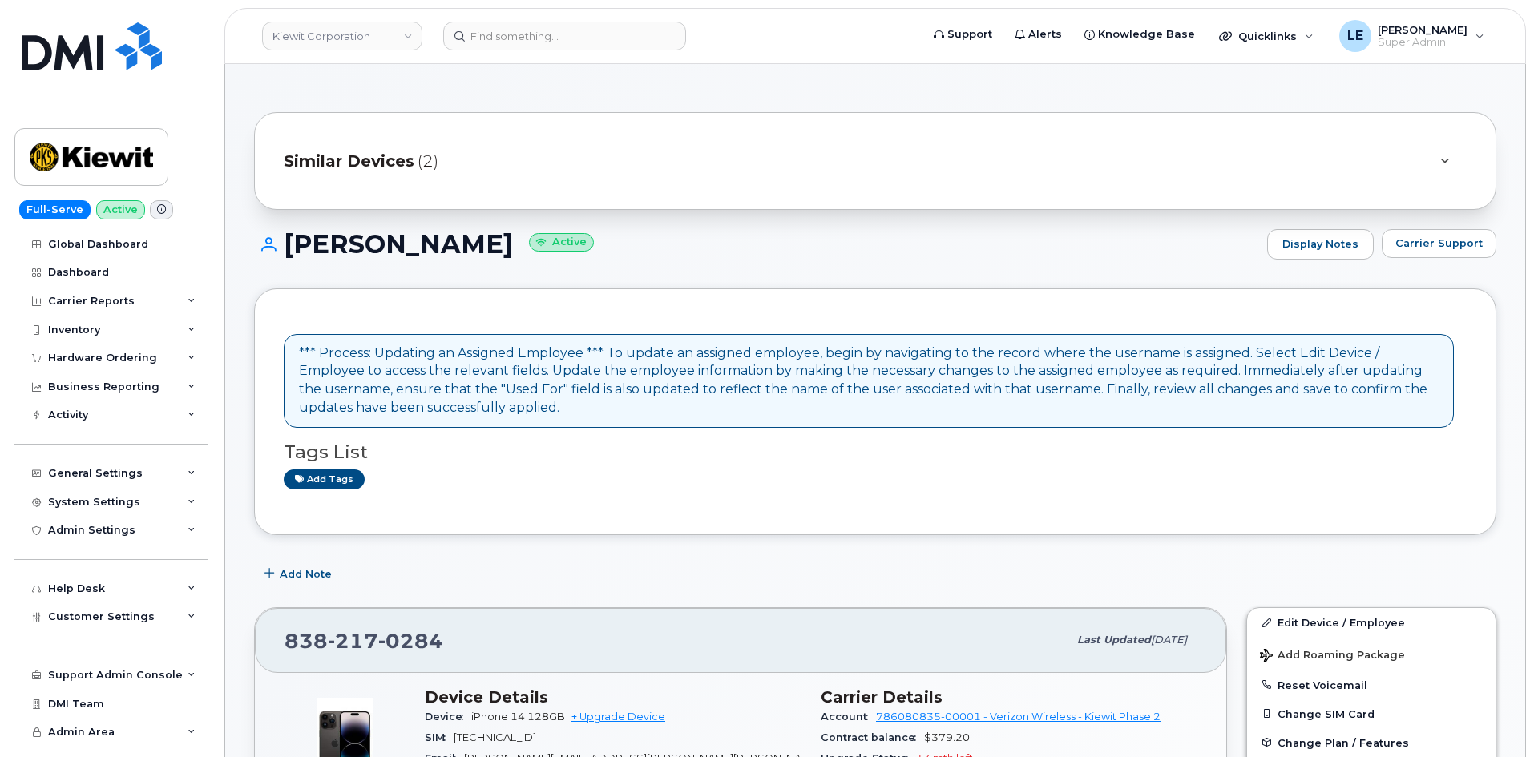
click at [1250, 237] on h1 "[PERSON_NAME] Active" at bounding box center [756, 244] width 1005 height 28
